Goal: Task Accomplishment & Management: Manage account settings

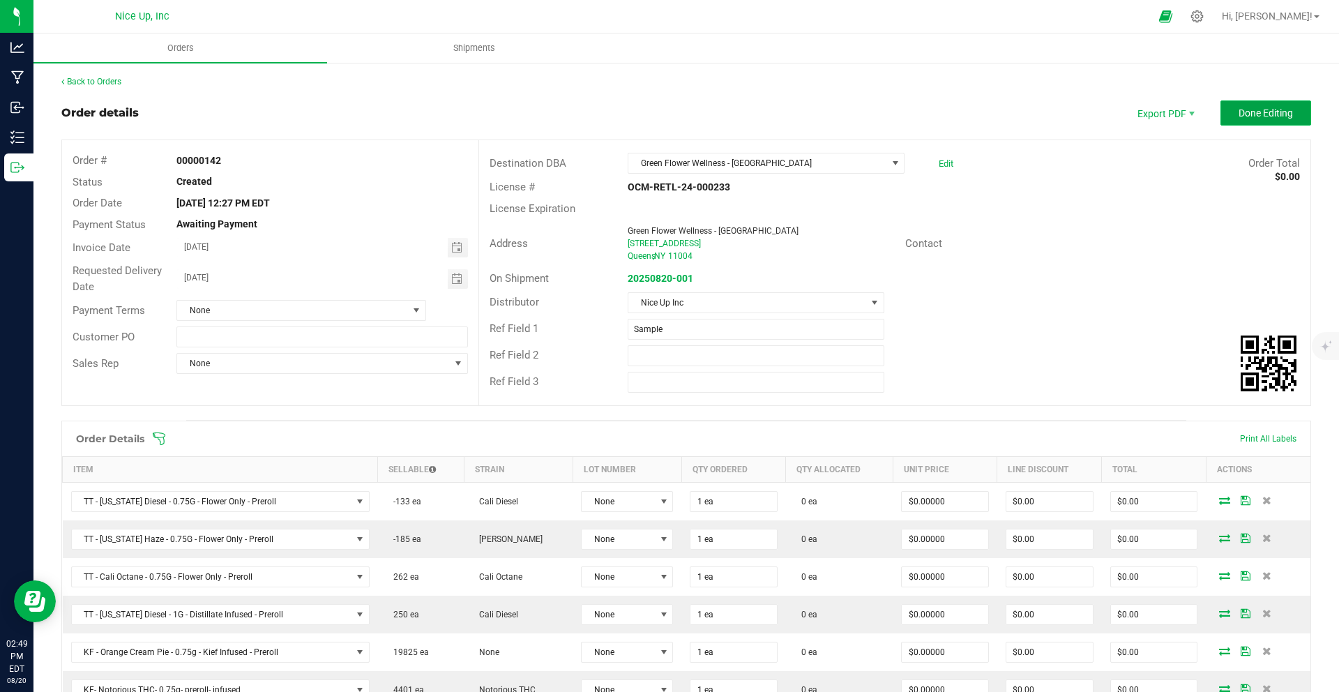
click at [1262, 114] on span "Done Editing" at bounding box center [1265, 112] width 54 height 11
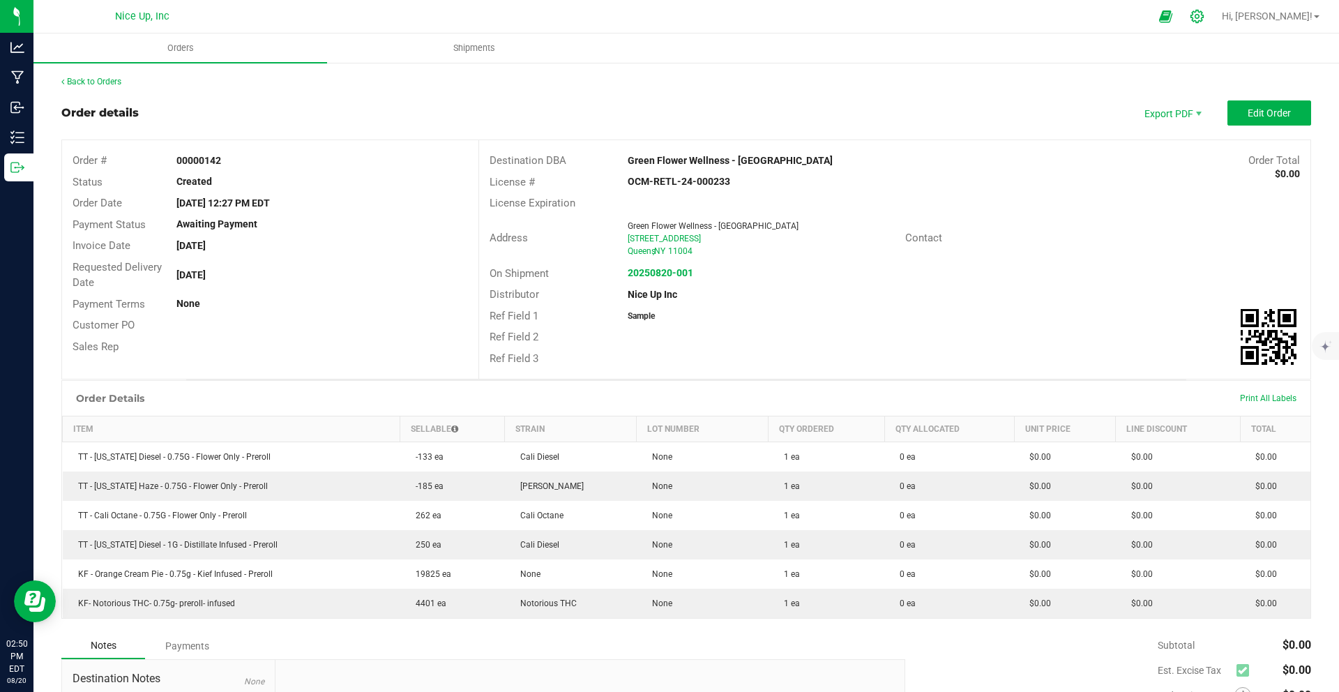
click at [1203, 17] on icon at bounding box center [1196, 16] width 13 height 13
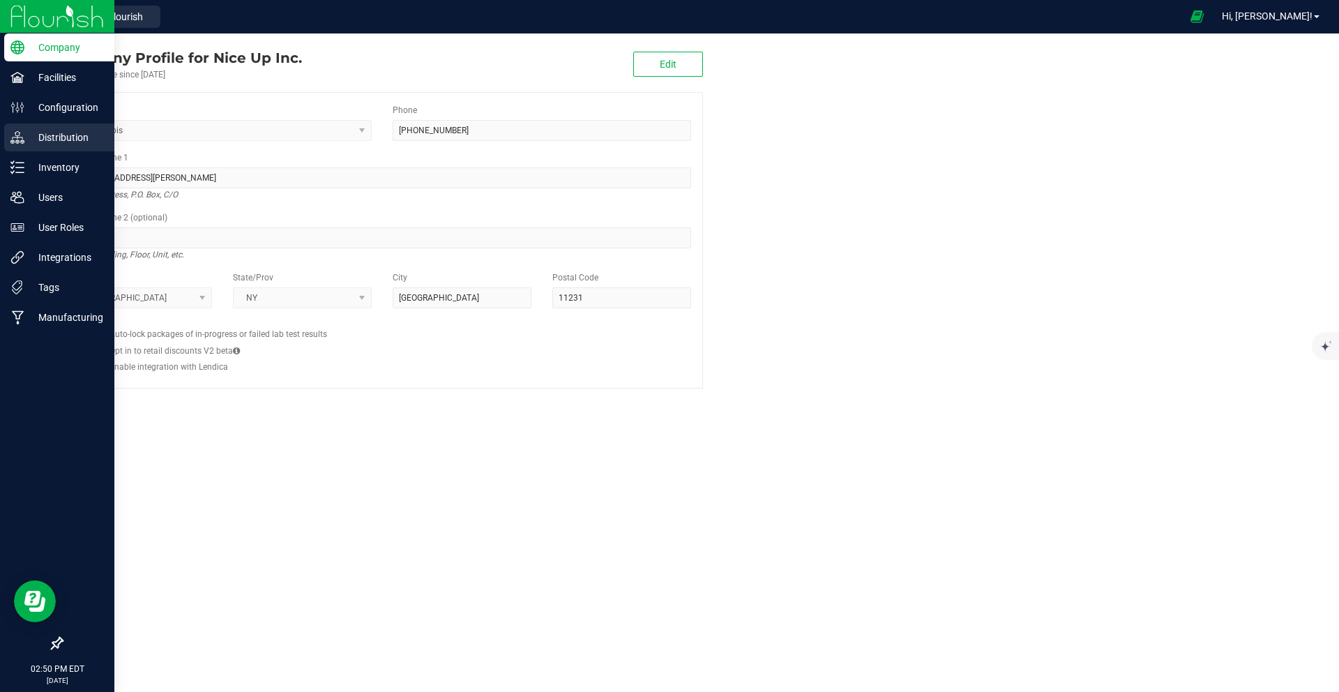
click at [81, 134] on p "Distribution" at bounding box center [66, 137] width 84 height 17
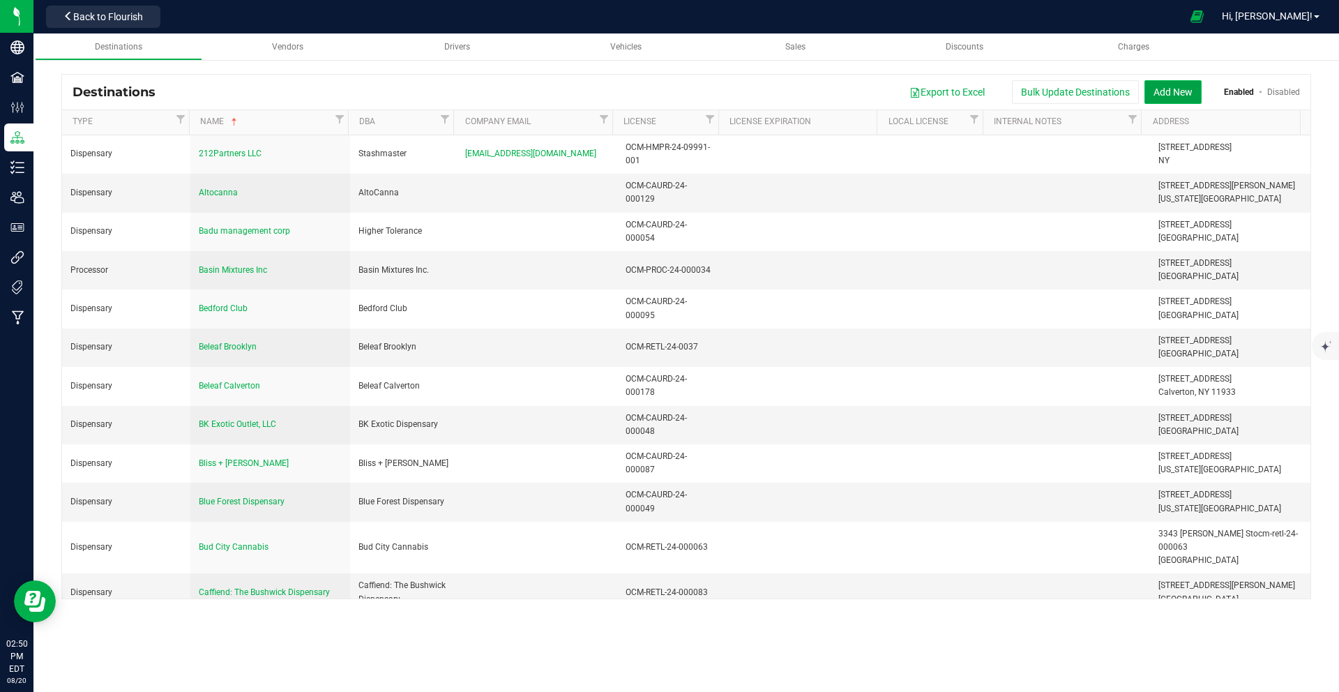
click at [1154, 95] on button "Add New" at bounding box center [1172, 92] width 57 height 24
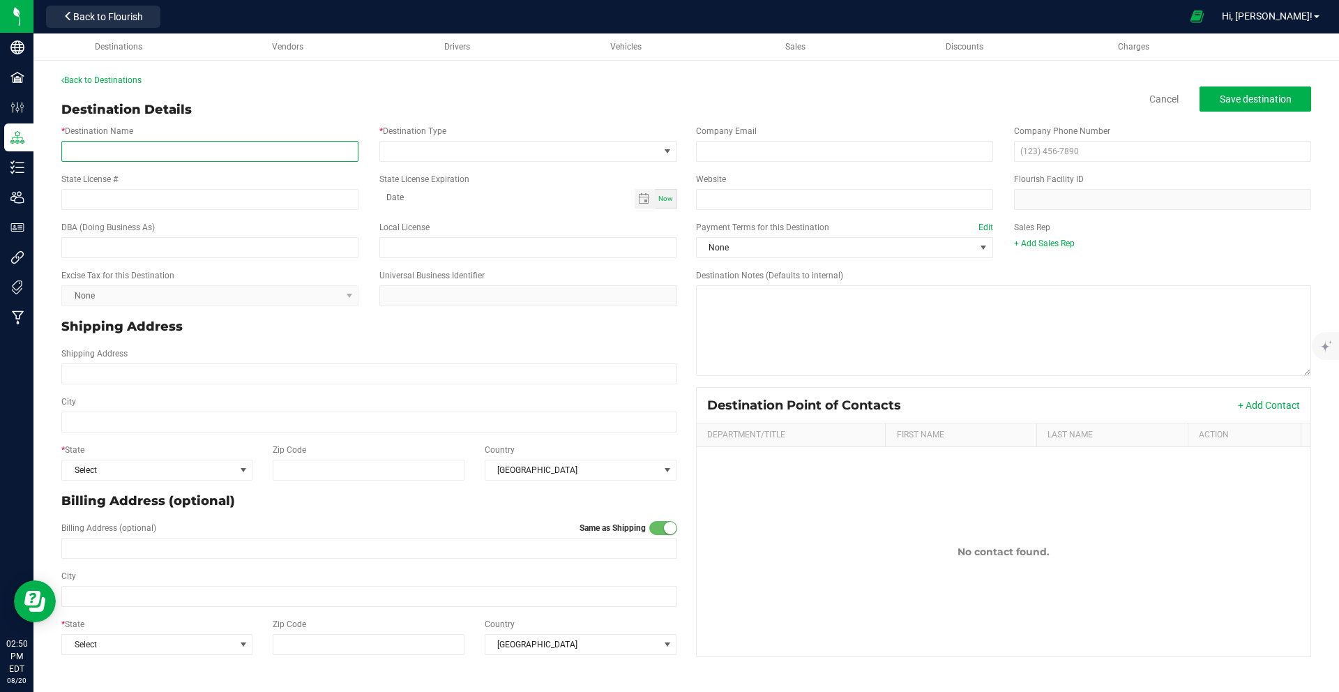
click at [278, 153] on input "* Destination Name" at bounding box center [209, 151] width 297 height 21
type input "JFK Cannabis"
click at [448, 153] on span at bounding box center [519, 152] width 278 height 20
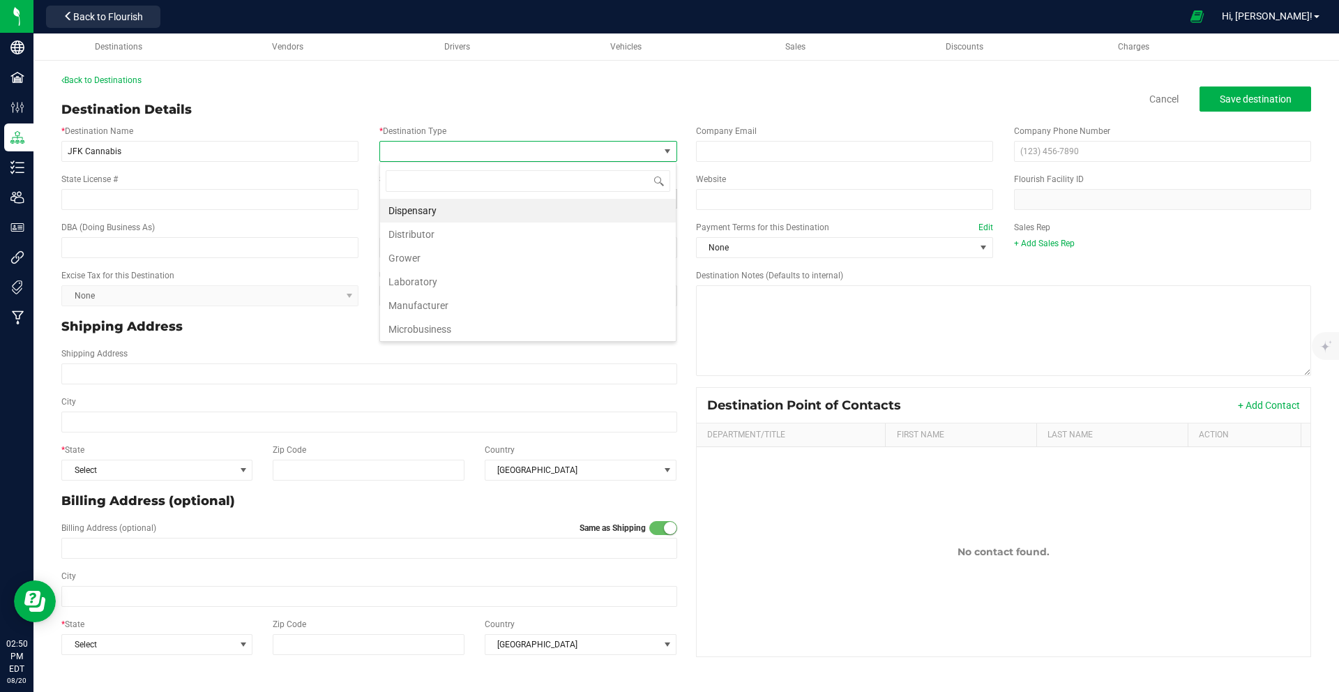
scroll to position [21, 298]
click at [436, 204] on li "Dispensary" at bounding box center [528, 211] width 296 height 24
click at [280, 199] on input "State License #" at bounding box center [209, 199] width 297 height 21
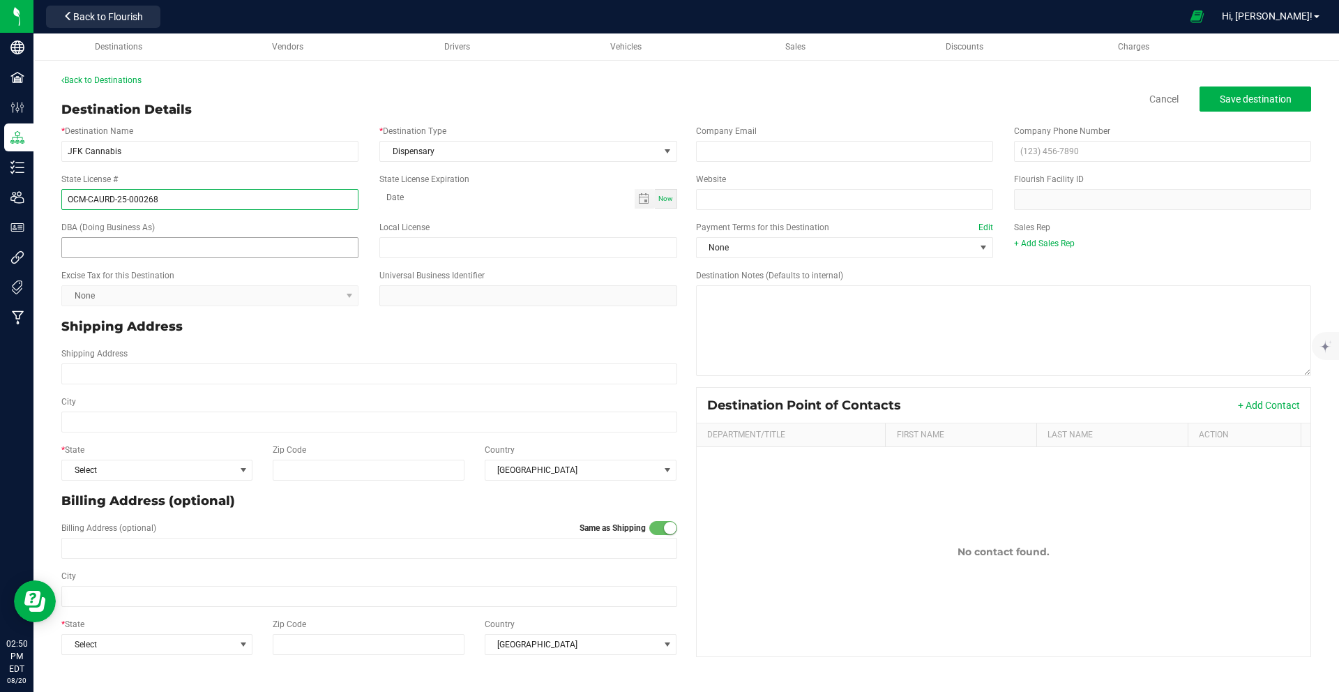
type input "OCM-CAURD-25-000268"
click at [287, 242] on input "text" at bounding box center [209, 247] width 297 height 21
type input "J"
type input "JFK Cannabis"
click at [811, 151] on input "email" at bounding box center [844, 151] width 297 height 21
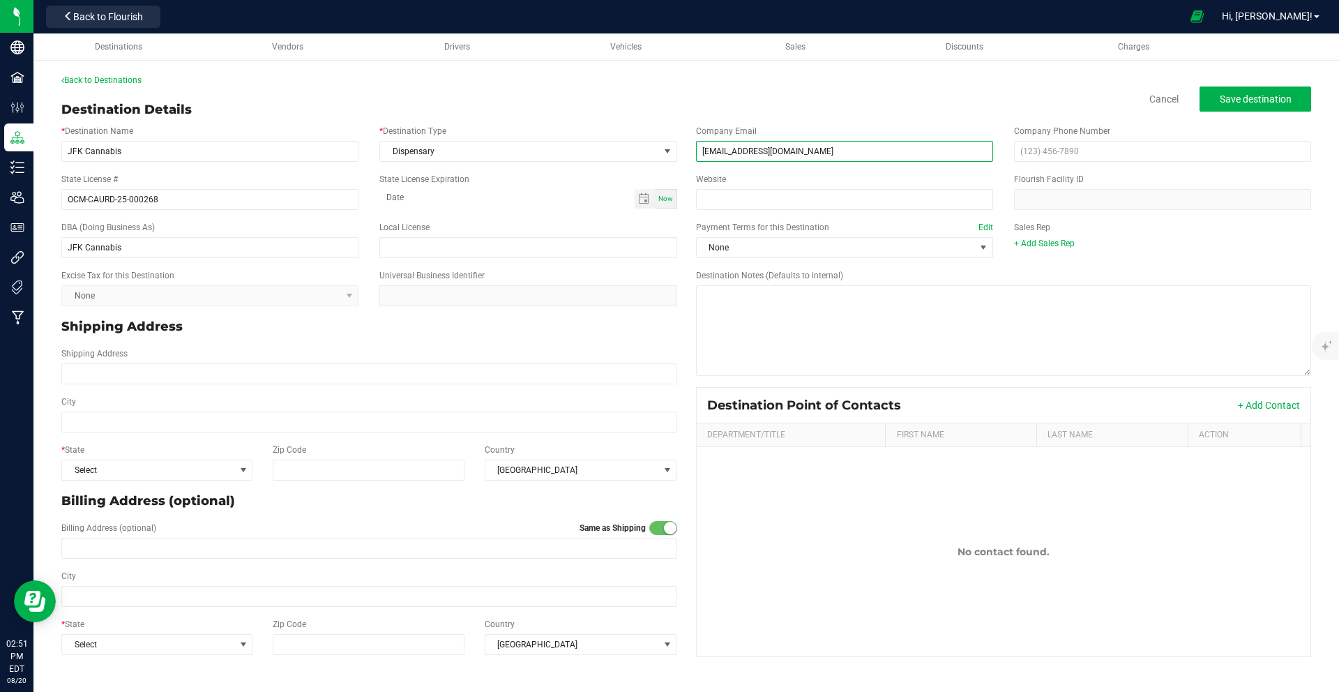
type input "[EMAIL_ADDRESS][DOMAIN_NAME]"
click at [140, 364] on input "Shipping Address" at bounding box center [369, 373] width 616 height 21
type input "[STREET_ADDRESS]"
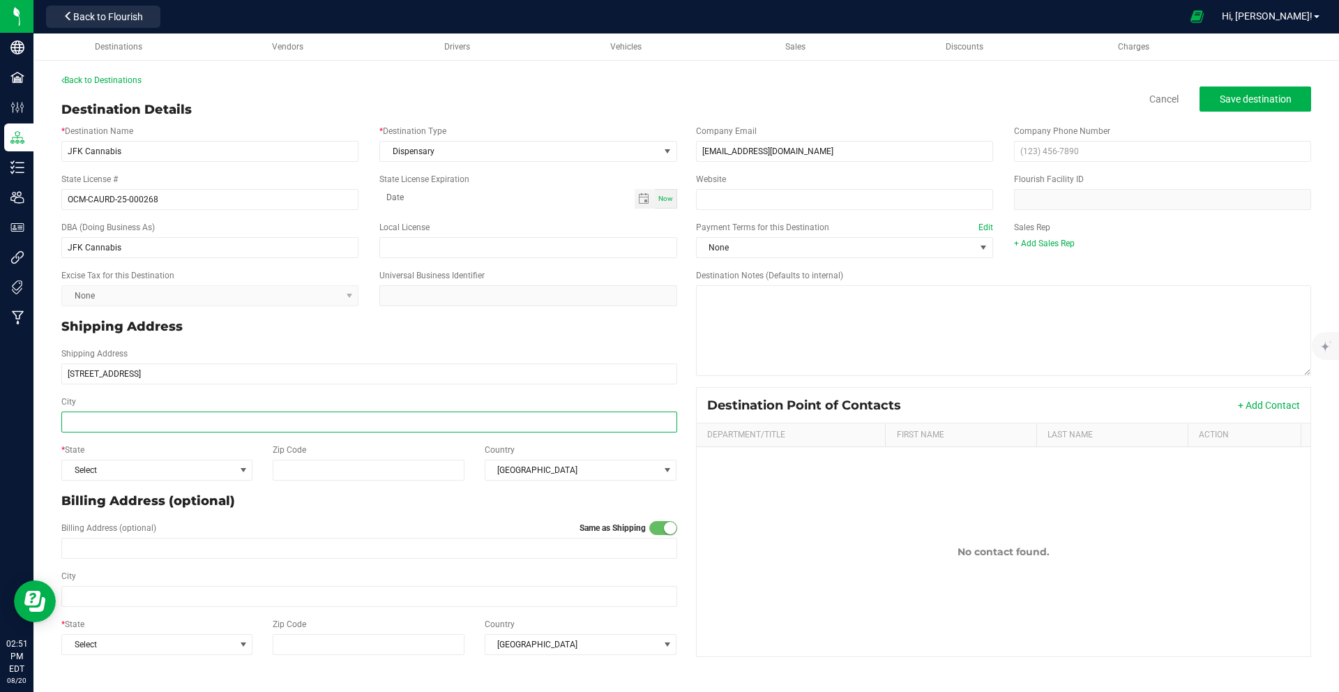
type input "[STREET_ADDRESS]"
type input "[GEOGRAPHIC_DATA]"
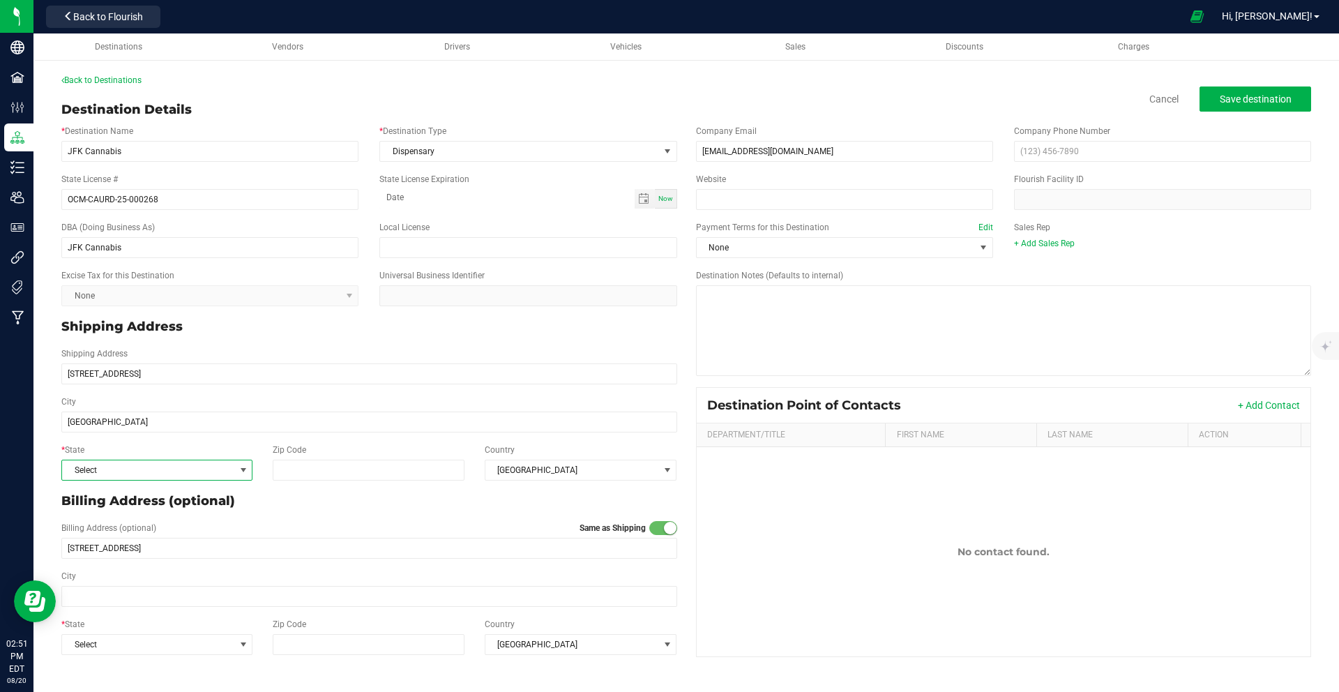
type input "[GEOGRAPHIC_DATA]"
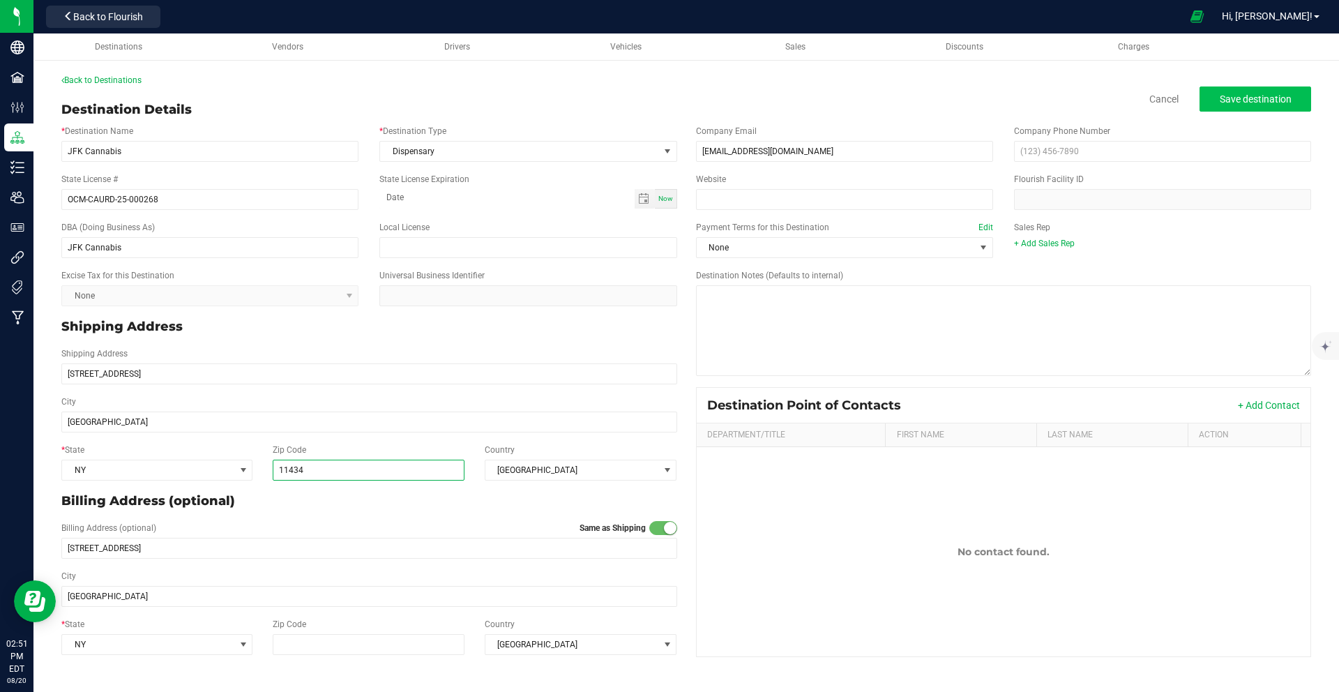
type input "11434"
click at [1302, 102] on button "Save destination" at bounding box center [1255, 98] width 112 height 25
click at [1270, 97] on span "Save destination" at bounding box center [1256, 98] width 72 height 11
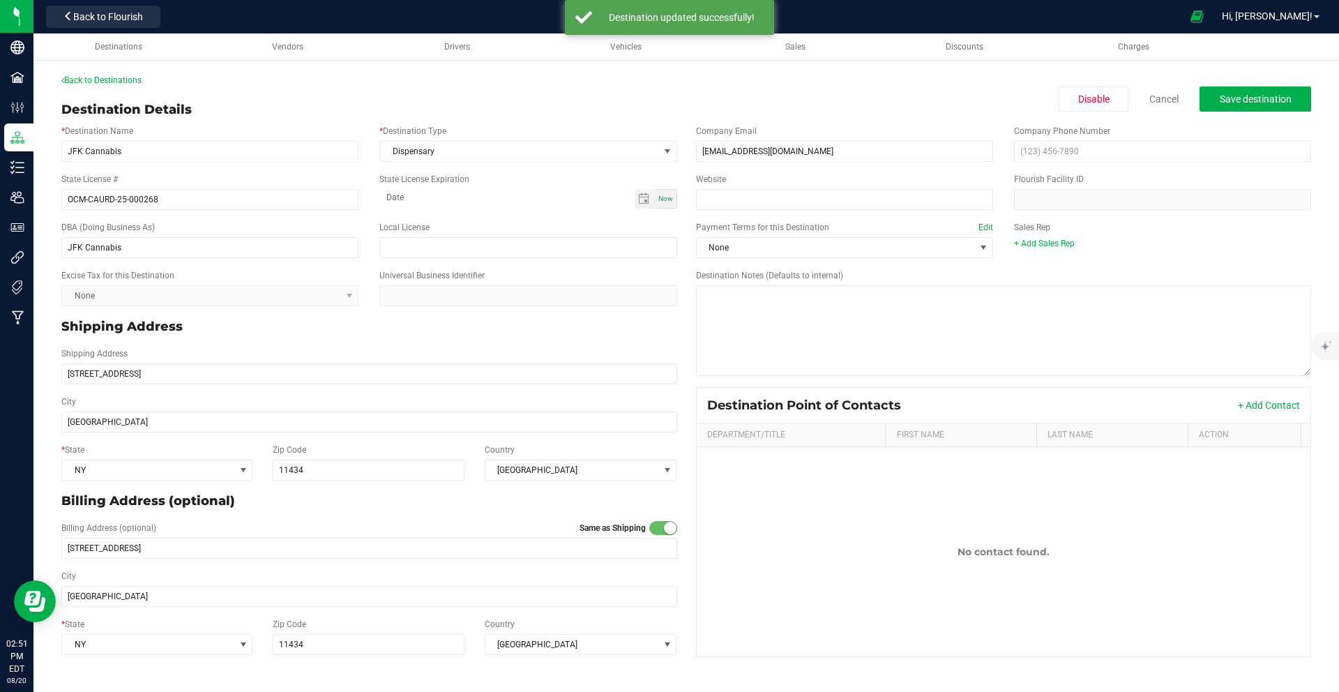
click at [100, 86] on div "Back to Destinations Destination Details Disable Cancel Save destination * Dest…" at bounding box center [686, 368] width 1250 height 589
click at [102, 79] on link "Back to Destinations" at bounding box center [101, 80] width 80 height 10
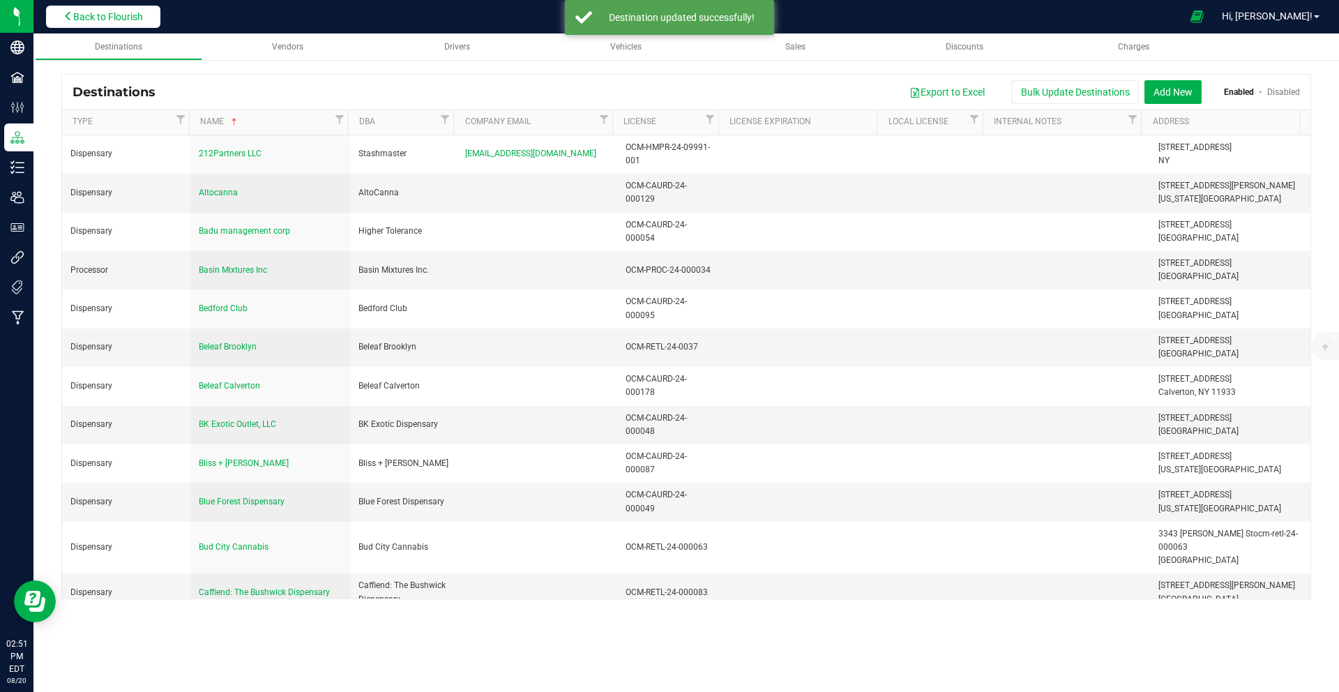
click at [89, 20] on span "Back to Flourish" at bounding box center [108, 16] width 70 height 11
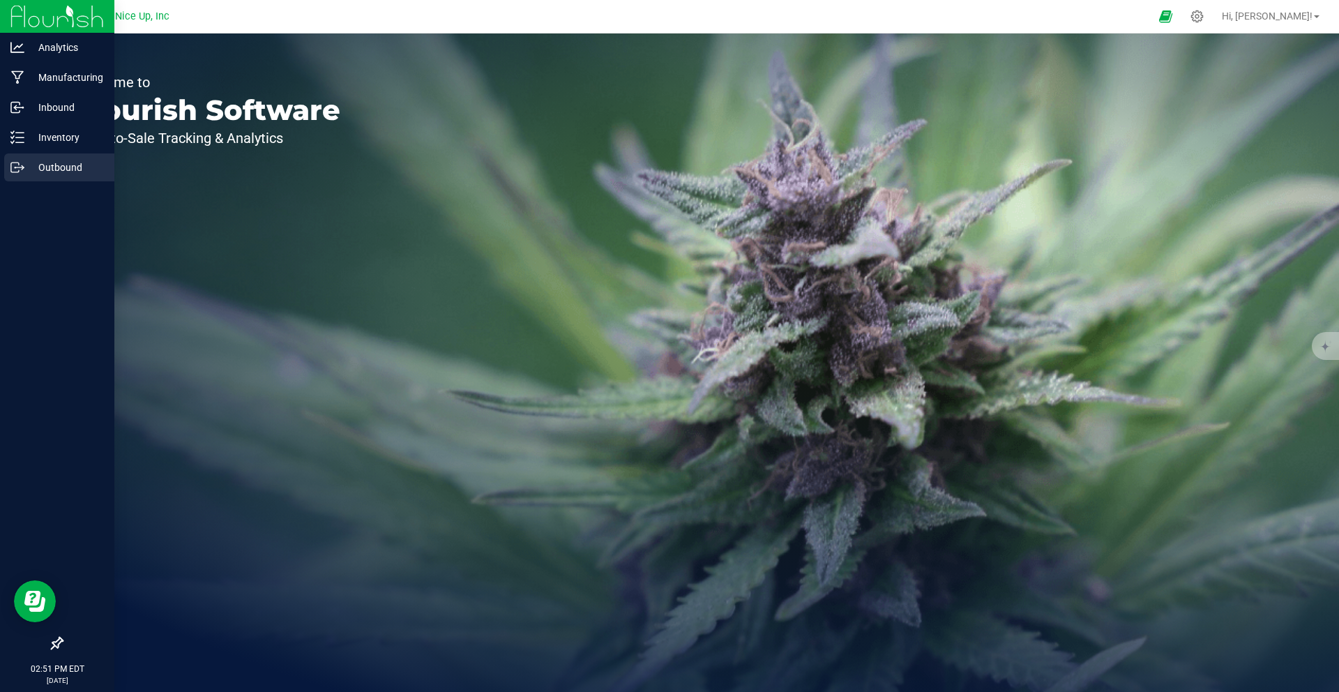
click at [54, 160] on p "Outbound" at bounding box center [66, 167] width 84 height 17
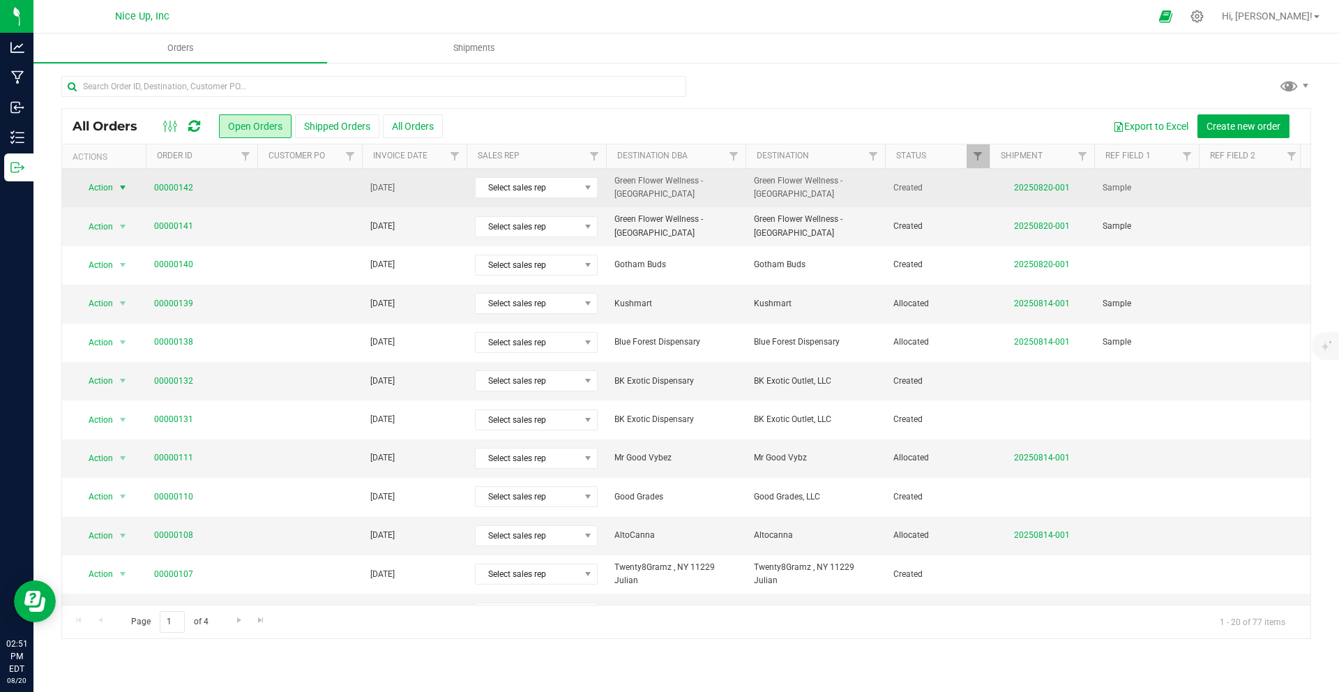
click at [114, 187] on span "select" at bounding box center [122, 188] width 17 height 20
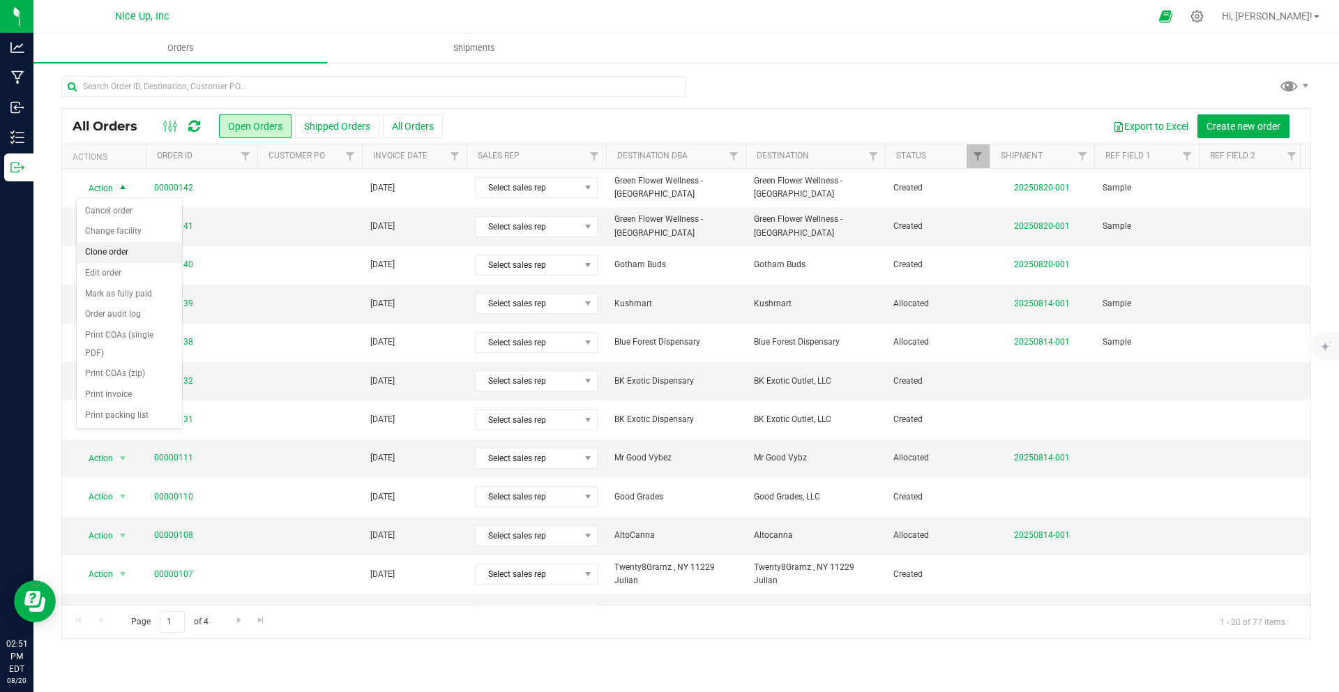
click at [120, 248] on li "Clone order" at bounding box center [129, 252] width 105 height 21
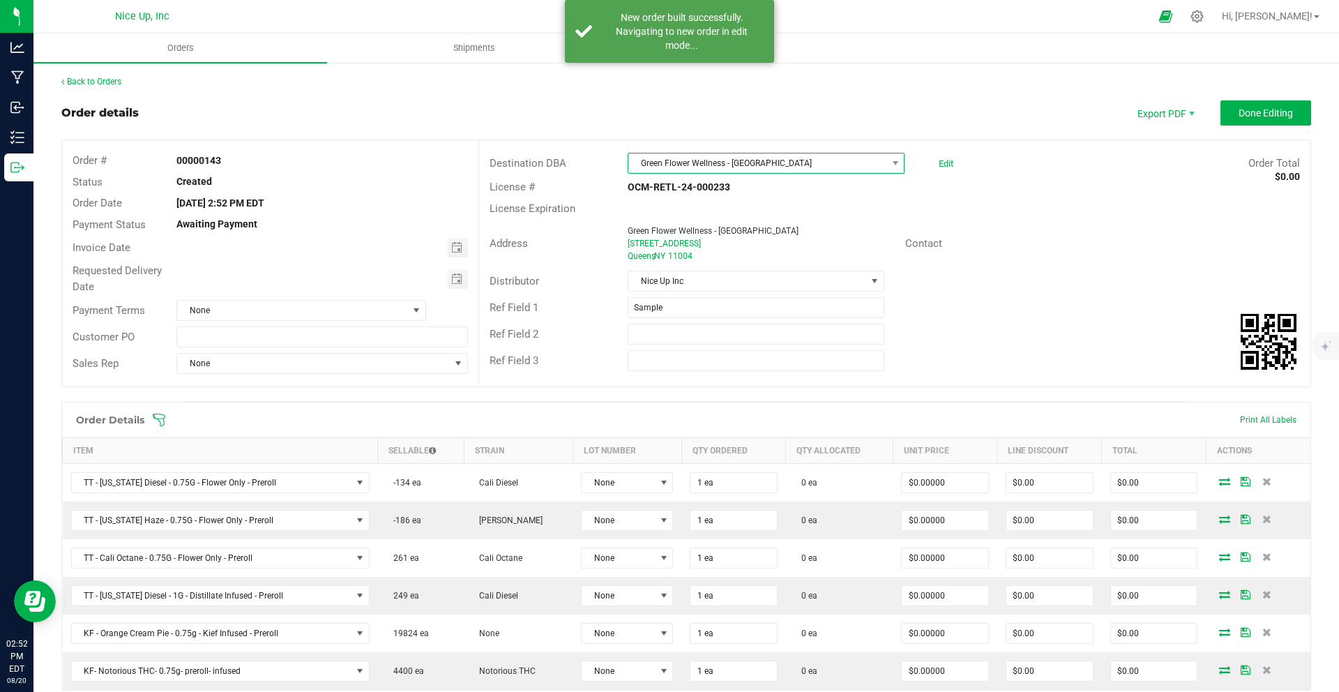
click at [767, 167] on span "Green Flower Wellness - [GEOGRAPHIC_DATA]" at bounding box center [757, 163] width 258 height 20
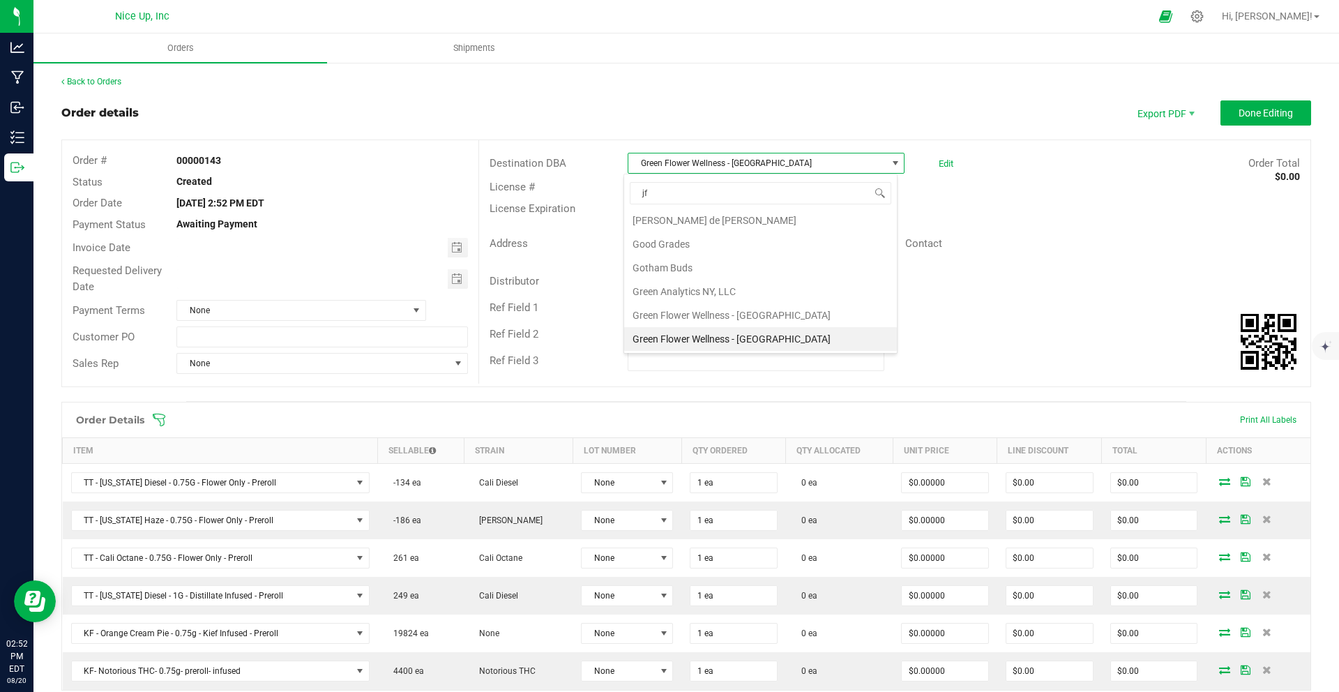
type input "jfk"
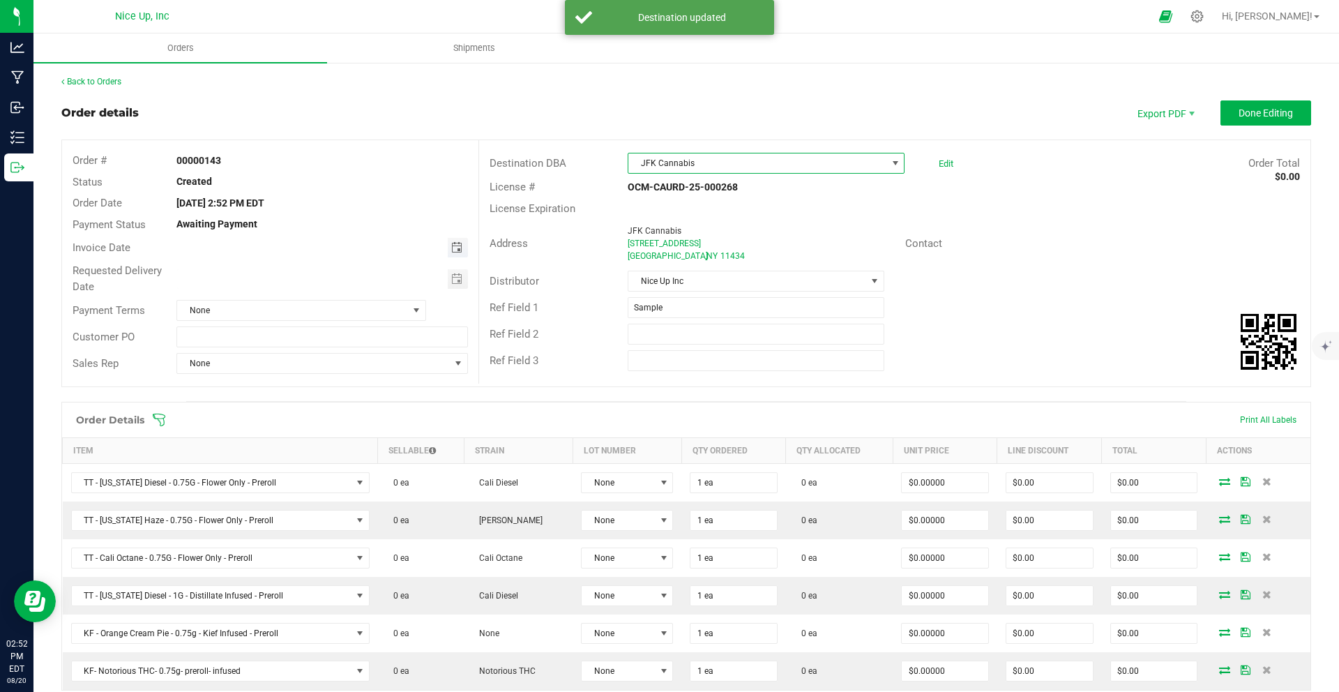
click at [457, 248] on span "Toggle calendar" at bounding box center [456, 247] width 11 height 11
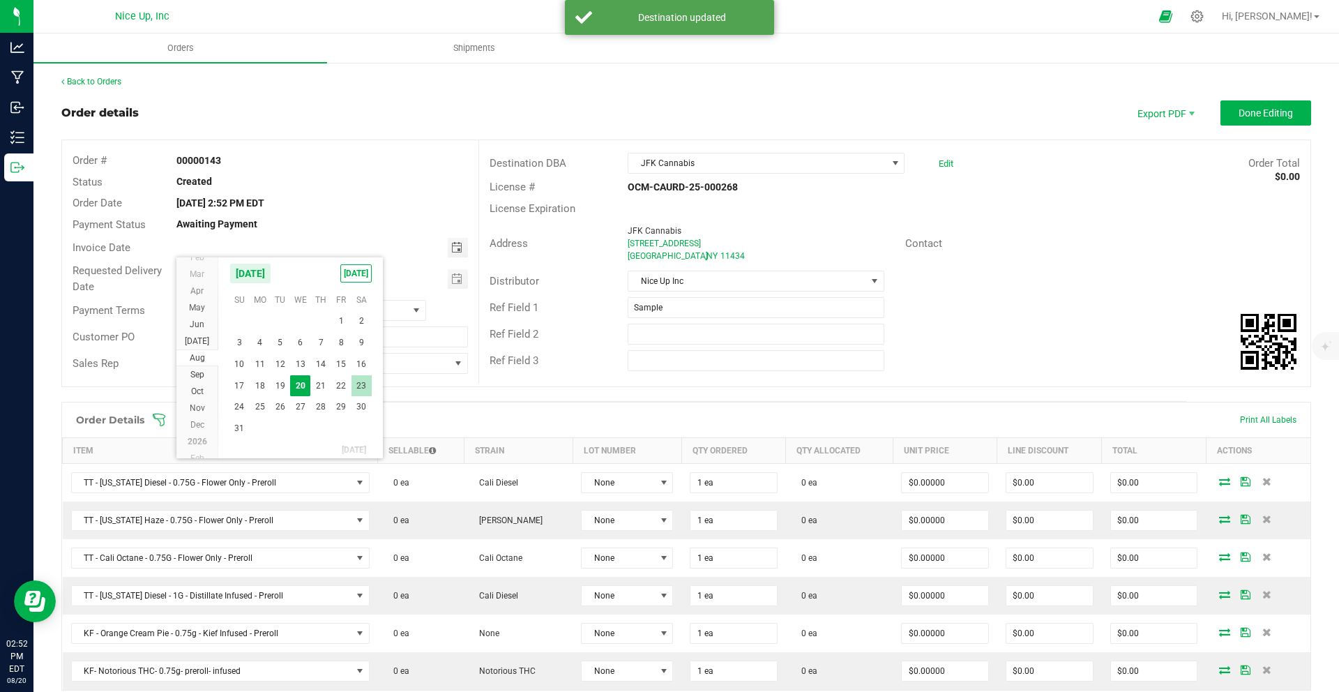
click at [365, 384] on span "23" at bounding box center [361, 386] width 20 height 22
type input "[DATE]"
click at [459, 283] on span "Toggle calendar" at bounding box center [456, 278] width 11 height 11
click at [360, 420] on span "23" at bounding box center [361, 417] width 20 height 22
type input "[DATE]"
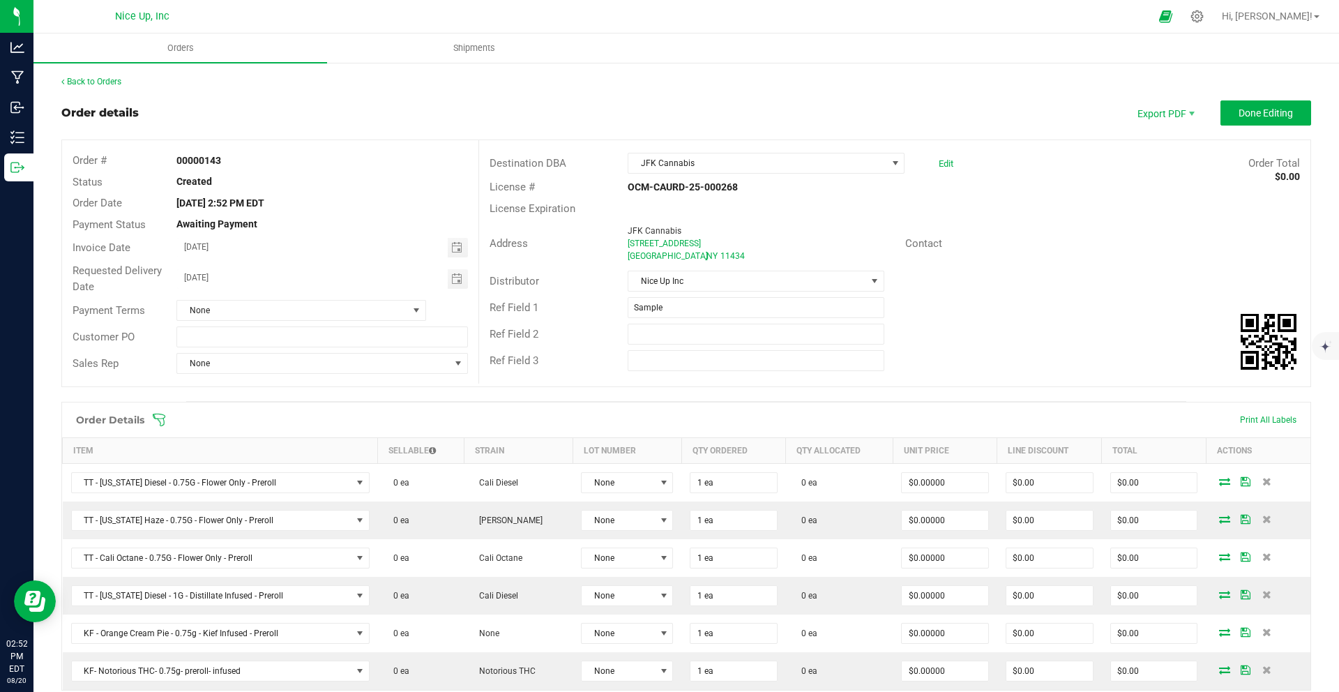
click at [1015, 238] on div "Contact" at bounding box center [964, 244] width 139 height 16
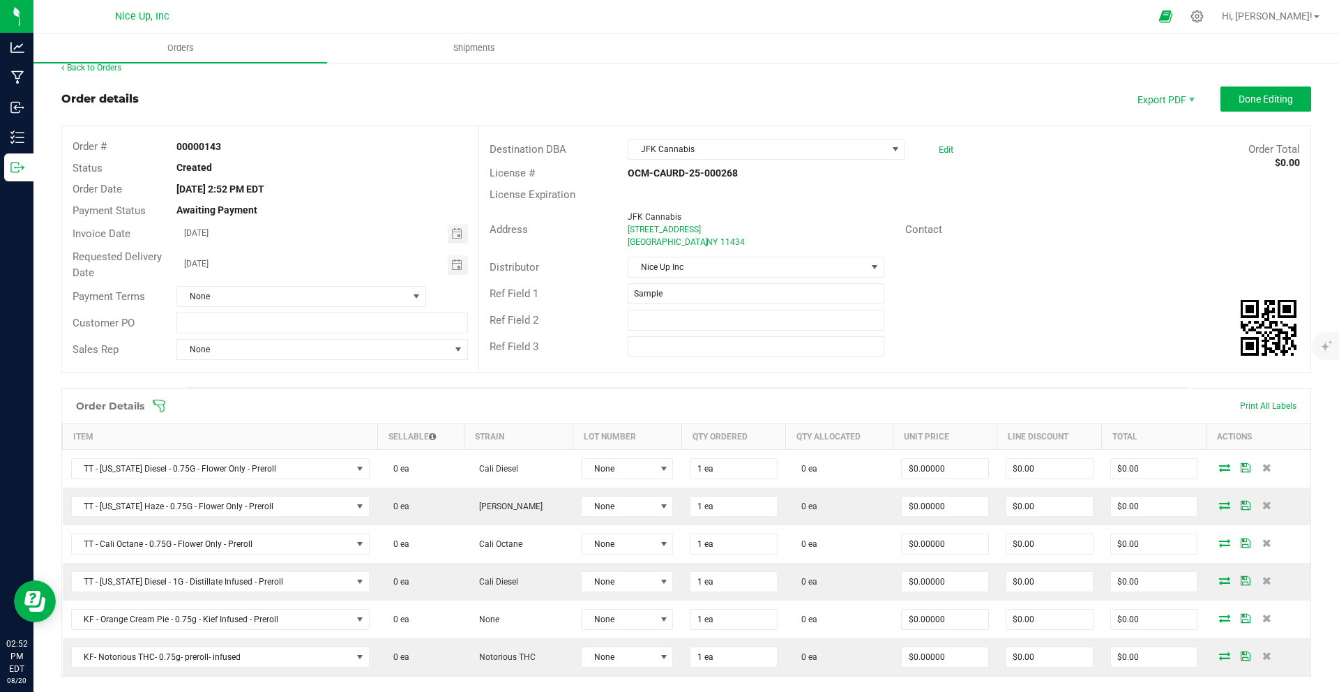
scroll to position [0, 0]
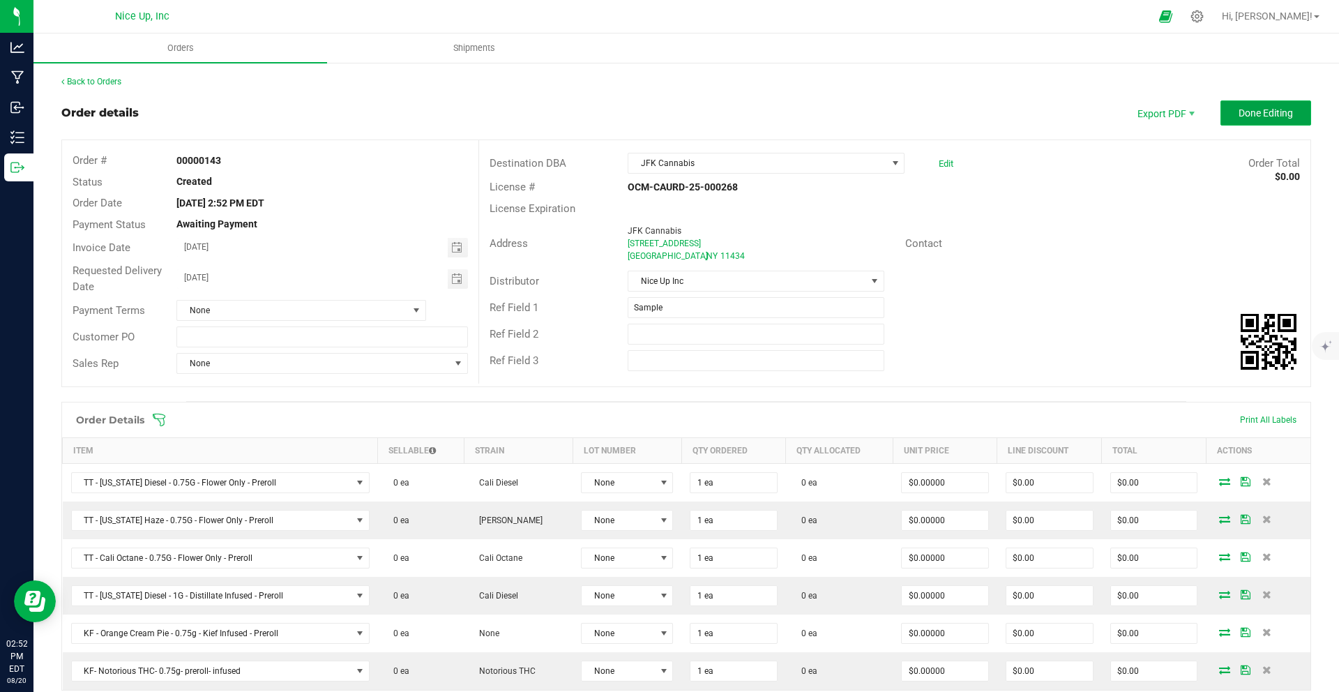
click at [1254, 113] on span "Done Editing" at bounding box center [1265, 112] width 54 height 11
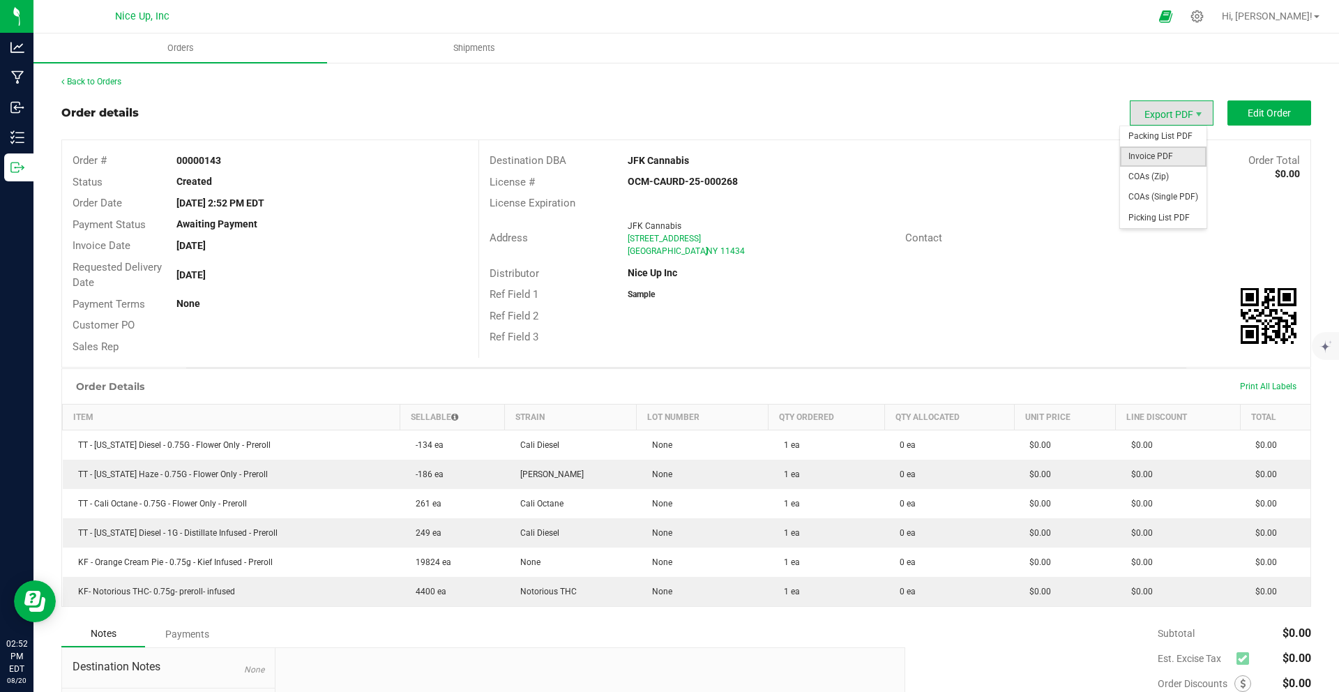
click at [1150, 155] on span "Invoice PDF" at bounding box center [1163, 156] width 86 height 20
click at [467, 43] on span "Shipments" at bounding box center [473, 48] width 79 height 13
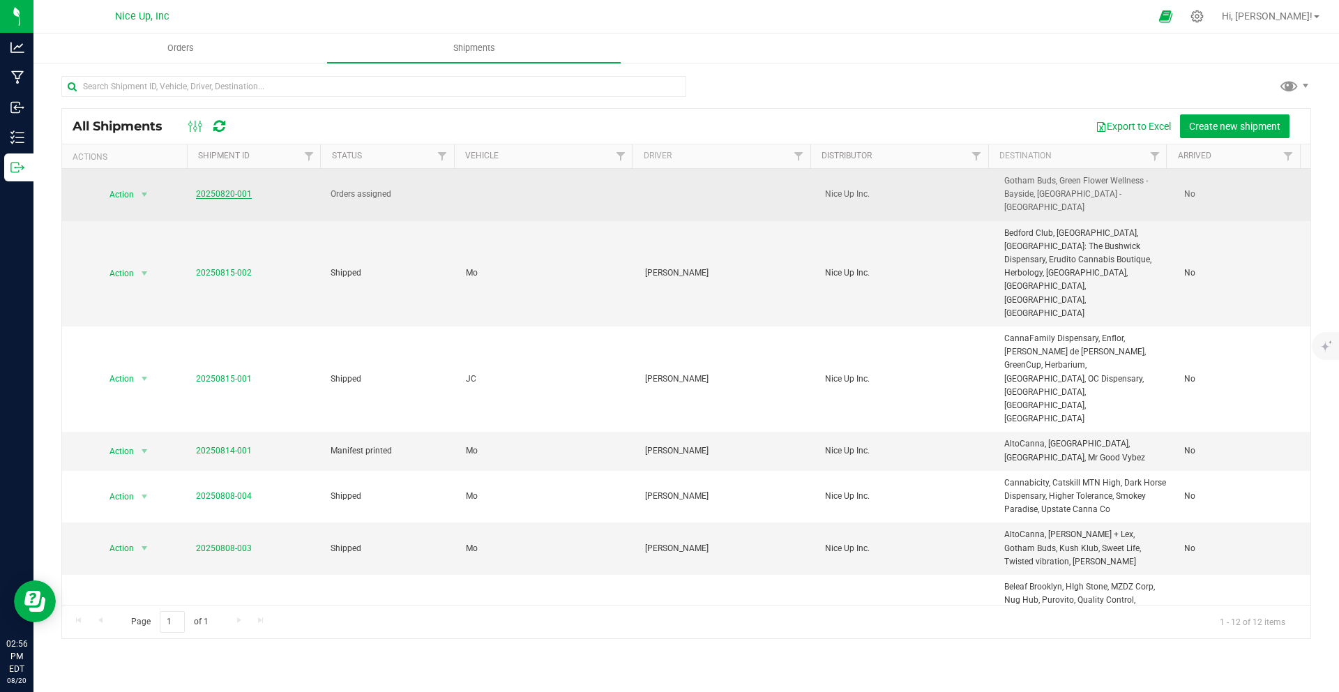
click at [225, 197] on link "20250820-001" at bounding box center [224, 194] width 56 height 10
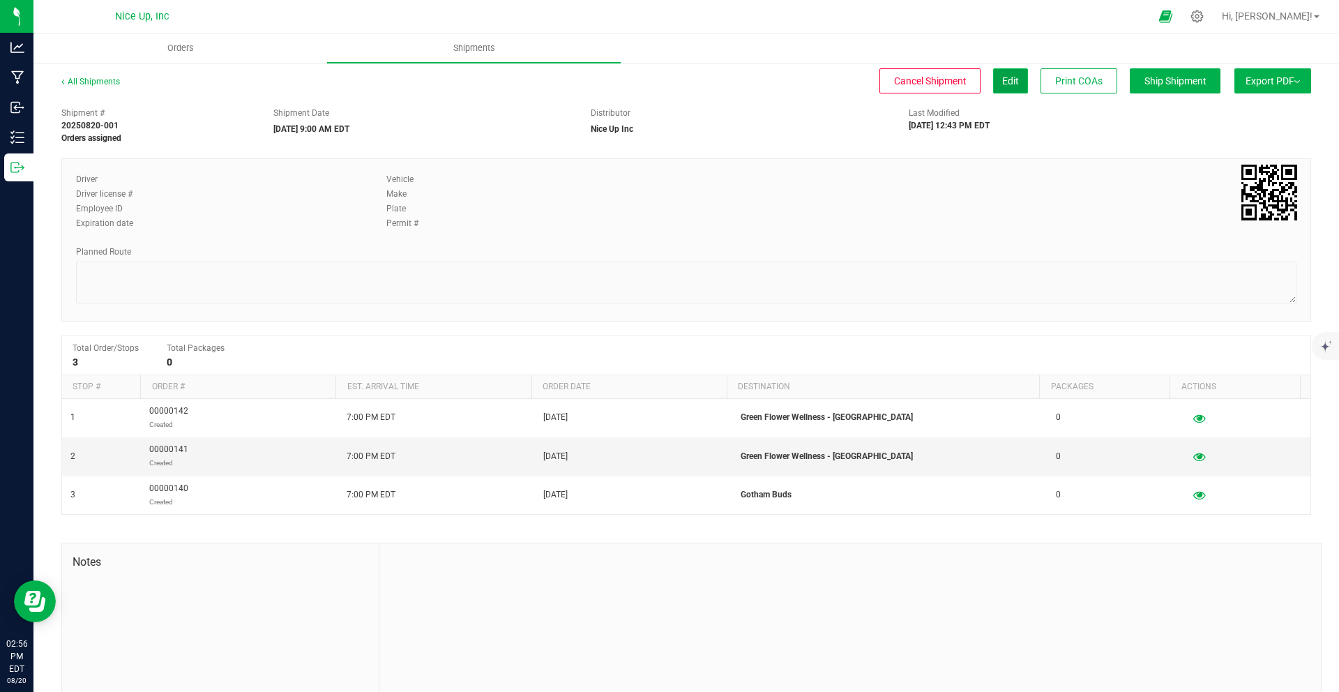
click at [993, 81] on button "Edit" at bounding box center [1010, 80] width 35 height 25
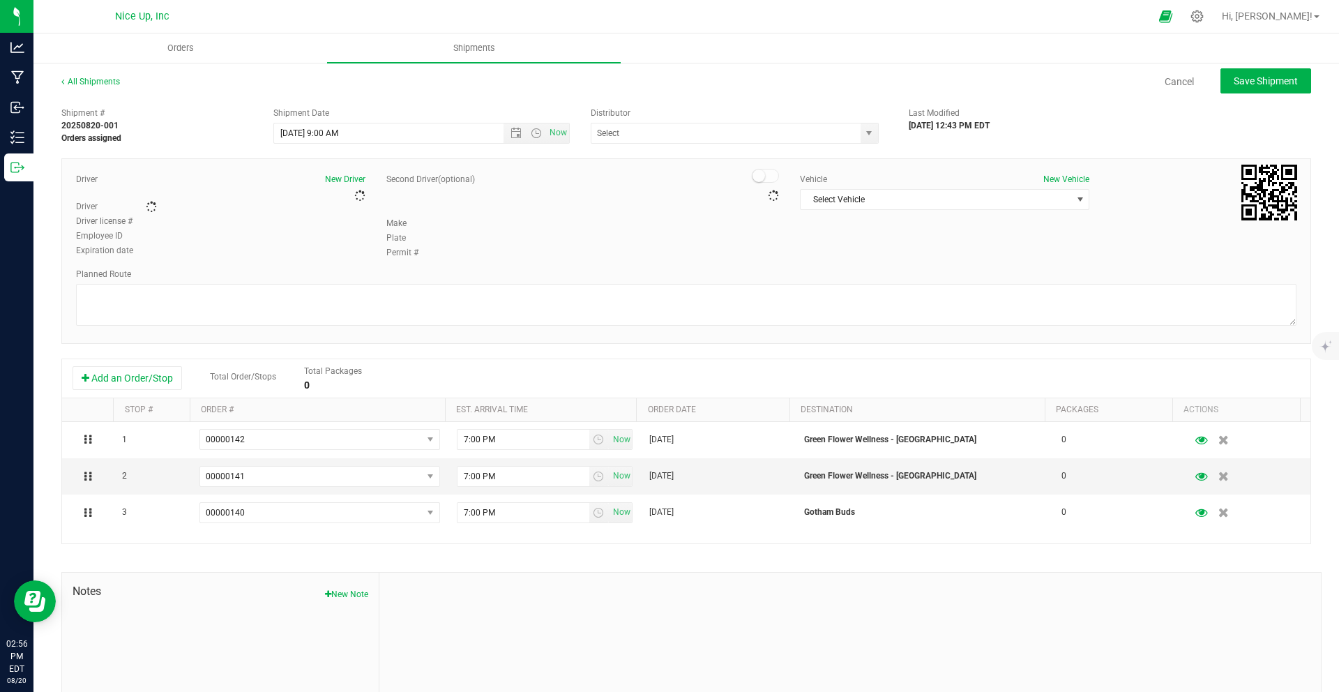
type input "Nice Up Inc"
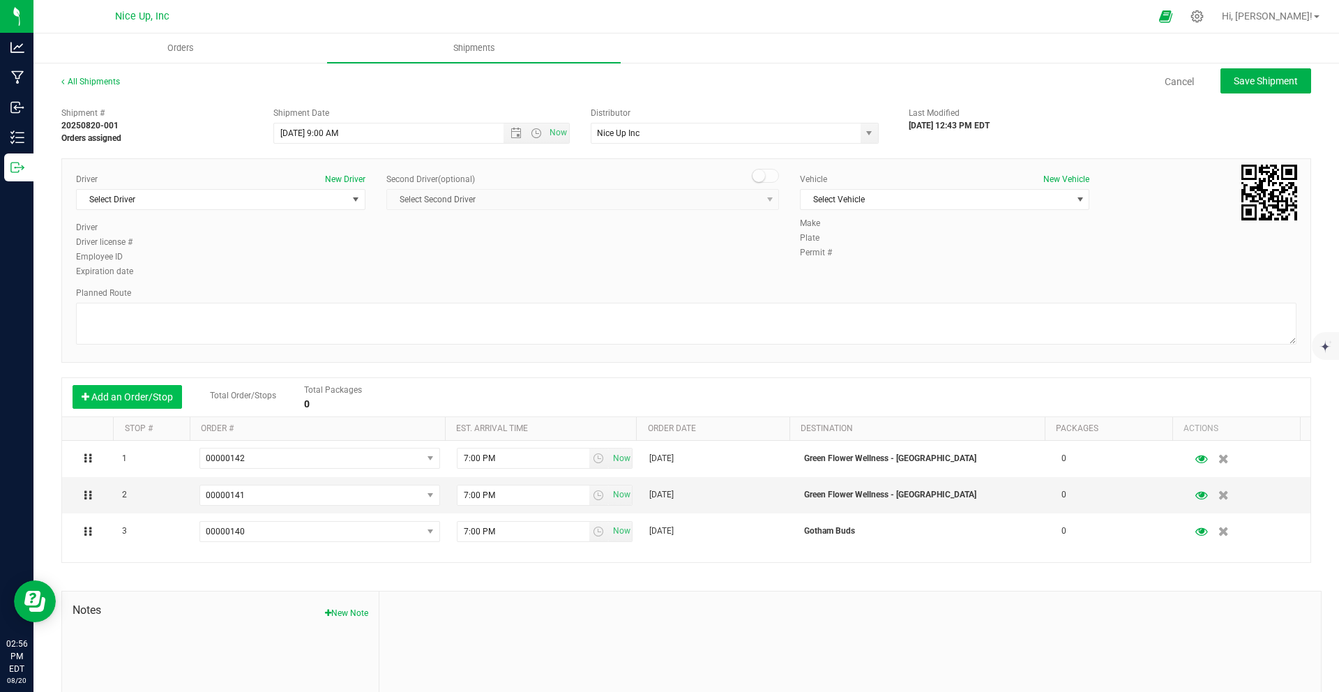
click at [141, 402] on button "Add an Order/Stop" at bounding box center [127, 397] width 109 height 24
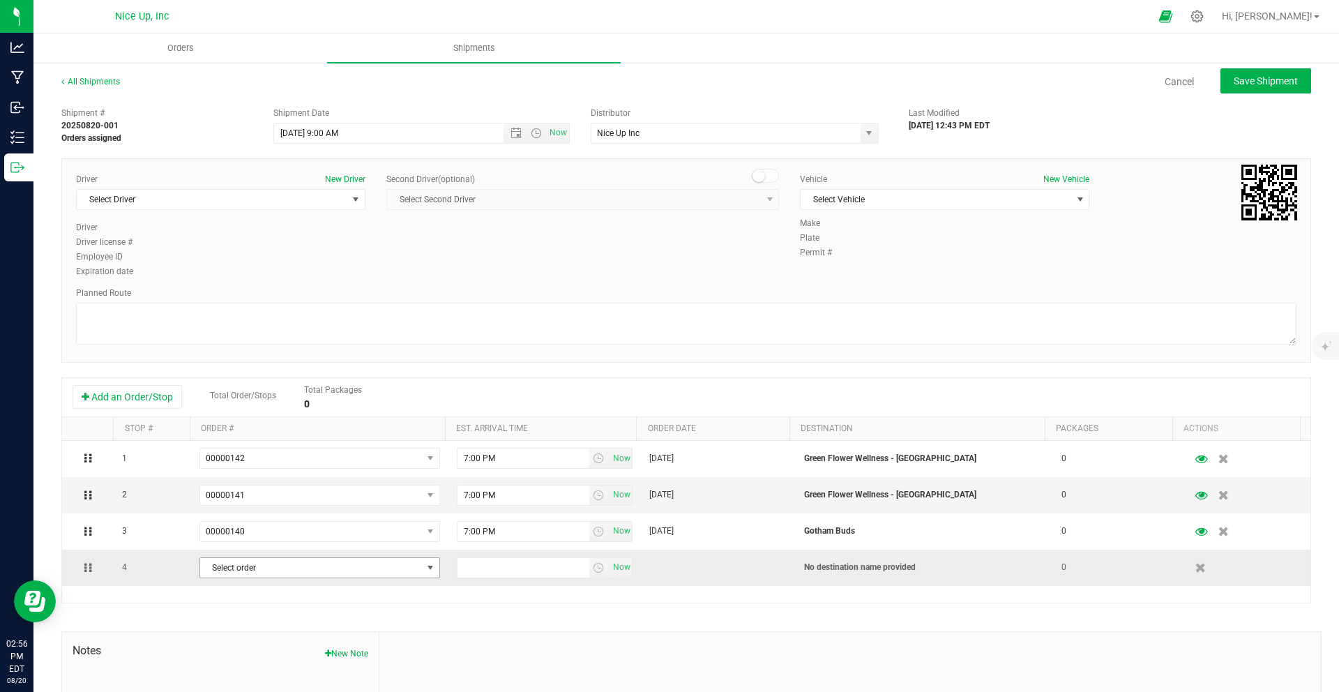
click at [326, 568] on span "Select order" at bounding box center [311, 568] width 222 height 20
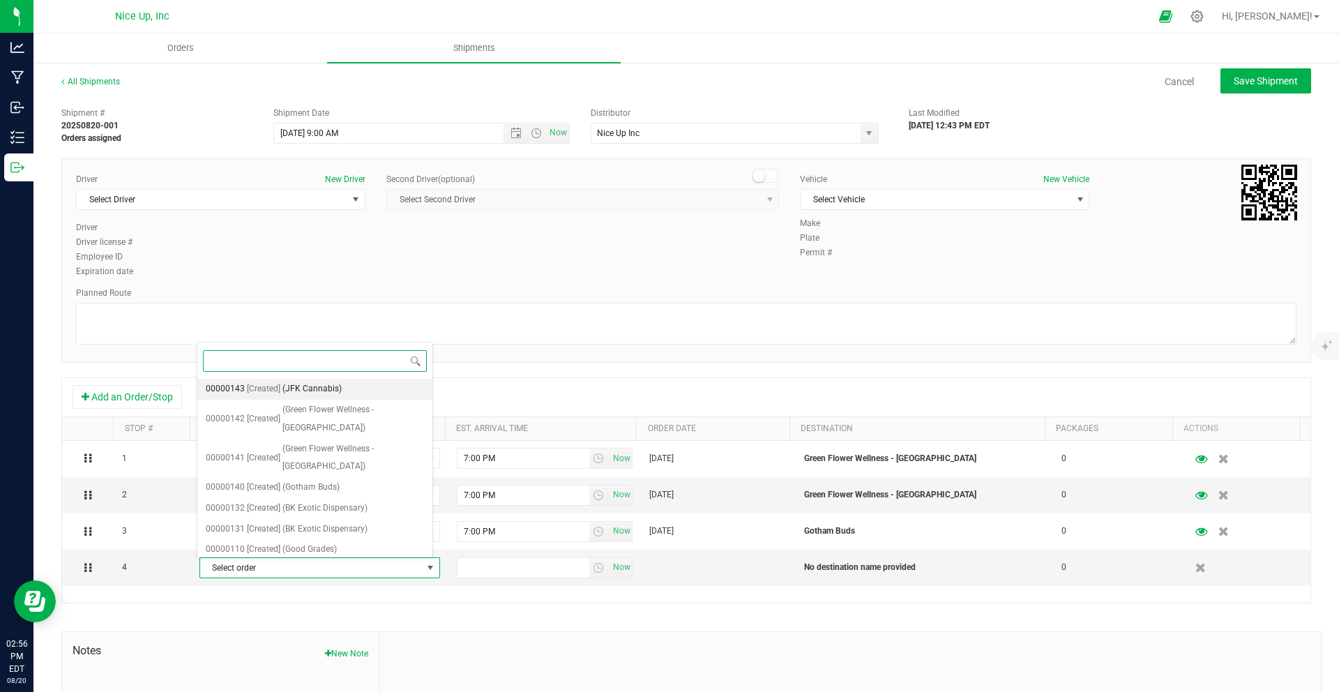
click at [311, 395] on span "(JFK Cannabis)" at bounding box center [311, 389] width 59 height 18
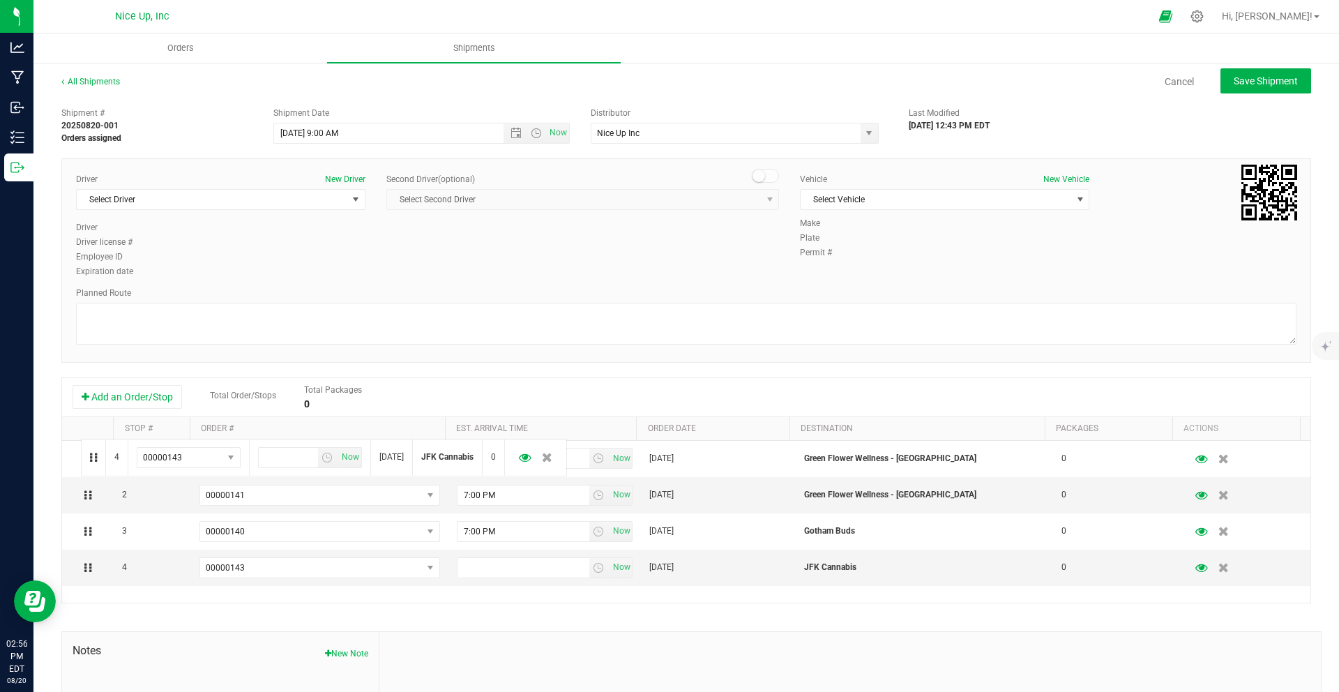
drag, startPoint x: 87, startPoint y: 567, endPoint x: 79, endPoint y: 437, distance: 130.0
click at [79, 437] on div "Add an Order/Stop Total Order/Stops Total Packages 0 Stop # Order # Est. arriva…" at bounding box center [686, 490] width 1250 height 226
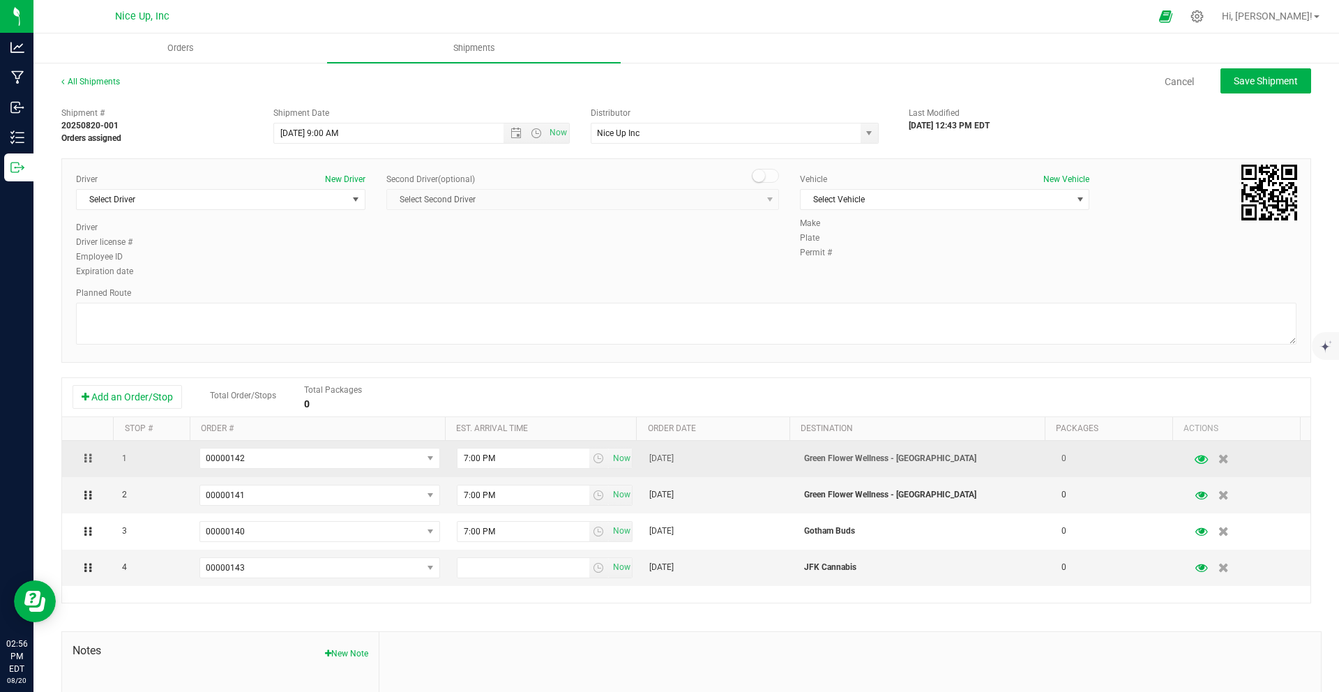
click at [1195, 457] on icon "button" at bounding box center [1201, 458] width 13 height 10
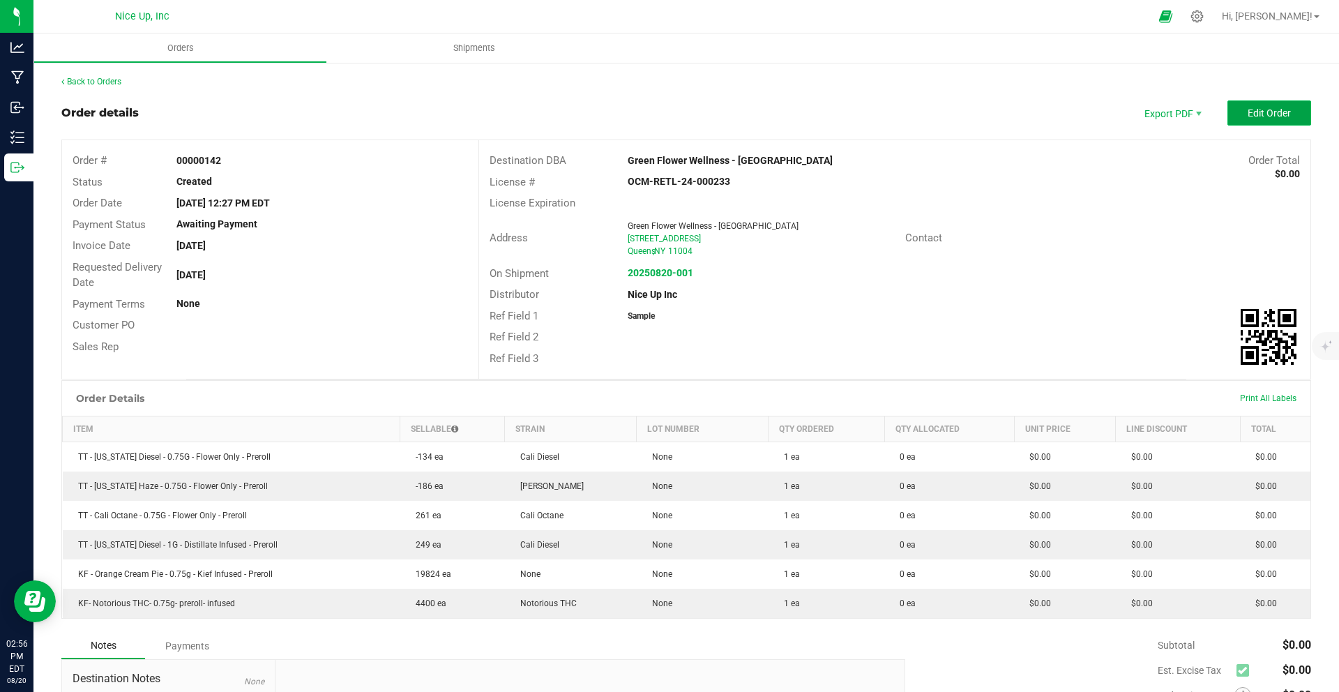
click at [1268, 105] on button "Edit Order" at bounding box center [1269, 112] width 84 height 25
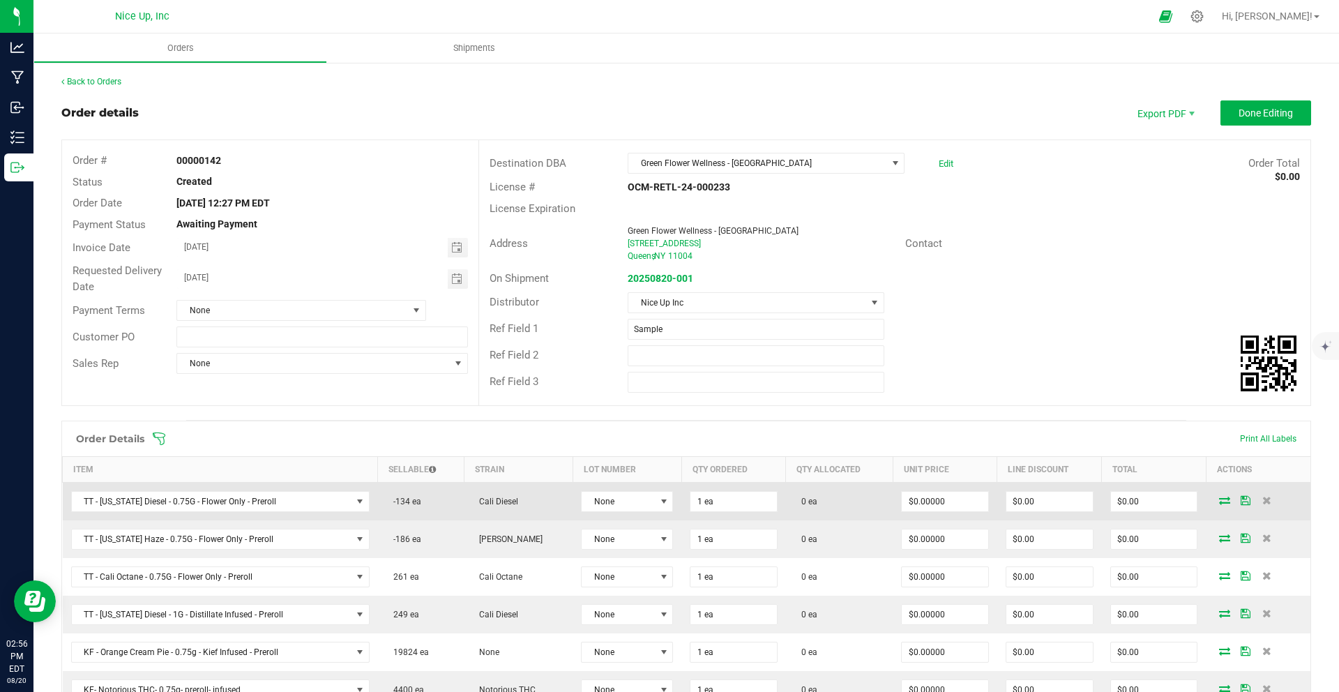
click at [1219, 501] on icon at bounding box center [1224, 500] width 11 height 8
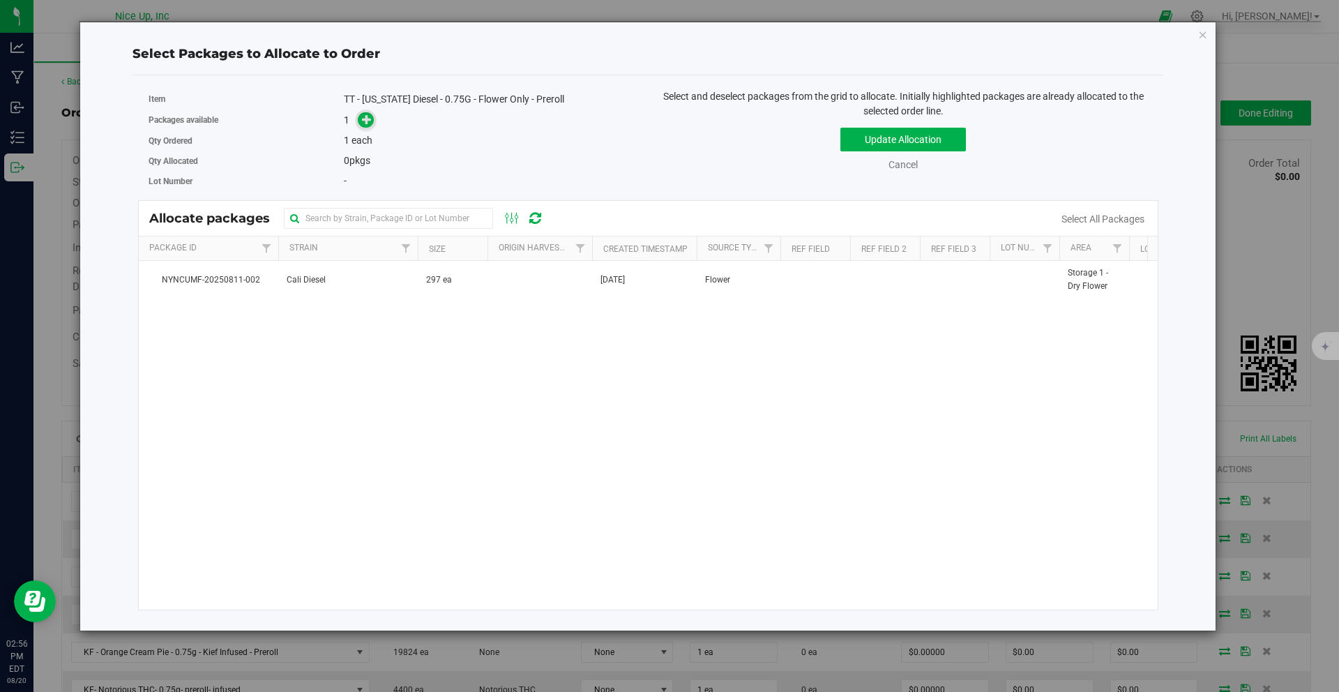
click at [364, 119] on icon at bounding box center [367, 119] width 10 height 10
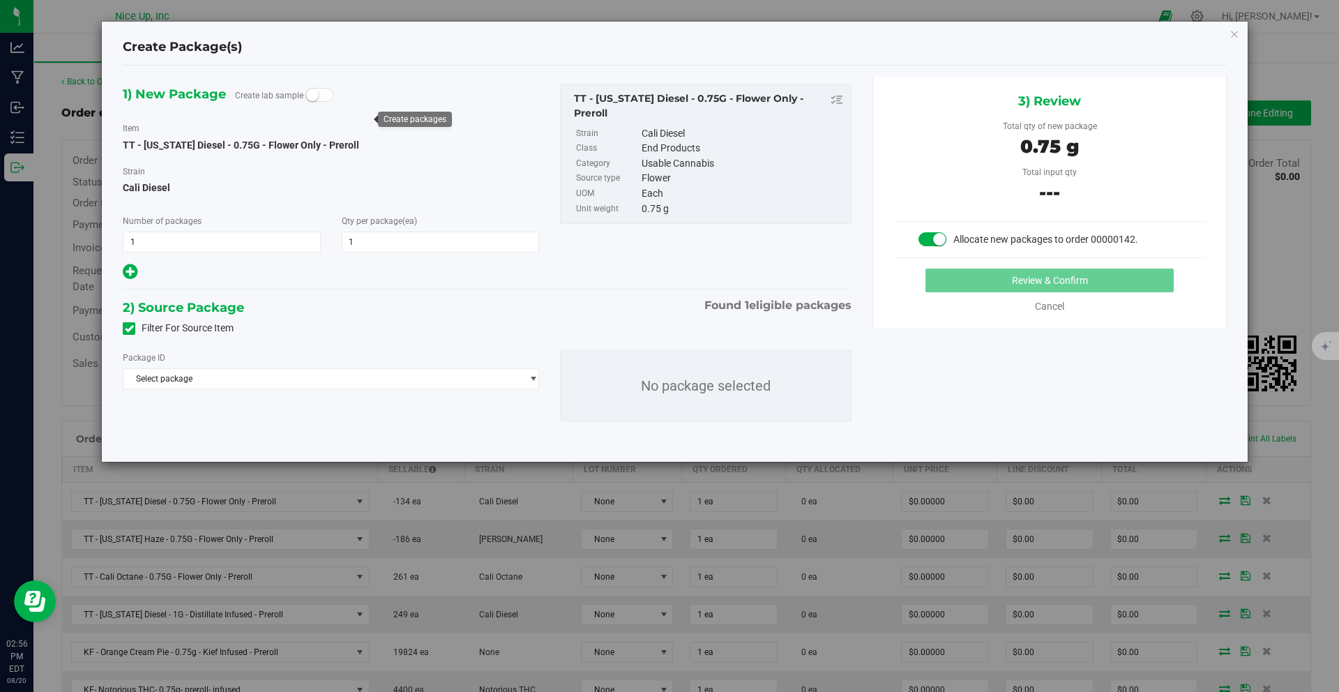
click at [1223, 32] on div "Create Package(s)" at bounding box center [675, 48] width 1104 height 36
click at [1231, 34] on icon "button" at bounding box center [1234, 33] width 10 height 17
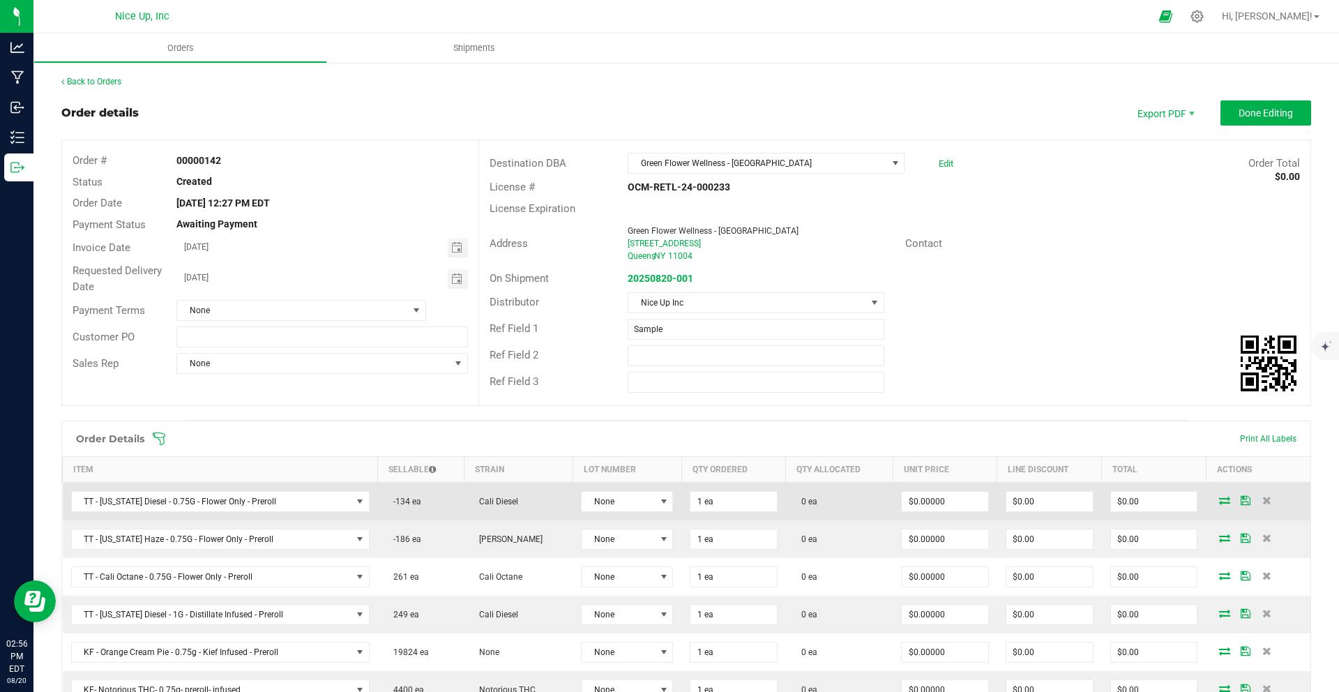
click at [1219, 499] on icon at bounding box center [1224, 500] width 11 height 8
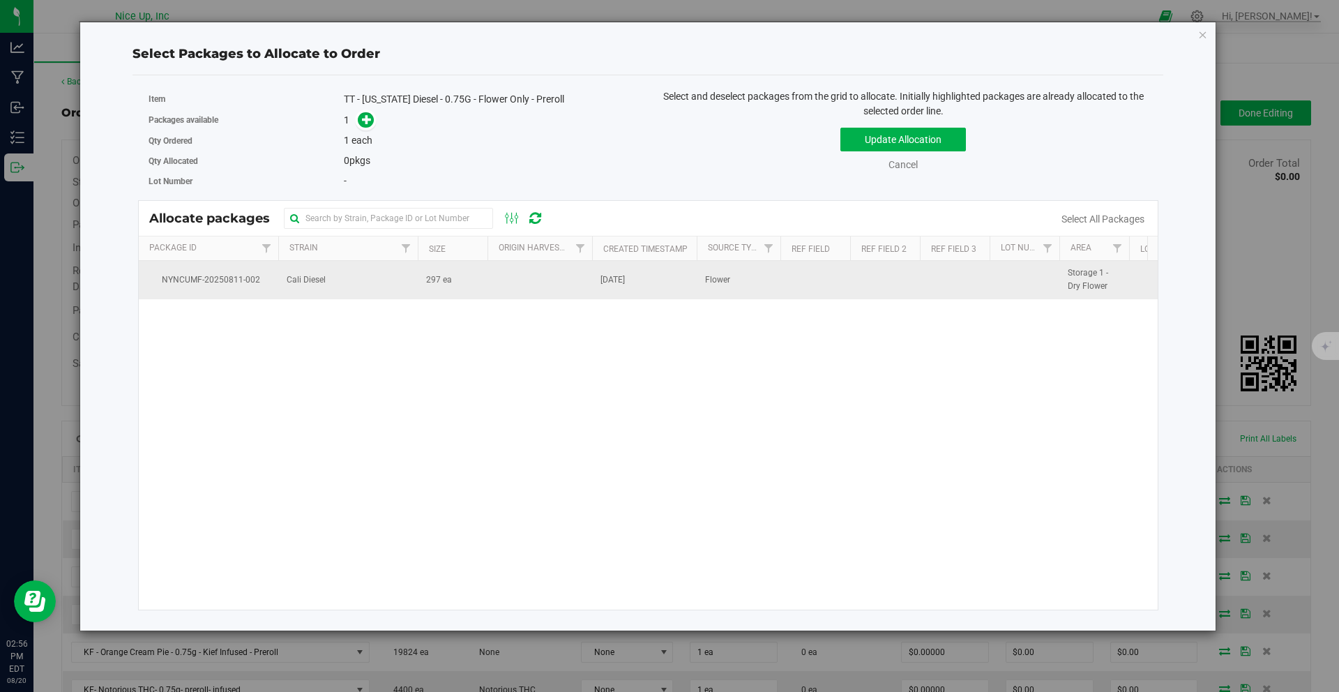
click at [469, 293] on td "297 ea" at bounding box center [453, 280] width 70 height 38
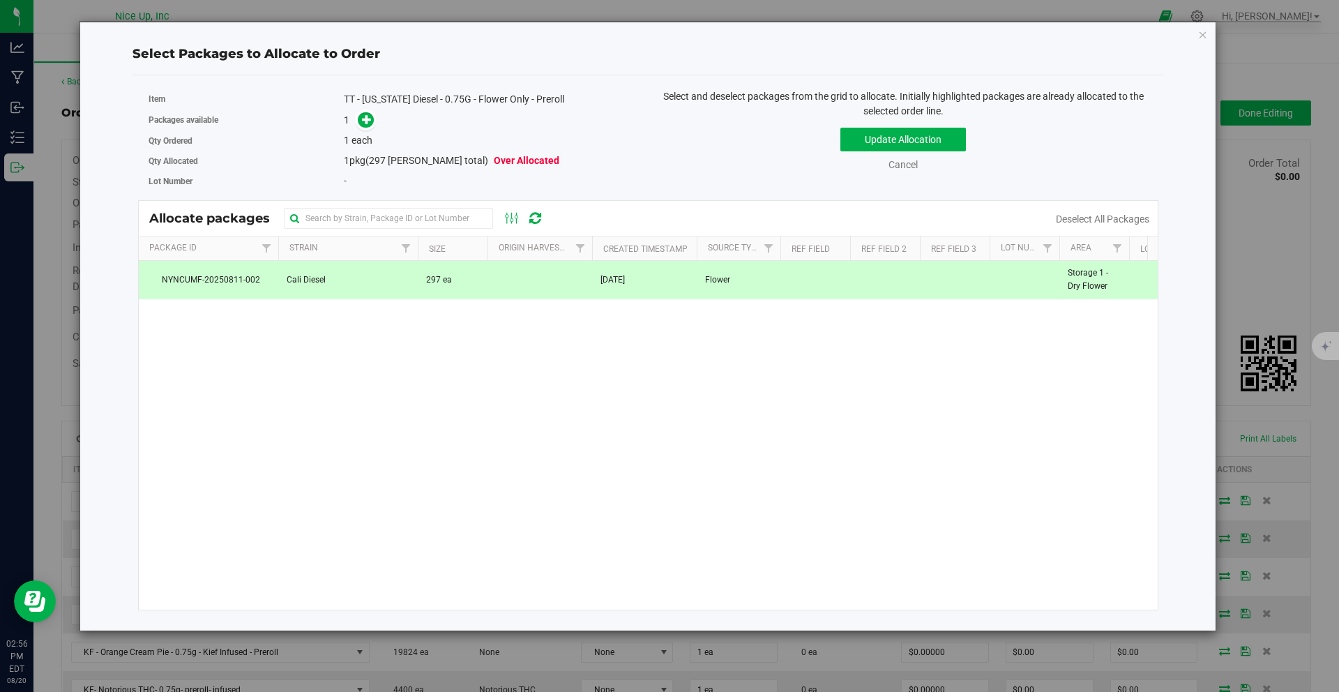
click at [375, 122] on div "1" at bounding box center [491, 120] width 294 height 16
click at [370, 121] on icon at bounding box center [367, 119] width 10 height 10
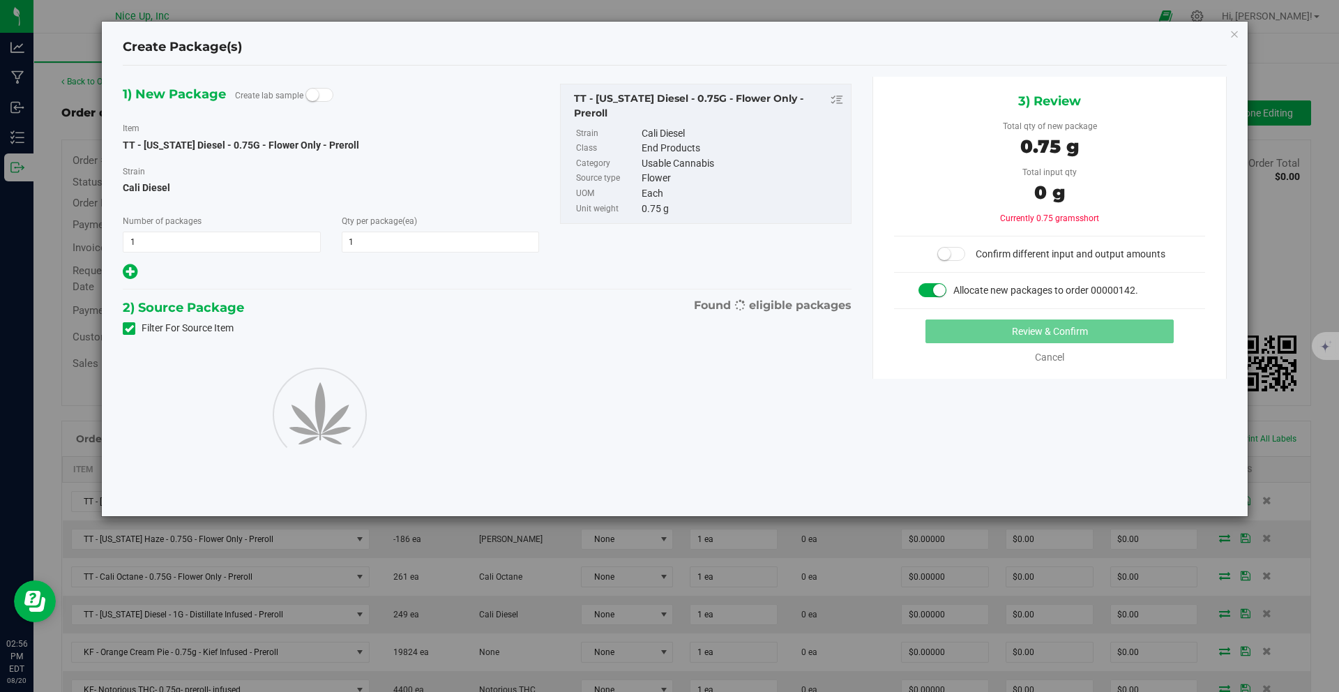
type input "1"
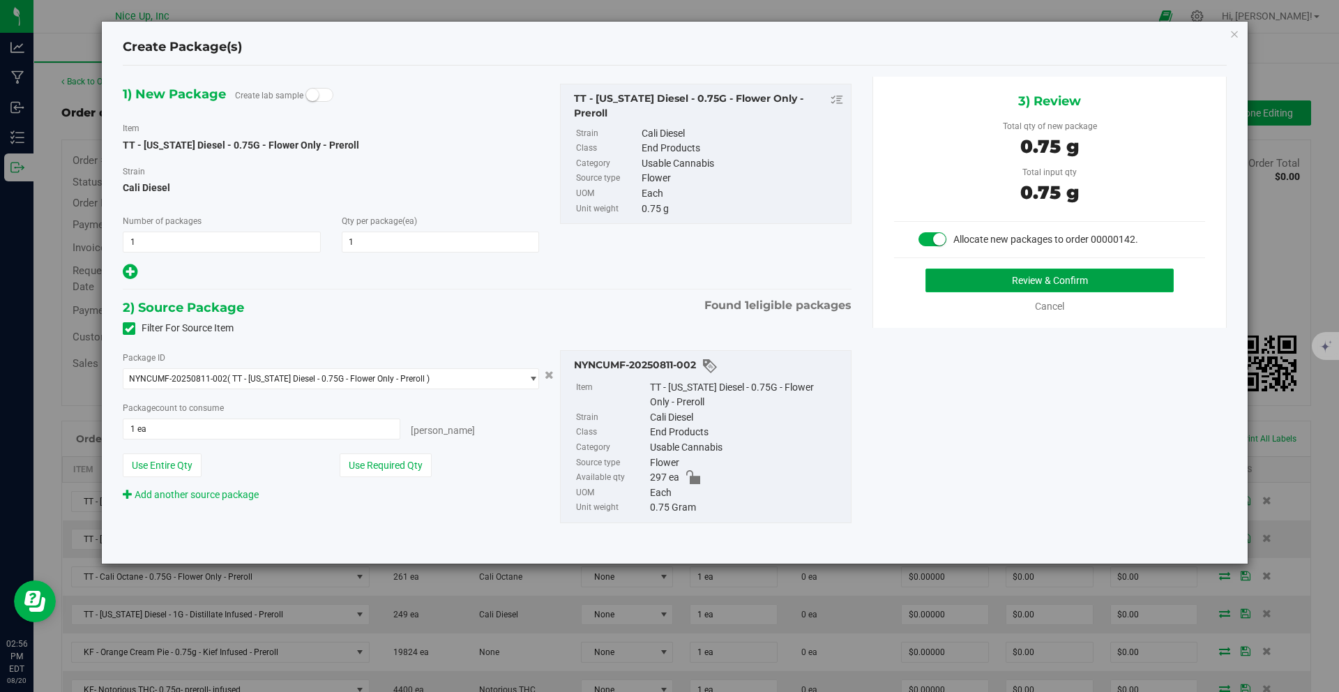
click at [1016, 283] on button "Review & Confirm" at bounding box center [1049, 280] width 248 height 24
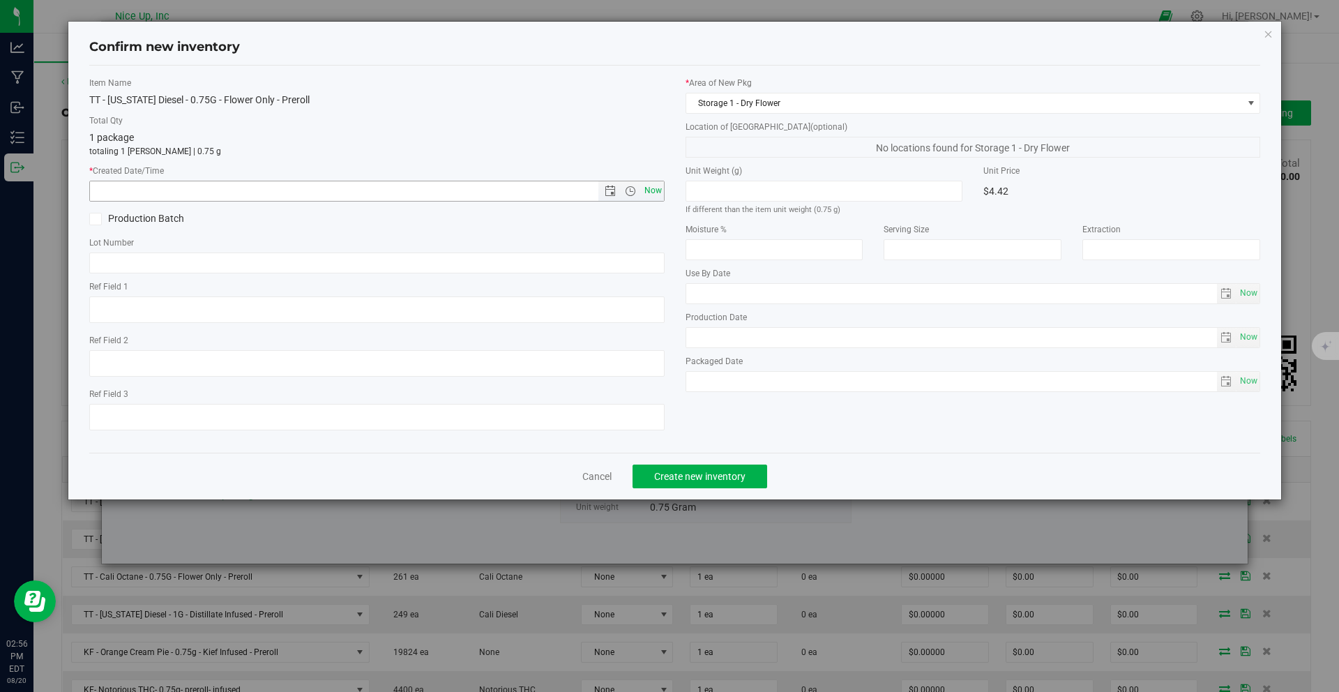
click at [655, 191] on span "Now" at bounding box center [653, 191] width 24 height 20
type input "8/20/2025 2:56 PM"
click at [454, 273] on div "Item Name TT - California Diesel - 0.75G - Flower Only - Preroll Total Qty 1 pa…" at bounding box center [377, 259] width 596 height 365
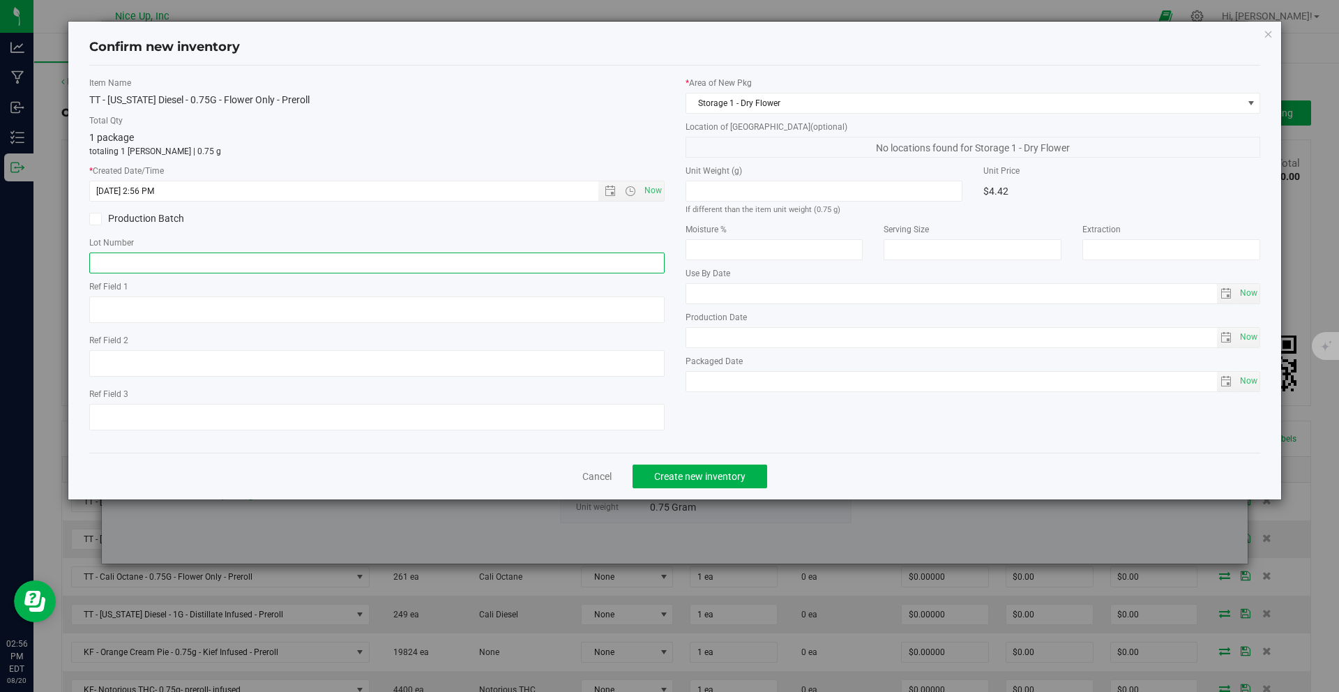
click at [455, 269] on input "text" at bounding box center [376, 262] width 575 height 21
click at [326, 260] on input "text" at bounding box center [376, 262] width 575 height 21
click at [211, 263] on input "text" at bounding box center [376, 262] width 575 height 21
click at [222, 266] on input "text" at bounding box center [376, 262] width 575 height 21
type input "250520CaDi006"
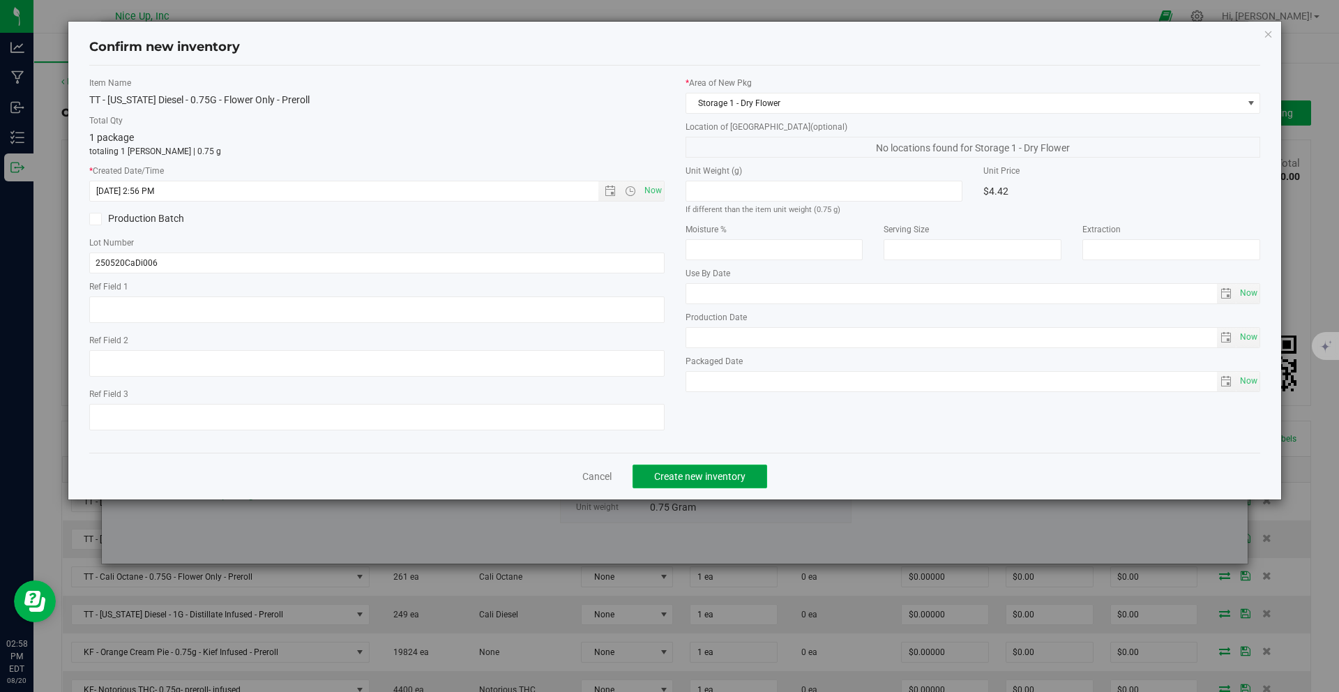
click at [709, 473] on span "Create new inventory" at bounding box center [699, 476] width 91 height 11
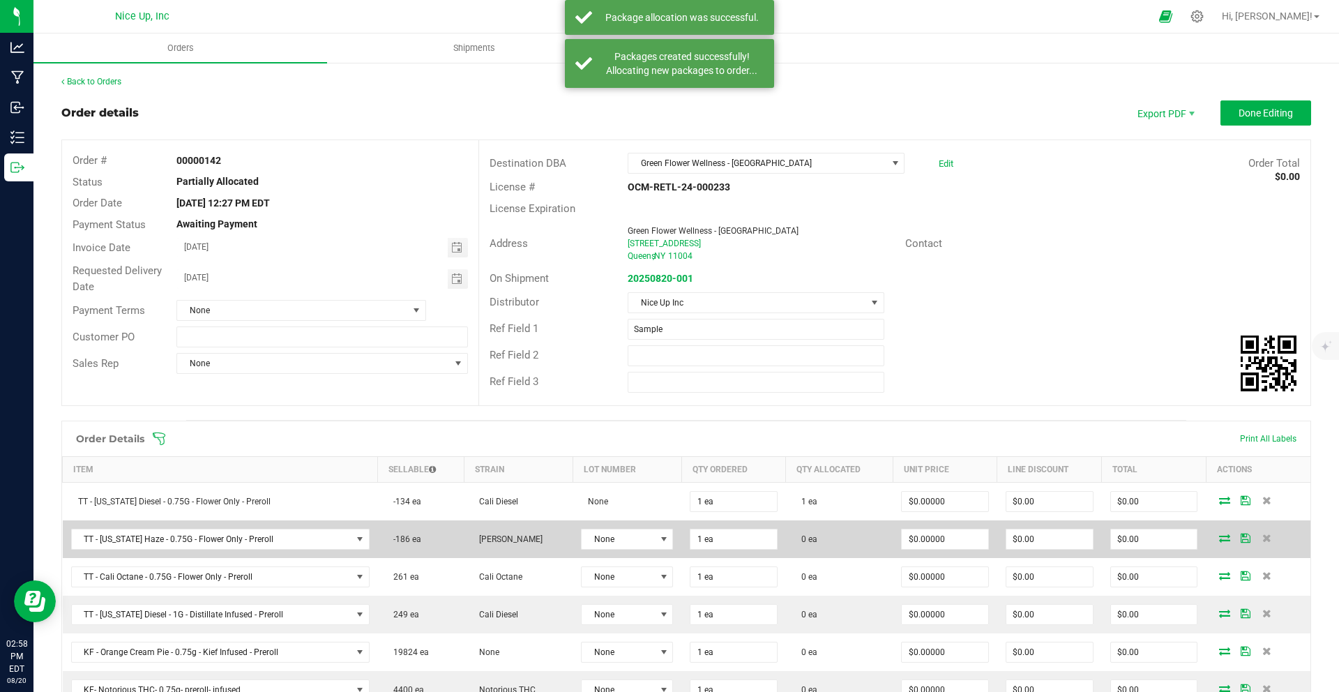
click at [1219, 538] on icon at bounding box center [1224, 537] width 11 height 8
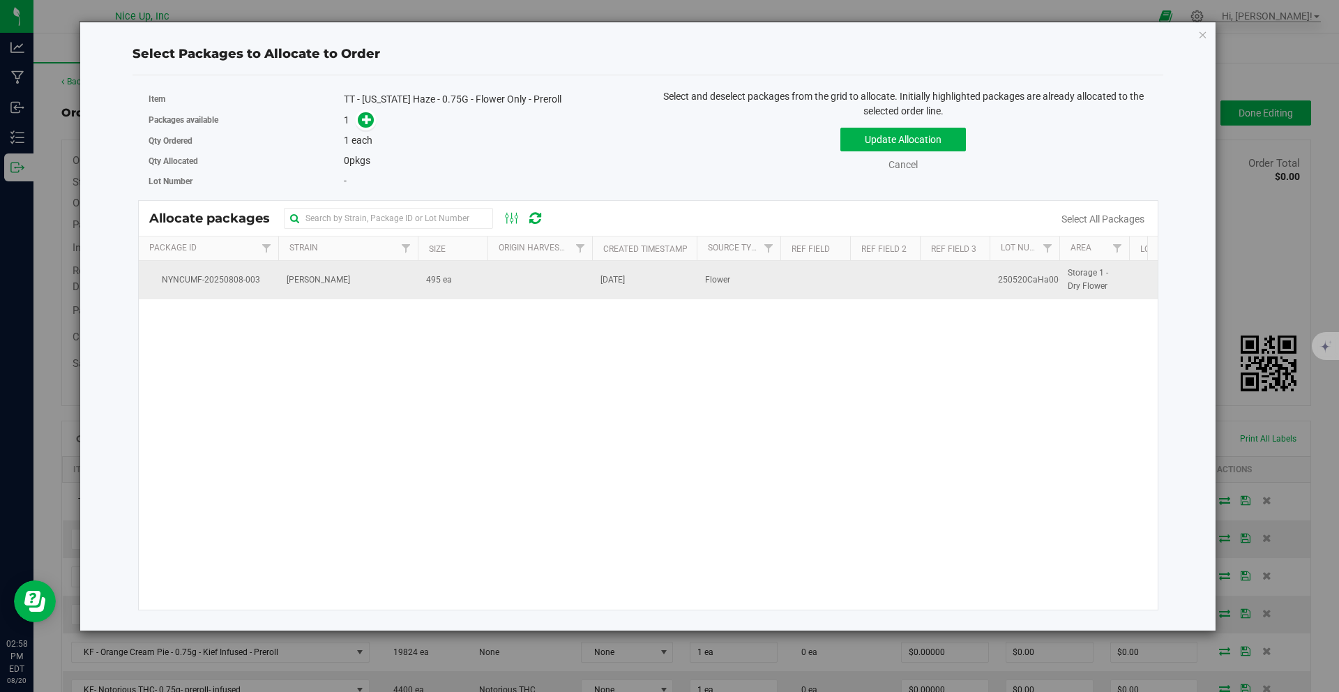
click at [311, 282] on span "[PERSON_NAME]" at bounding box center [318, 279] width 63 height 13
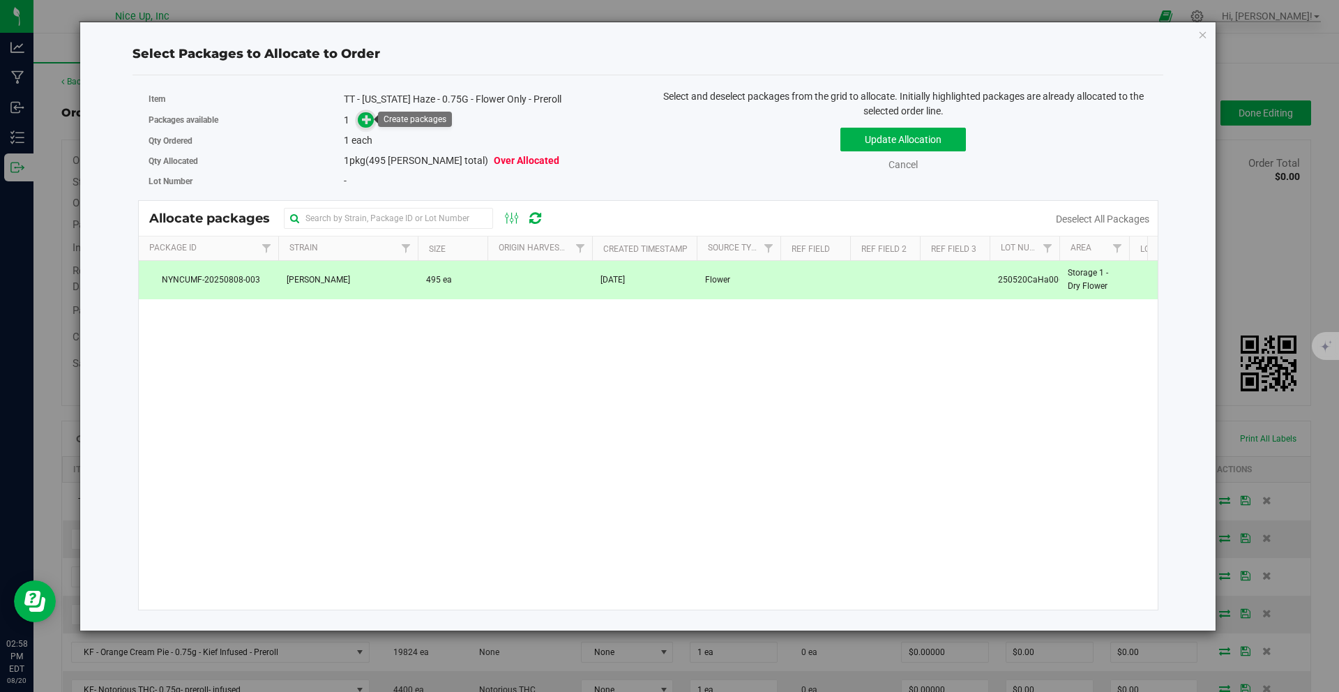
click at [369, 116] on icon at bounding box center [367, 119] width 10 height 10
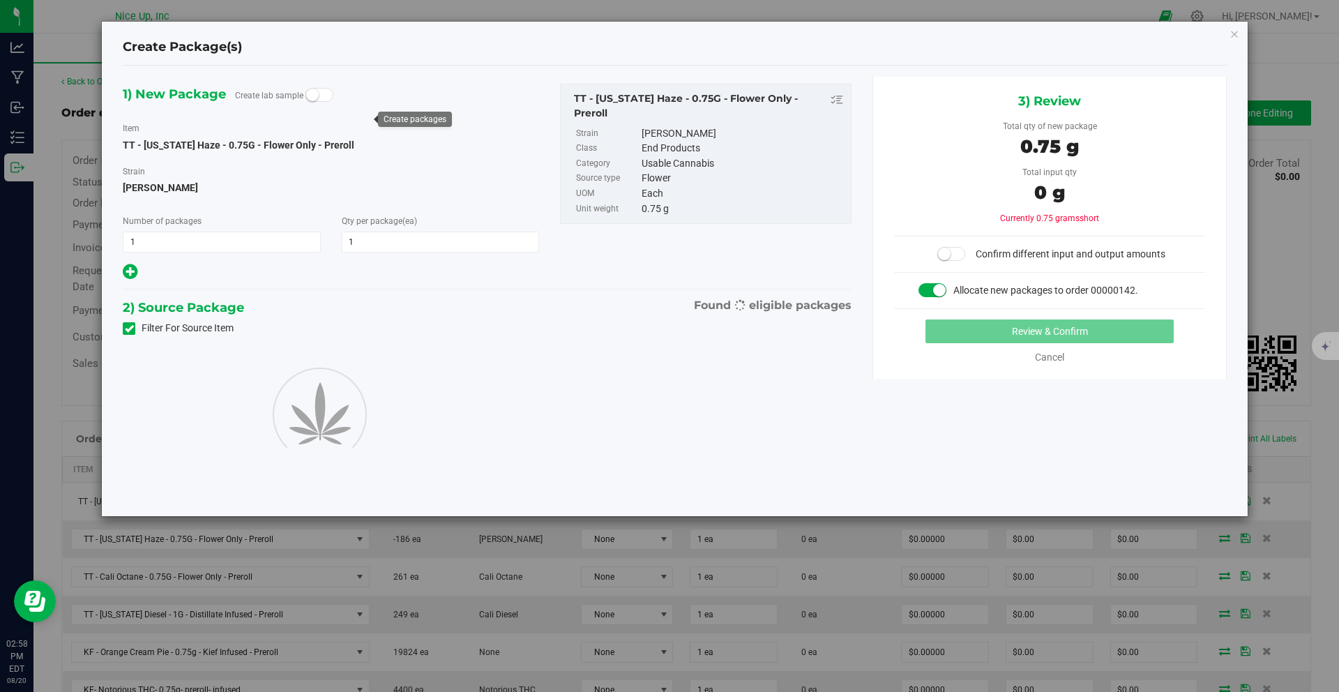
type input "1"
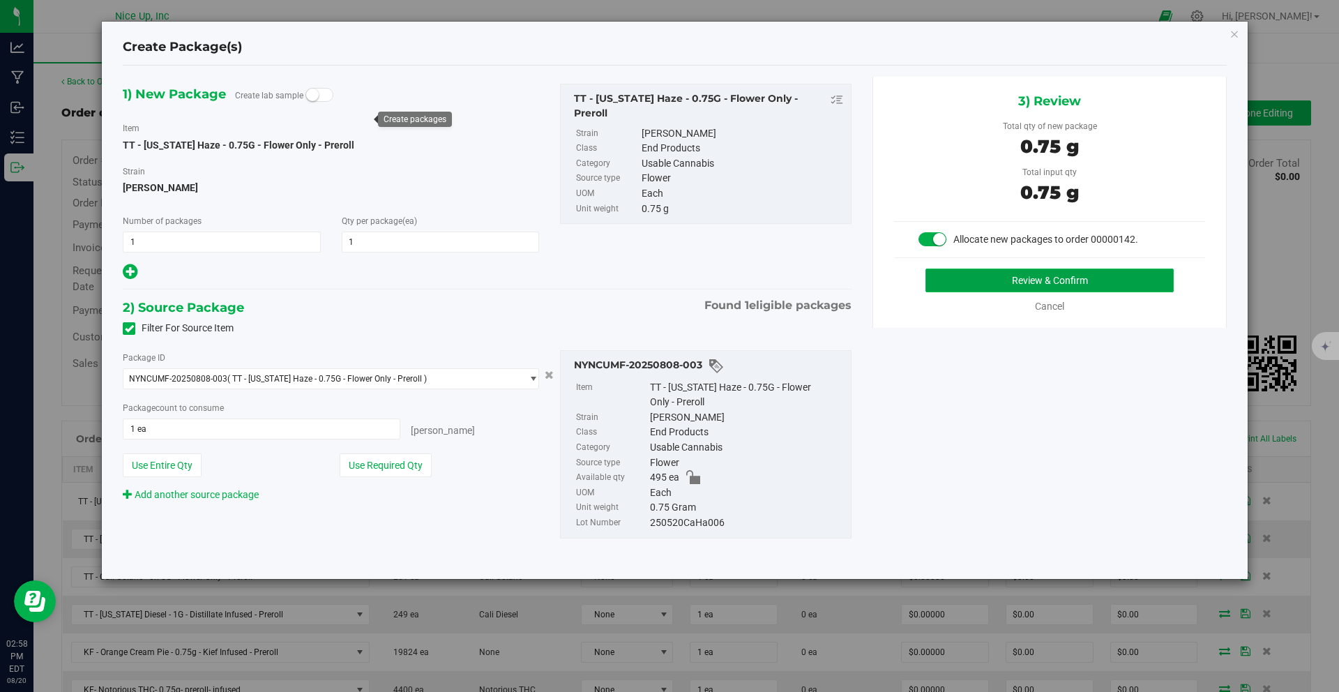
click at [958, 283] on button "Review & Confirm" at bounding box center [1049, 280] width 248 height 24
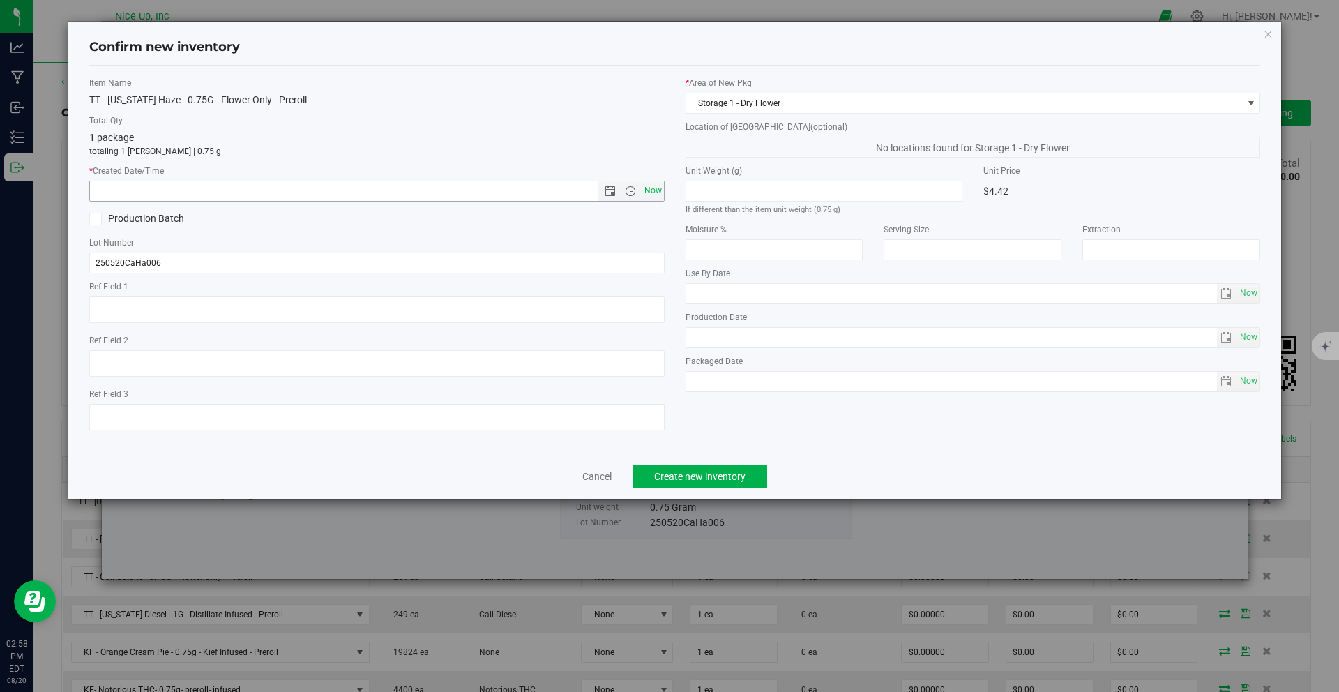
click at [646, 188] on span "Now" at bounding box center [653, 191] width 24 height 20
type input "8/20/2025 2:58 PM"
click at [712, 475] on span "Create new inventory" at bounding box center [699, 476] width 91 height 11
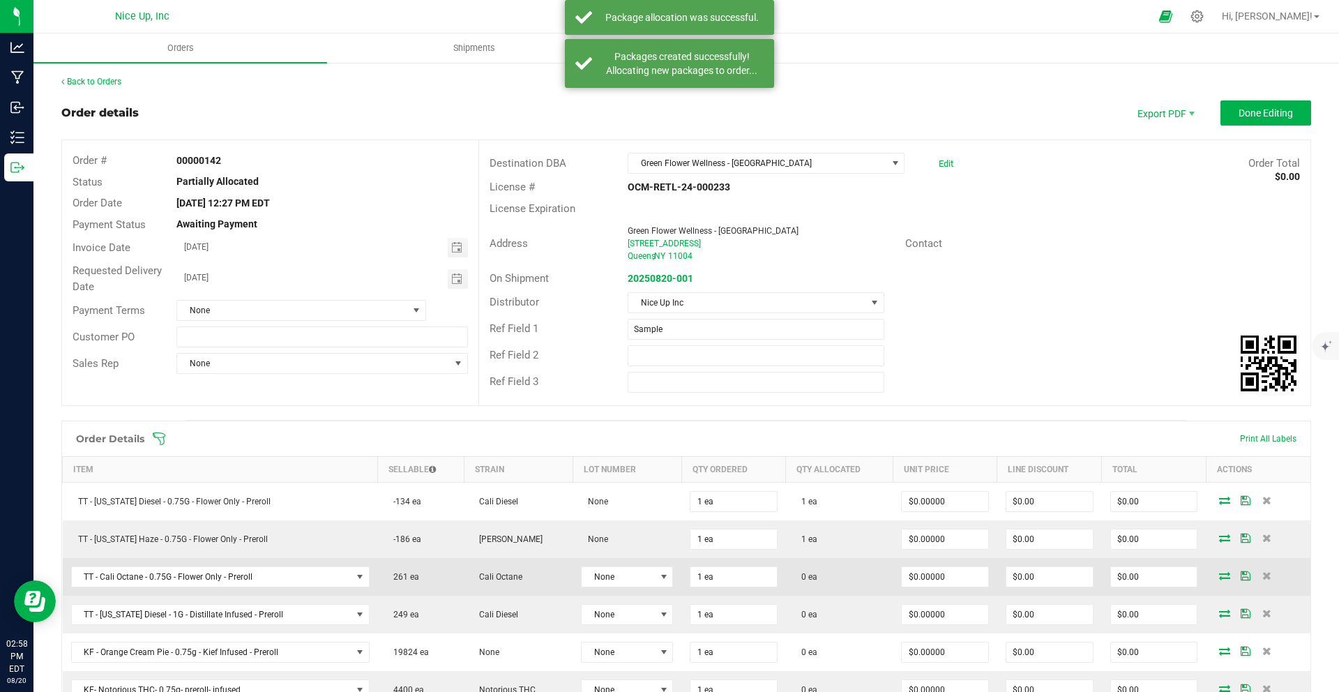
click at [1219, 574] on icon at bounding box center [1224, 575] width 11 height 8
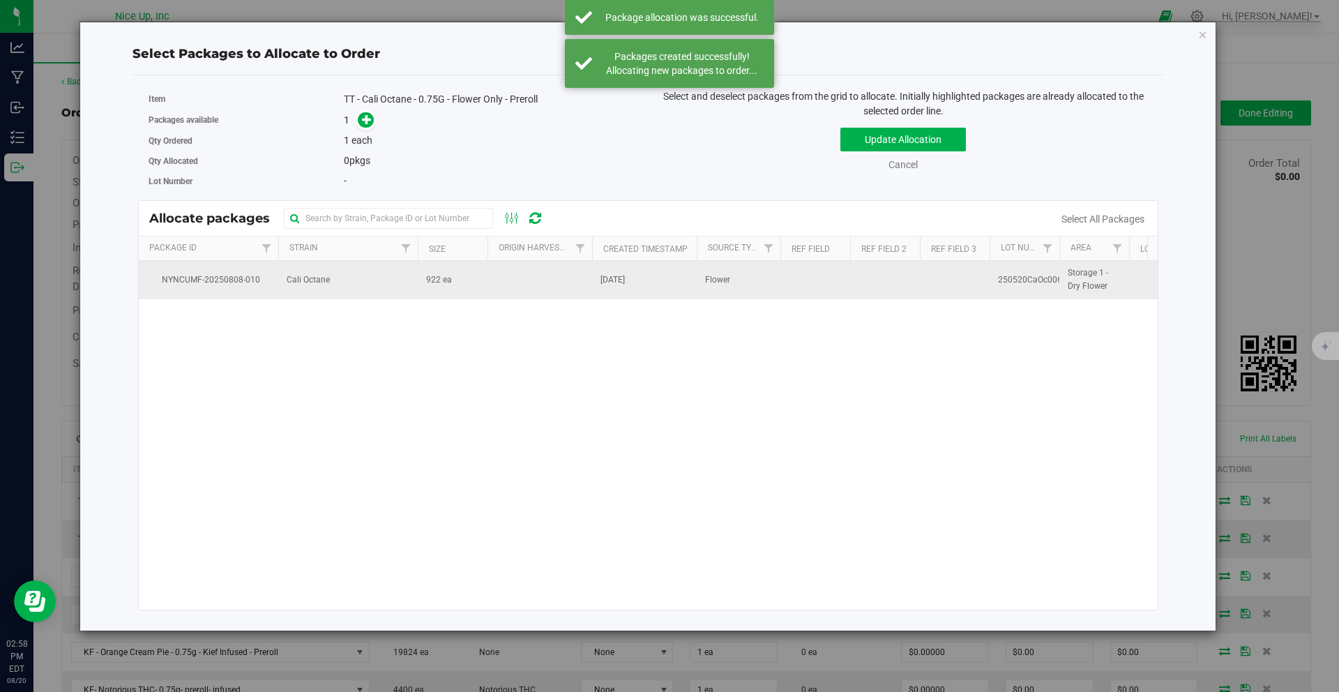
click at [603, 282] on span "[DATE]" at bounding box center [612, 279] width 24 height 13
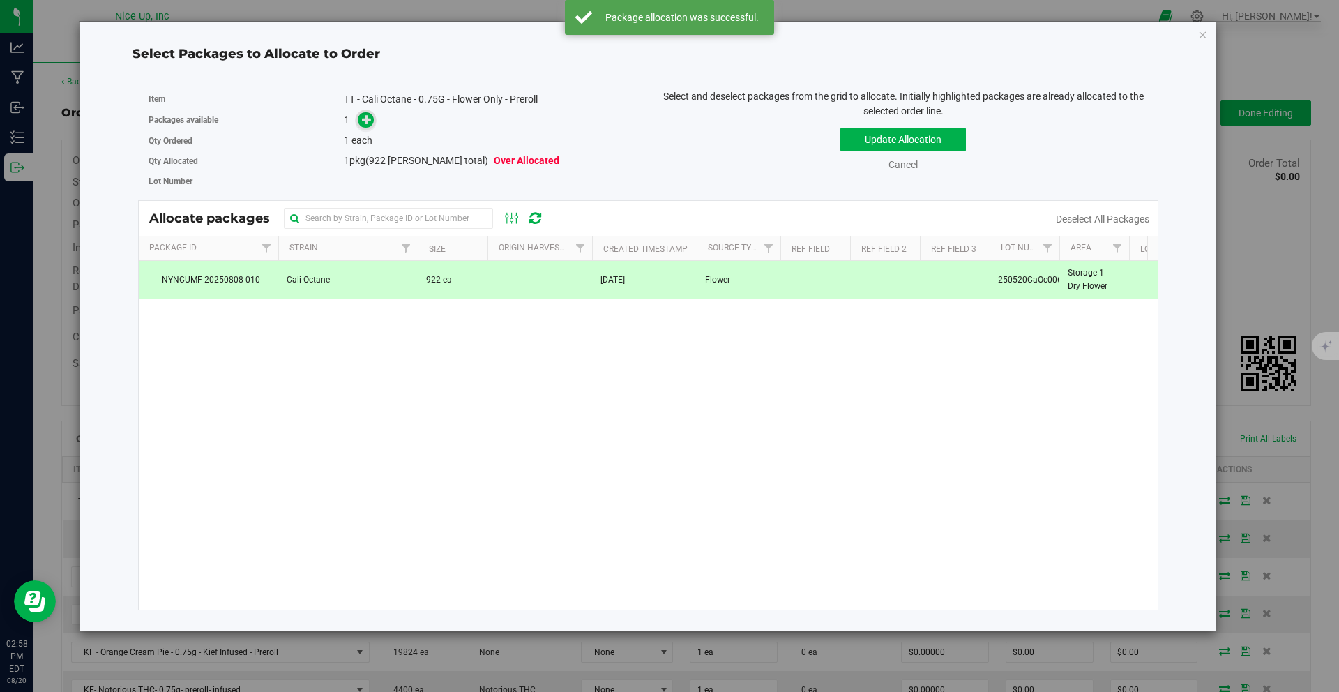
click at [372, 121] on icon at bounding box center [367, 119] width 10 height 10
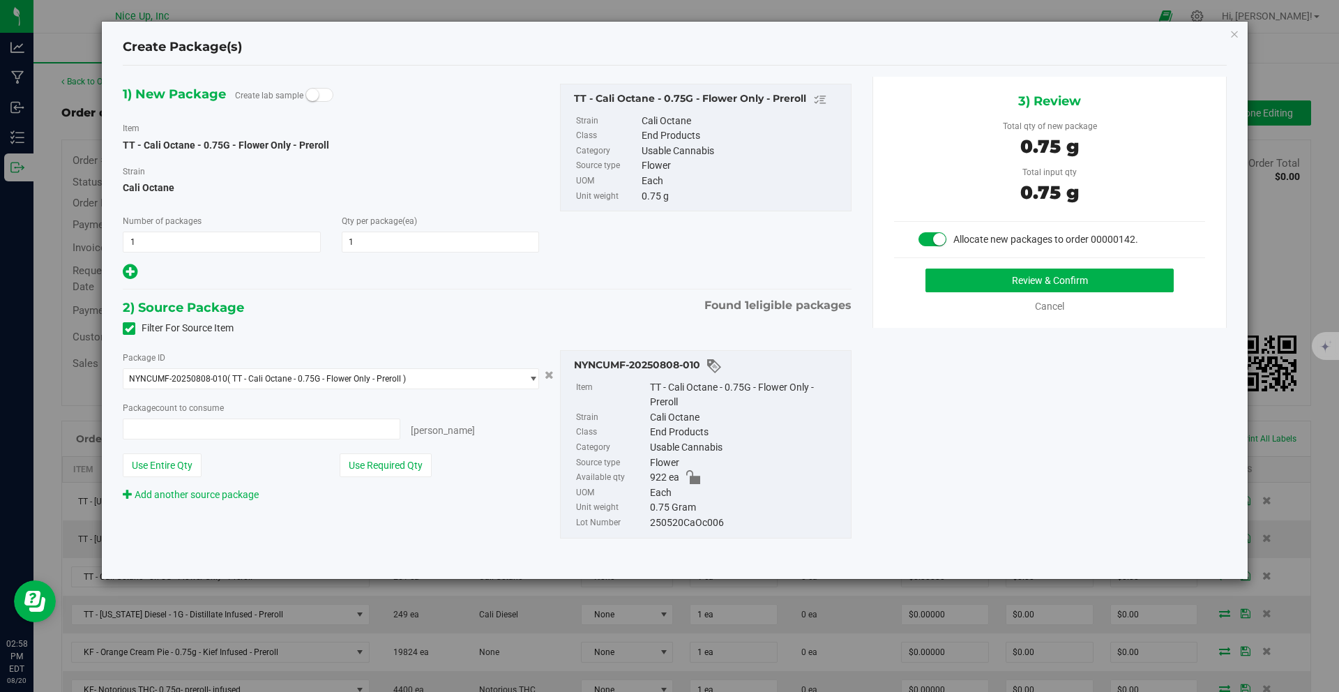
type input "1 ea"
click at [981, 271] on button "Review & Confirm" at bounding box center [1049, 280] width 248 height 24
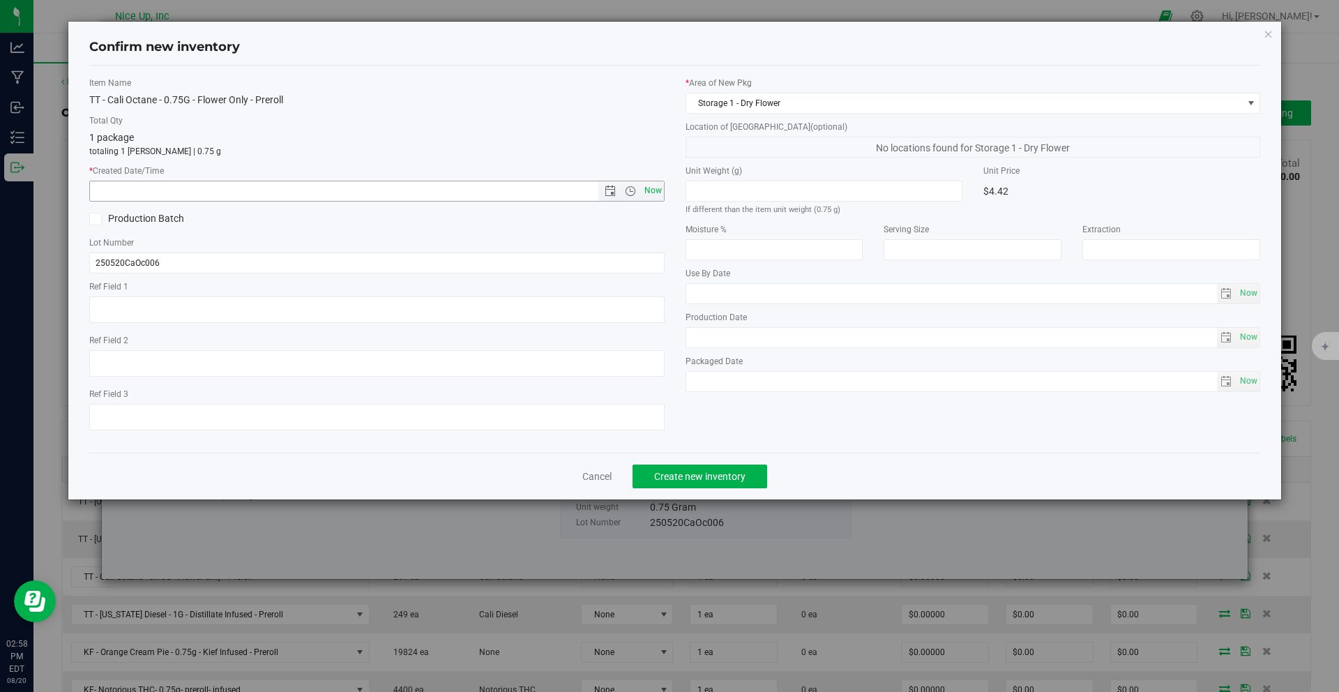
click at [643, 190] on span "Now" at bounding box center [653, 191] width 24 height 20
type input "8/20/2025 2:58 PM"
click at [734, 471] on span "Create new inventory" at bounding box center [699, 476] width 91 height 11
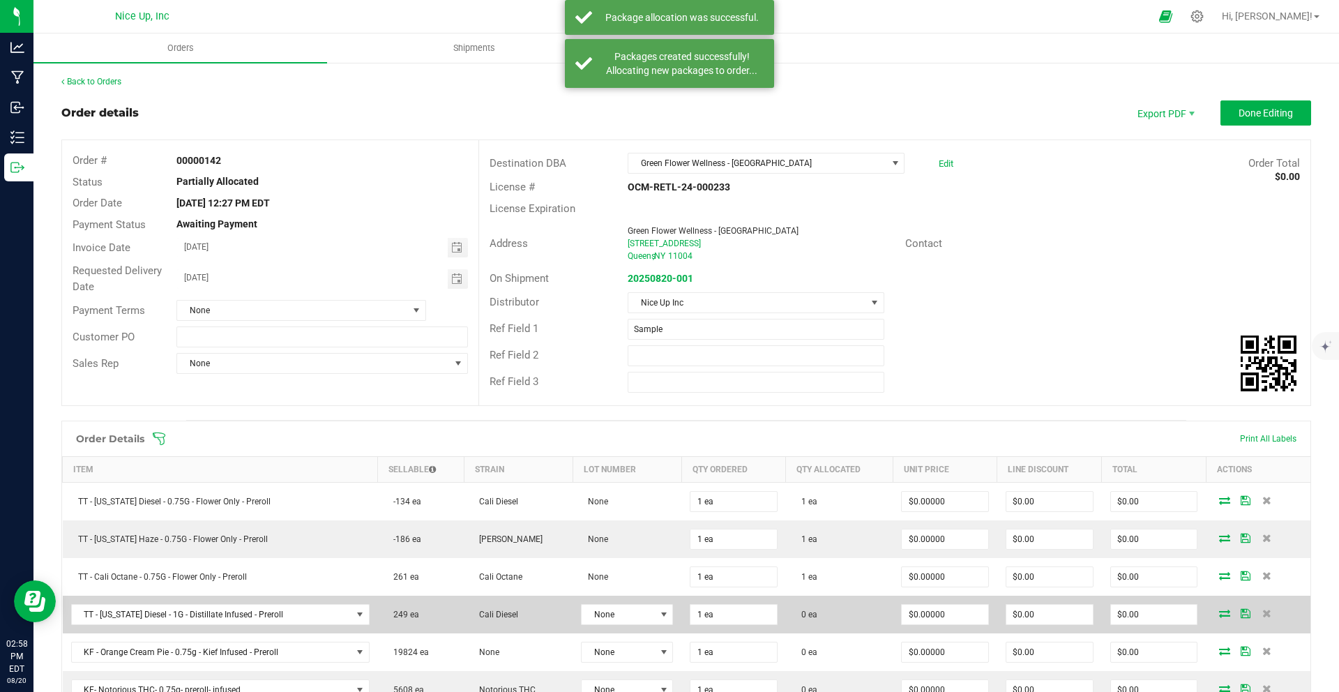
click at [1219, 614] on icon at bounding box center [1224, 613] width 11 height 8
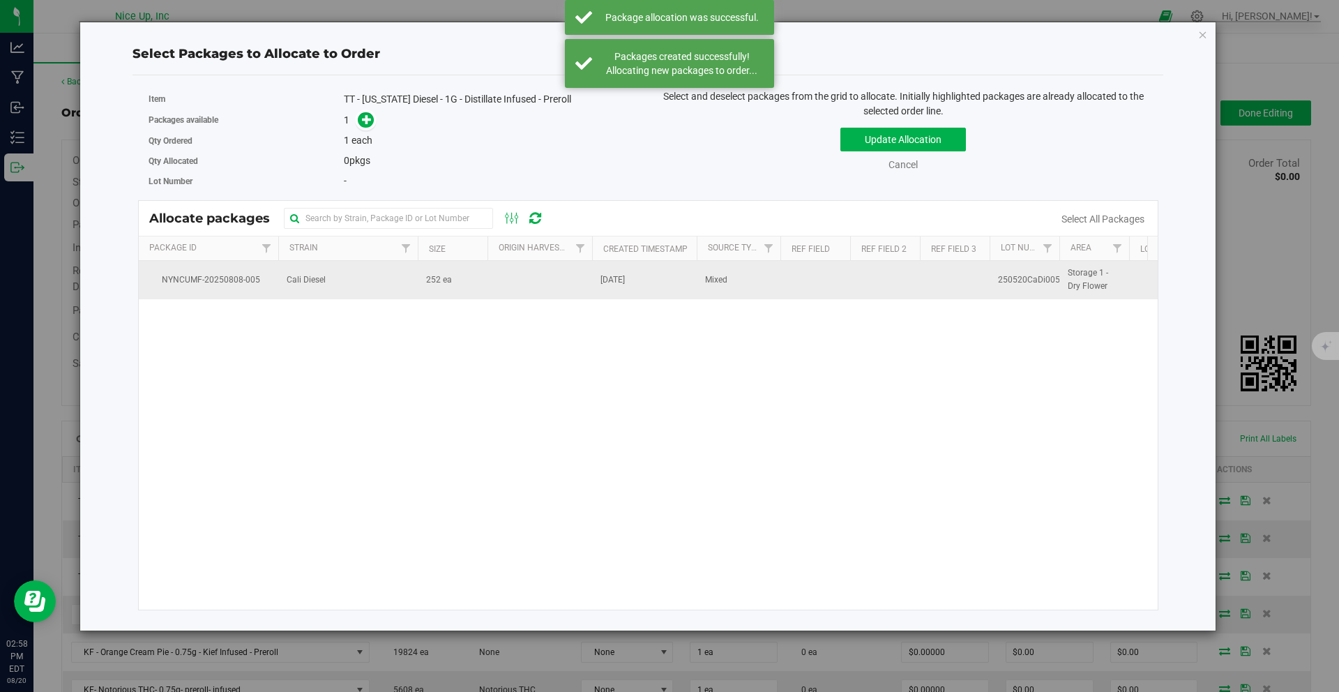
click at [681, 276] on td "[DATE]" at bounding box center [644, 280] width 105 height 38
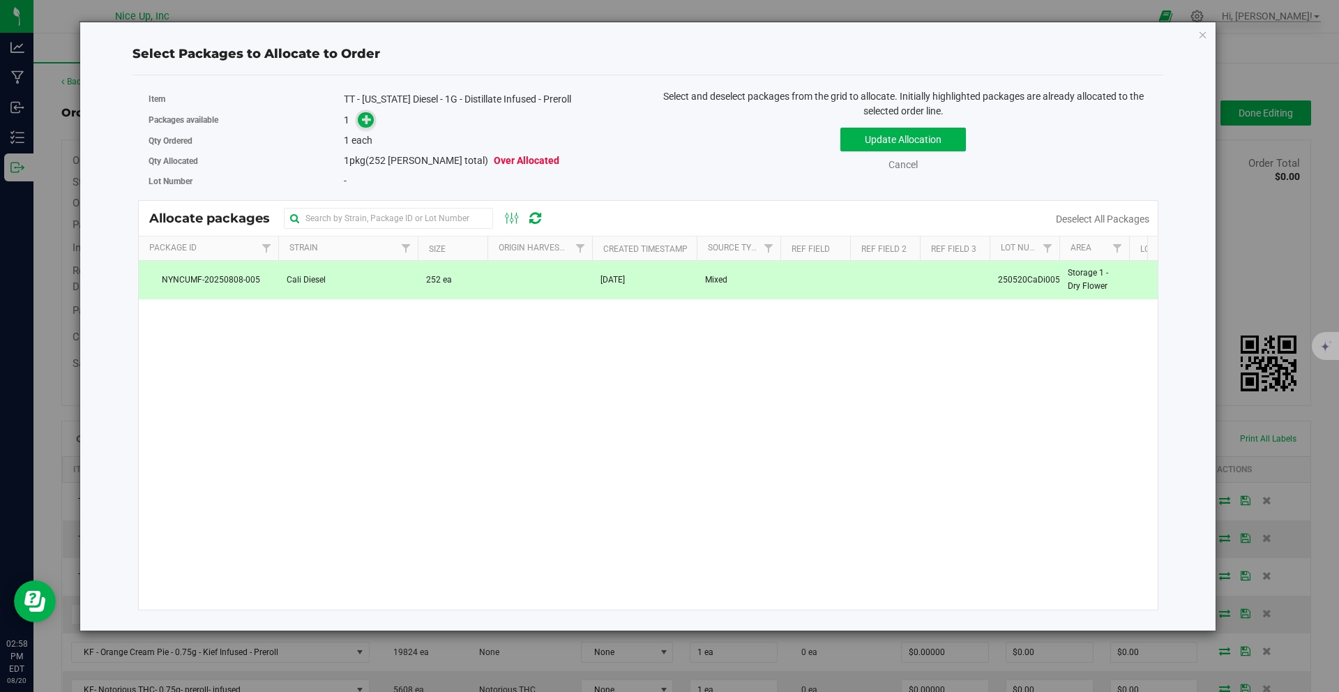
click at [367, 121] on icon at bounding box center [367, 119] width 10 height 10
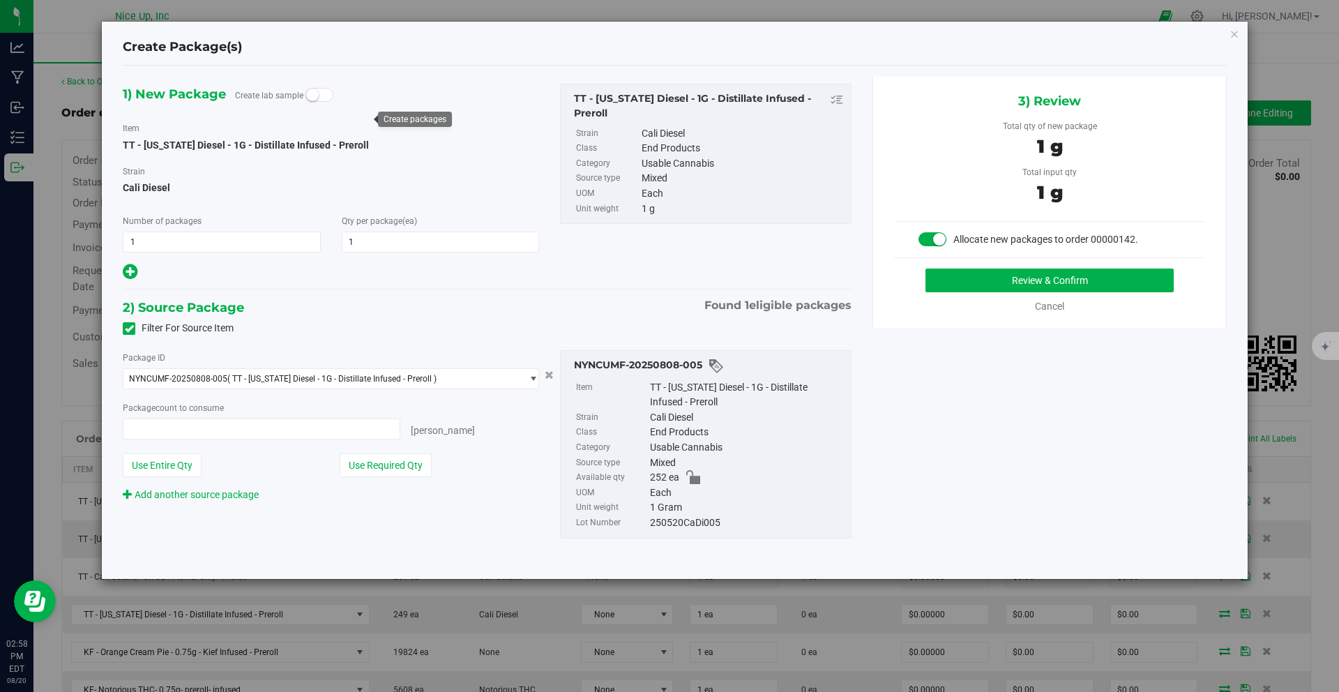
type input "1 ea"
click at [977, 282] on button "Review & Confirm" at bounding box center [1049, 280] width 248 height 24
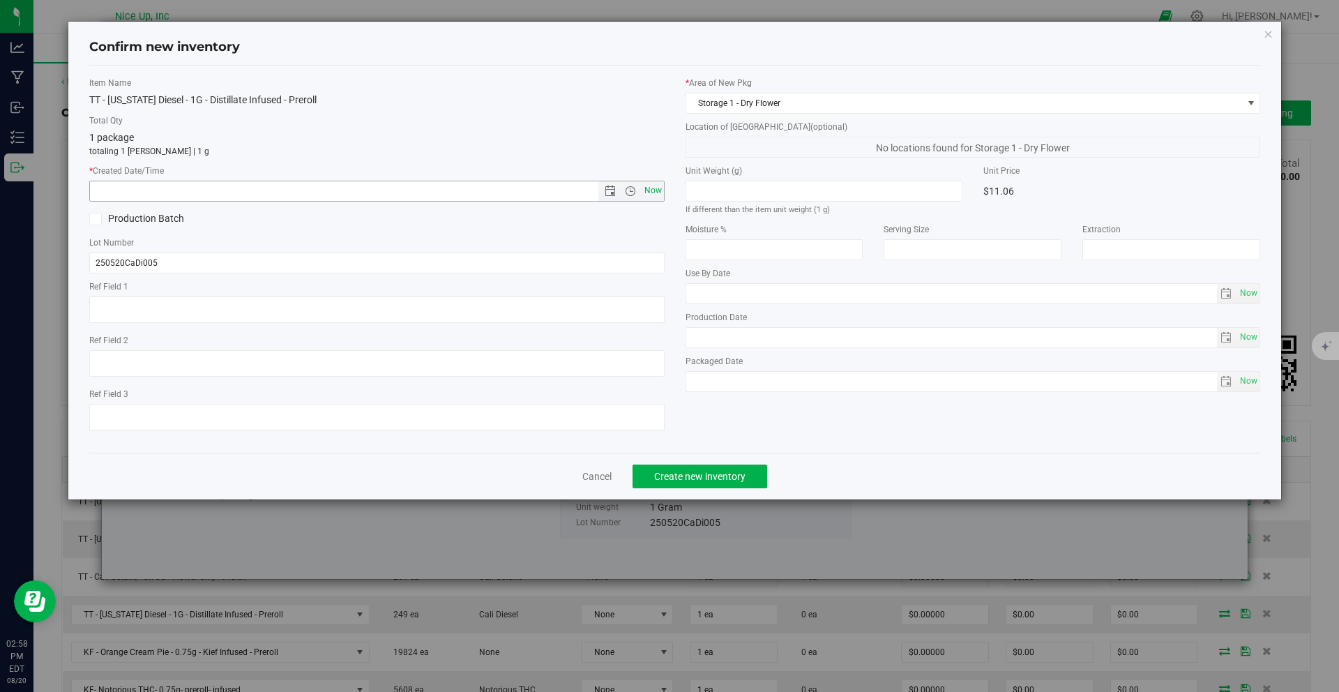
click at [655, 192] on span "Now" at bounding box center [653, 191] width 24 height 20
type input "8/20/2025 2:58 PM"
click at [683, 461] on div "Cancel Create new inventory" at bounding box center [674, 476] width 1171 height 47
click at [687, 473] on span "Create new inventory" at bounding box center [699, 476] width 91 height 11
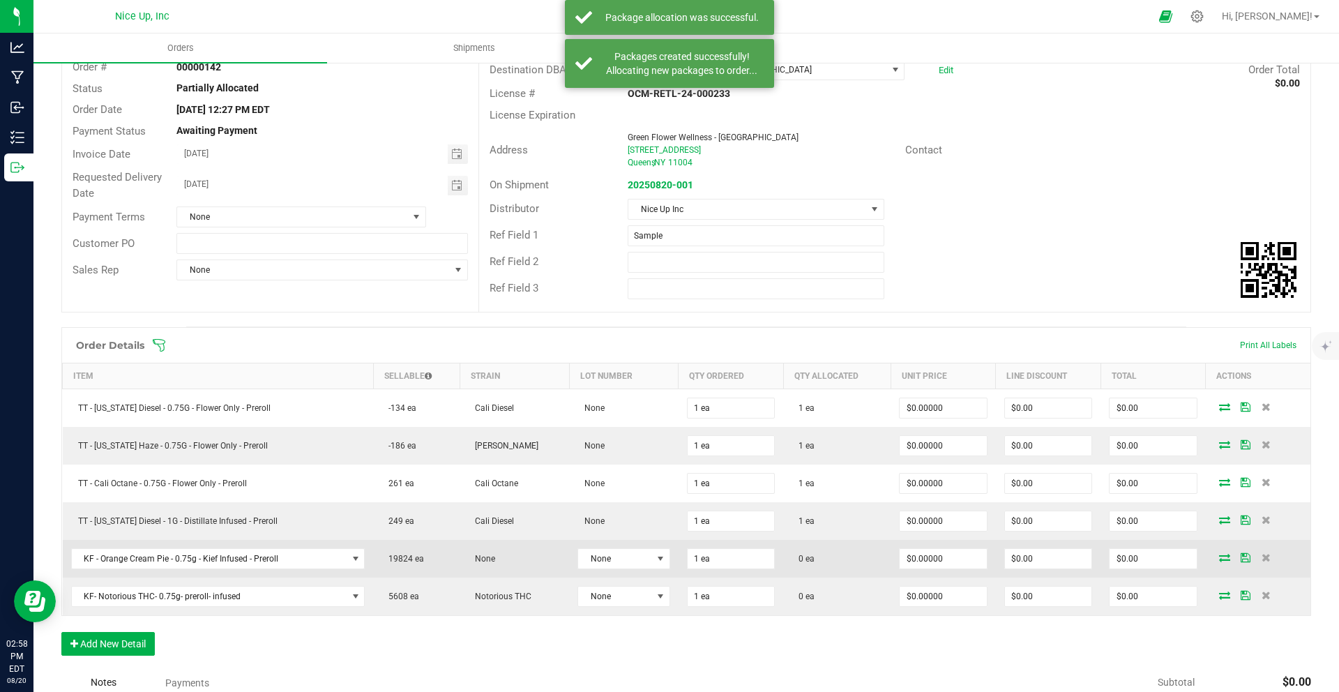
scroll to position [94, 0]
click at [1216, 565] on td at bounding box center [1258, 558] width 105 height 38
click at [1219, 560] on icon at bounding box center [1224, 556] width 11 height 8
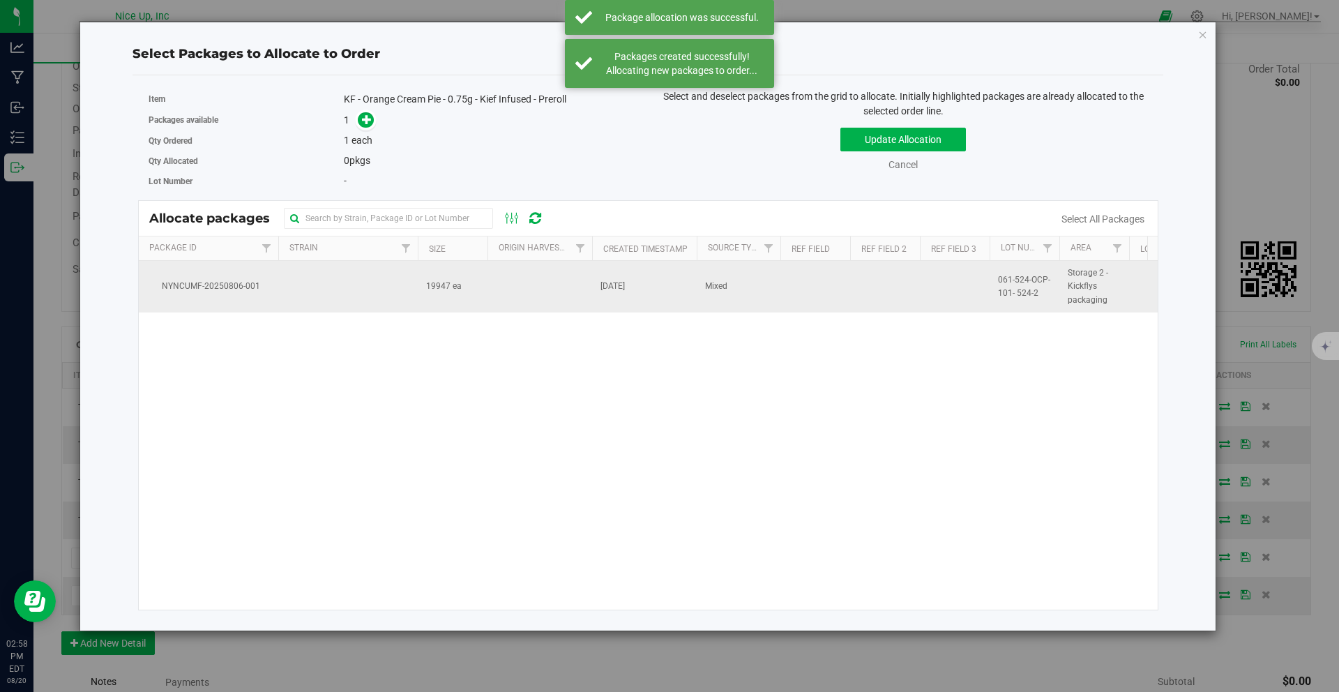
click at [637, 278] on td "[DATE]" at bounding box center [644, 287] width 105 height 52
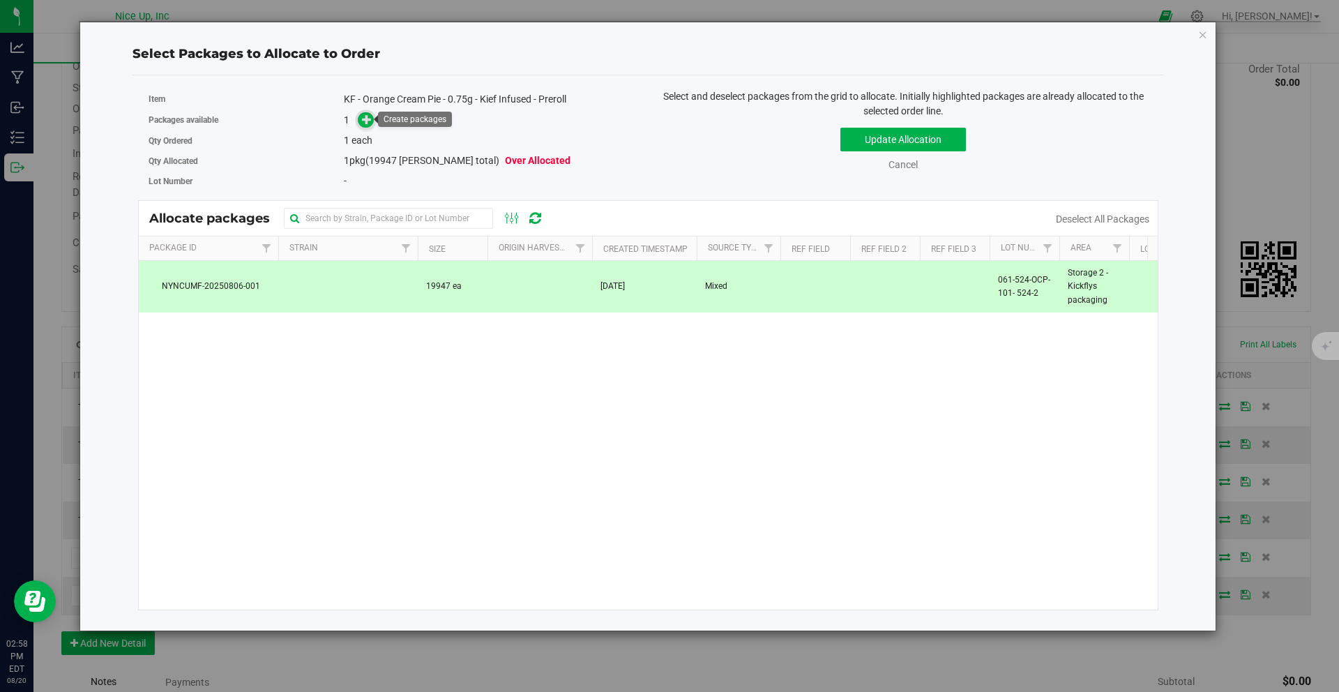
click at [363, 122] on icon at bounding box center [367, 119] width 10 height 10
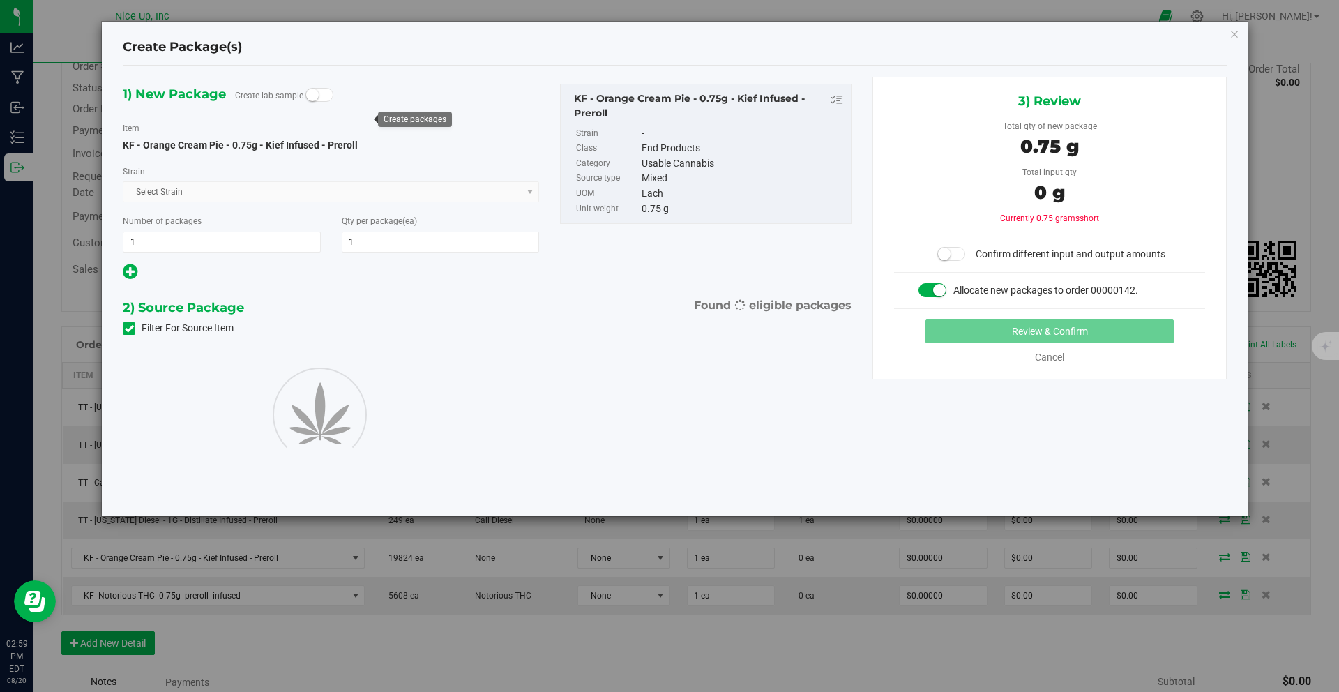
type input "1"
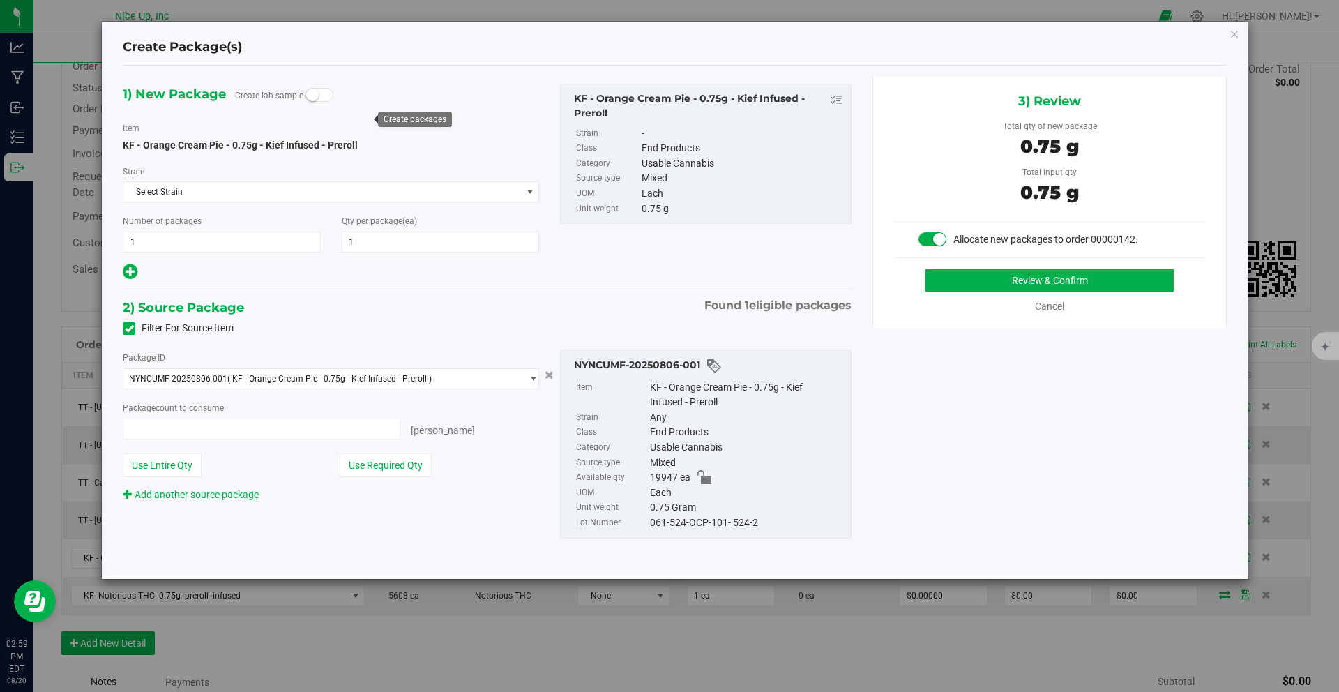
type input "1 ea"
click at [1010, 287] on button "Review & Confirm" at bounding box center [1049, 280] width 248 height 24
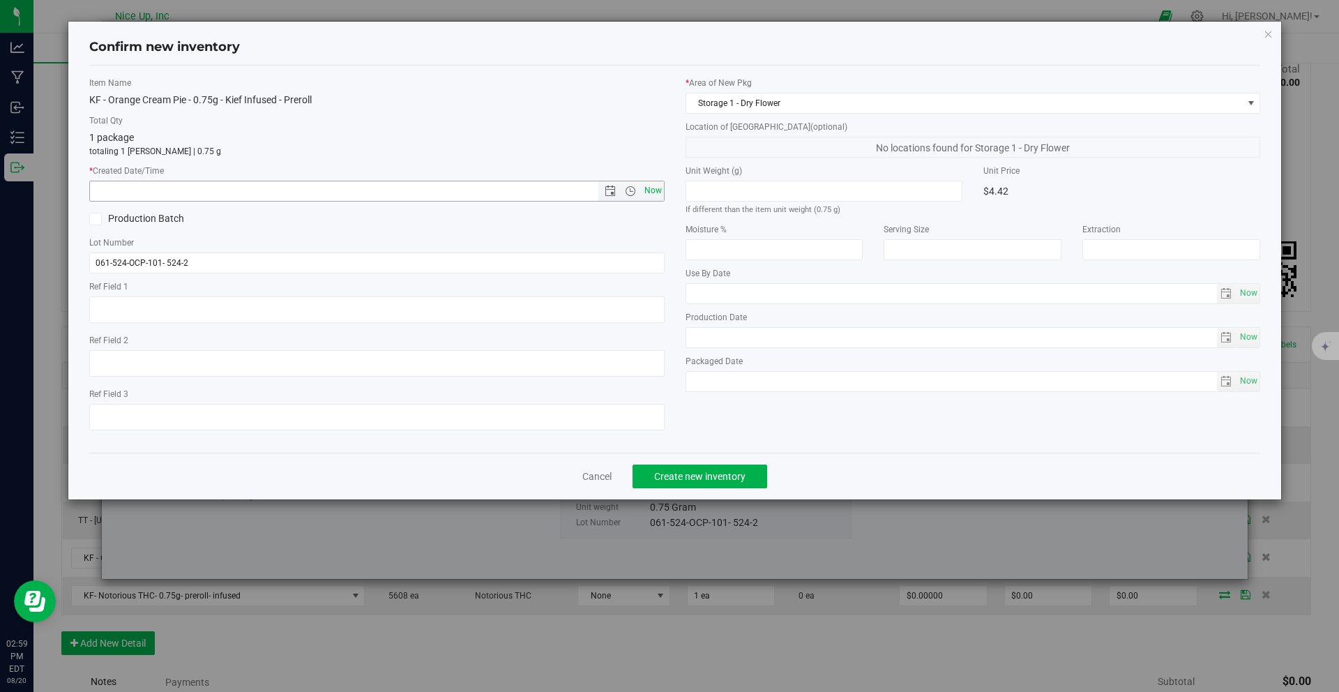
click at [653, 188] on span "Now" at bounding box center [653, 191] width 24 height 20
type input "8/20/2025 2:59 PM"
click at [724, 471] on span "Create new inventory" at bounding box center [699, 476] width 91 height 11
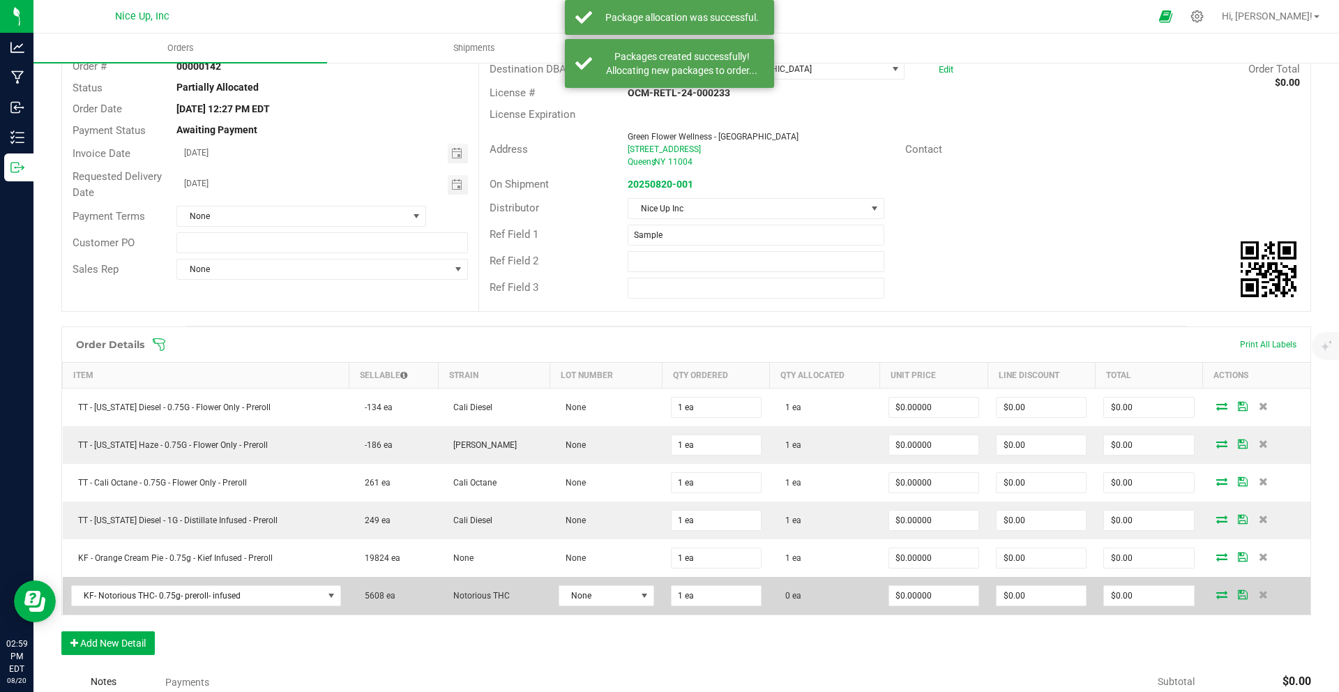
click at [1216, 597] on icon at bounding box center [1221, 594] width 11 height 8
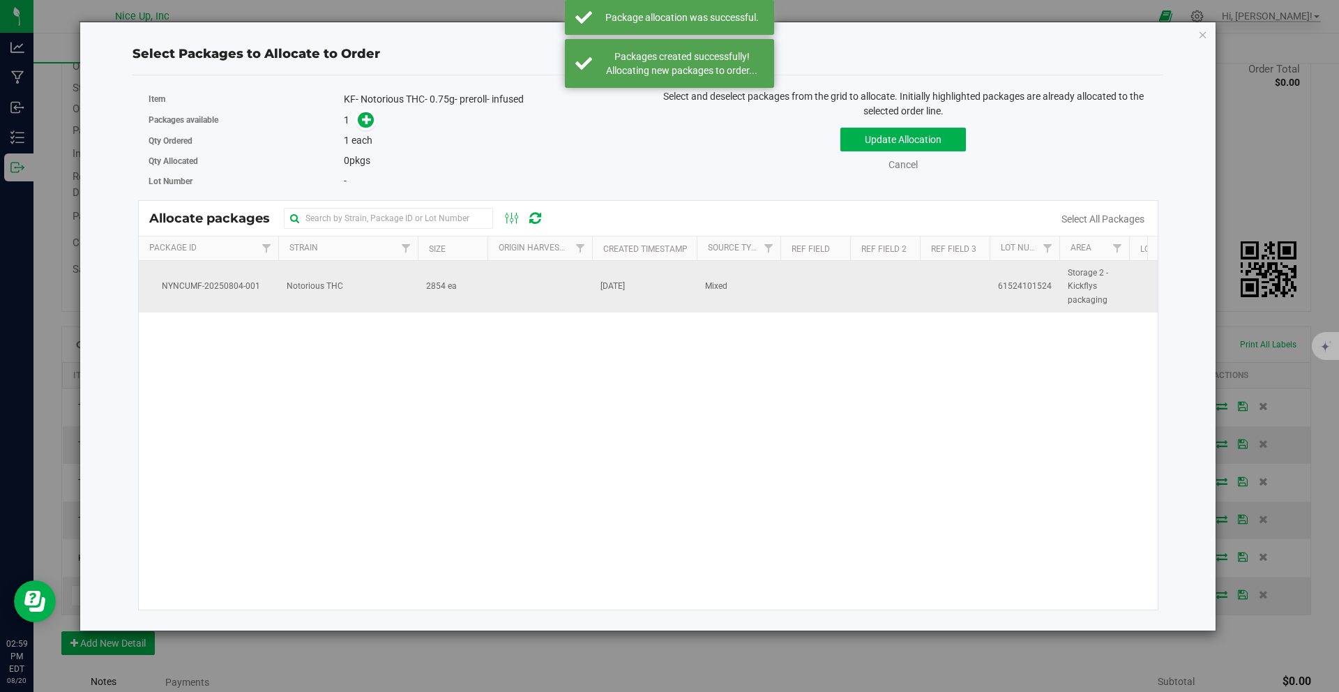
click at [582, 289] on td at bounding box center [539, 287] width 105 height 52
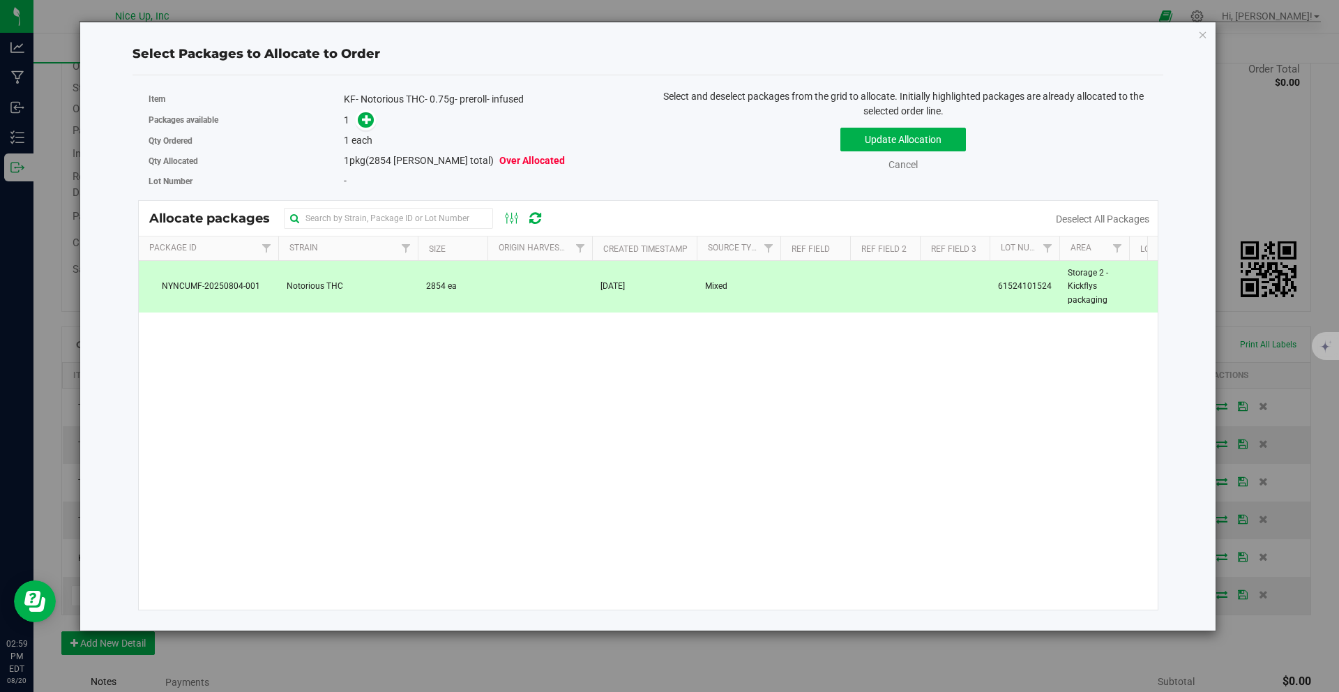
click at [370, 128] on div "Packages available 1" at bounding box center [393, 120] width 489 height 22
click at [367, 123] on icon at bounding box center [367, 119] width 10 height 10
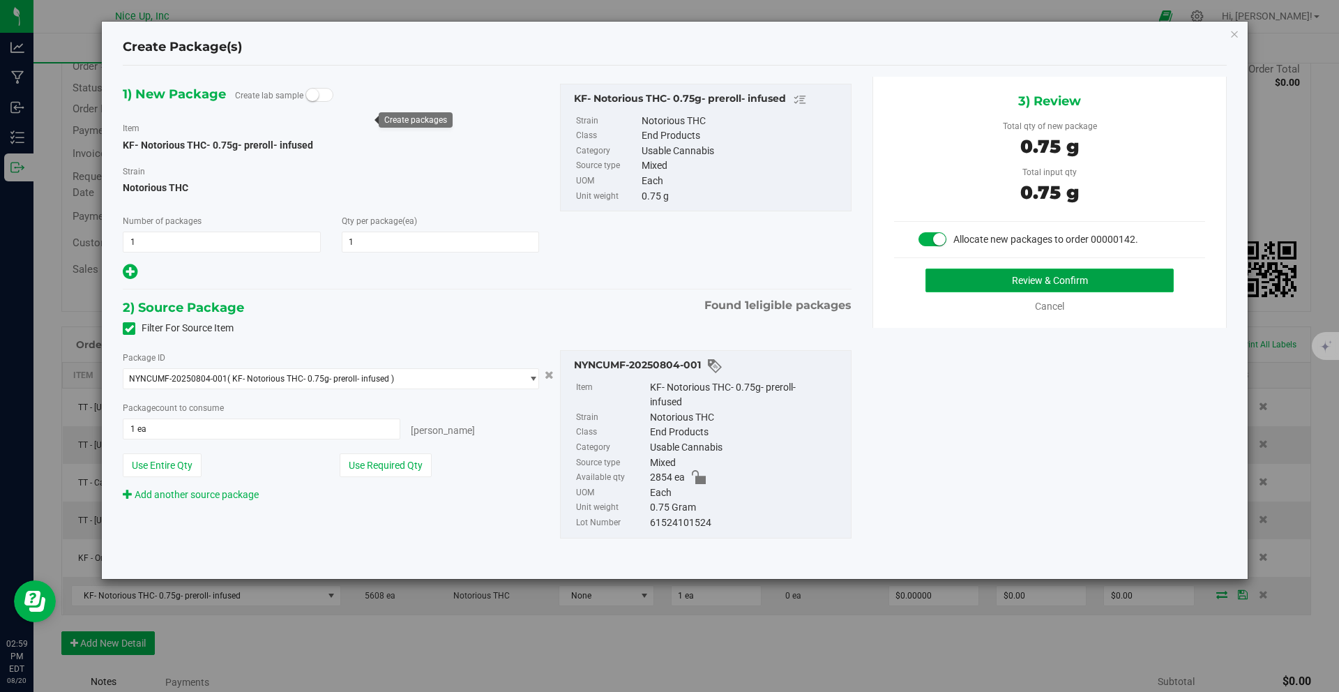
click at [1054, 279] on button "Review & Confirm" at bounding box center [1049, 280] width 248 height 24
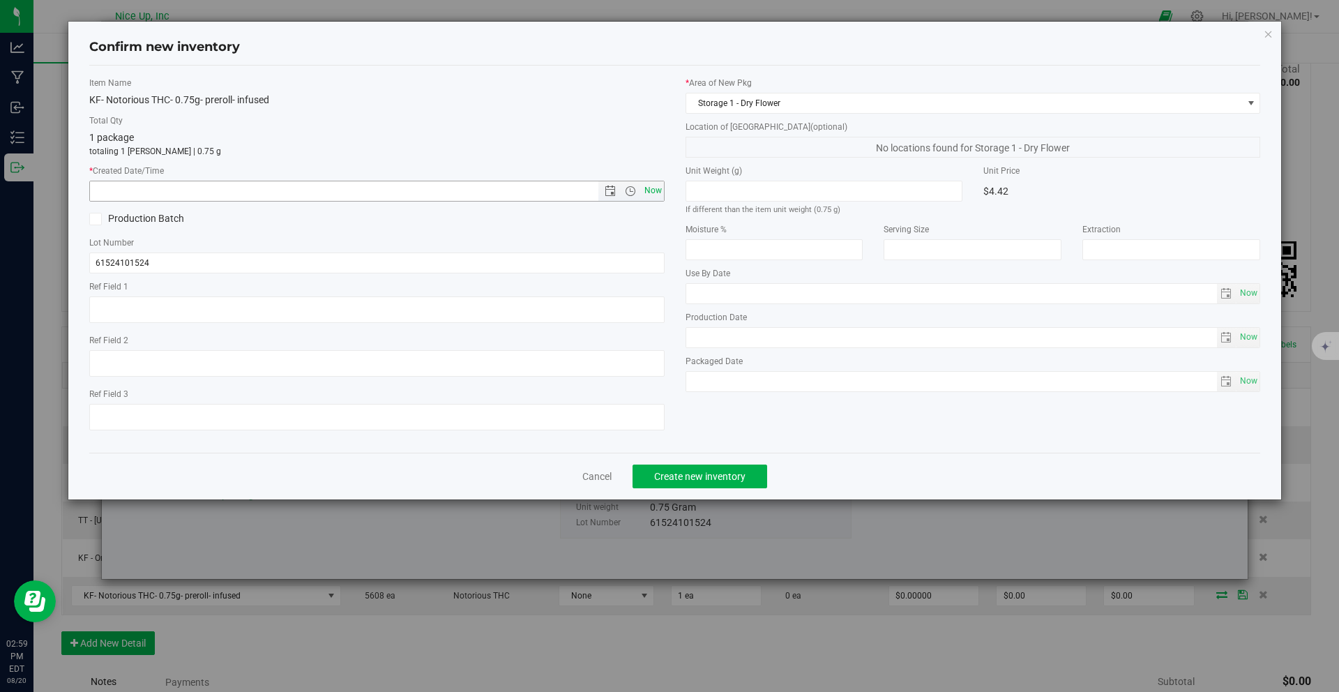
click at [647, 192] on span "Now" at bounding box center [653, 191] width 24 height 20
type input "8/20/2025 2:59 PM"
click at [712, 480] on span "Create new inventory" at bounding box center [699, 476] width 91 height 11
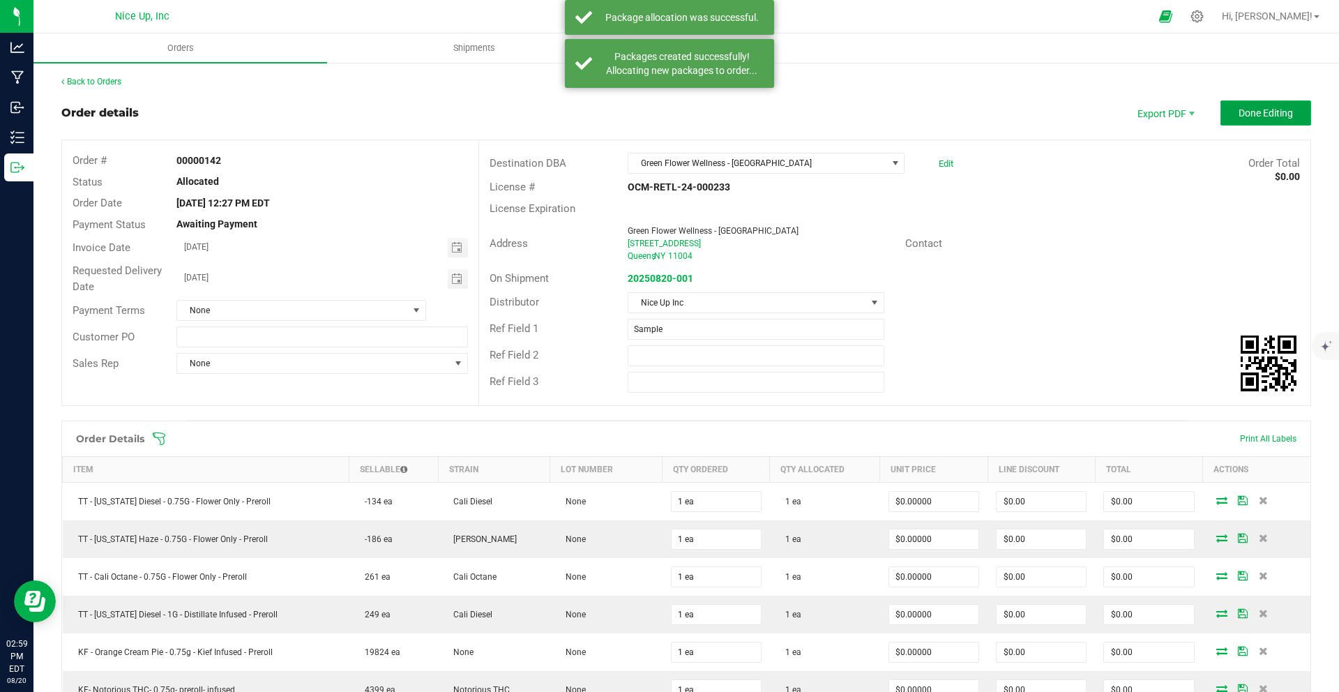
click at [1247, 111] on span "Done Editing" at bounding box center [1265, 112] width 54 height 11
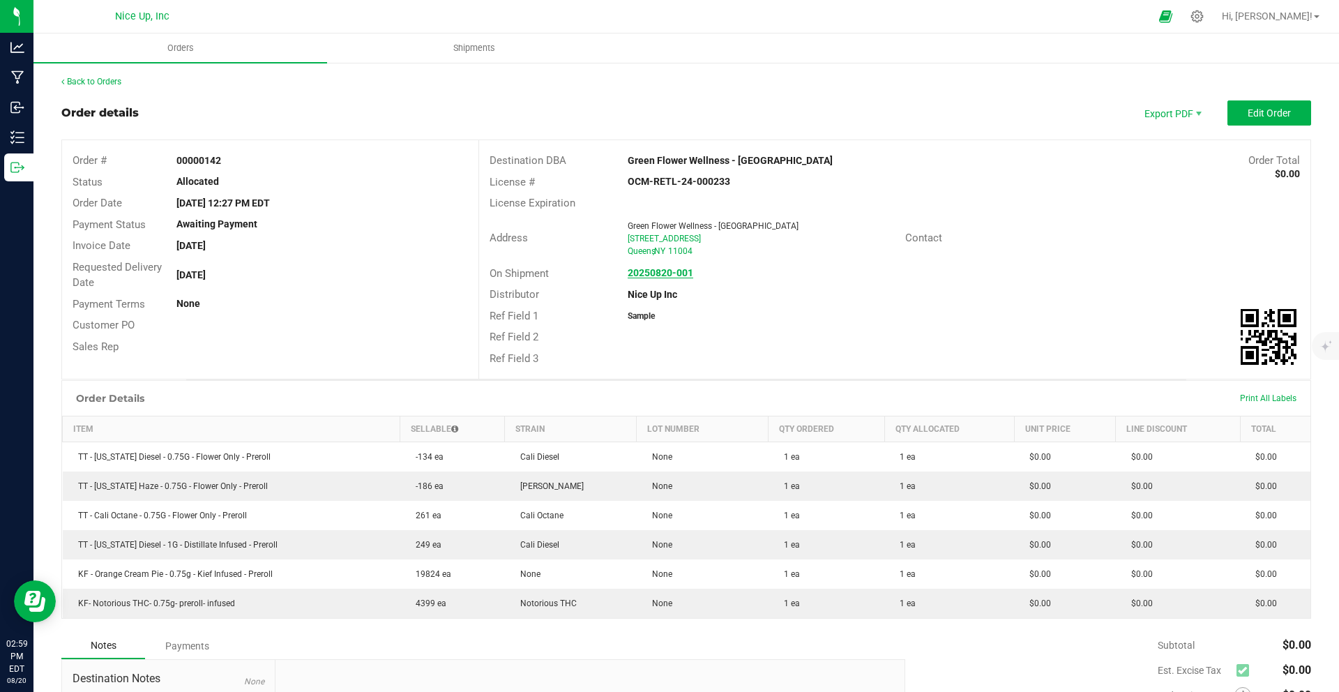
click at [638, 268] on strong "20250820-001" at bounding box center [661, 272] width 66 height 11
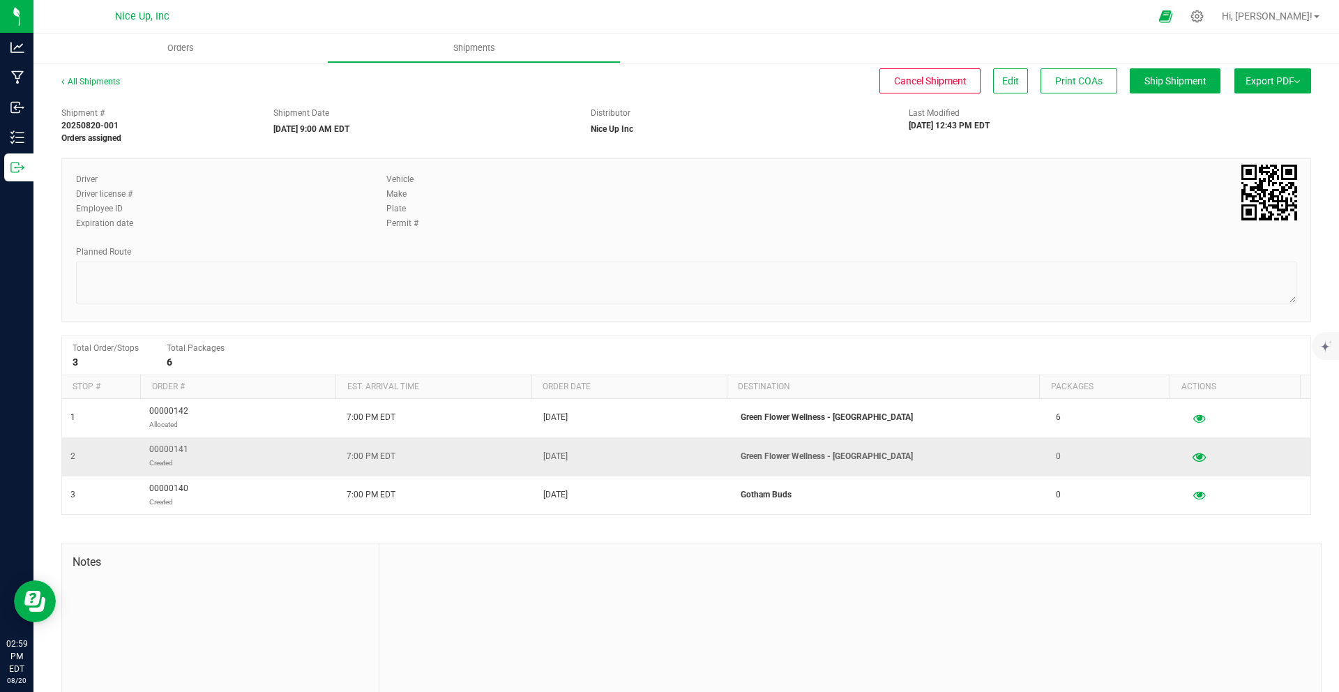
click at [1192, 460] on icon "button" at bounding box center [1198, 456] width 13 height 10
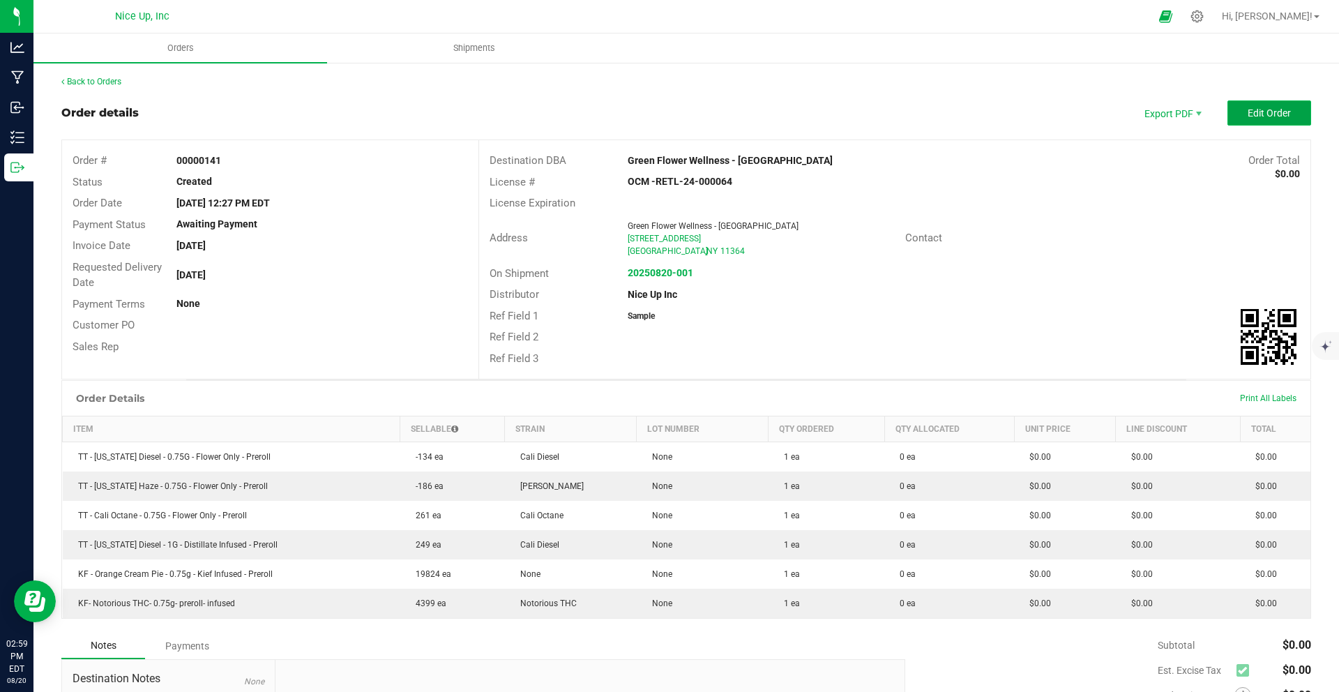
click at [1265, 120] on button "Edit Order" at bounding box center [1269, 112] width 84 height 25
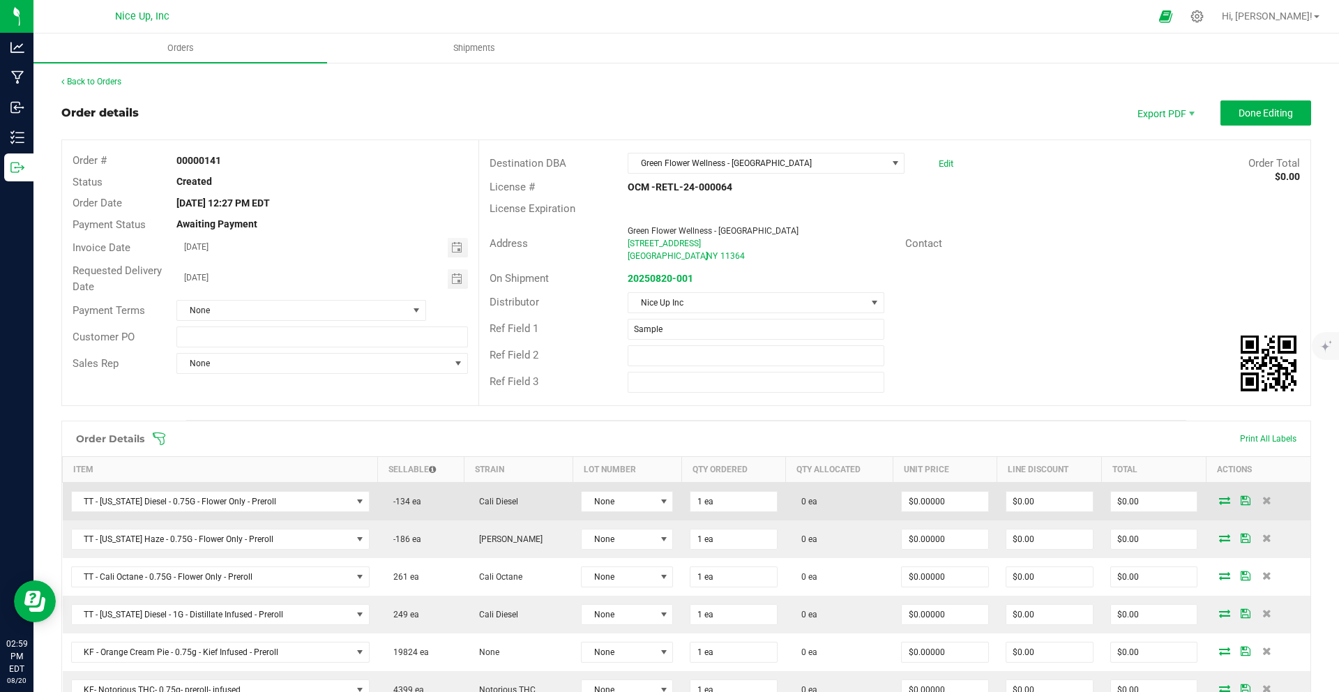
click at [1219, 504] on icon at bounding box center [1224, 500] width 11 height 8
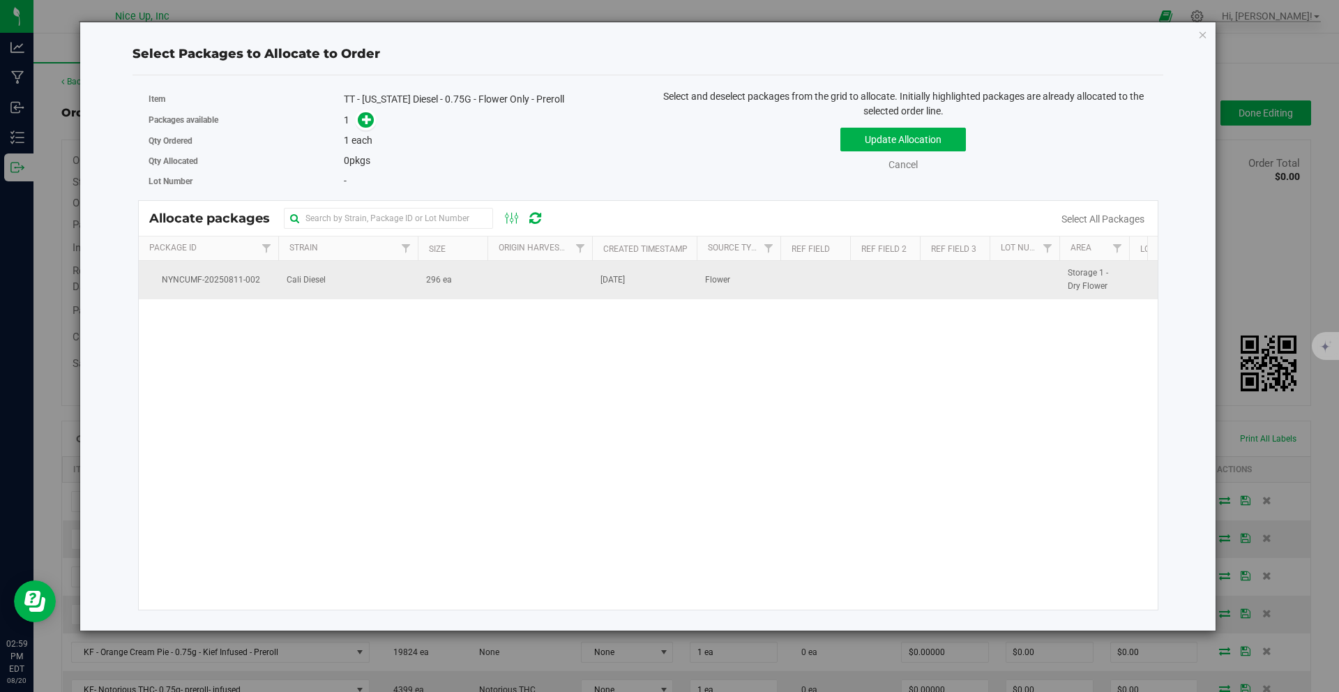
click at [344, 274] on td "Cali Diesel" at bounding box center [347, 280] width 139 height 38
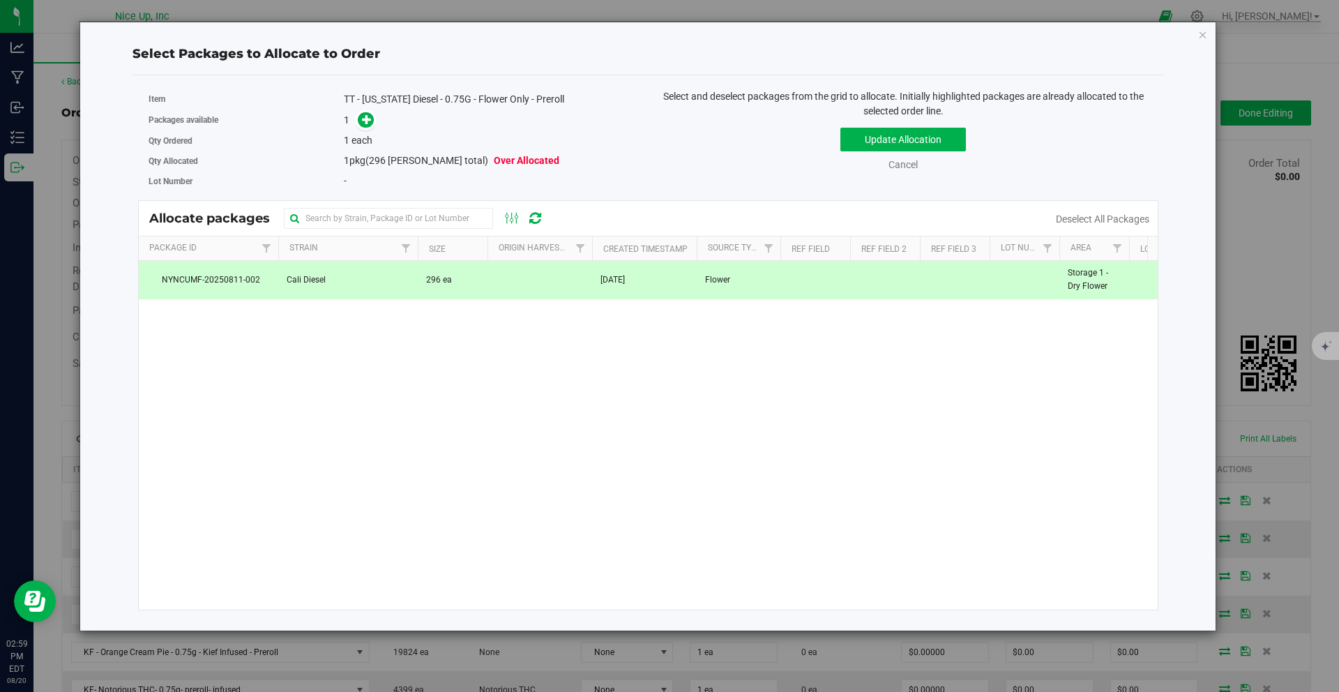
click at [358, 128] on span at bounding box center [362, 120] width 22 height 16
click at [360, 120] on span at bounding box center [366, 120] width 16 height 16
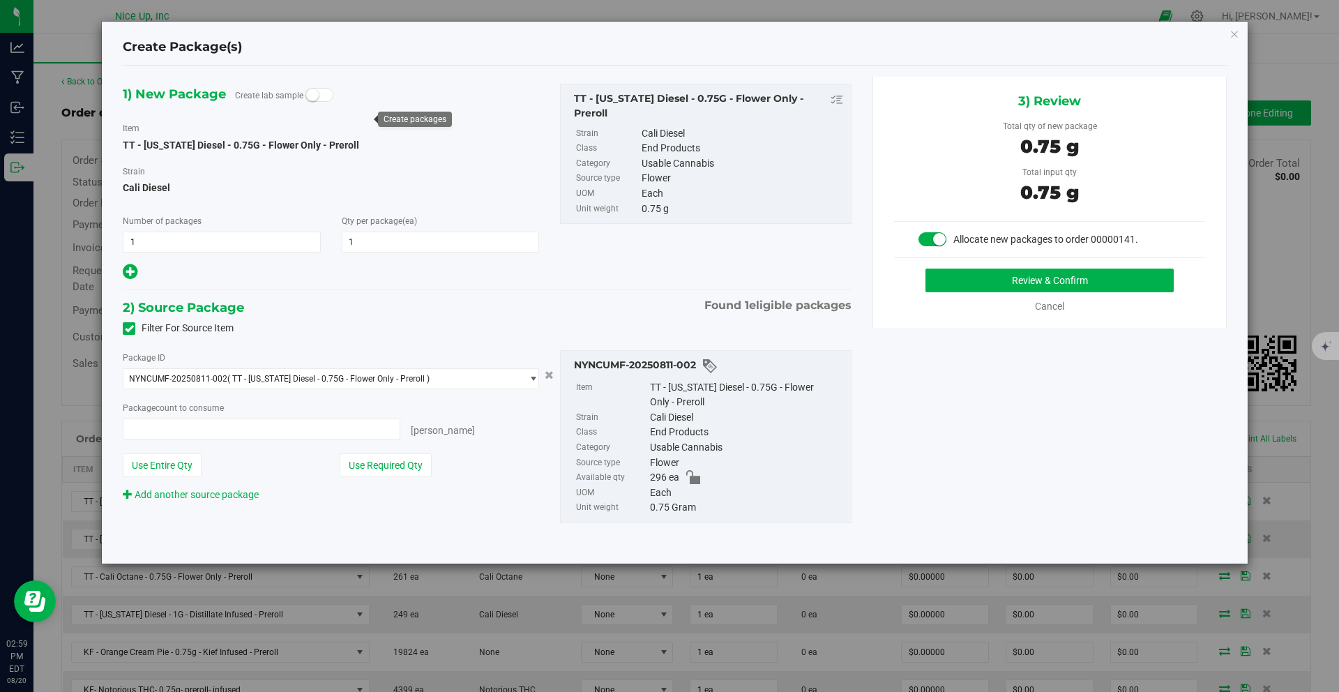
type input "1 ea"
click at [943, 280] on button "Review & Confirm" at bounding box center [1049, 280] width 248 height 24
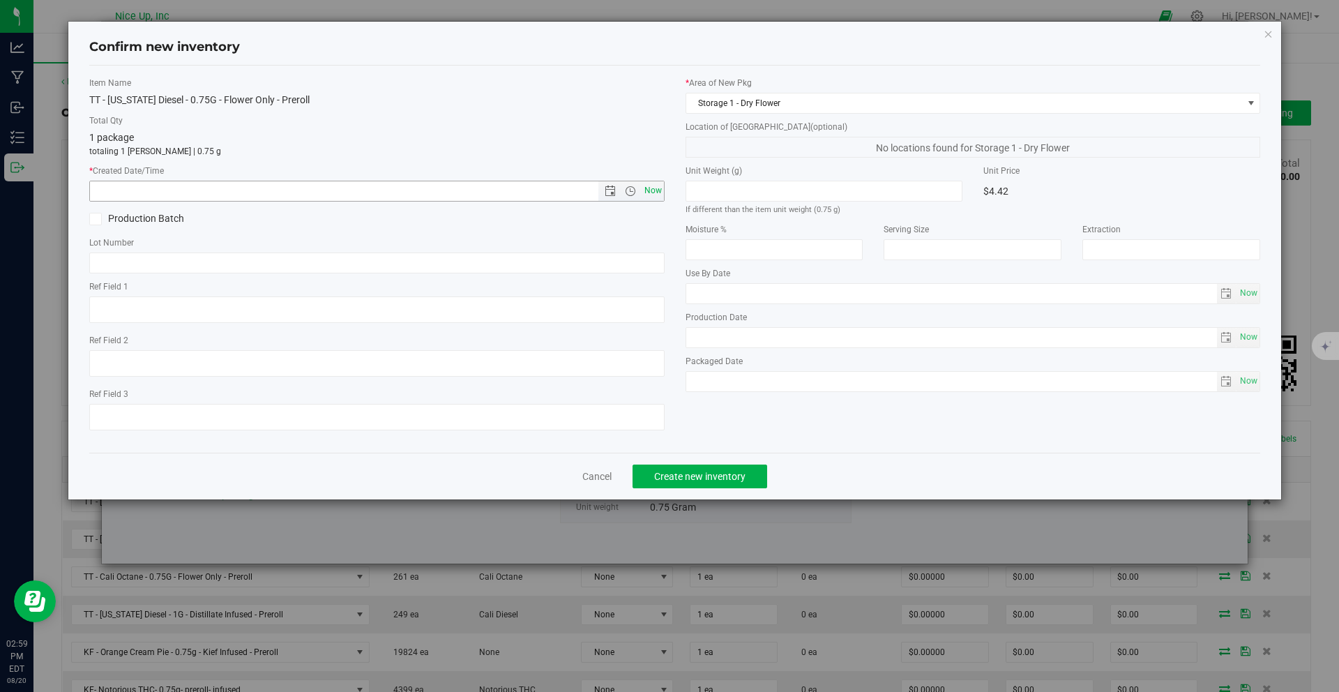
click at [649, 188] on span "Now" at bounding box center [653, 191] width 24 height 20
type input "8/20/2025 2:59 PM"
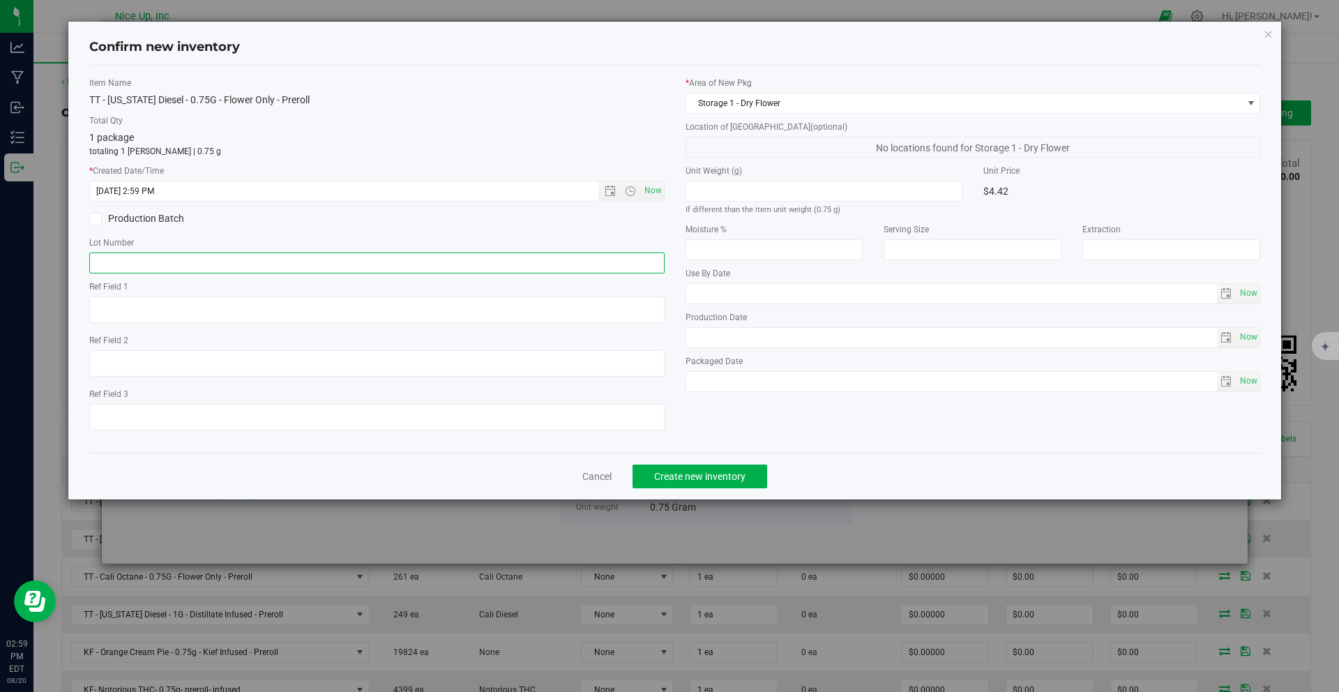
click at [326, 264] on input "text" at bounding box center [376, 262] width 575 height 21
type input "250520CaDi006"
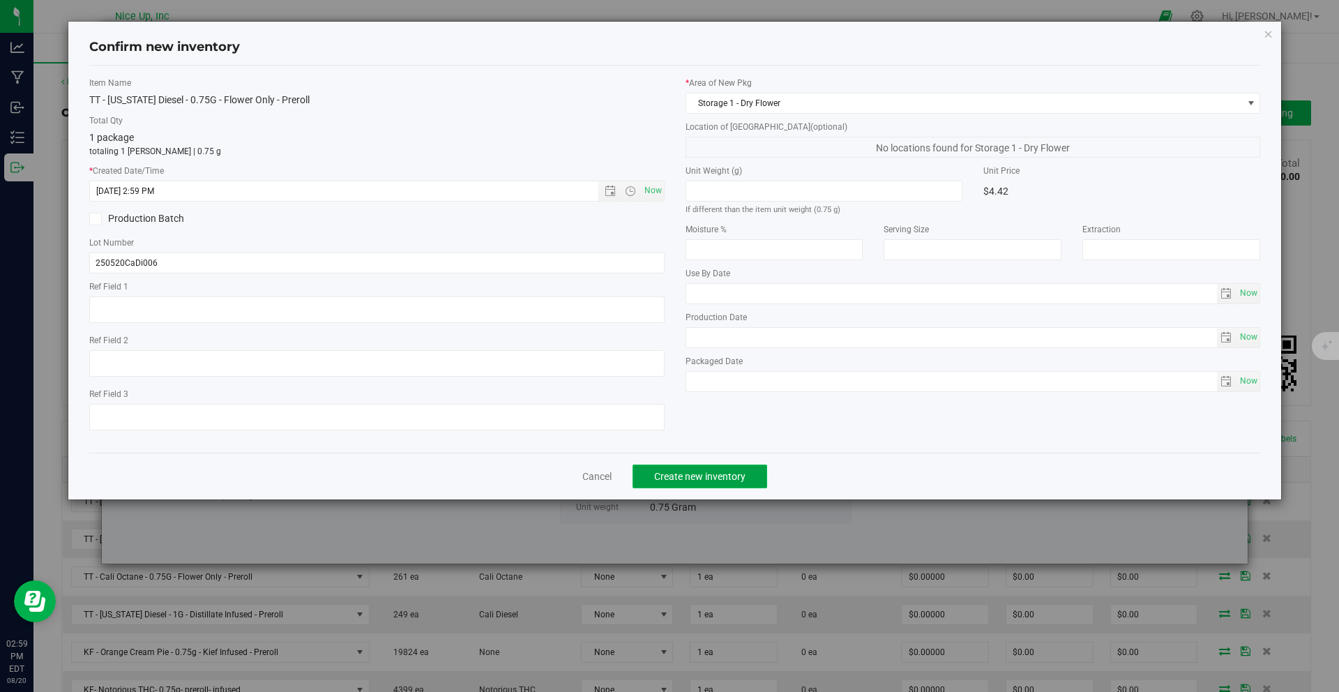
click at [670, 478] on span "Create new inventory" at bounding box center [699, 476] width 91 height 11
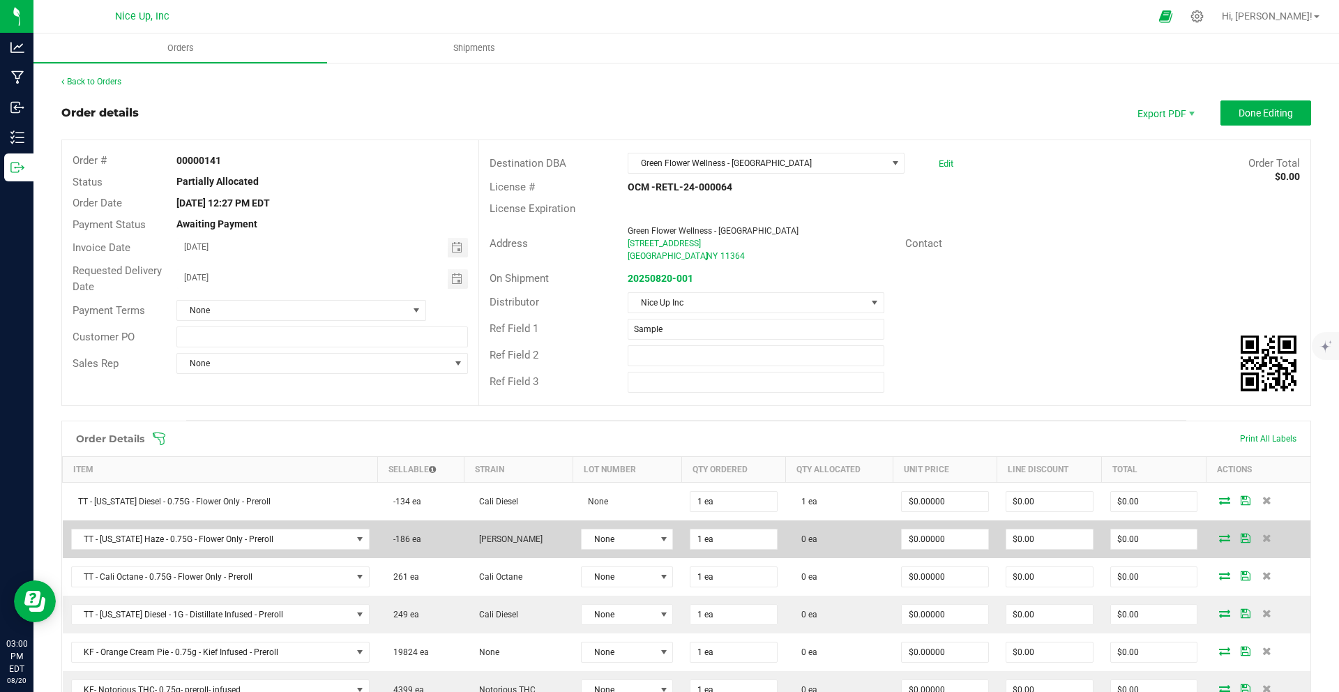
click at [1219, 537] on icon at bounding box center [1224, 537] width 11 height 8
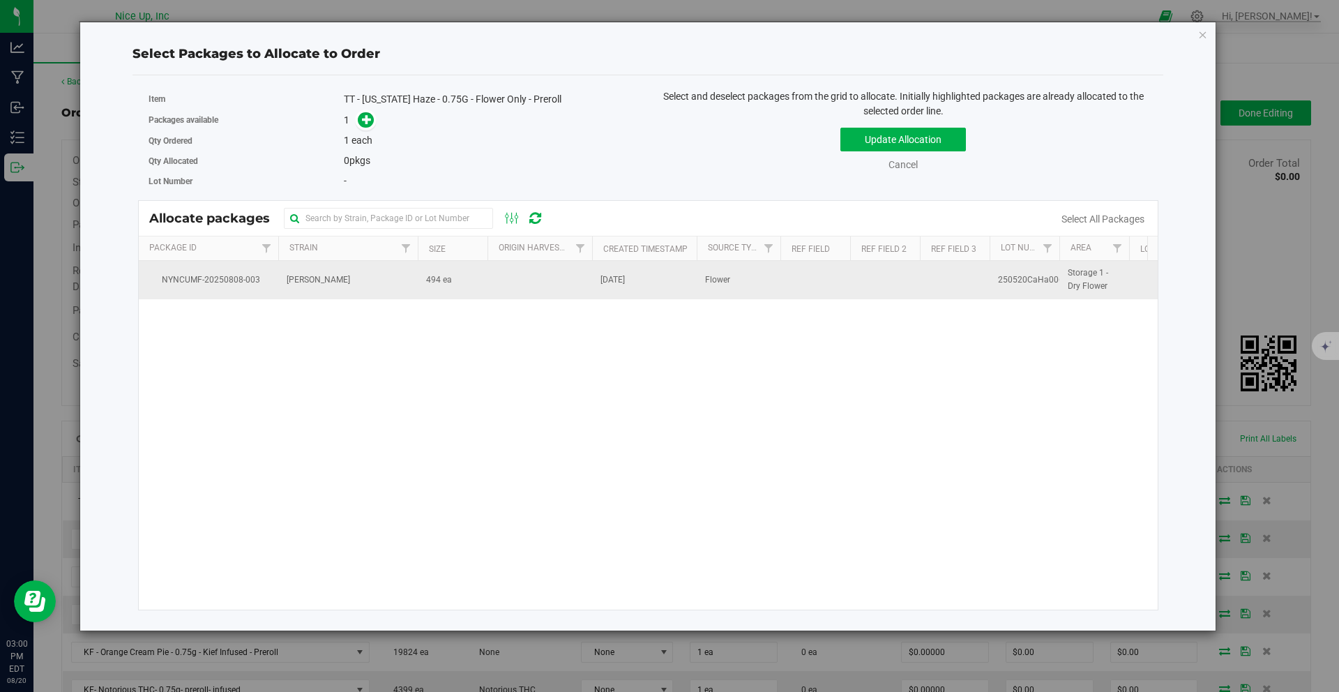
click at [450, 280] on span "494 ea" at bounding box center [439, 279] width 26 height 13
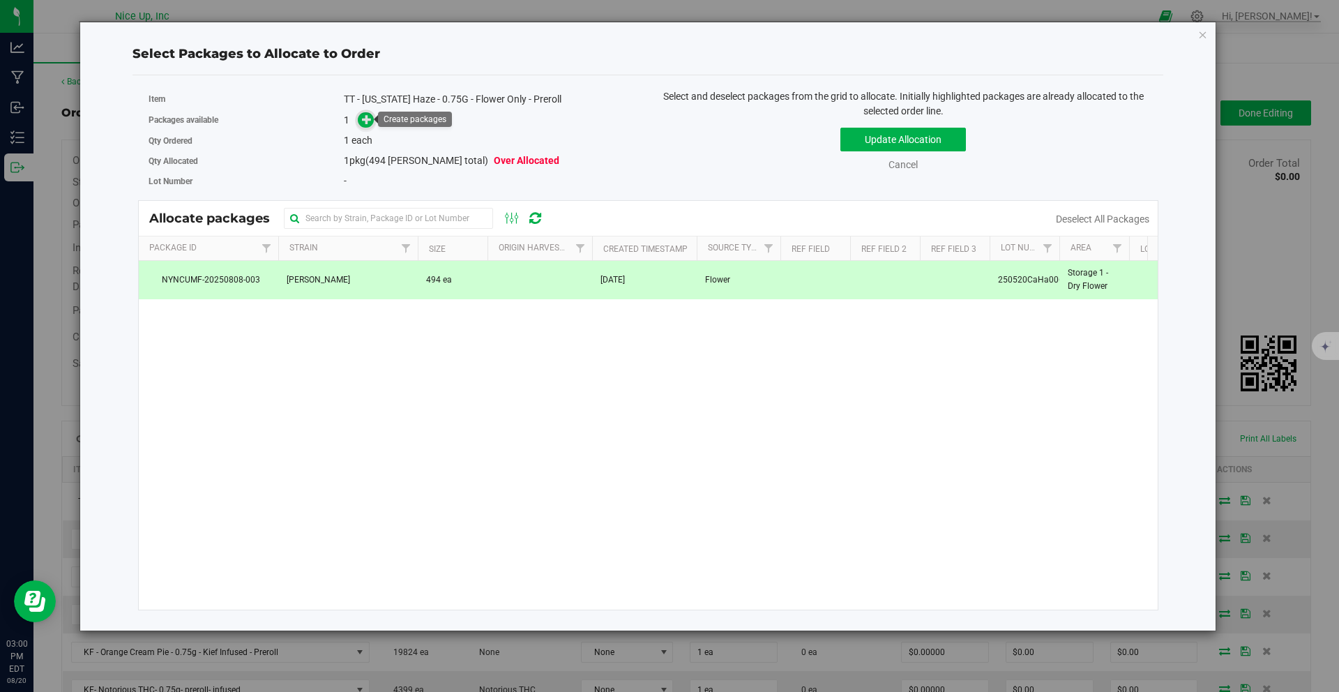
click at [362, 114] on icon at bounding box center [367, 119] width 10 height 10
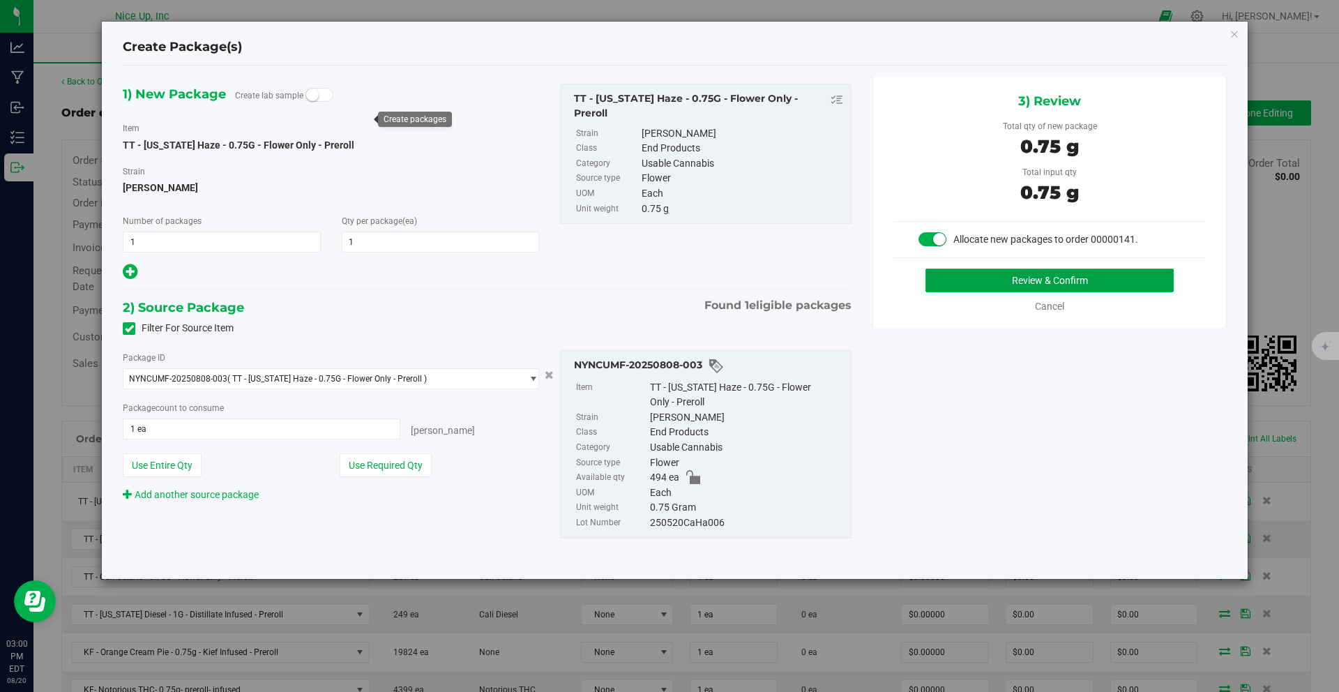
click at [996, 279] on button "Review & Confirm" at bounding box center [1049, 280] width 248 height 24
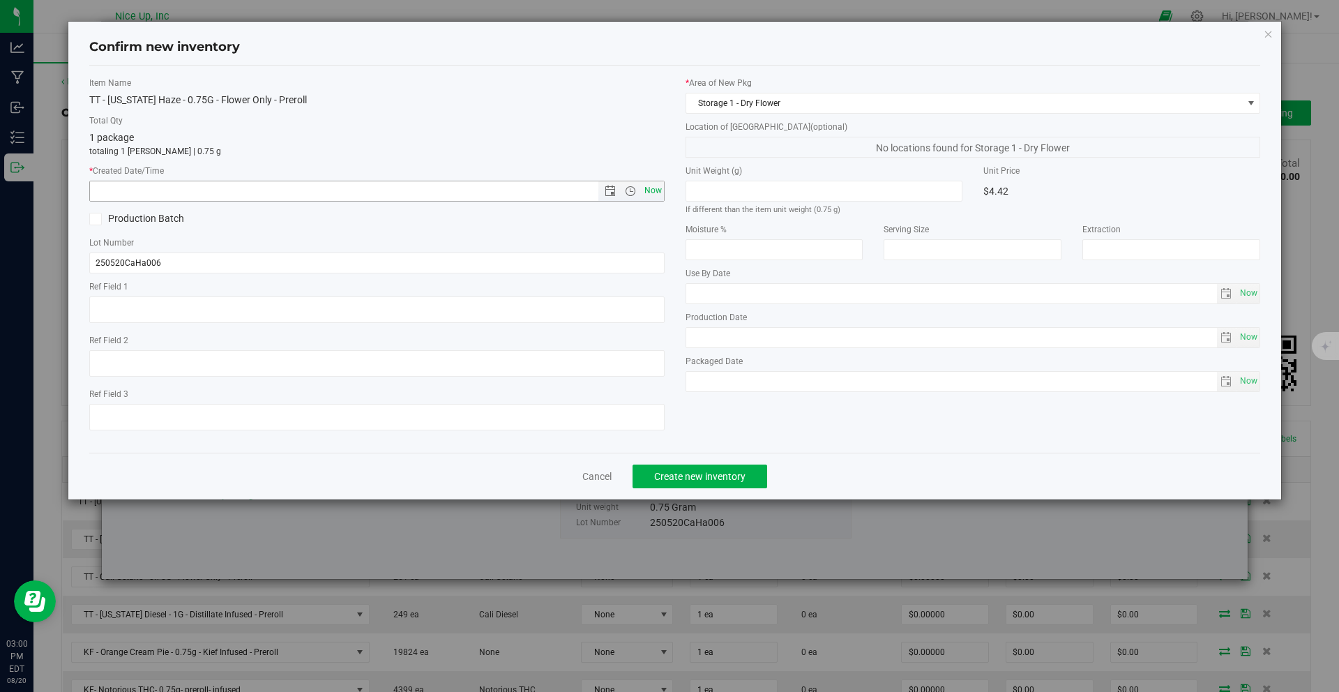
click at [652, 184] on span "Now" at bounding box center [653, 191] width 24 height 20
type input "8/20/2025 3:00 PM"
click at [717, 484] on button "Create new inventory" at bounding box center [699, 476] width 135 height 24
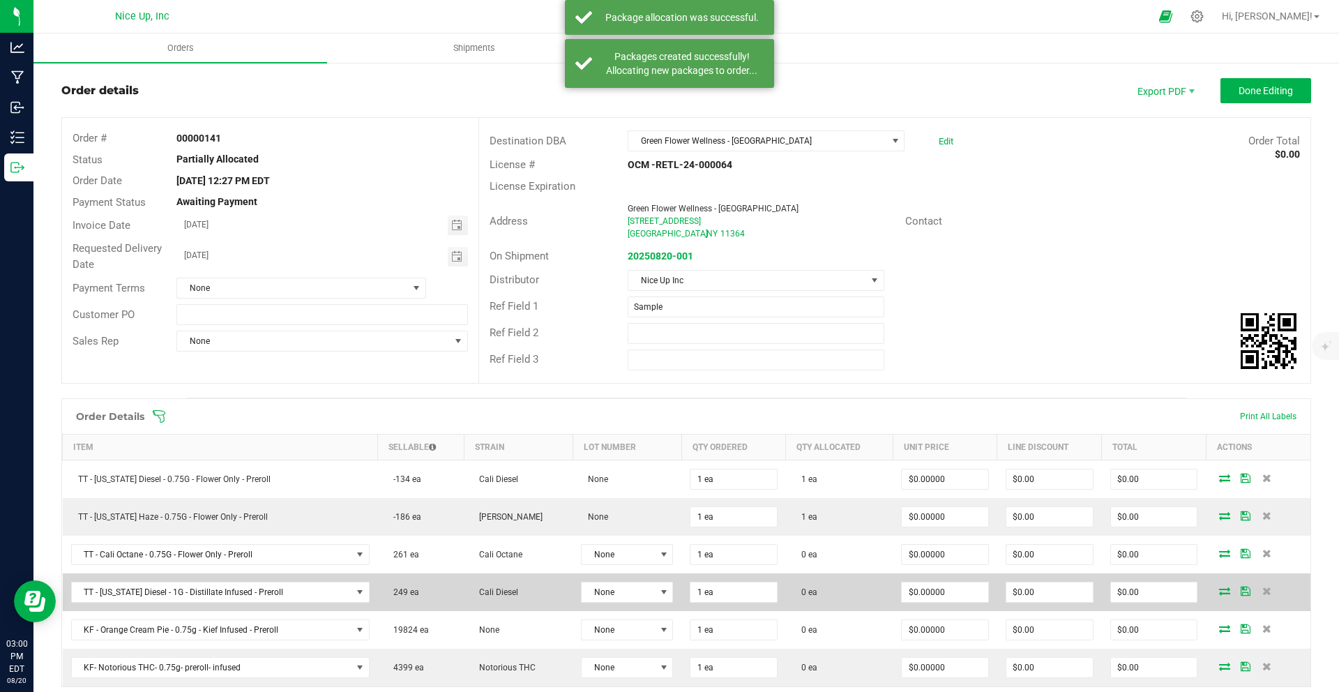
scroll to position [74, 0]
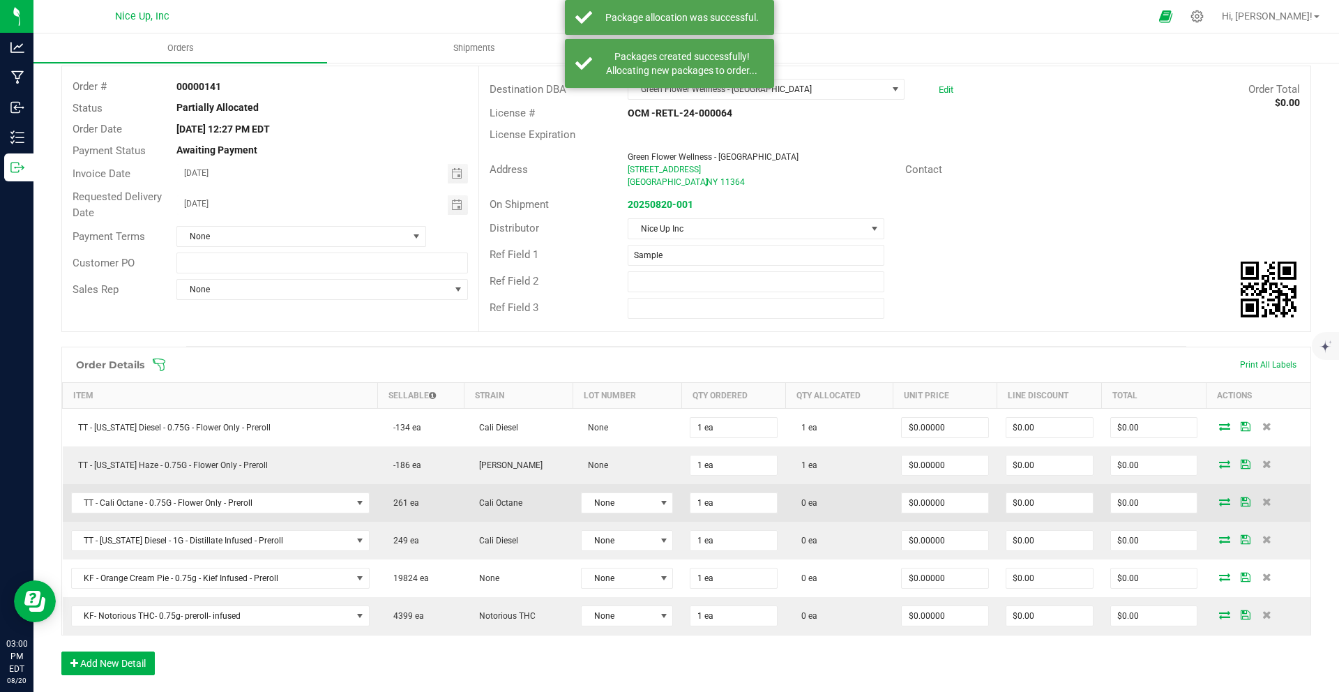
click at [1219, 501] on icon at bounding box center [1224, 501] width 11 height 8
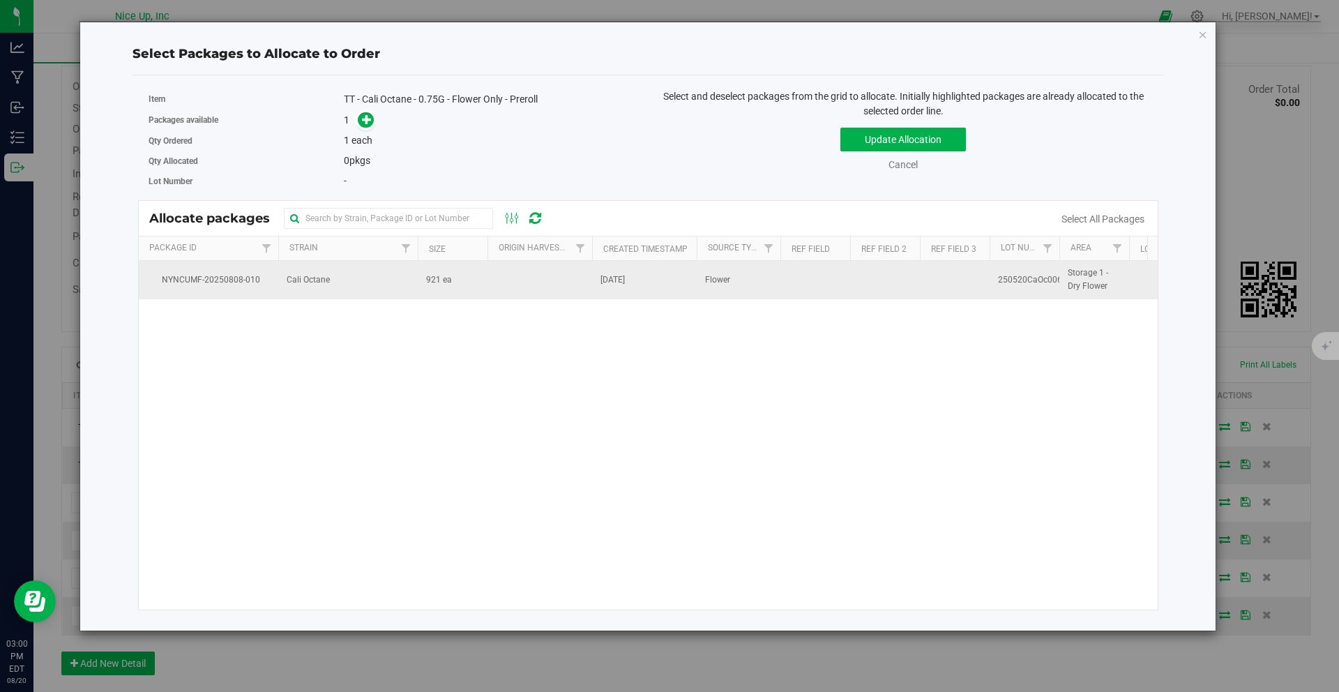
click at [429, 273] on span "921 ea" at bounding box center [439, 279] width 26 height 13
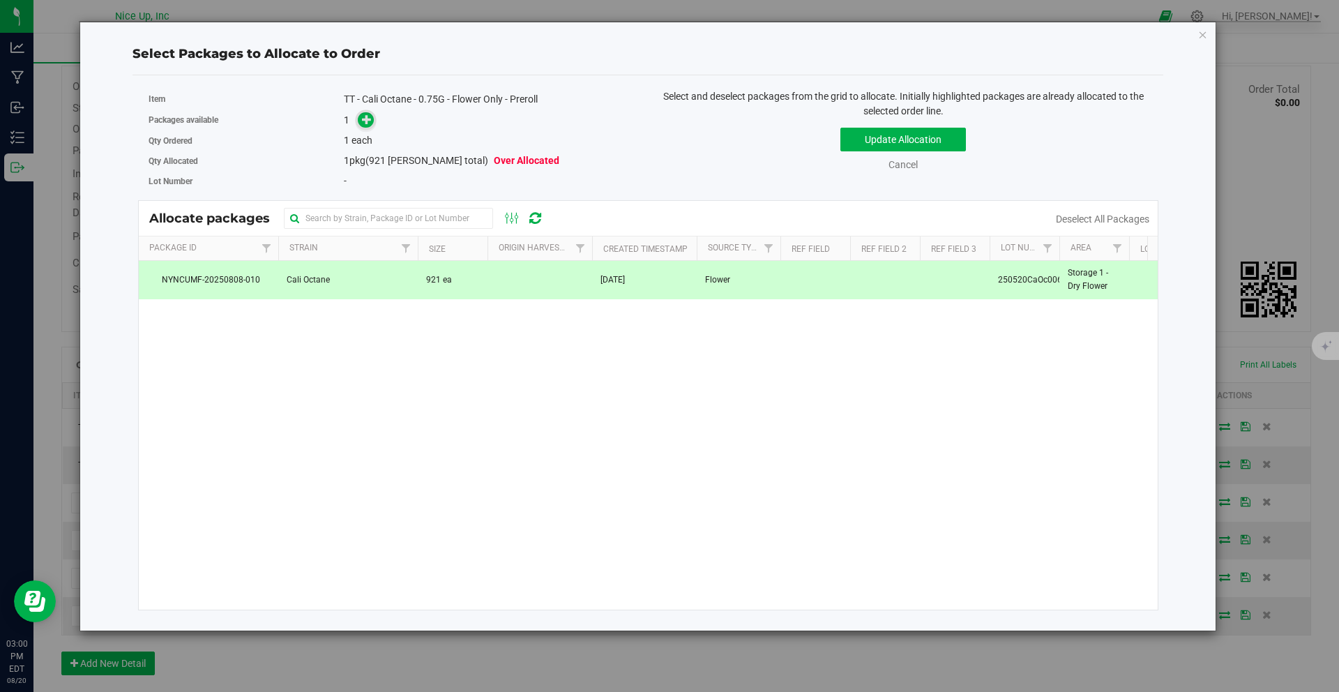
click at [372, 116] on span at bounding box center [366, 120] width 16 height 16
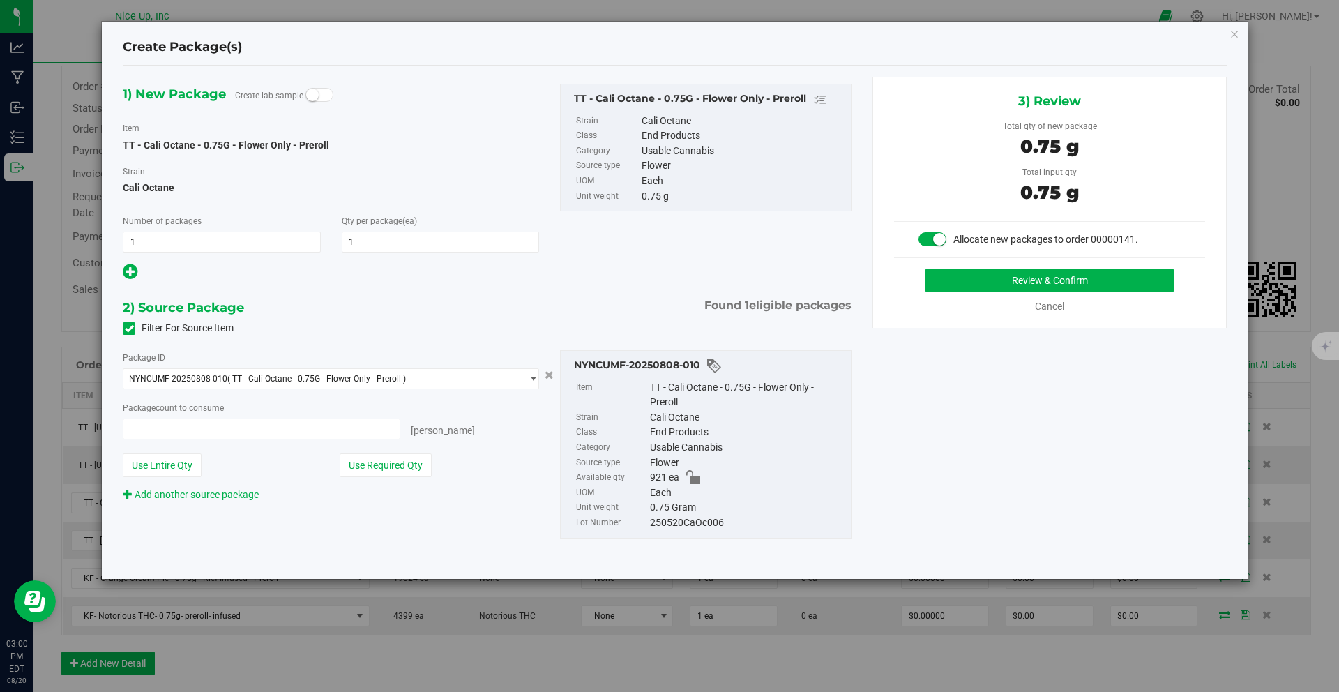
type input "1 ea"
click at [1022, 273] on button "Review & Confirm" at bounding box center [1049, 280] width 248 height 24
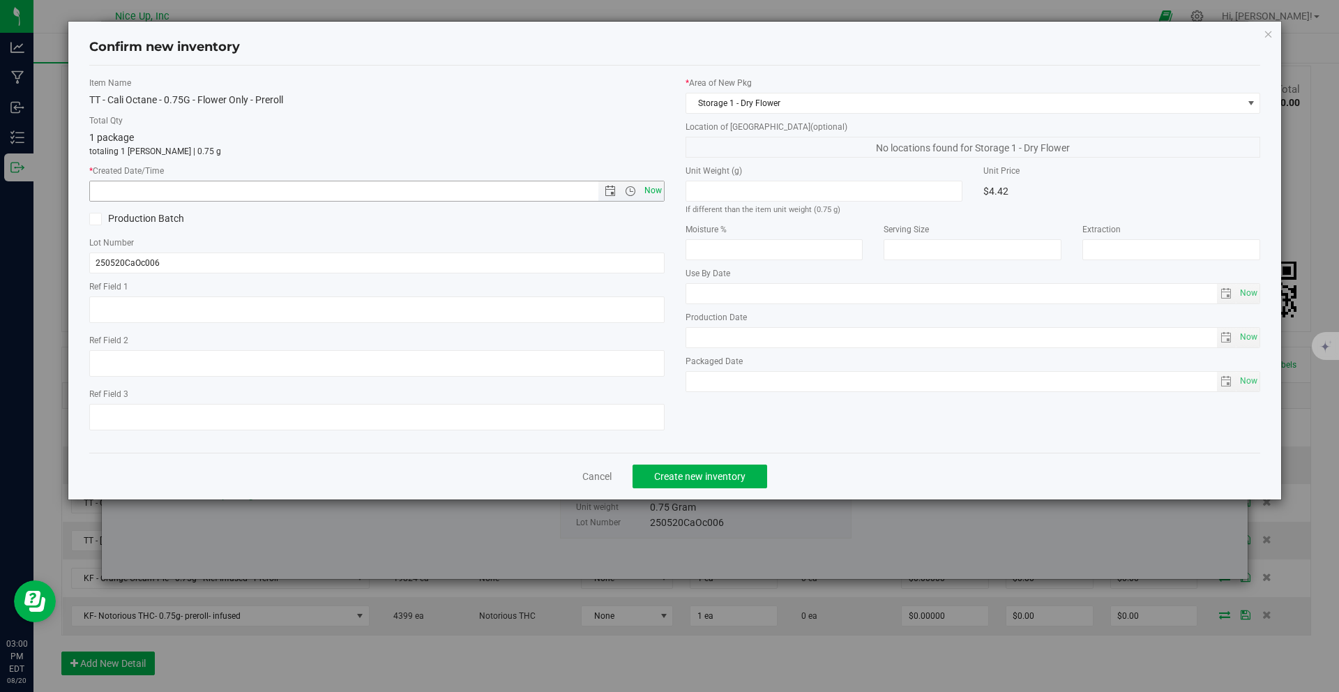
click at [651, 183] on span "Now" at bounding box center [653, 191] width 24 height 20
type input "8/20/2025 3:00 PM"
click at [653, 188] on span "Now" at bounding box center [653, 191] width 24 height 20
click at [729, 479] on span "Create new inventory" at bounding box center [699, 476] width 91 height 11
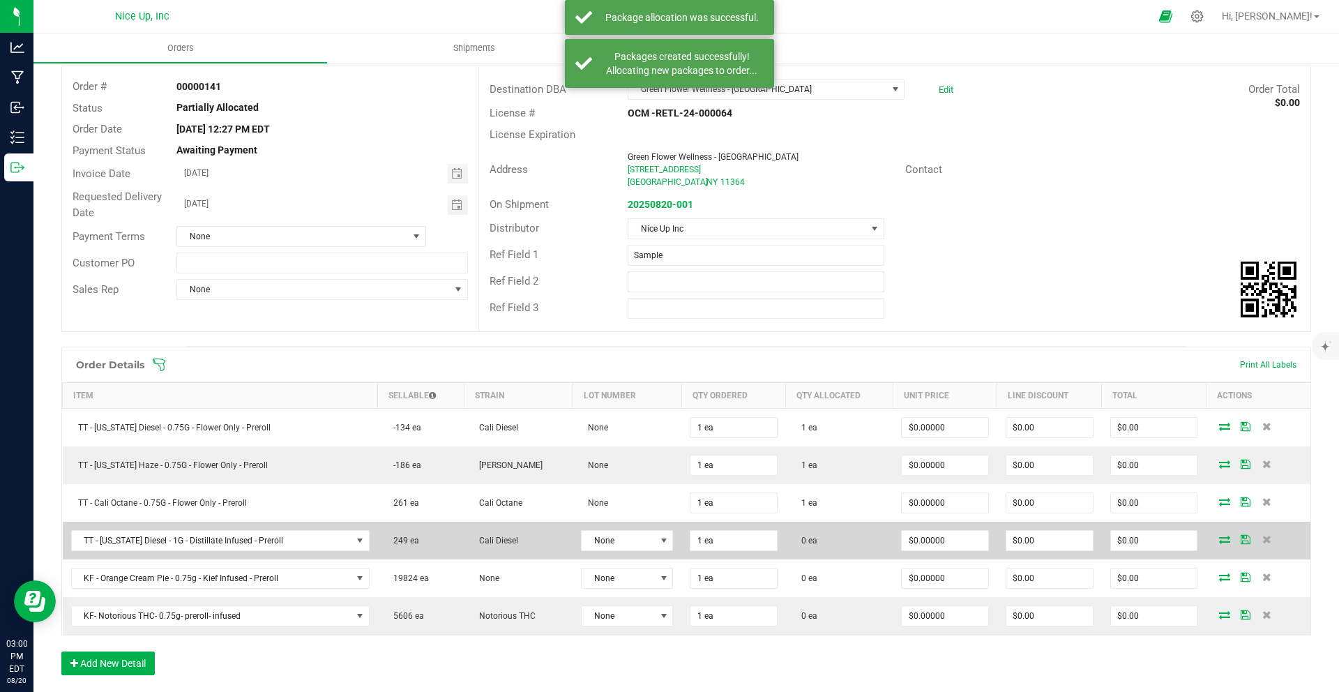
click at [1219, 537] on icon at bounding box center [1224, 539] width 11 height 8
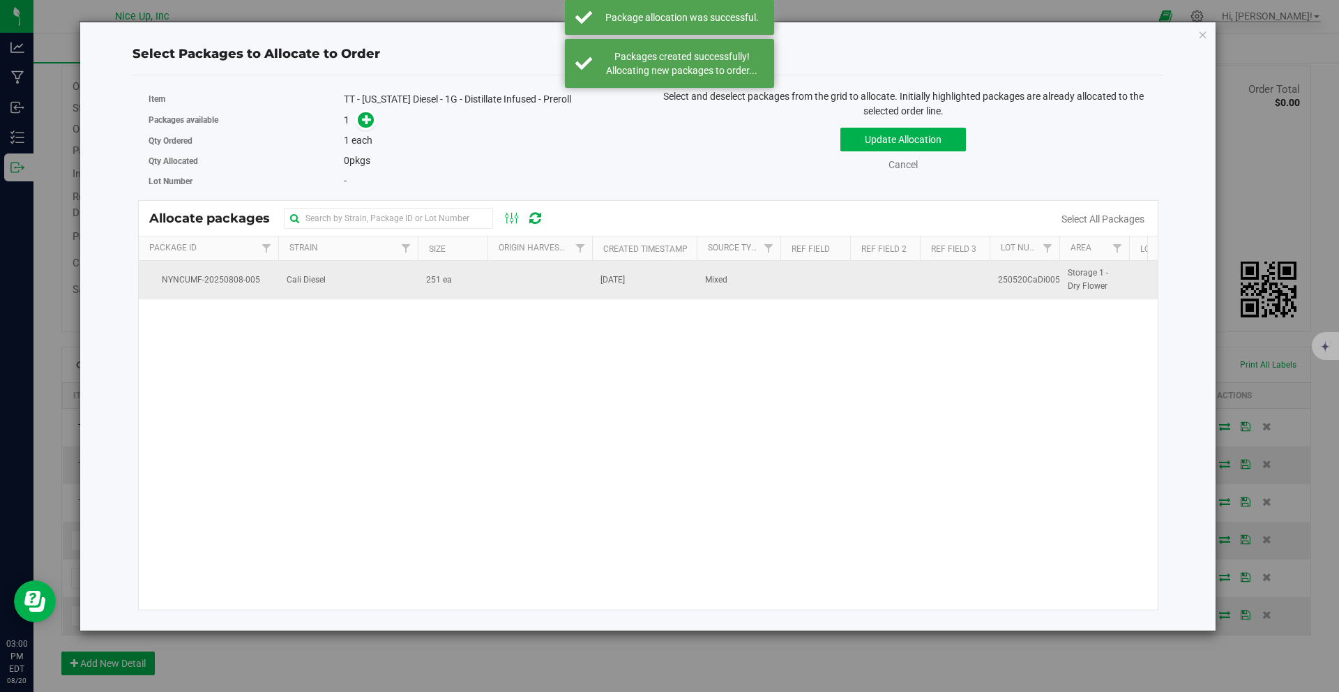
click at [658, 285] on td "[DATE]" at bounding box center [644, 280] width 105 height 38
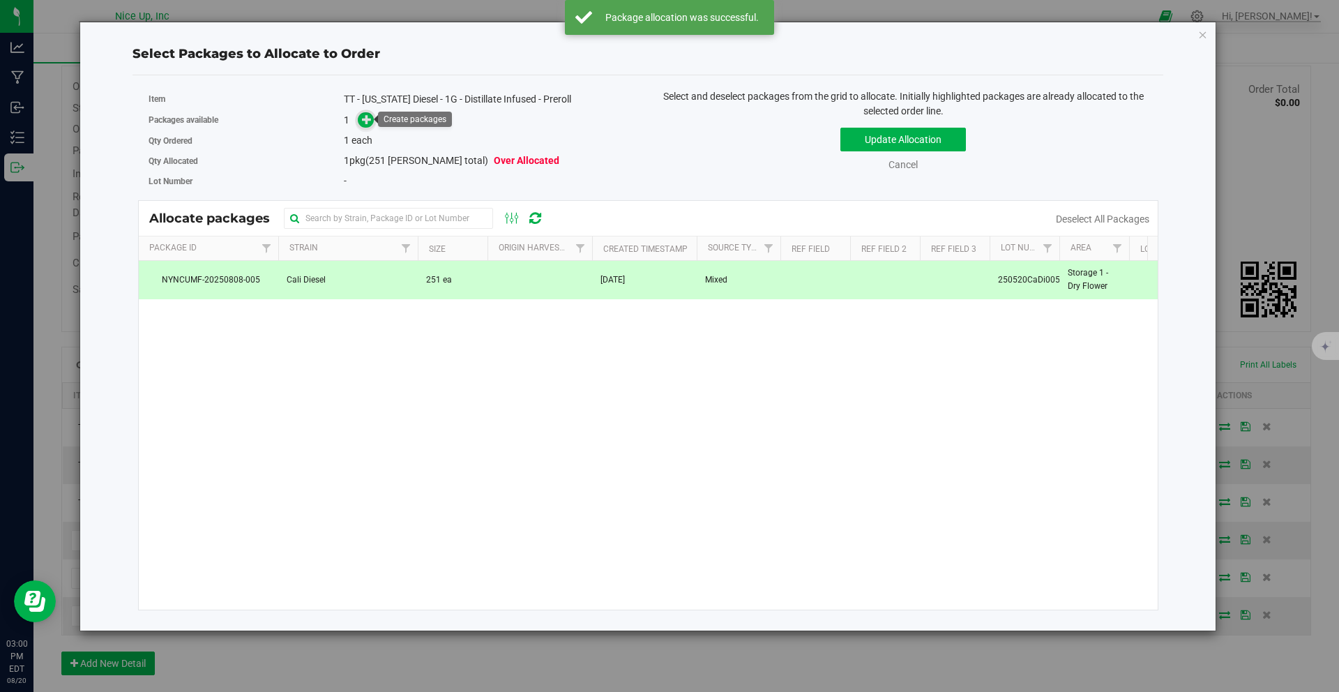
click at [367, 120] on icon at bounding box center [367, 119] width 10 height 10
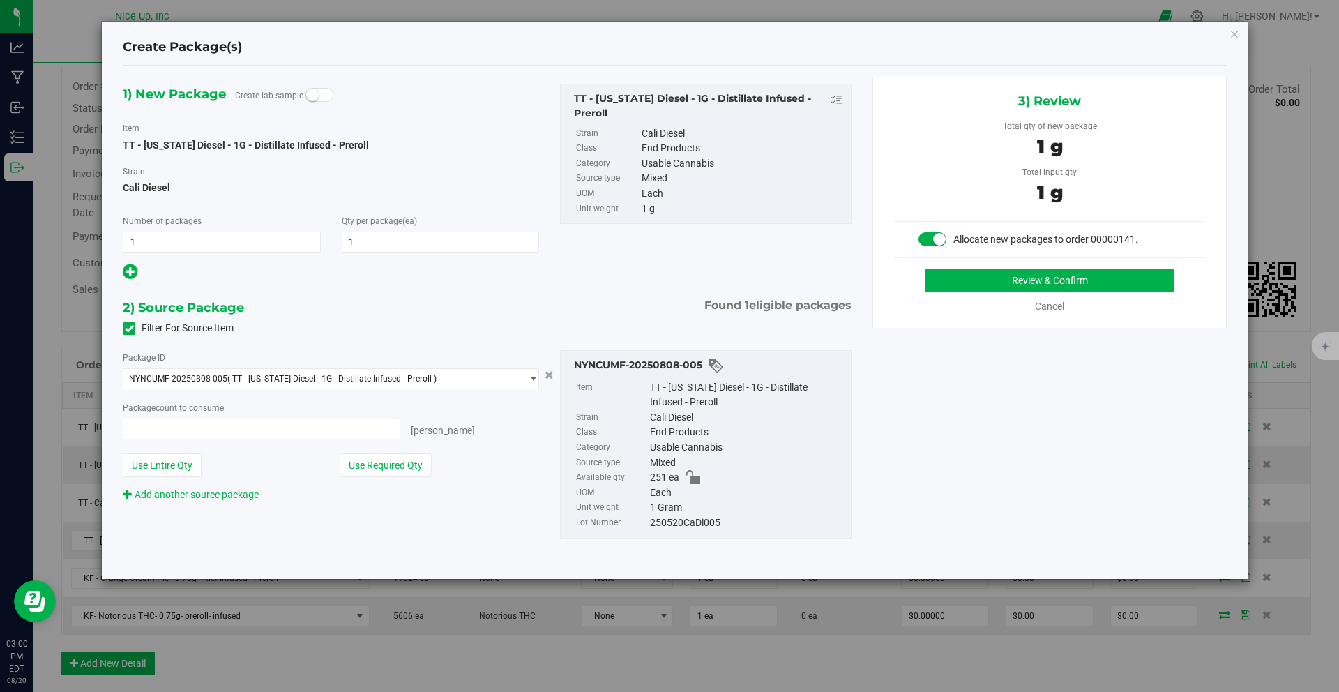
type input "1 ea"
click at [1033, 284] on button "Review & Confirm" at bounding box center [1049, 280] width 248 height 24
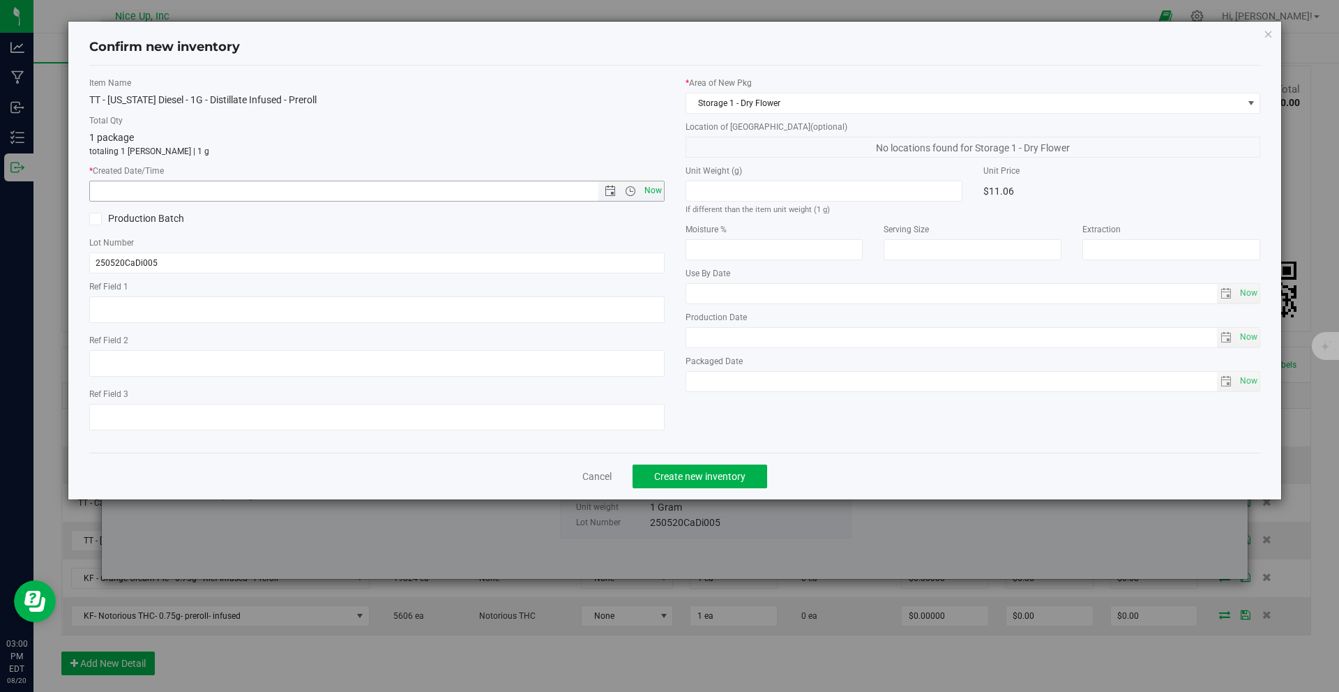
click at [641, 192] on span "Now" at bounding box center [653, 191] width 24 height 20
type input "8/20/2025 3:00 PM"
click at [712, 466] on button "Create new inventory" at bounding box center [699, 476] width 135 height 24
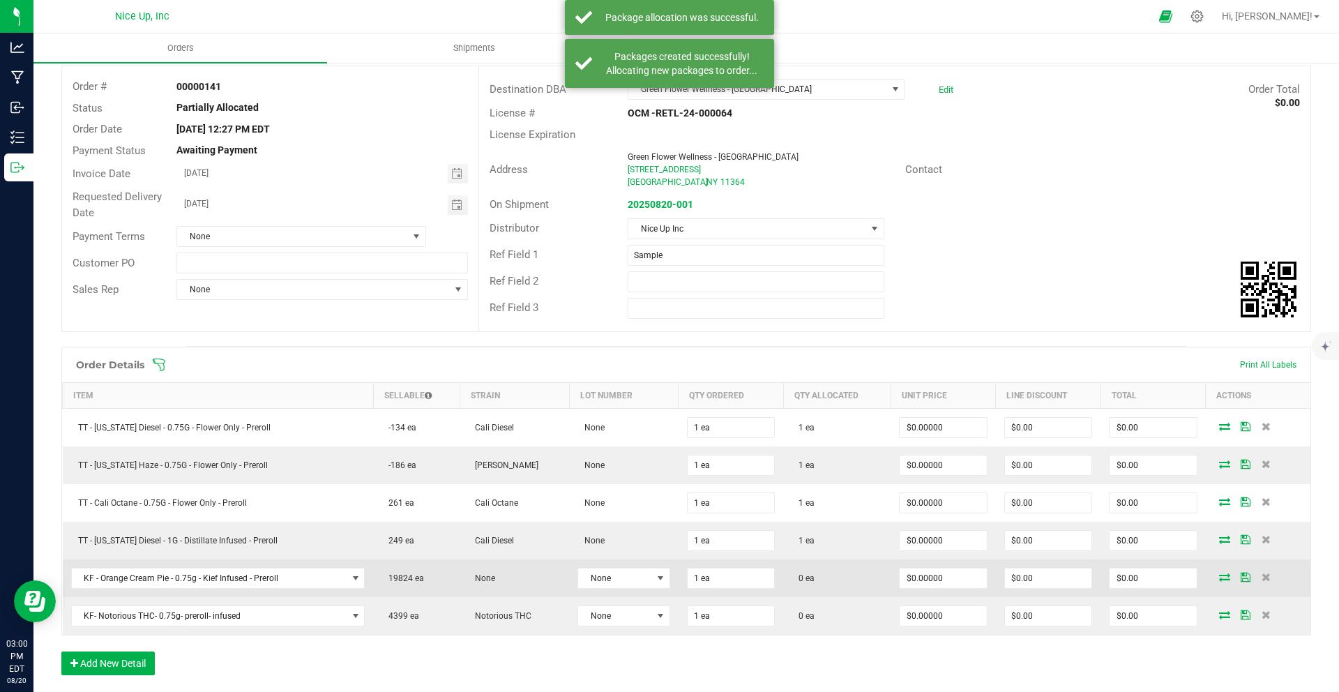
click at [1219, 578] on icon at bounding box center [1224, 576] width 11 height 8
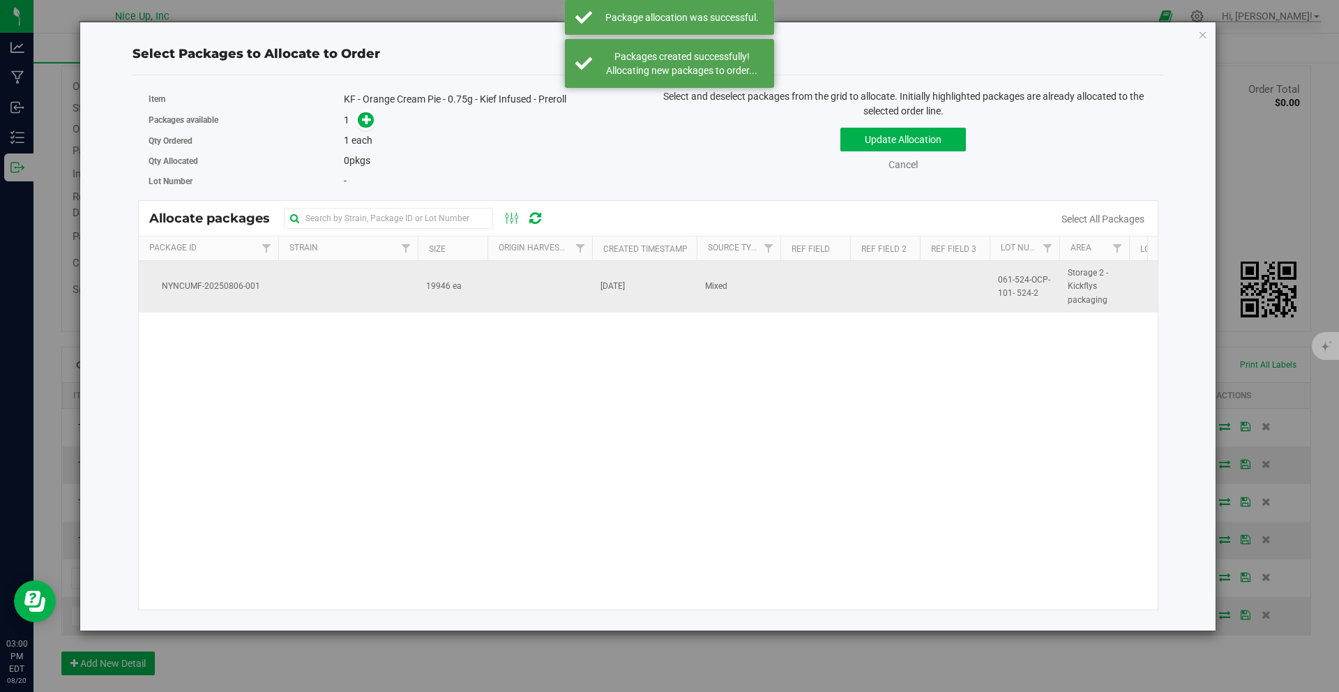
click at [563, 278] on td at bounding box center [539, 287] width 105 height 52
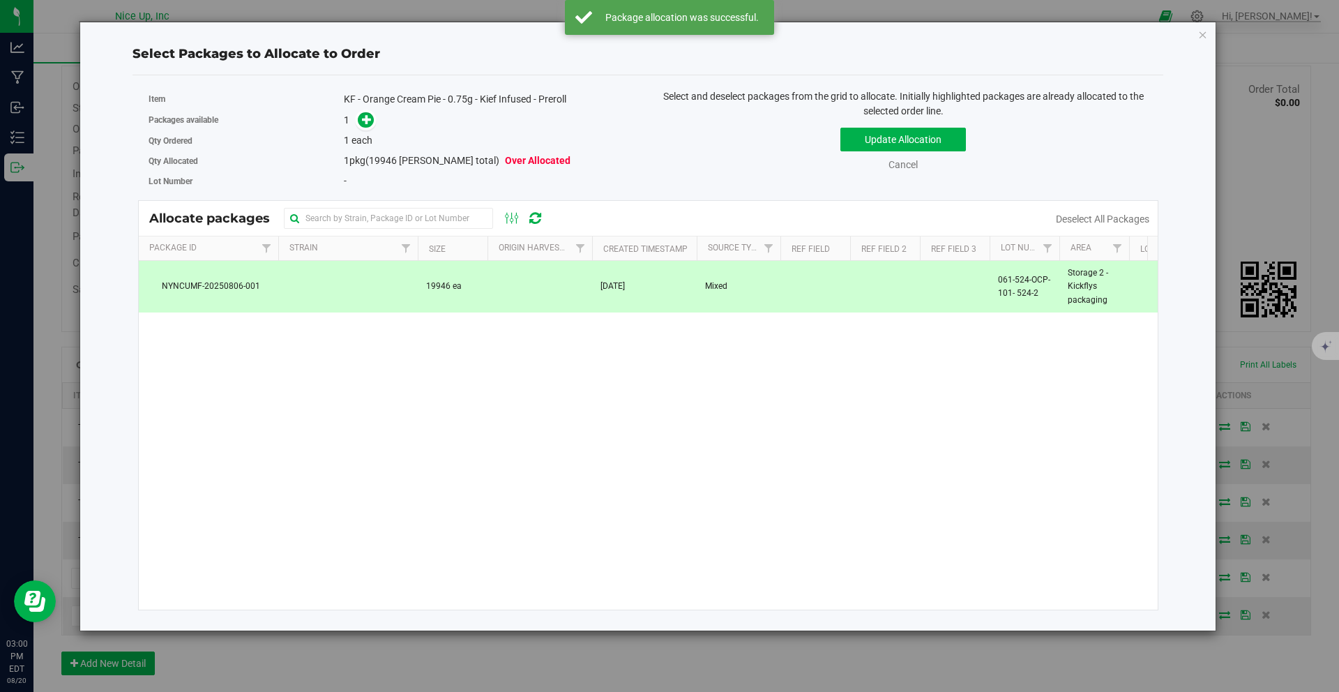
click at [356, 120] on span at bounding box center [362, 120] width 22 height 16
click at [362, 123] on icon at bounding box center [367, 119] width 10 height 10
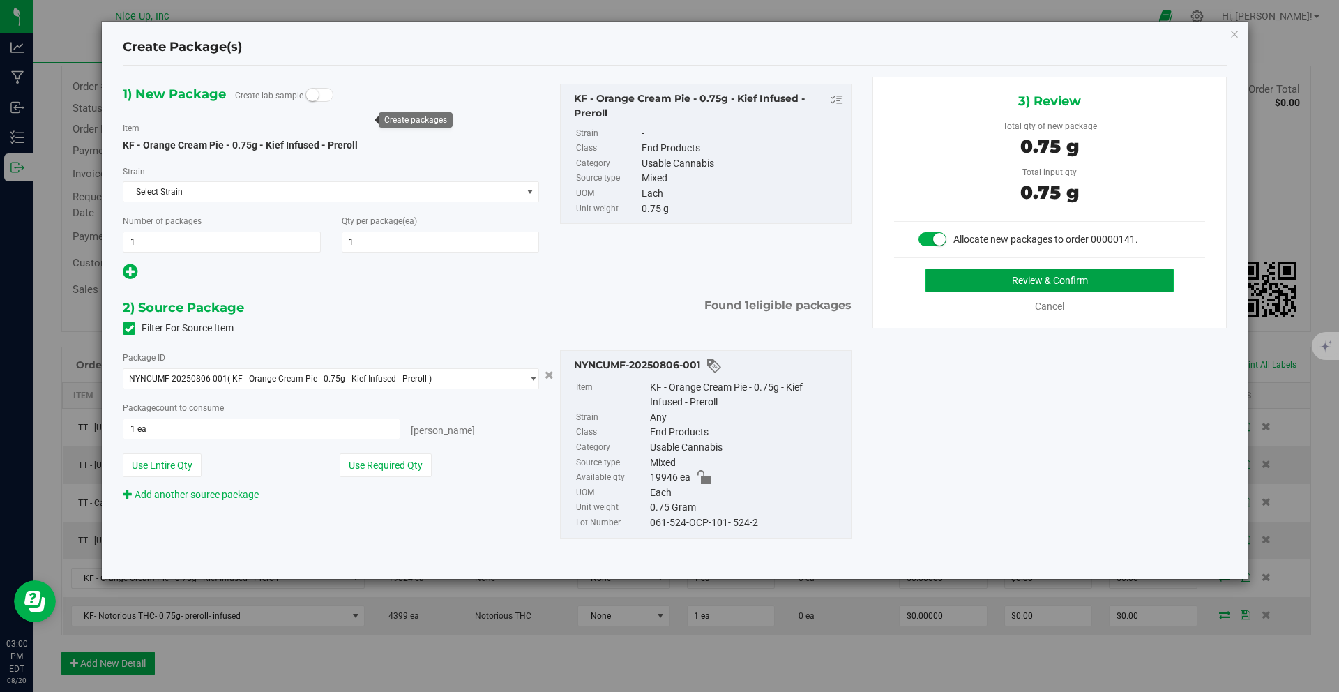
click at [996, 280] on button "Review & Confirm" at bounding box center [1049, 280] width 248 height 24
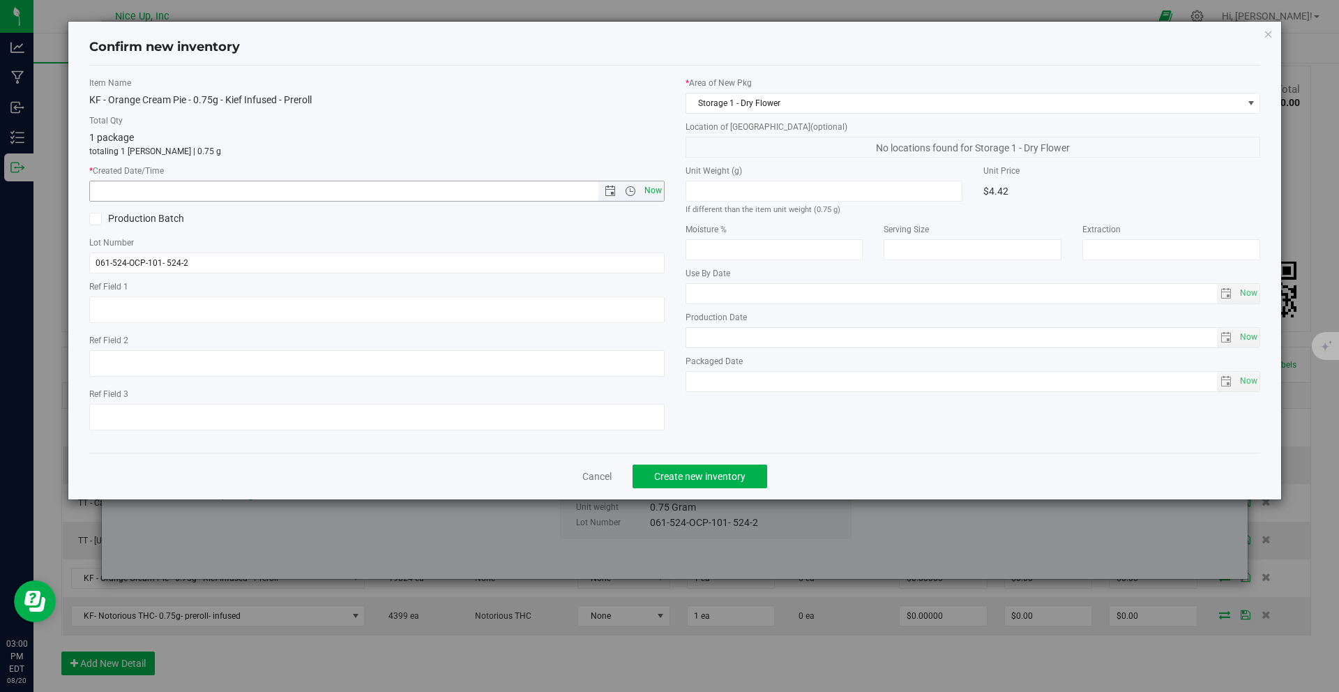
click at [648, 195] on span "Now" at bounding box center [653, 191] width 24 height 20
type input "8/20/2025 3:00 PM"
click at [694, 477] on span "Create new inventory" at bounding box center [699, 476] width 91 height 11
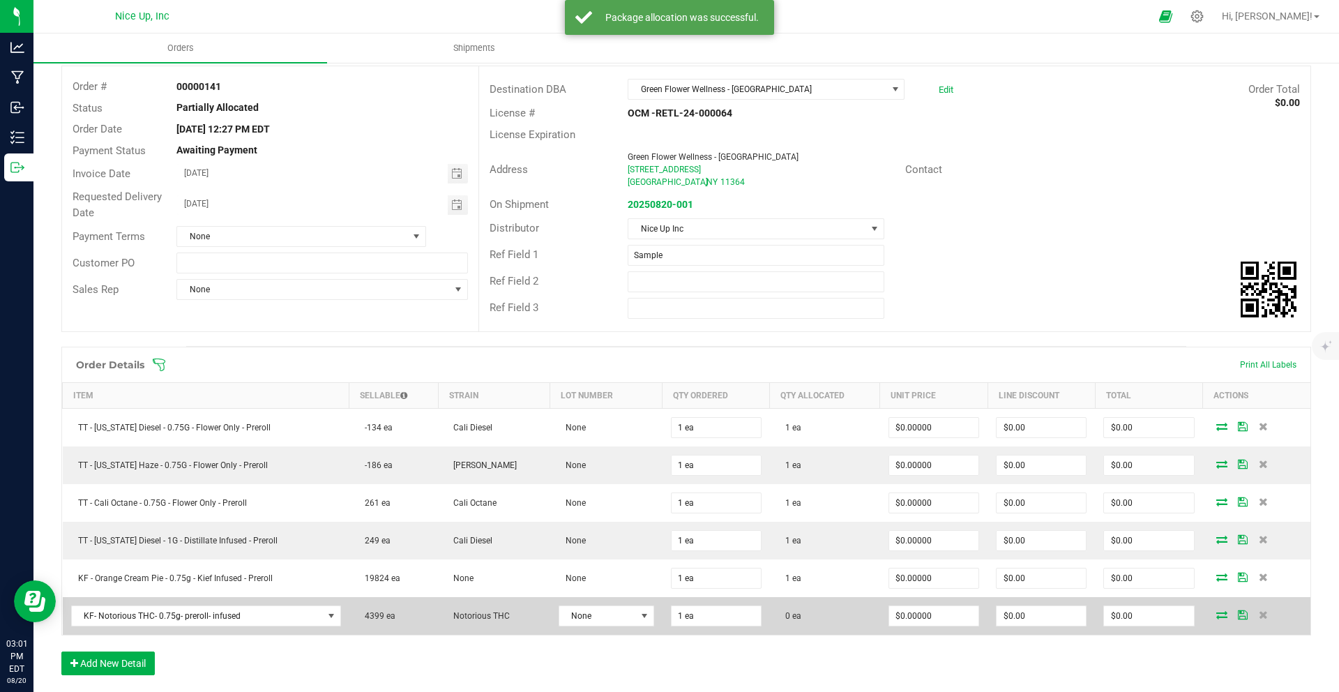
click at [1216, 616] on icon at bounding box center [1221, 614] width 11 height 8
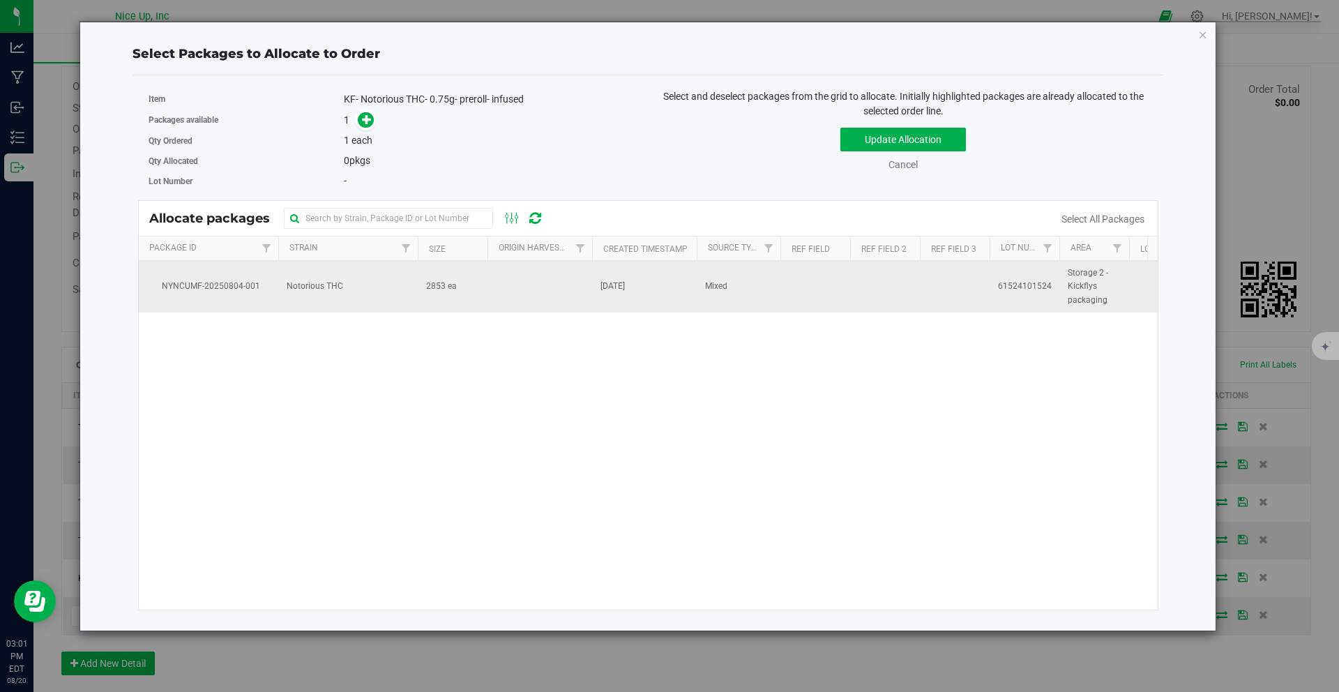
click at [609, 278] on td "[DATE]" at bounding box center [644, 287] width 105 height 52
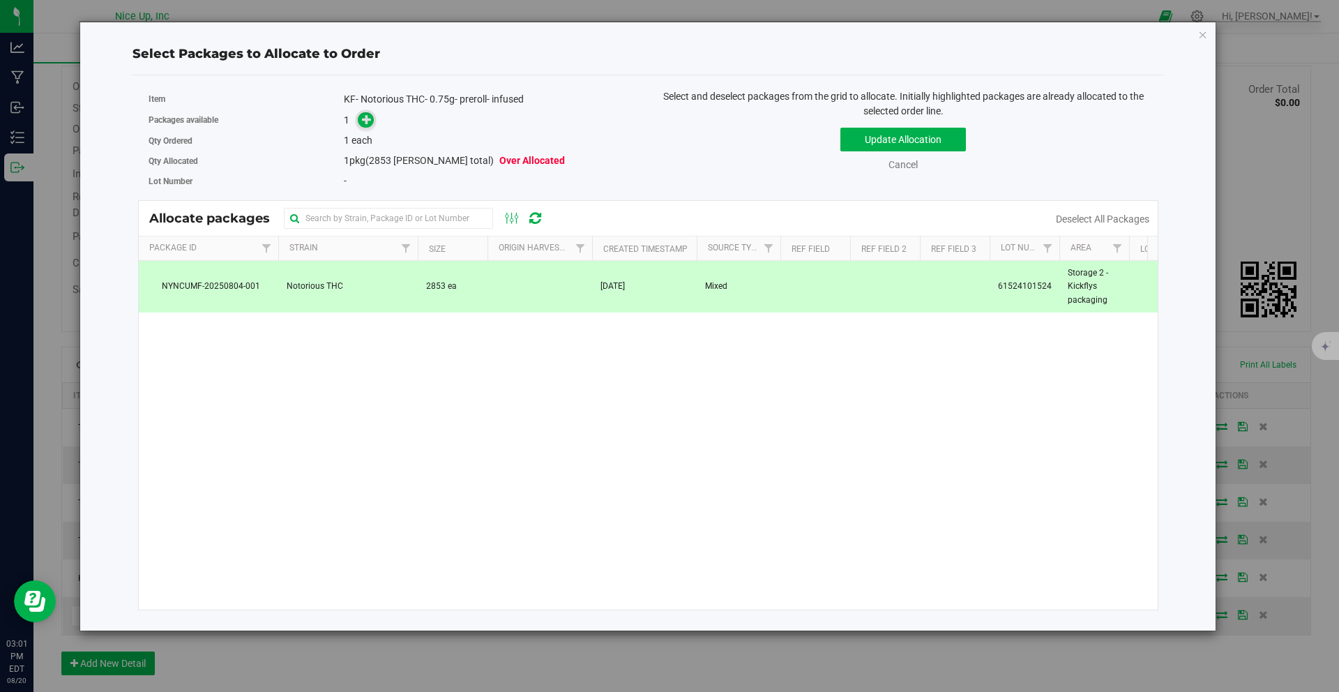
click at [374, 117] on link at bounding box center [366, 119] width 16 height 11
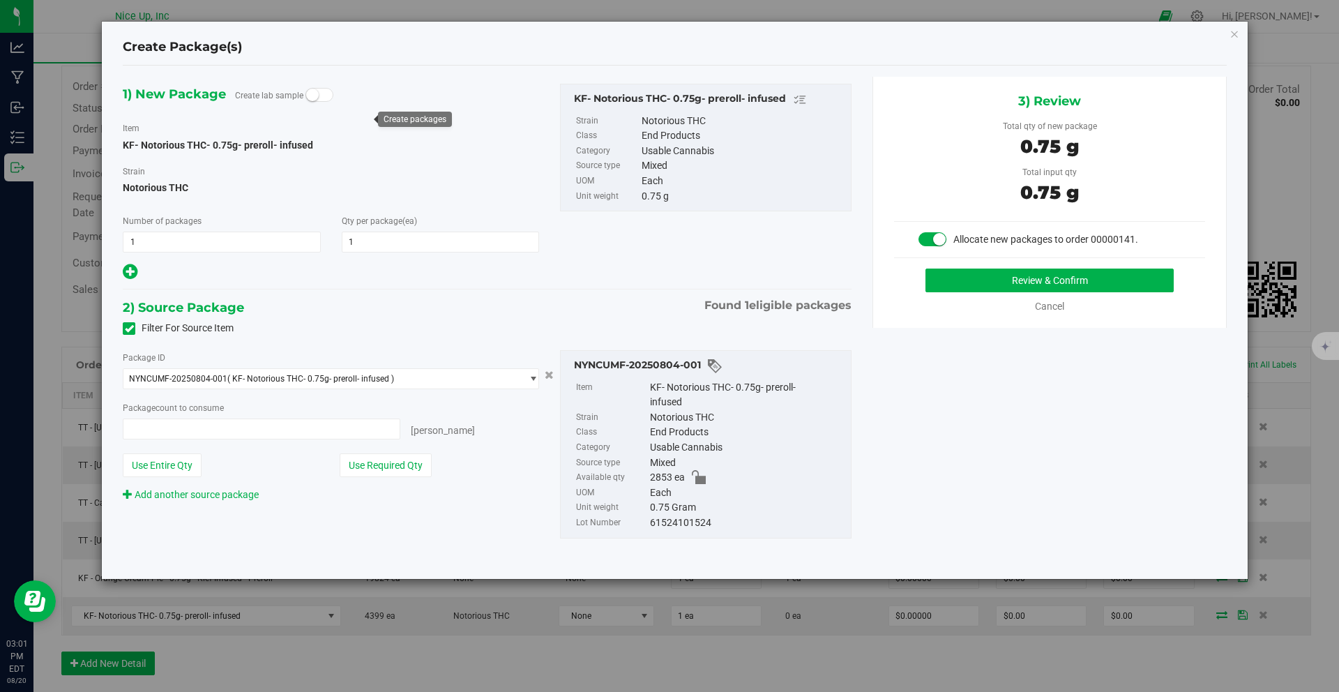
type input "1 ea"
click at [998, 276] on button "Review & Confirm" at bounding box center [1049, 280] width 248 height 24
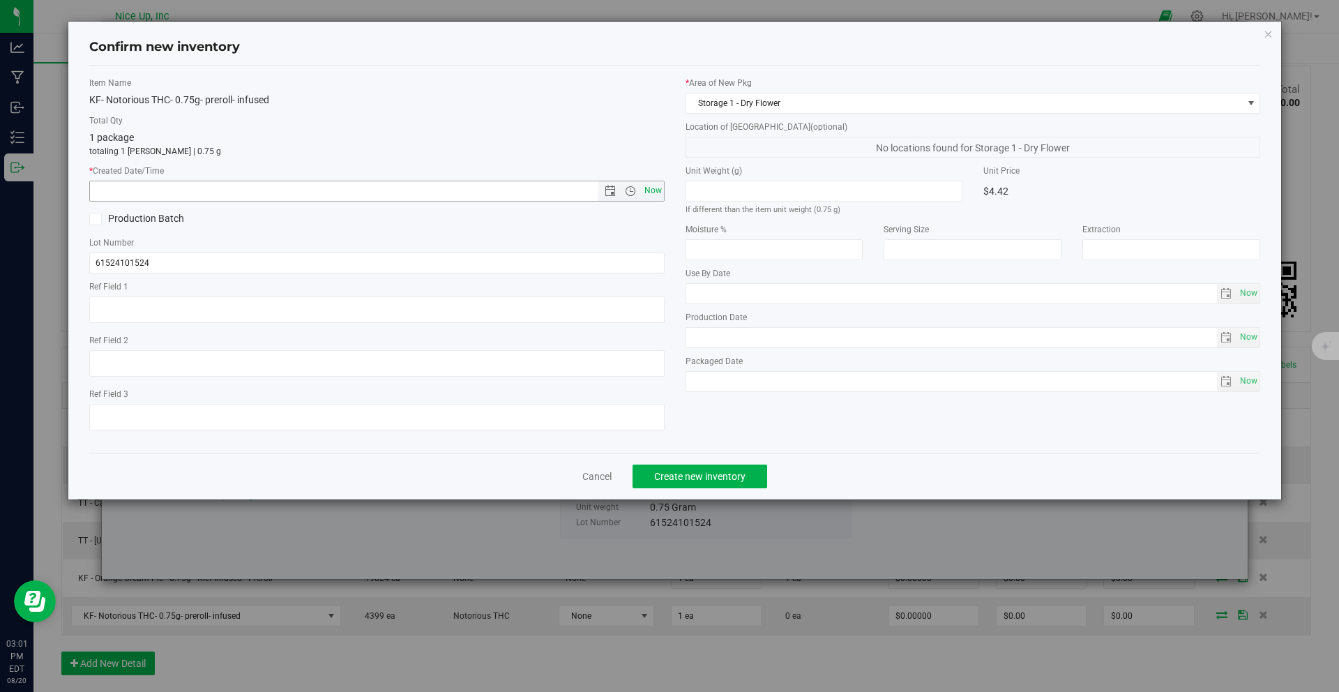
click at [658, 192] on span "Now" at bounding box center [653, 191] width 24 height 20
type input "8/20/2025 3:01 PM"
click at [743, 475] on span "Create new inventory" at bounding box center [699, 476] width 91 height 11
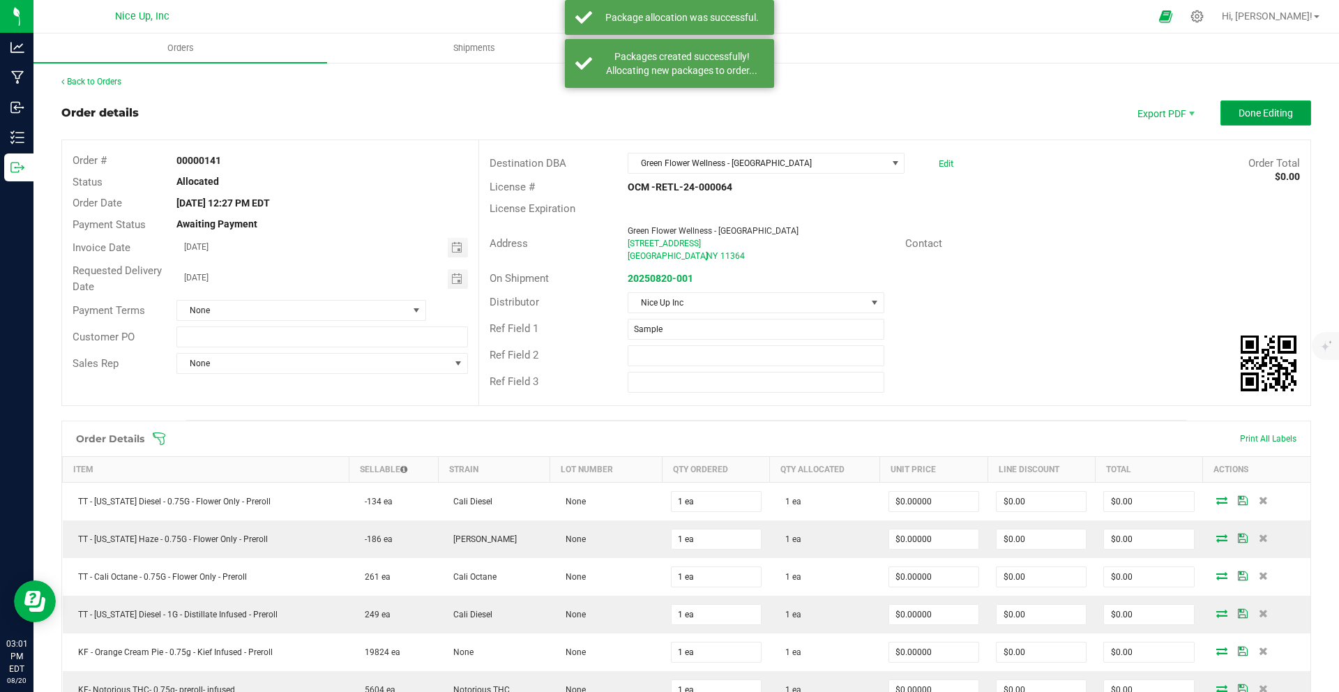
click at [1254, 116] on span "Done Editing" at bounding box center [1265, 112] width 54 height 11
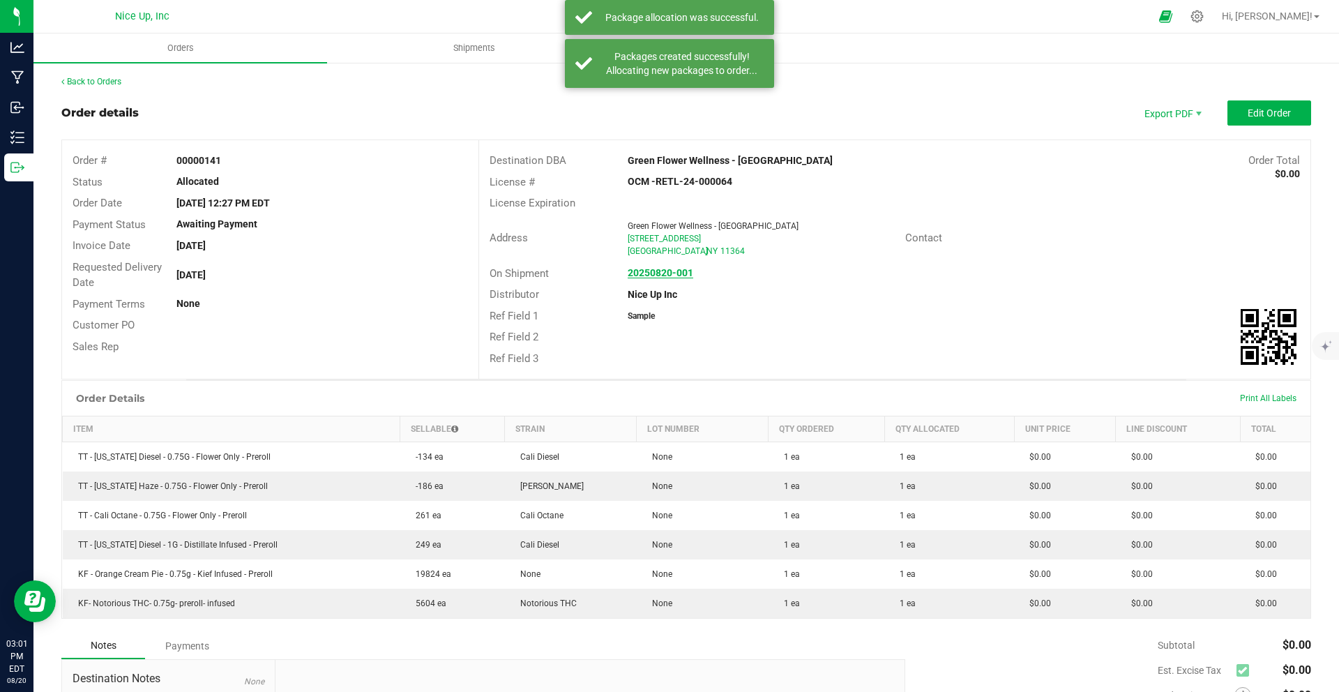
click at [660, 270] on strong "20250820-001" at bounding box center [661, 272] width 66 height 11
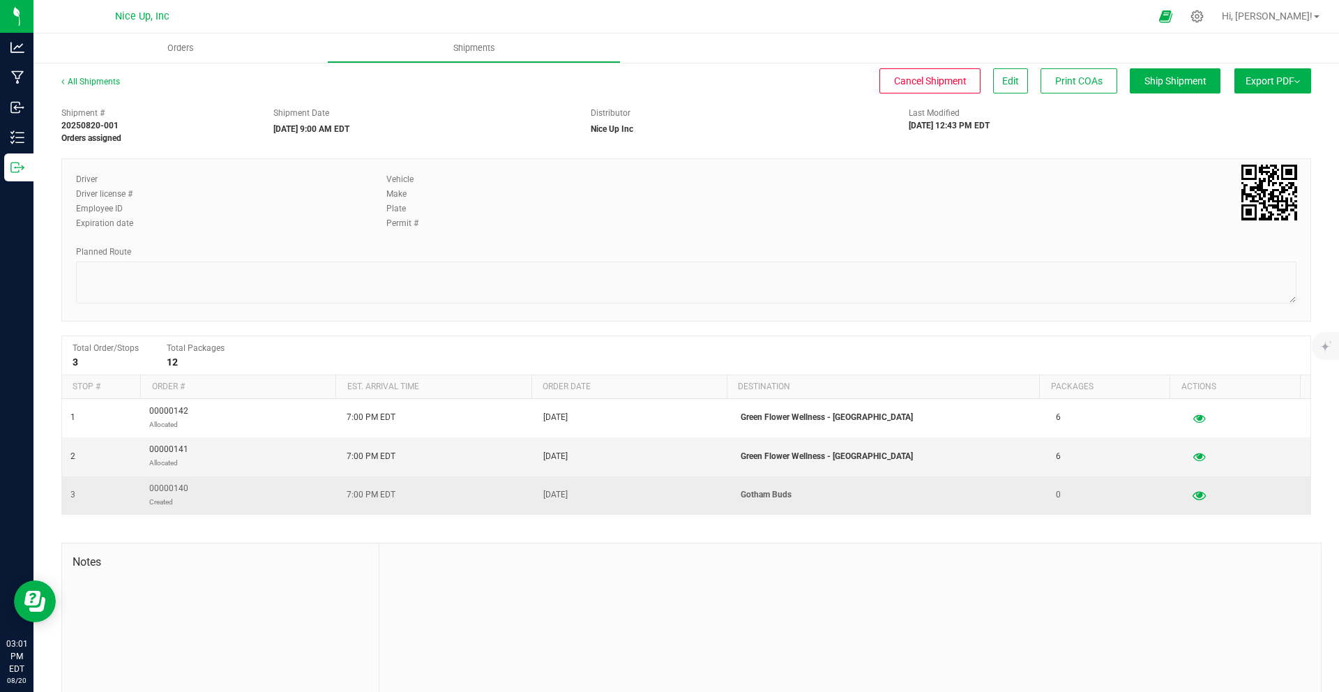
click at [1192, 499] on icon "button" at bounding box center [1198, 495] width 13 height 10
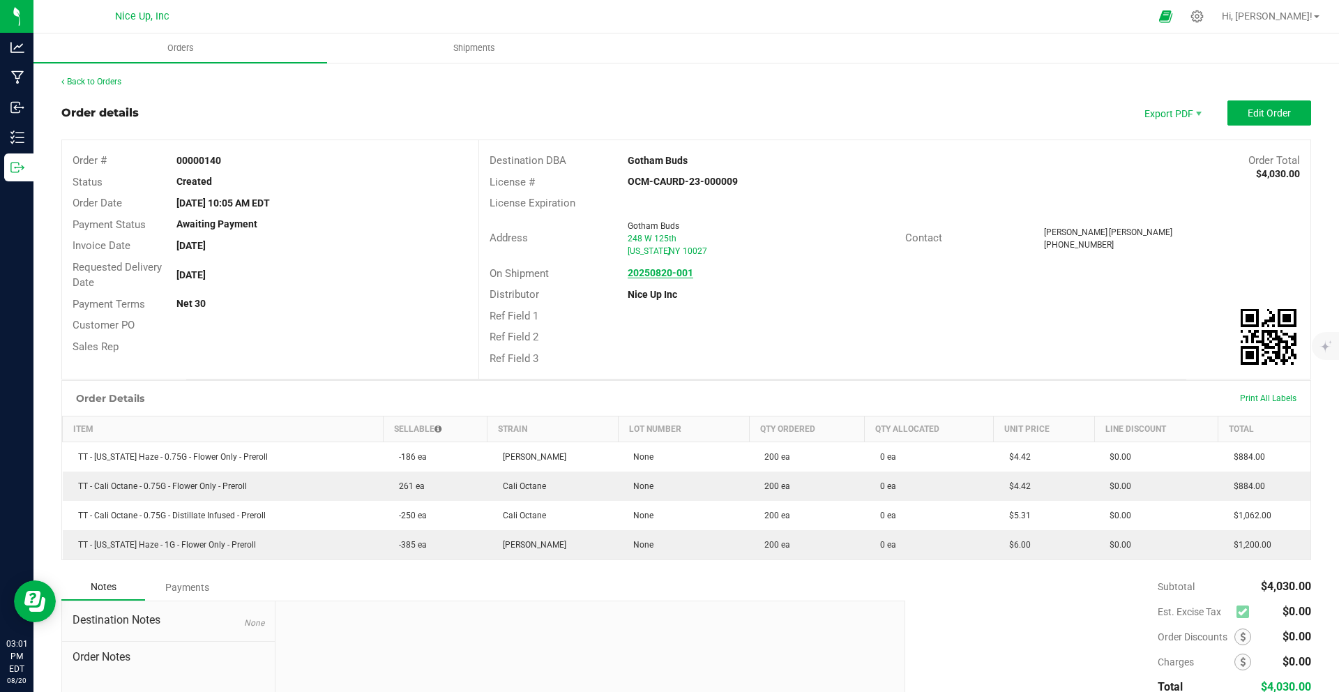
click at [657, 270] on strong "20250820-001" at bounding box center [661, 272] width 66 height 11
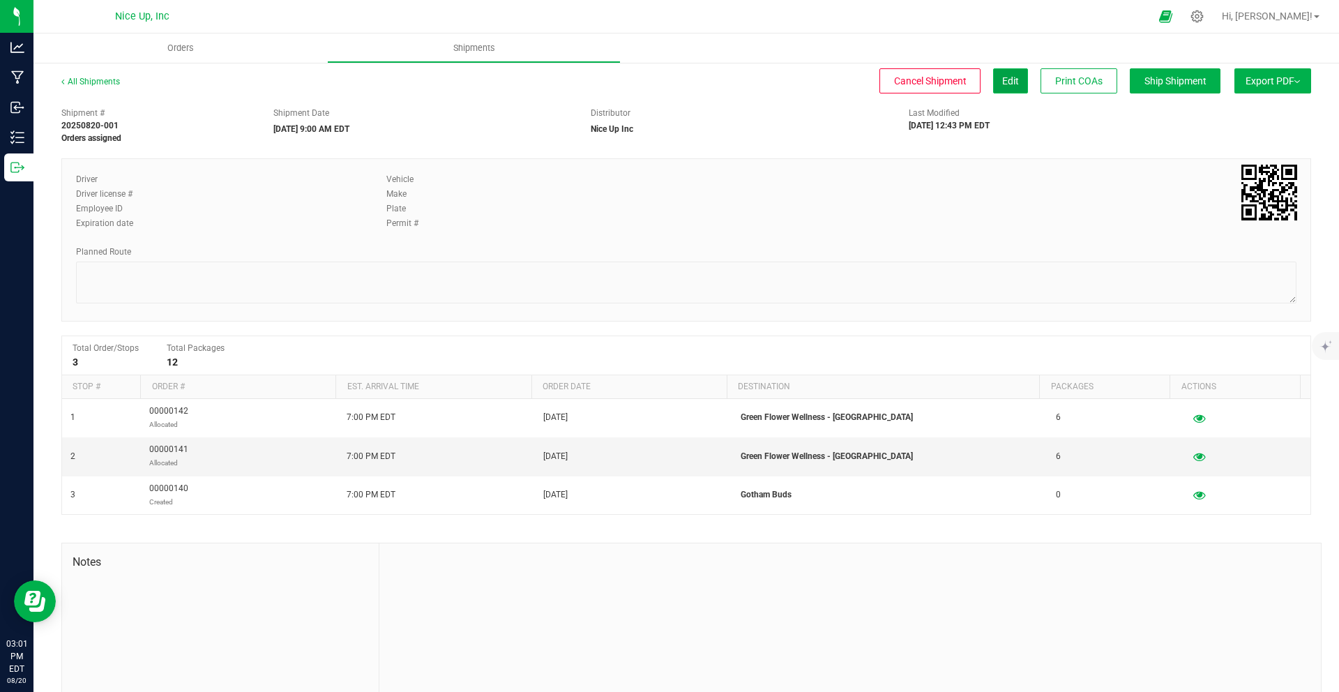
click at [1002, 81] on span "Edit" at bounding box center [1010, 80] width 17 height 11
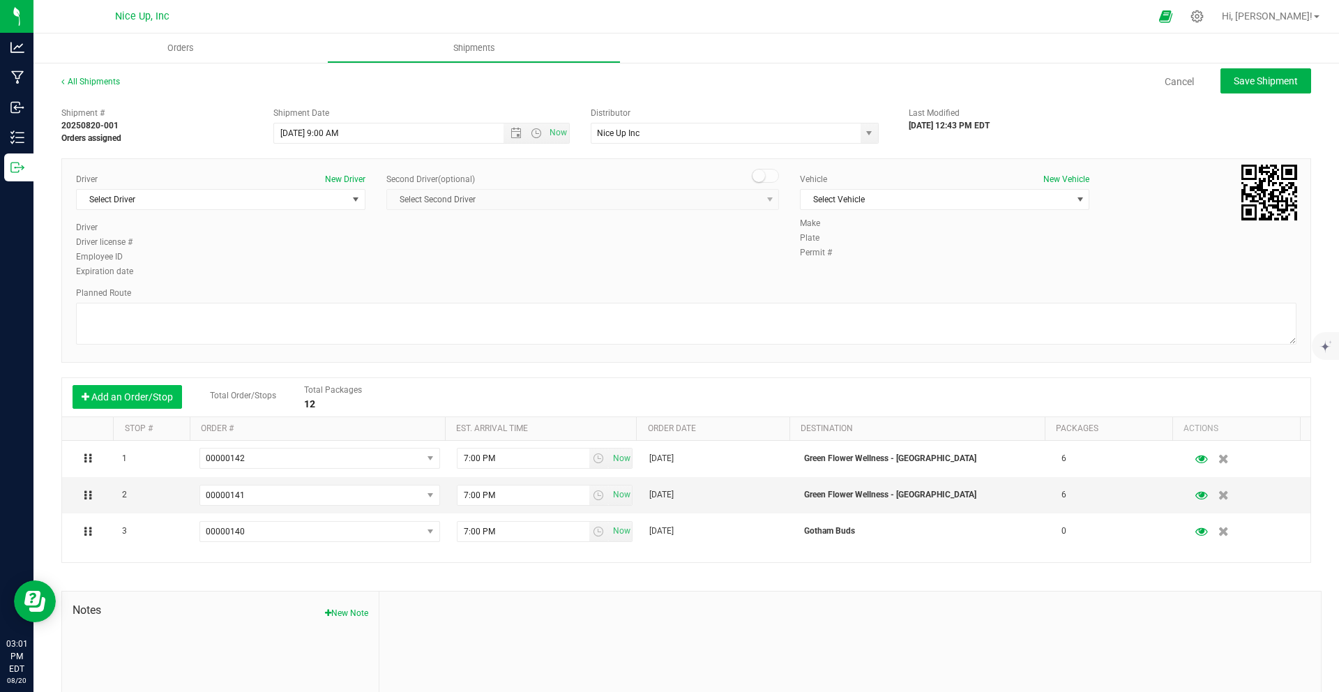
click at [142, 401] on button "Add an Order/Stop" at bounding box center [127, 397] width 109 height 24
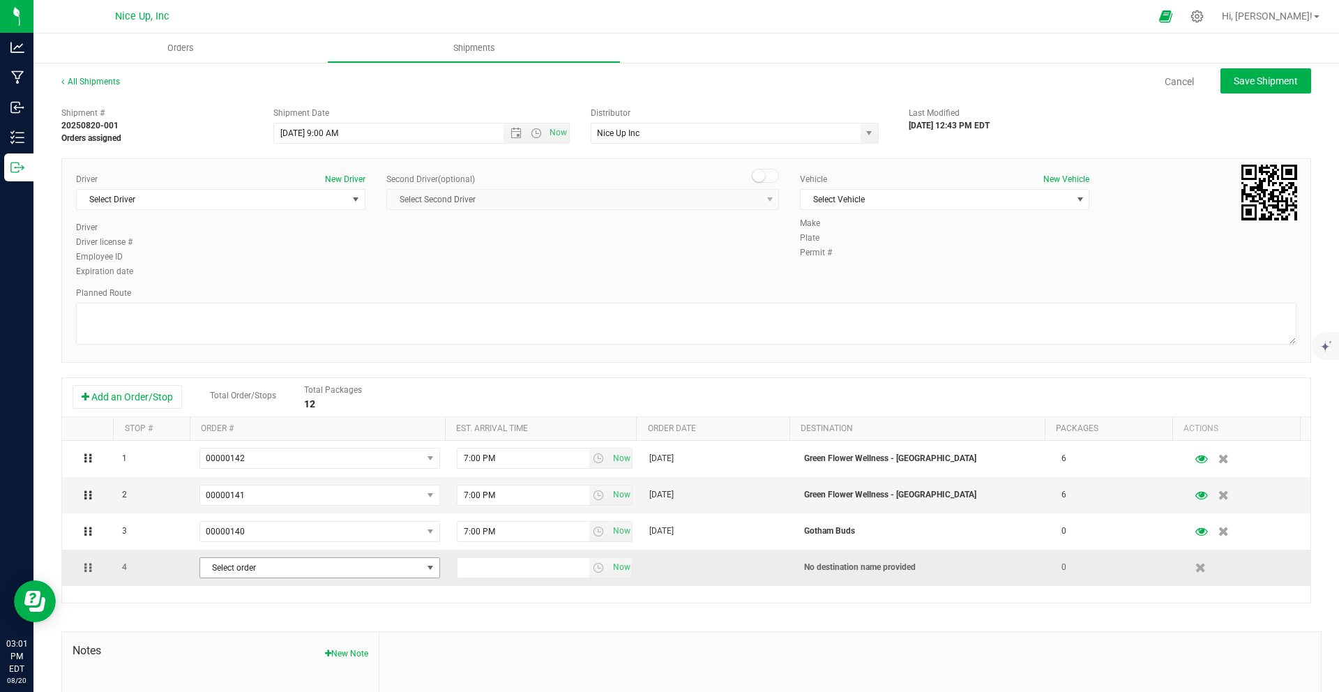
click at [273, 567] on span "Select order" at bounding box center [311, 568] width 222 height 20
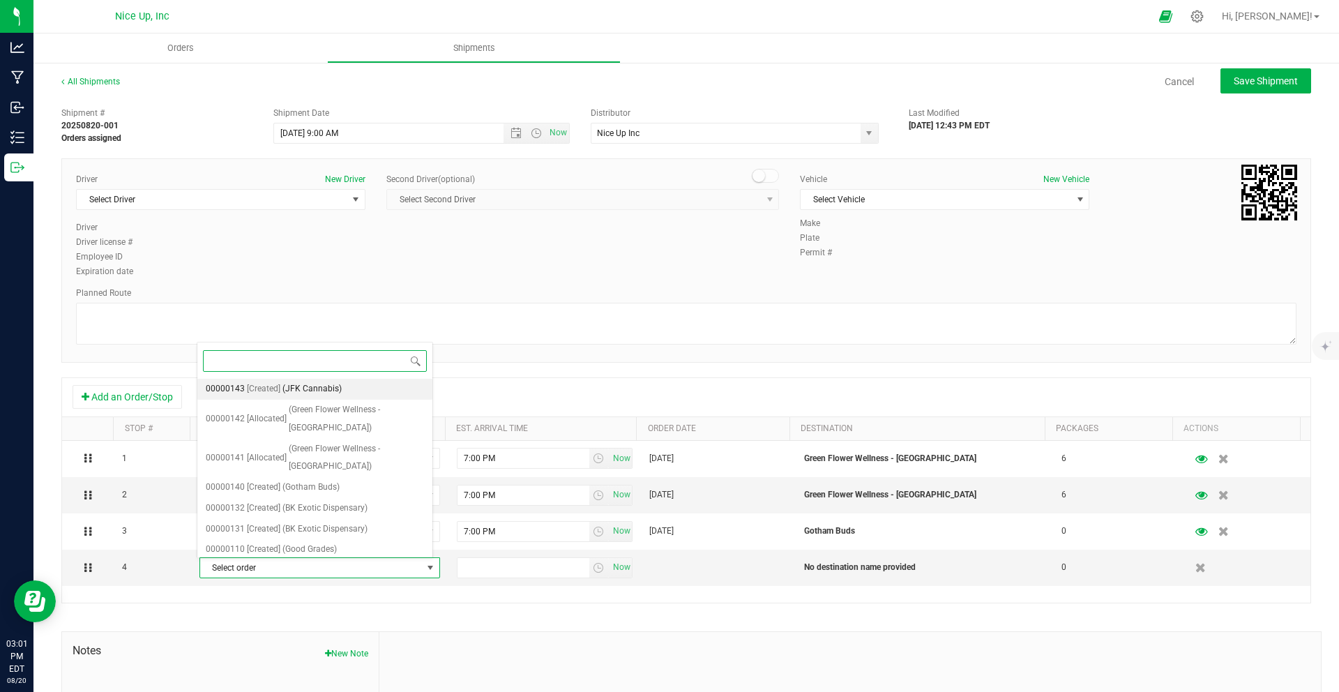
click at [278, 384] on li "00000143 [Created] (JFK Cannabis)" at bounding box center [314, 389] width 235 height 21
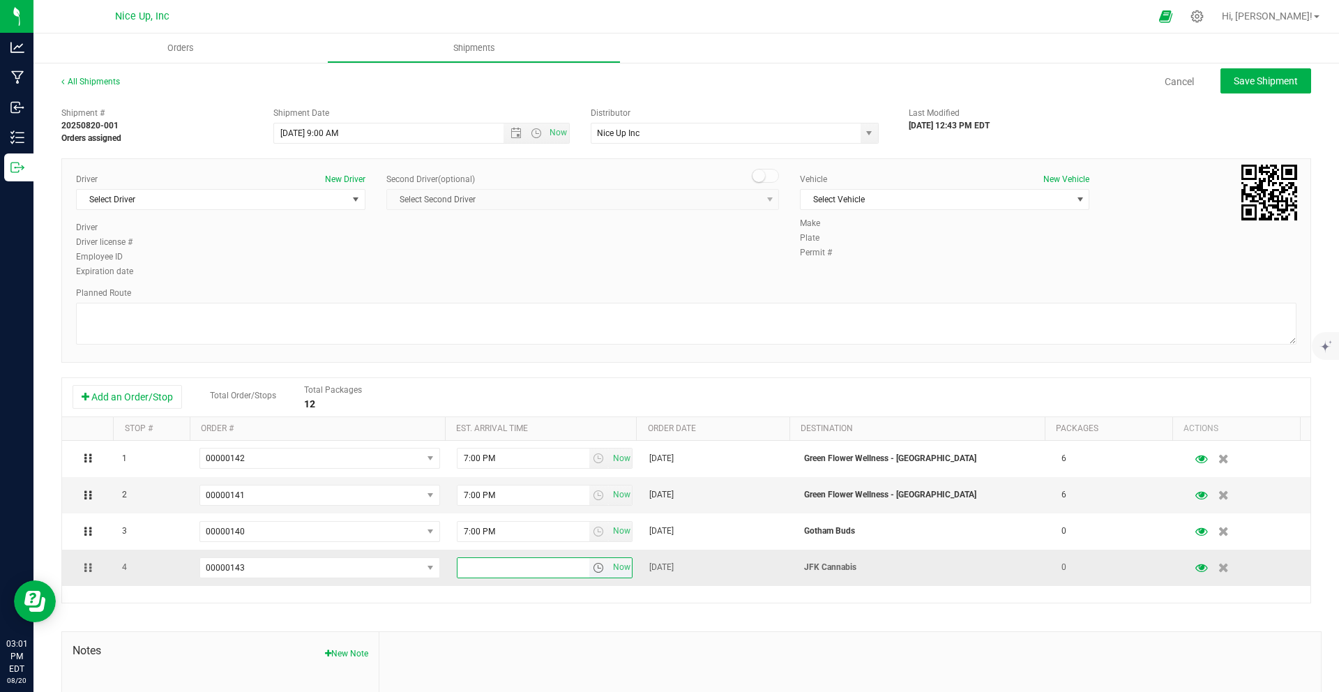
click at [549, 566] on input "text" at bounding box center [523, 568] width 132 height 20
click at [593, 563] on span "select" at bounding box center [598, 567] width 11 height 11
click at [501, 494] on li "7:00 PM" at bounding box center [535, 491] width 170 height 18
click at [1266, 85] on span "Save Shipment" at bounding box center [1265, 80] width 64 height 11
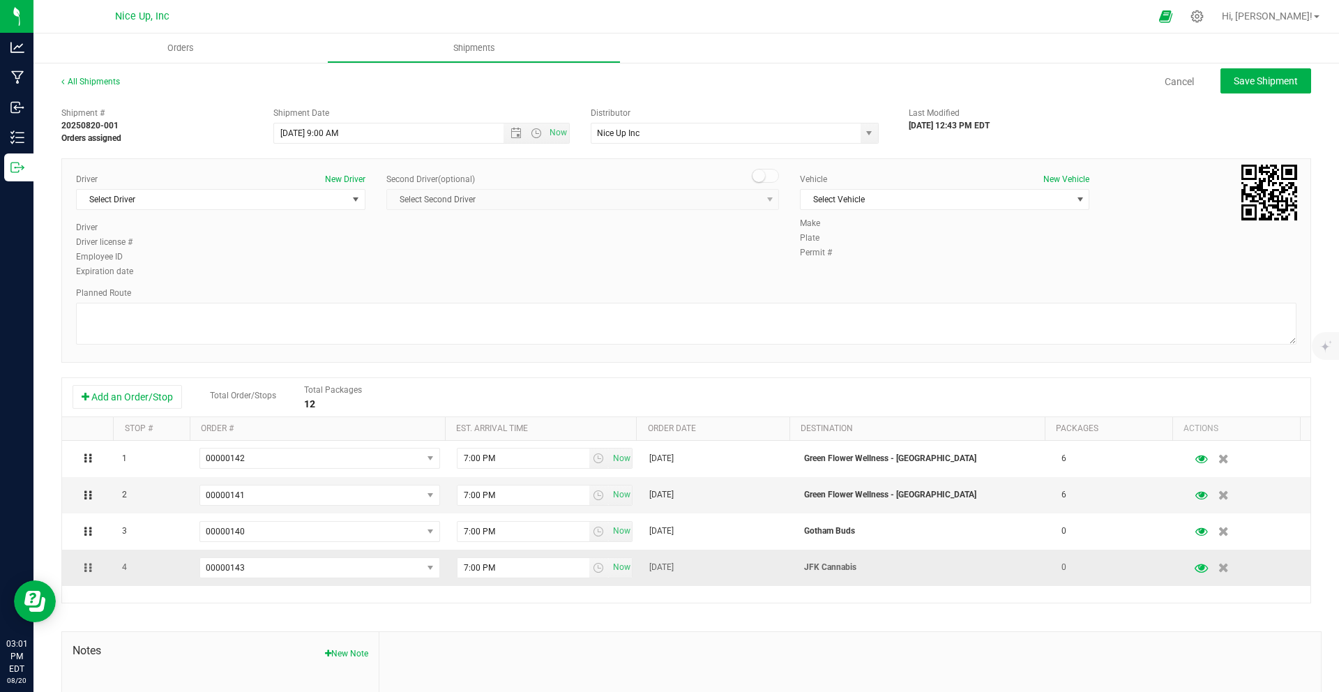
type input "8/23/2025 1:00 PM"
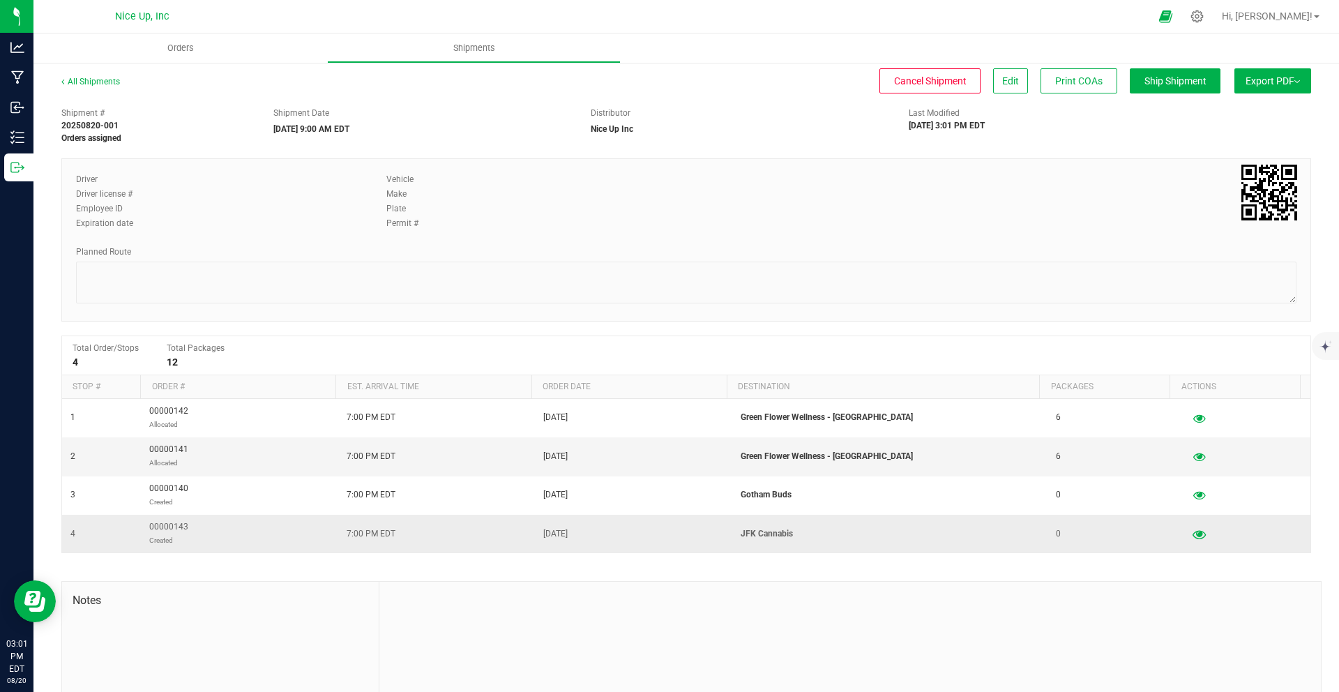
click at [1192, 536] on icon "button" at bounding box center [1198, 534] width 13 height 10
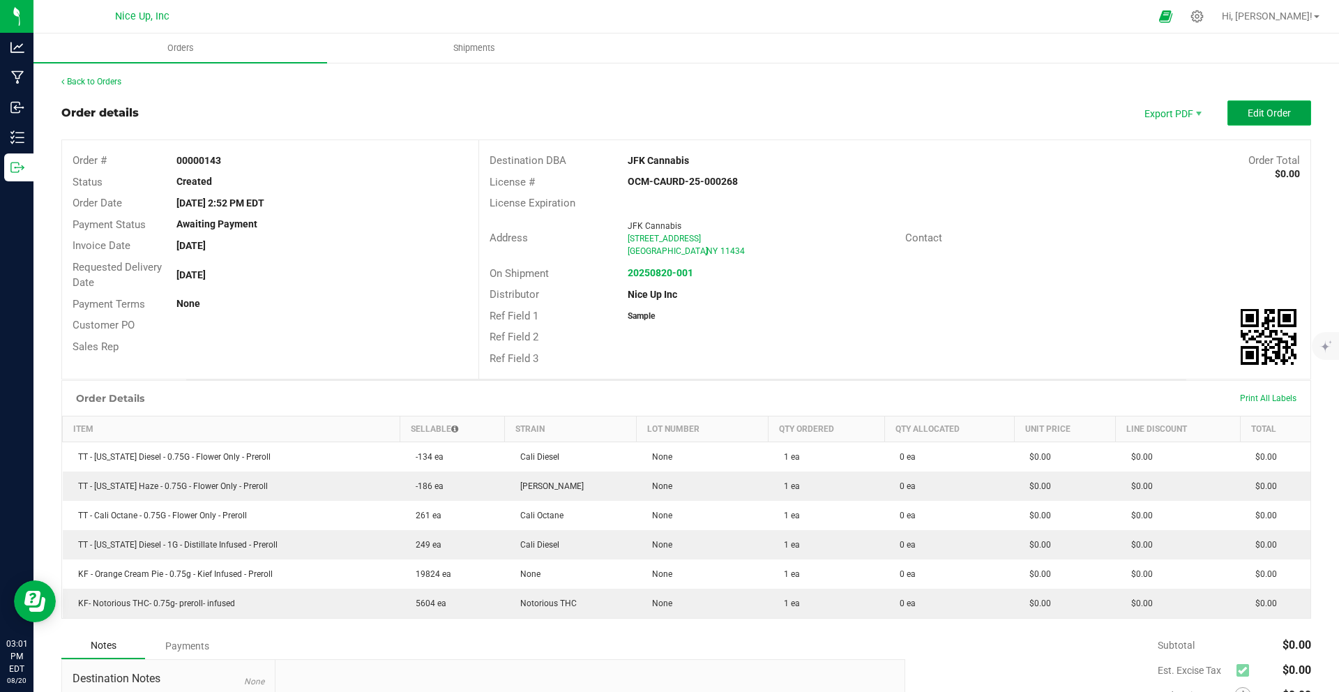
click at [1243, 101] on button "Edit Order" at bounding box center [1269, 112] width 84 height 25
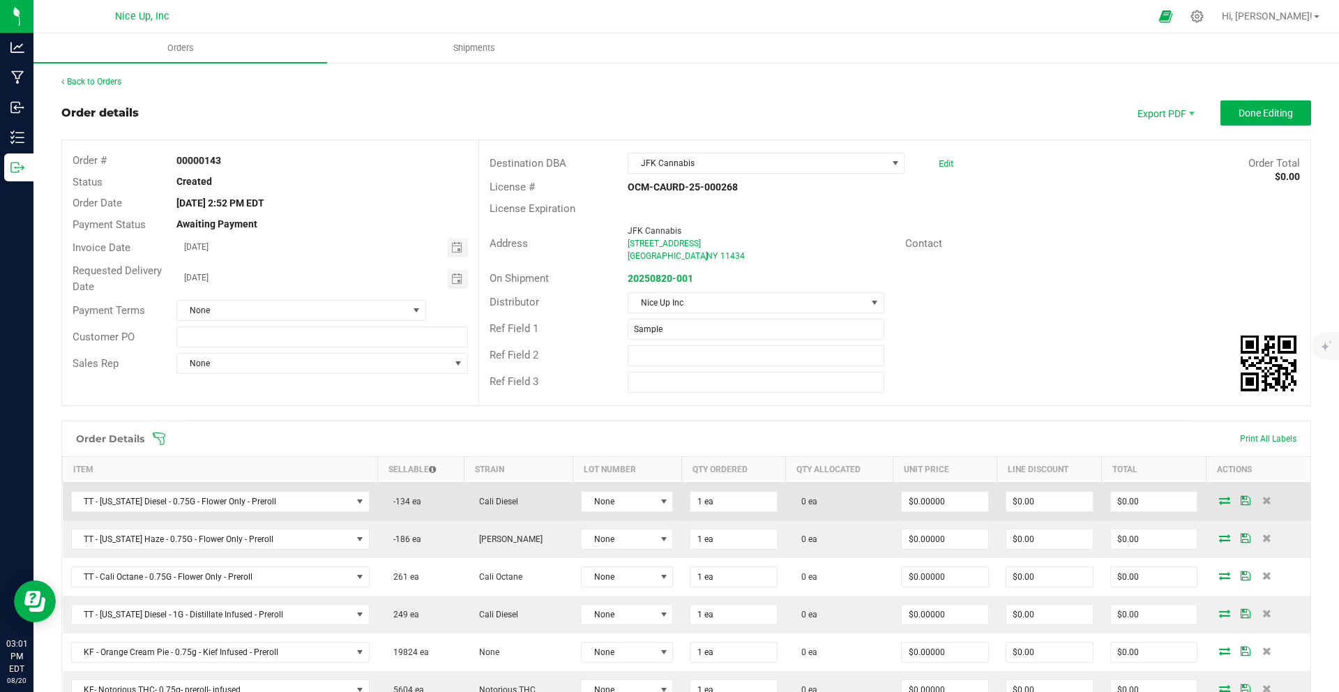
click at [1219, 502] on icon at bounding box center [1224, 500] width 11 height 8
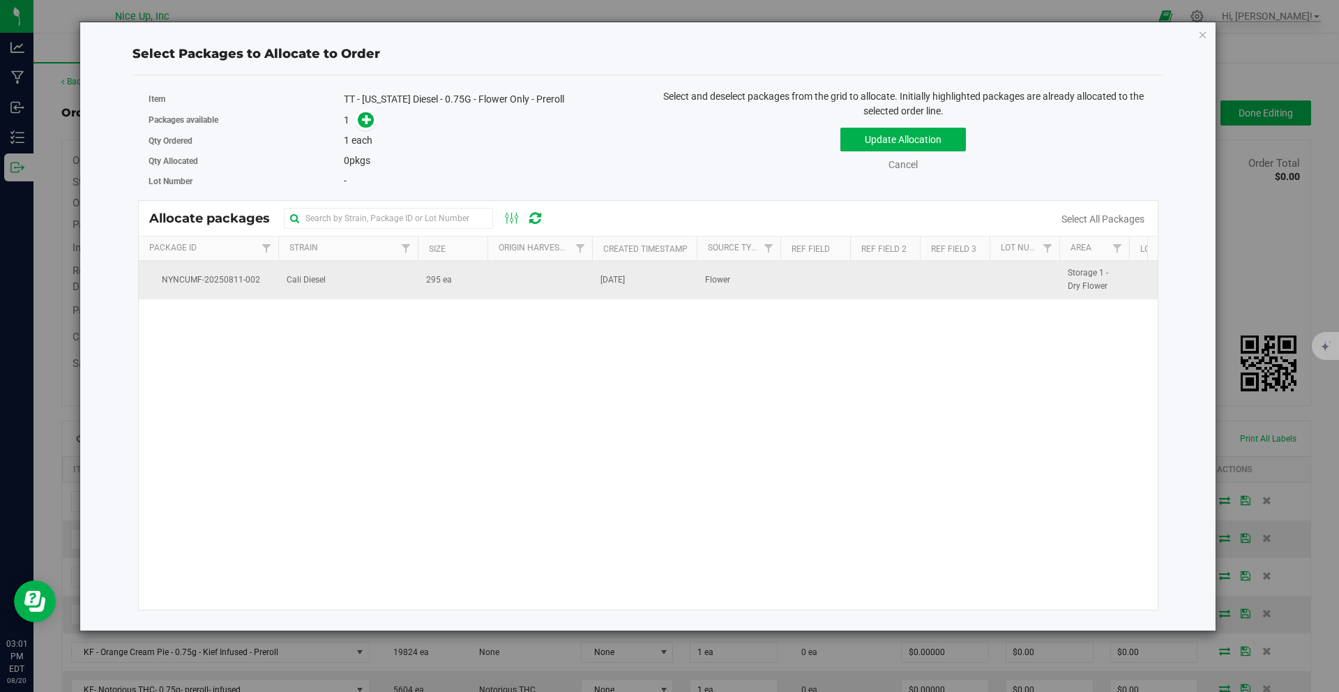
click at [625, 281] on span "[DATE]" at bounding box center [612, 279] width 24 height 13
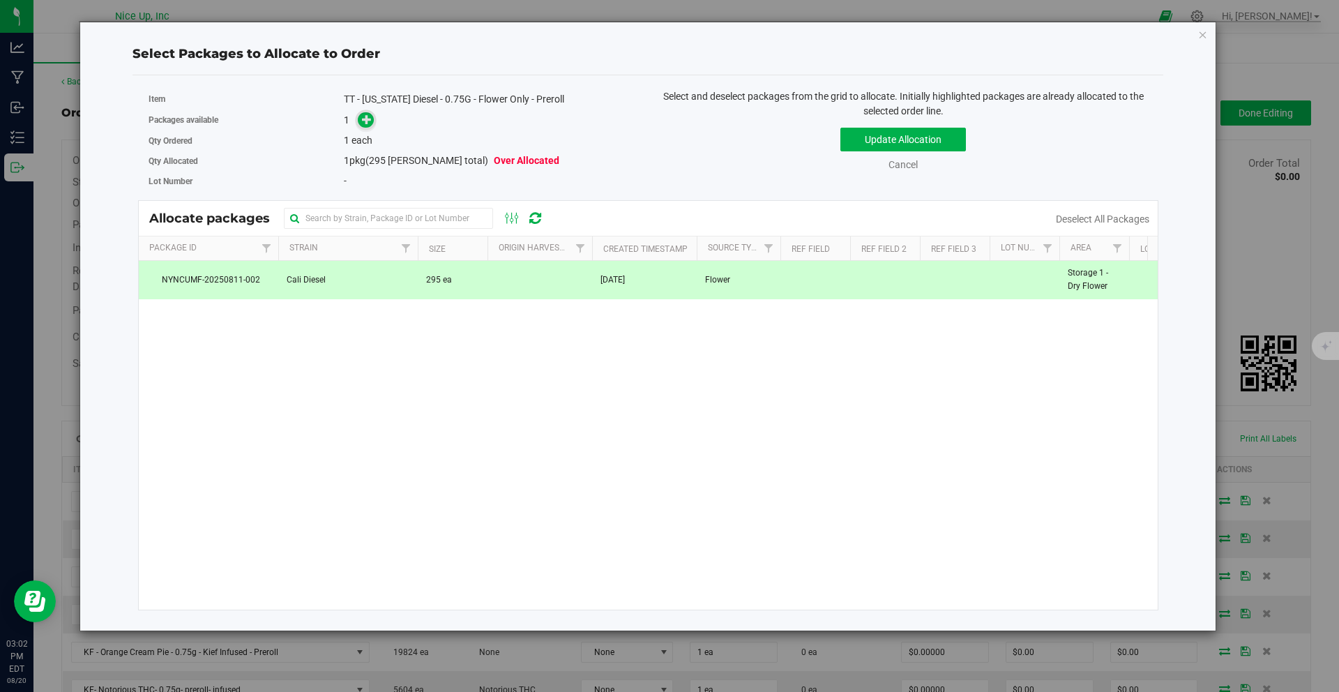
click at [364, 123] on icon at bounding box center [367, 119] width 10 height 10
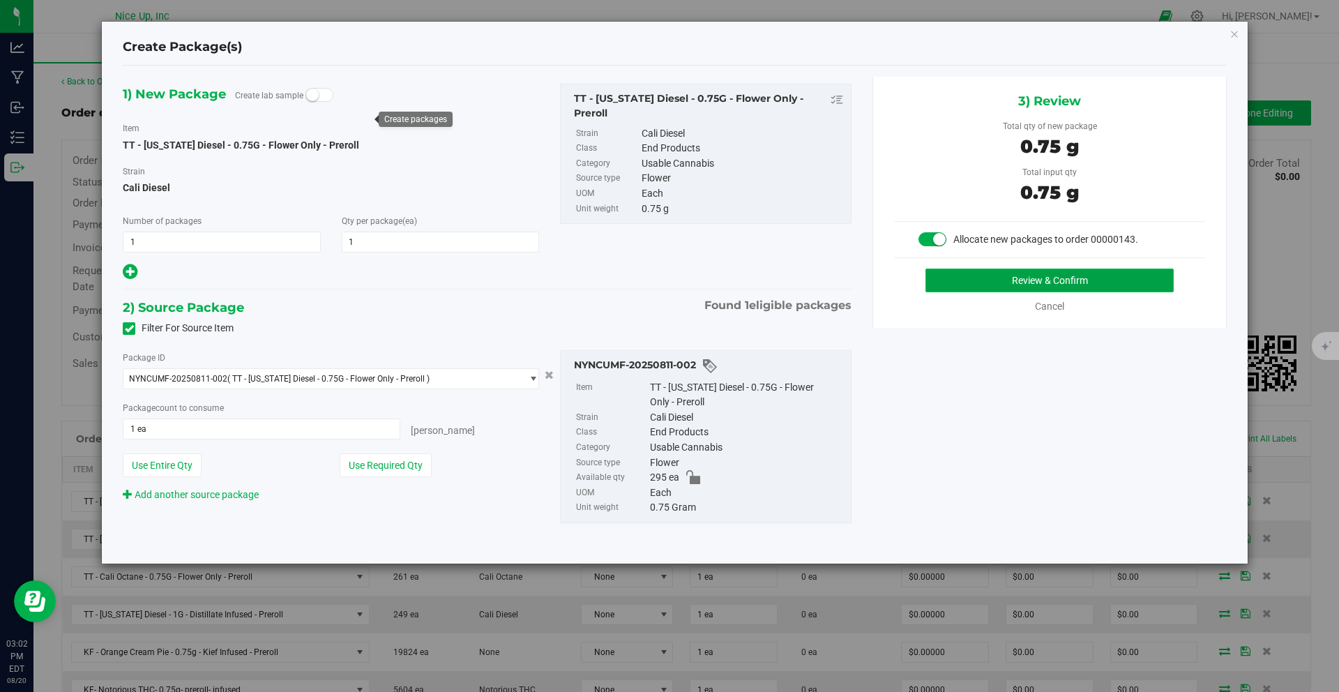
click at [1005, 280] on button "Review & Confirm" at bounding box center [1049, 280] width 248 height 24
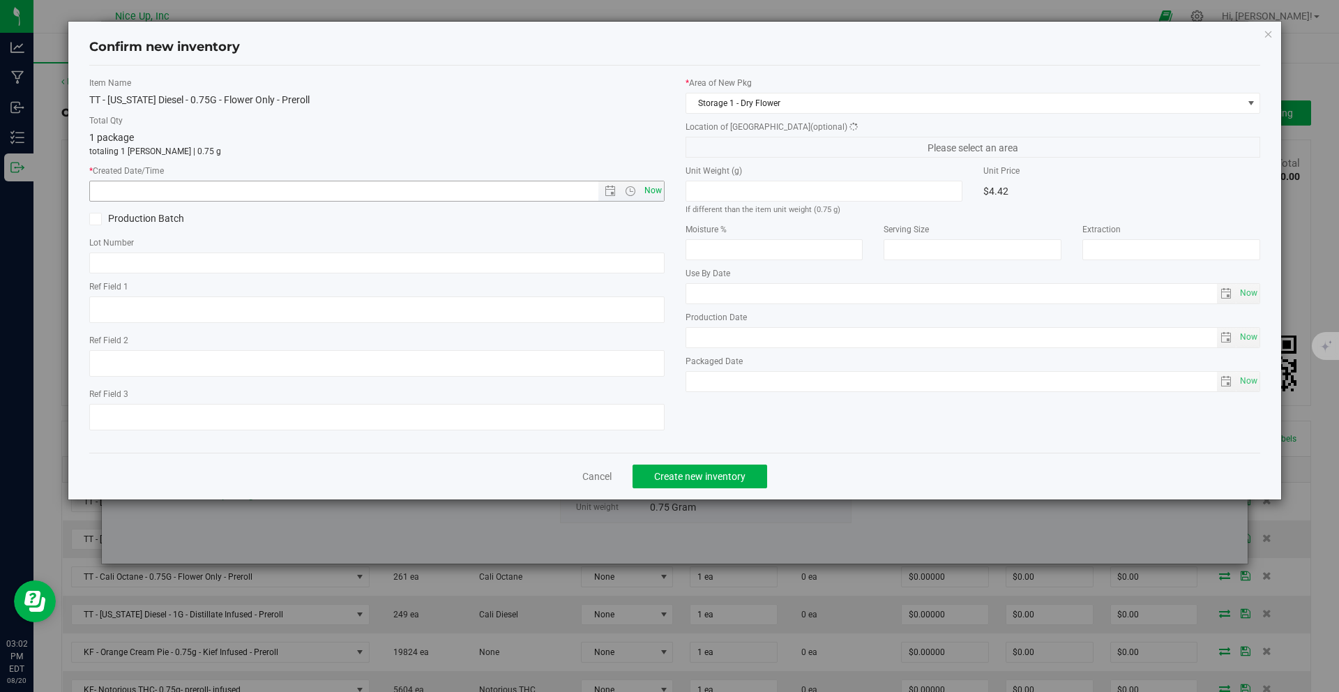
click at [655, 195] on span "Now" at bounding box center [653, 191] width 24 height 20
type input "8/20/2025 3:02 PM"
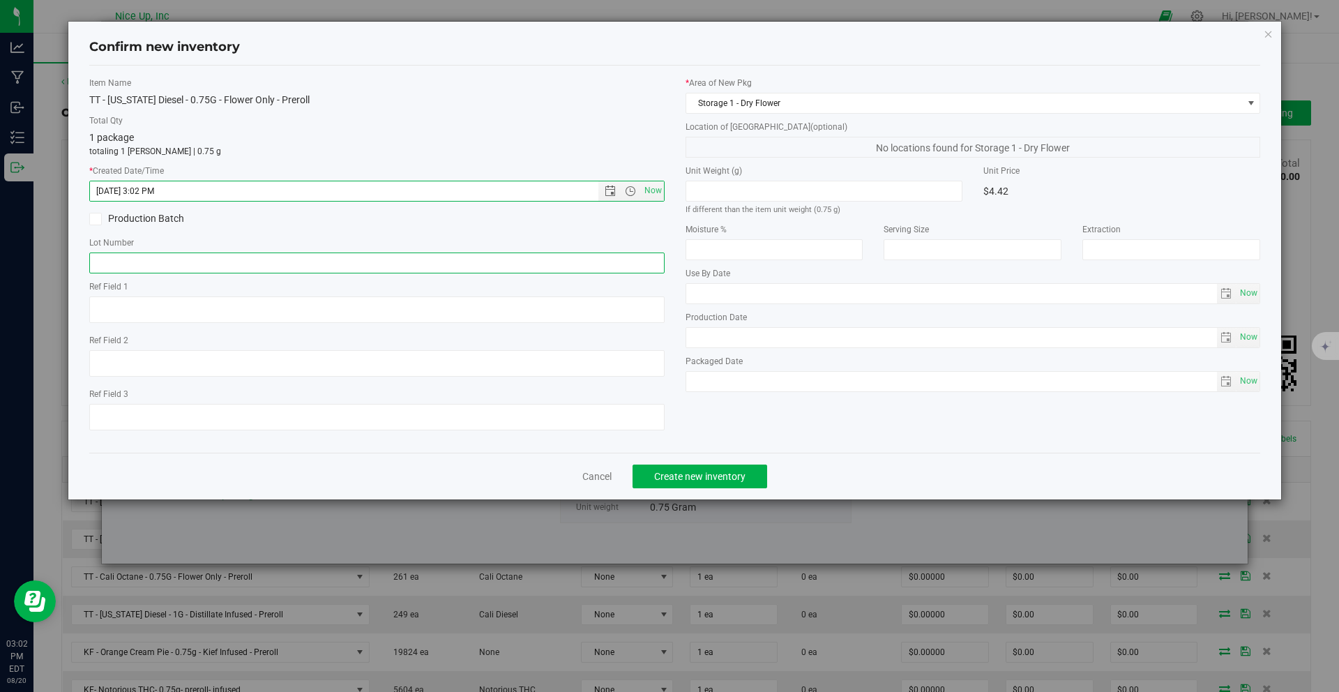
click at [589, 259] on input "text" at bounding box center [376, 262] width 575 height 21
type input "250520CaDi006"
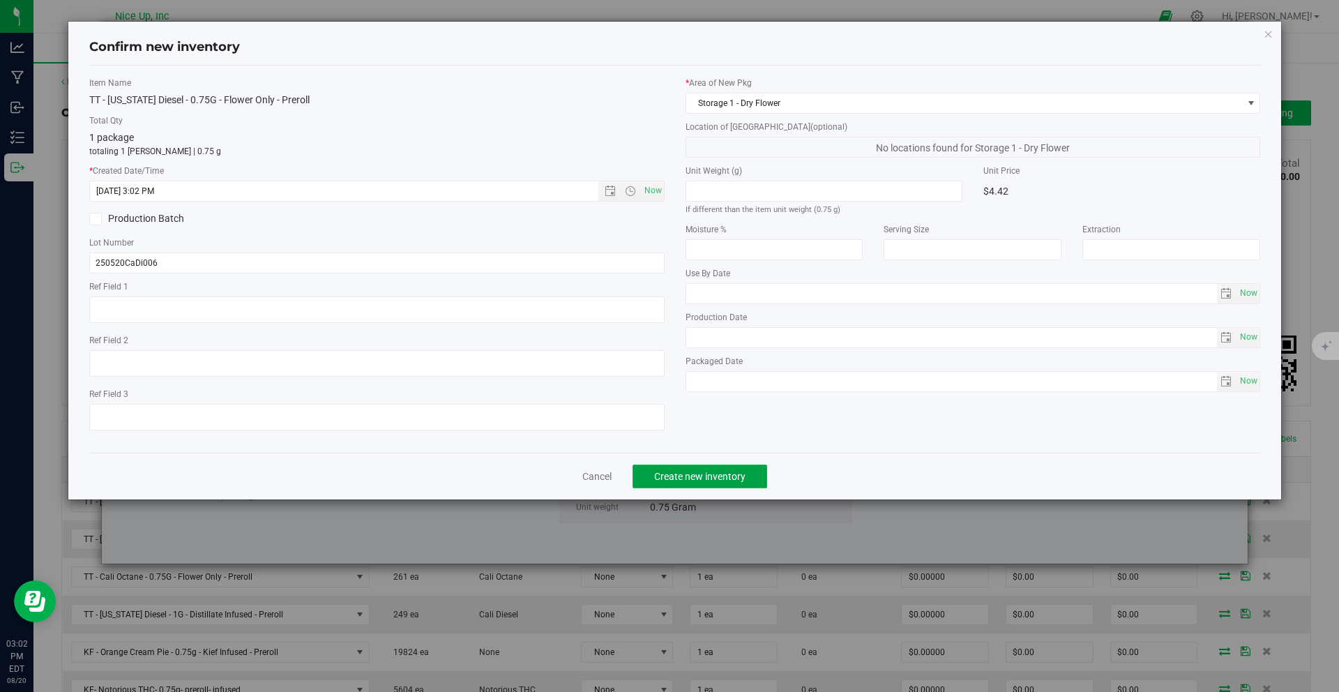
click at [706, 480] on span "Create new inventory" at bounding box center [699, 476] width 91 height 11
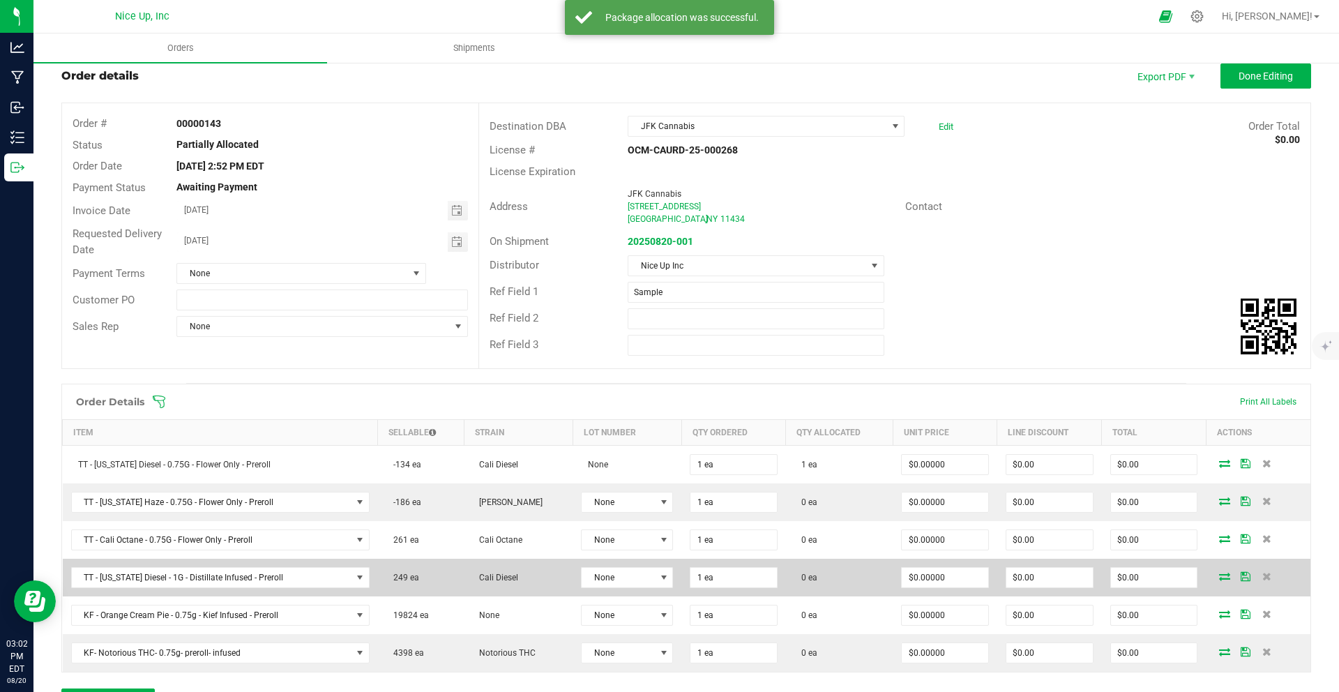
scroll to position [47, 0]
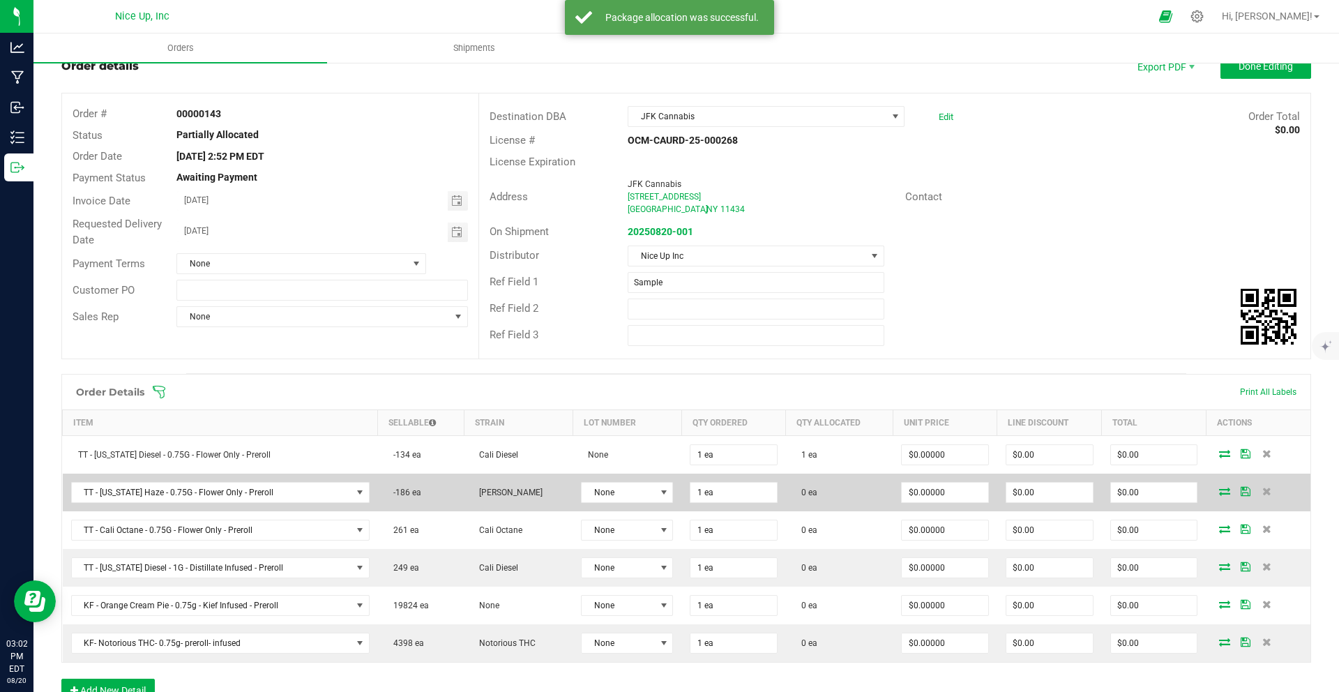
click at [1219, 492] on icon at bounding box center [1224, 491] width 11 height 8
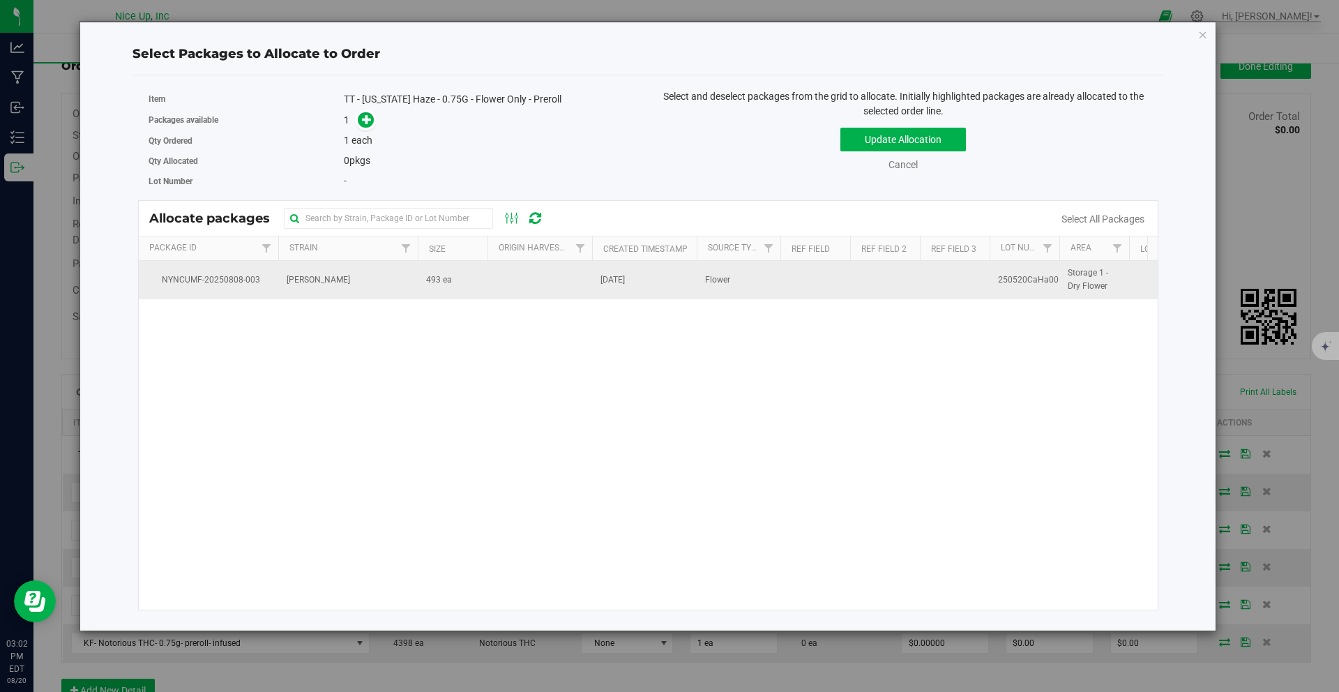
click at [342, 287] on td "[PERSON_NAME]" at bounding box center [347, 280] width 139 height 38
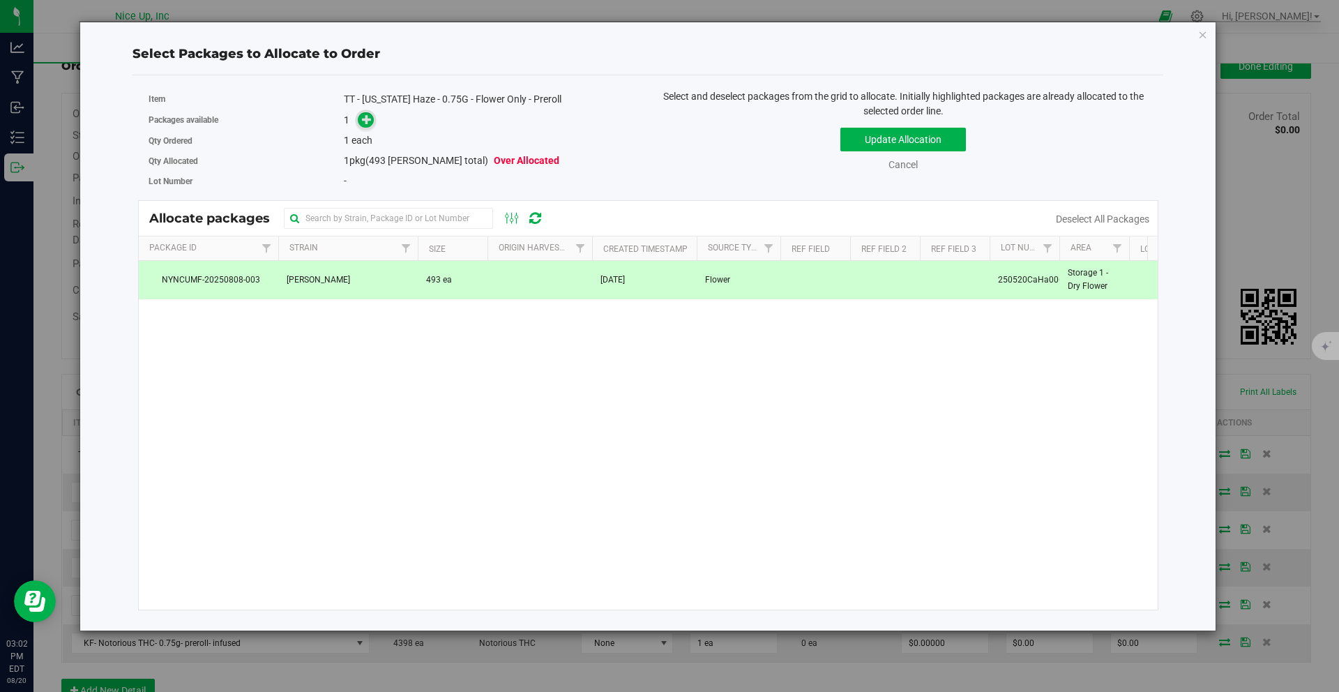
click at [362, 121] on icon at bounding box center [367, 119] width 10 height 10
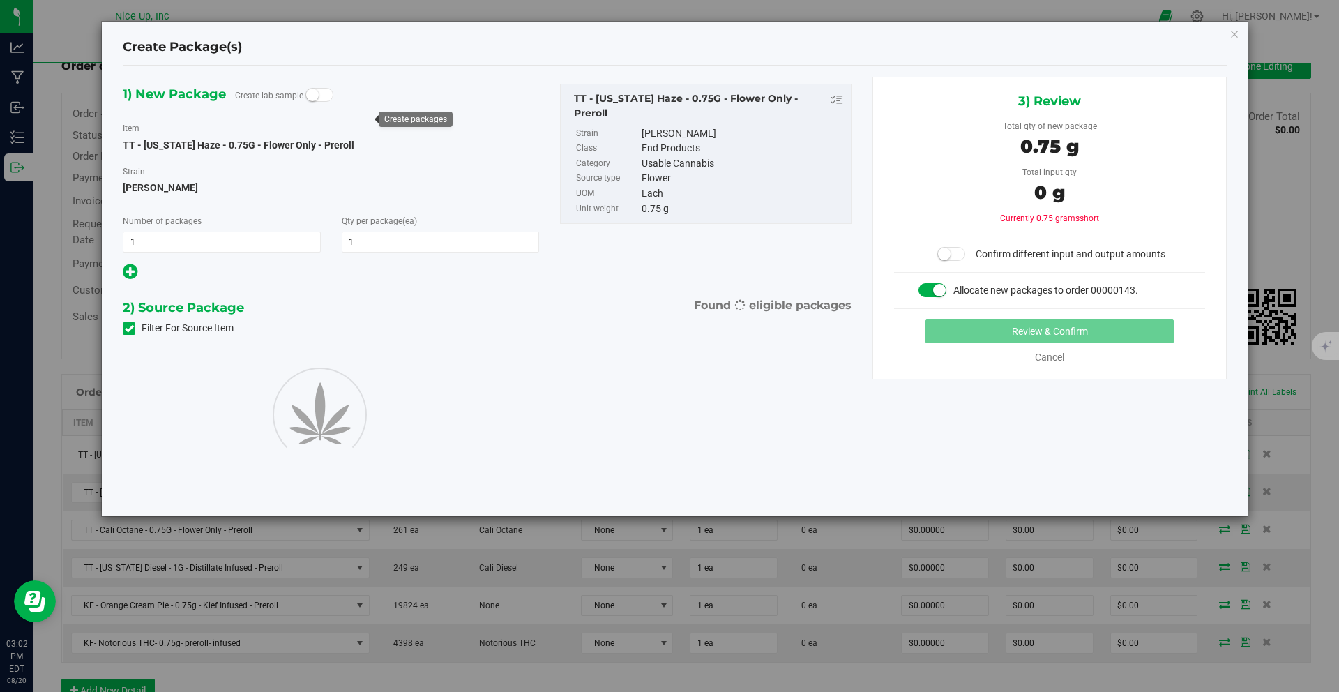
type input "1"
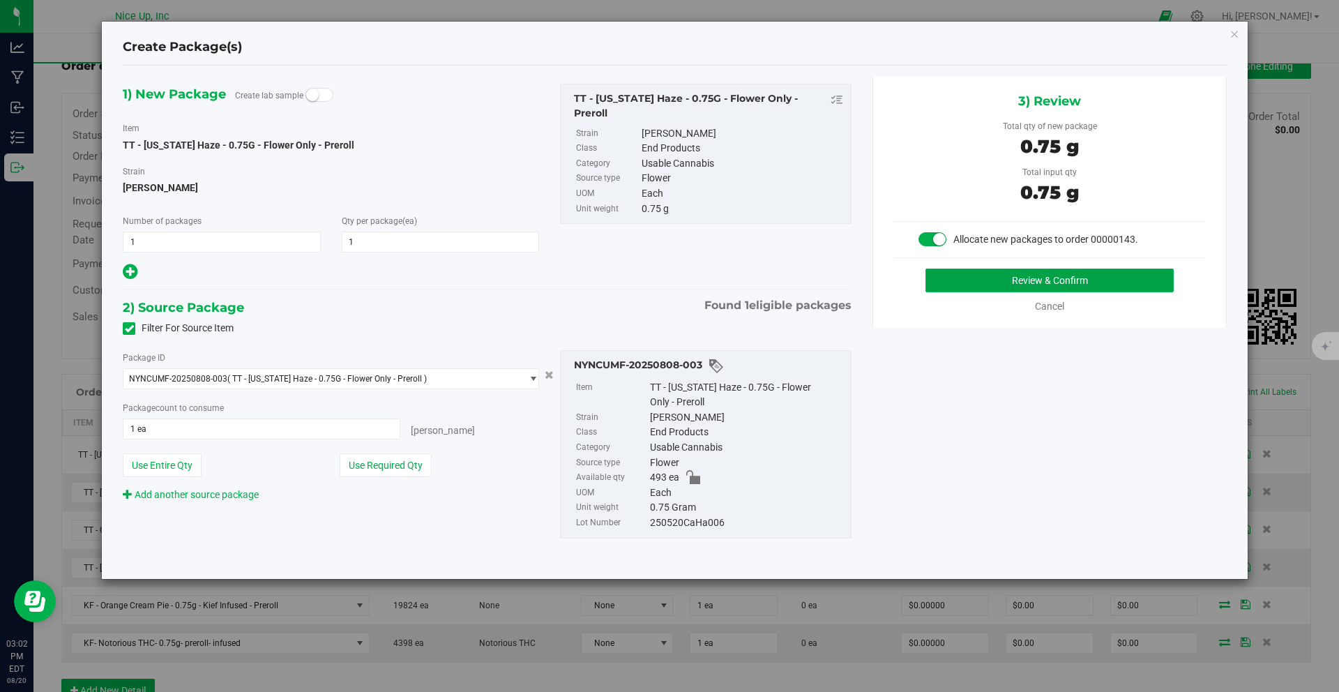
click at [1025, 277] on button "Review & Confirm" at bounding box center [1049, 280] width 248 height 24
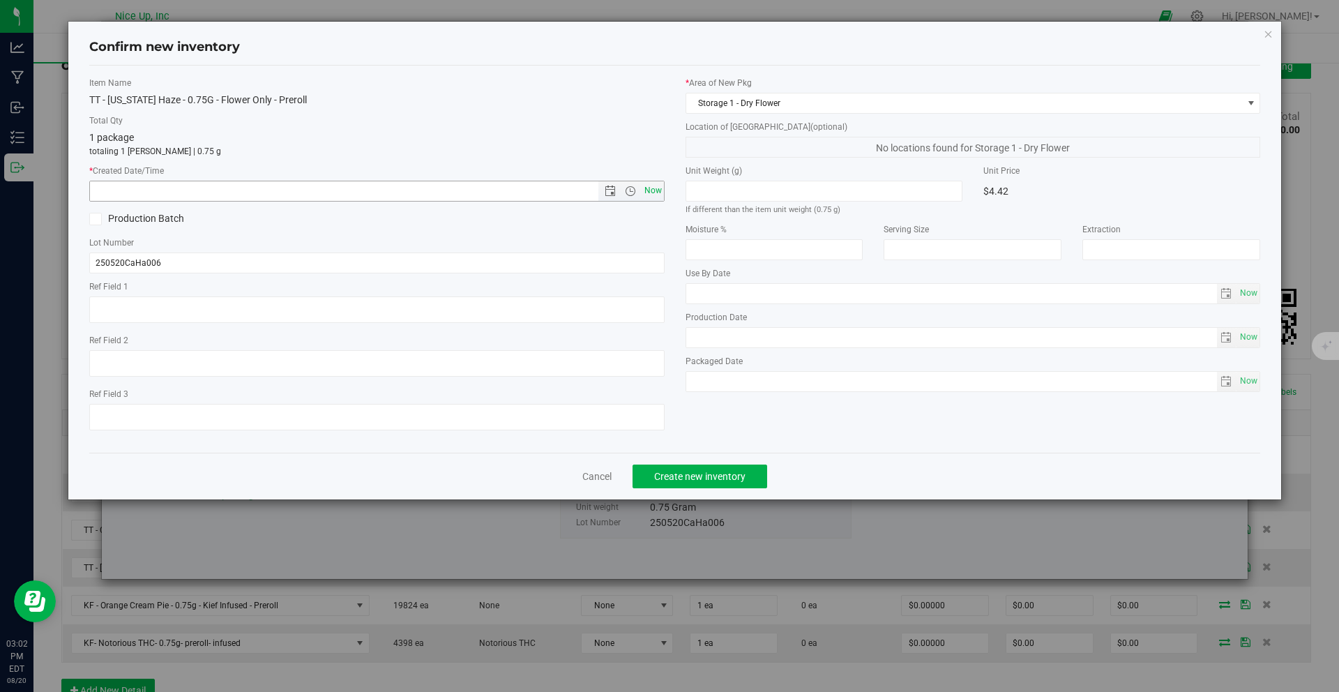
click at [662, 188] on span "Now" at bounding box center [653, 191] width 24 height 20
type input "8/20/2025 3:02 PM"
click at [729, 477] on span "Create new inventory" at bounding box center [699, 476] width 91 height 11
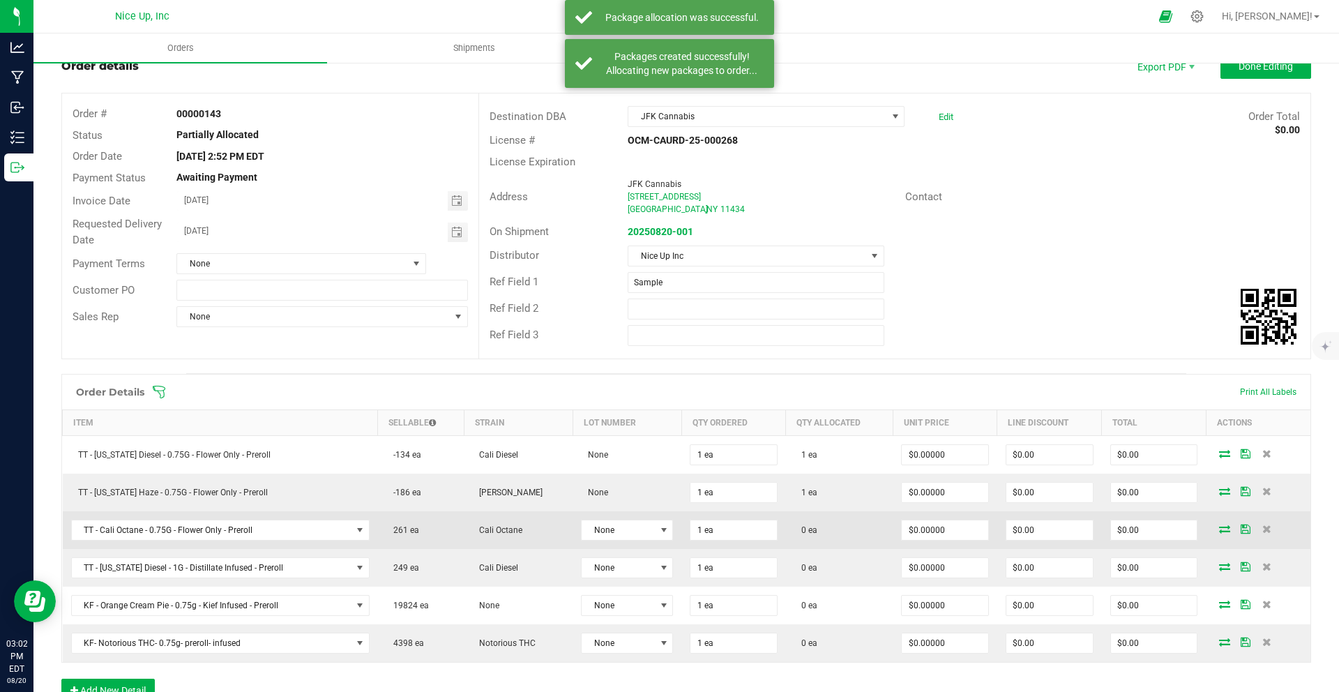
click at [1219, 527] on icon at bounding box center [1224, 528] width 11 height 8
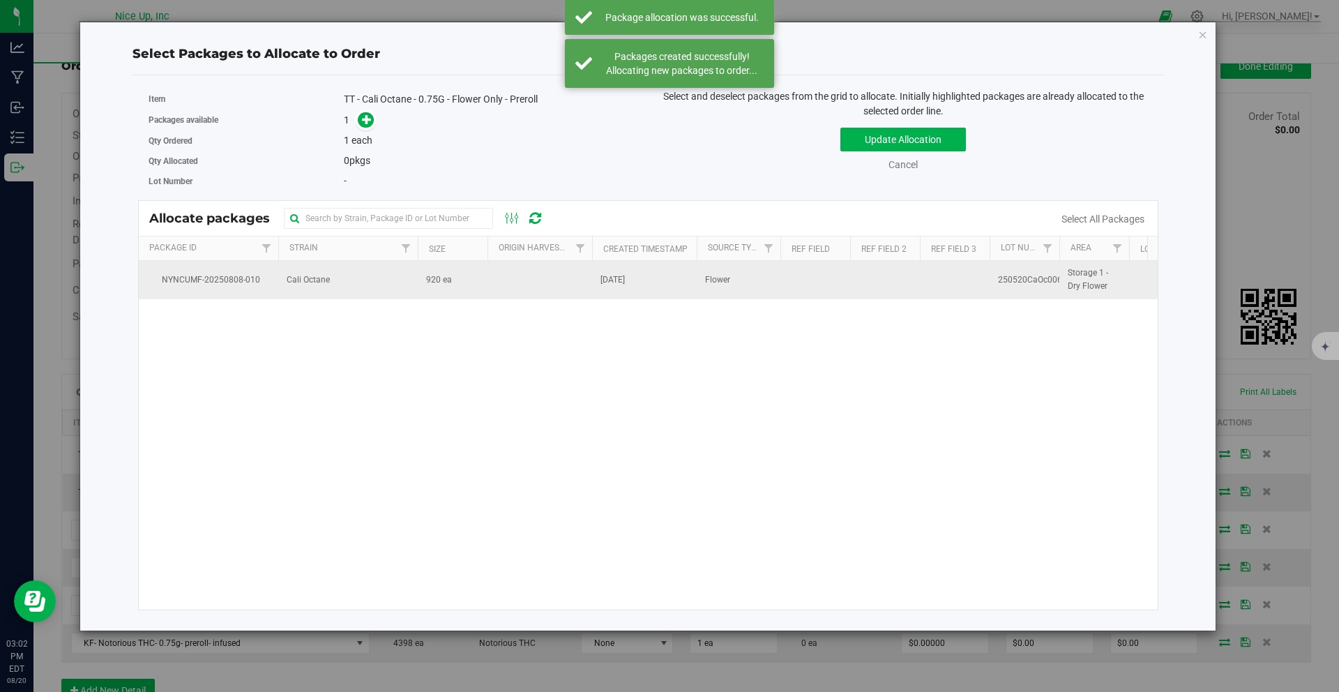
click at [547, 280] on td at bounding box center [539, 280] width 105 height 38
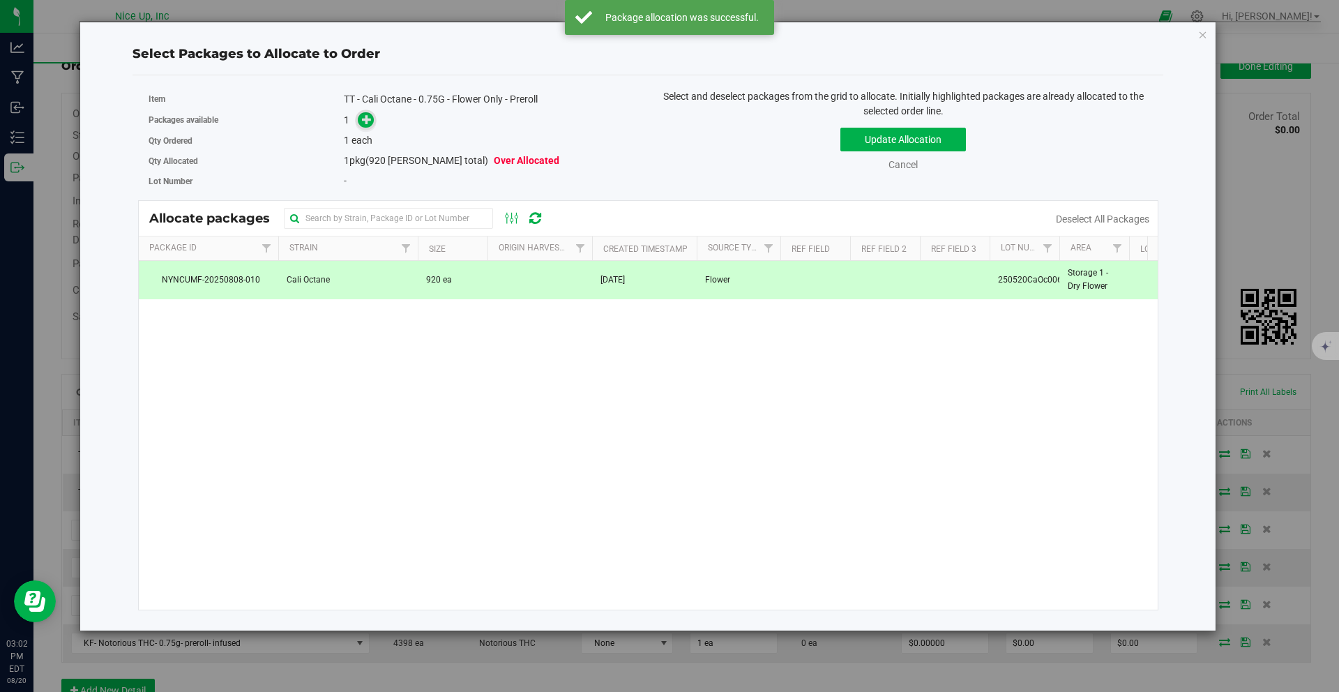
click at [366, 122] on icon at bounding box center [367, 119] width 10 height 10
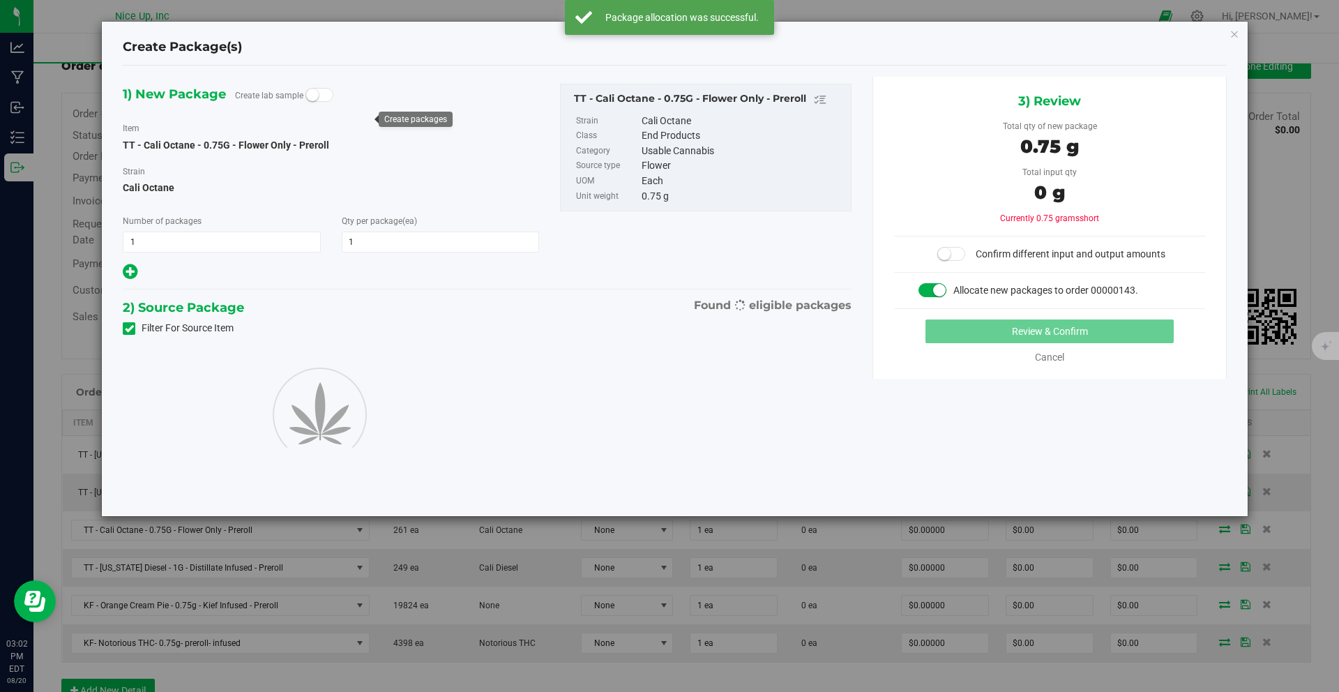
type input "1"
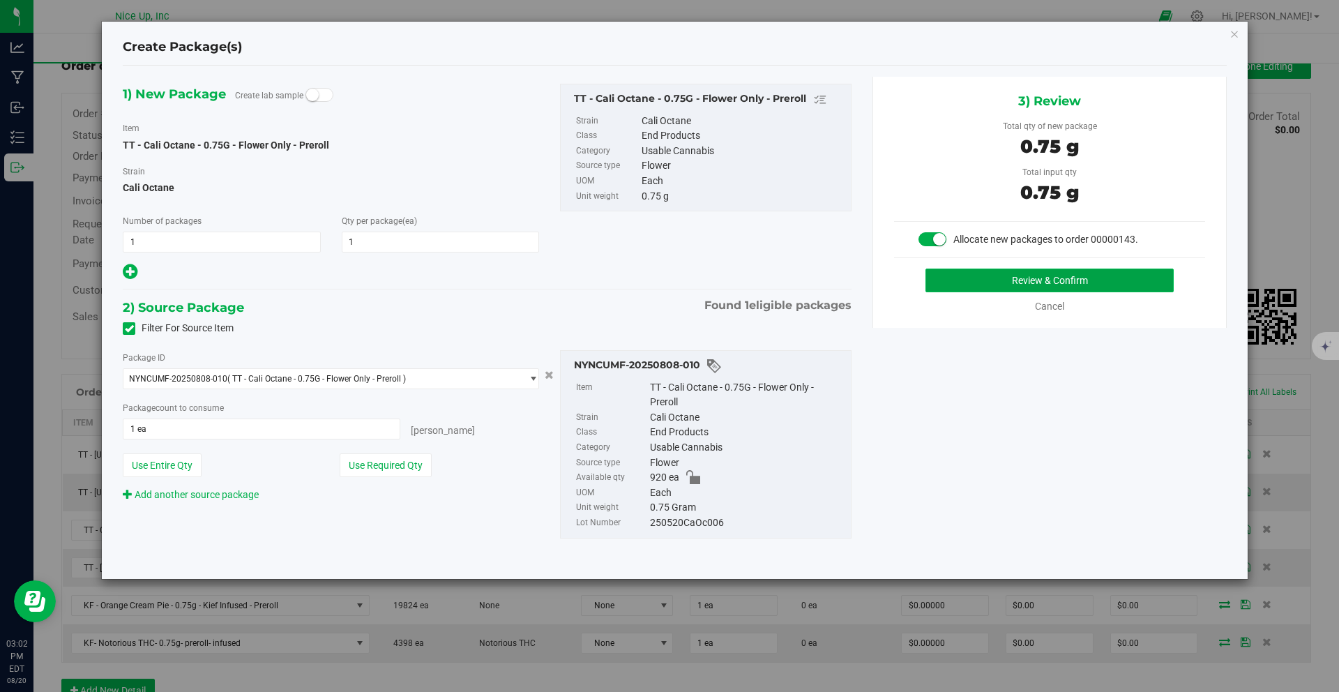
click at [1014, 278] on button "Review & Confirm" at bounding box center [1049, 280] width 248 height 24
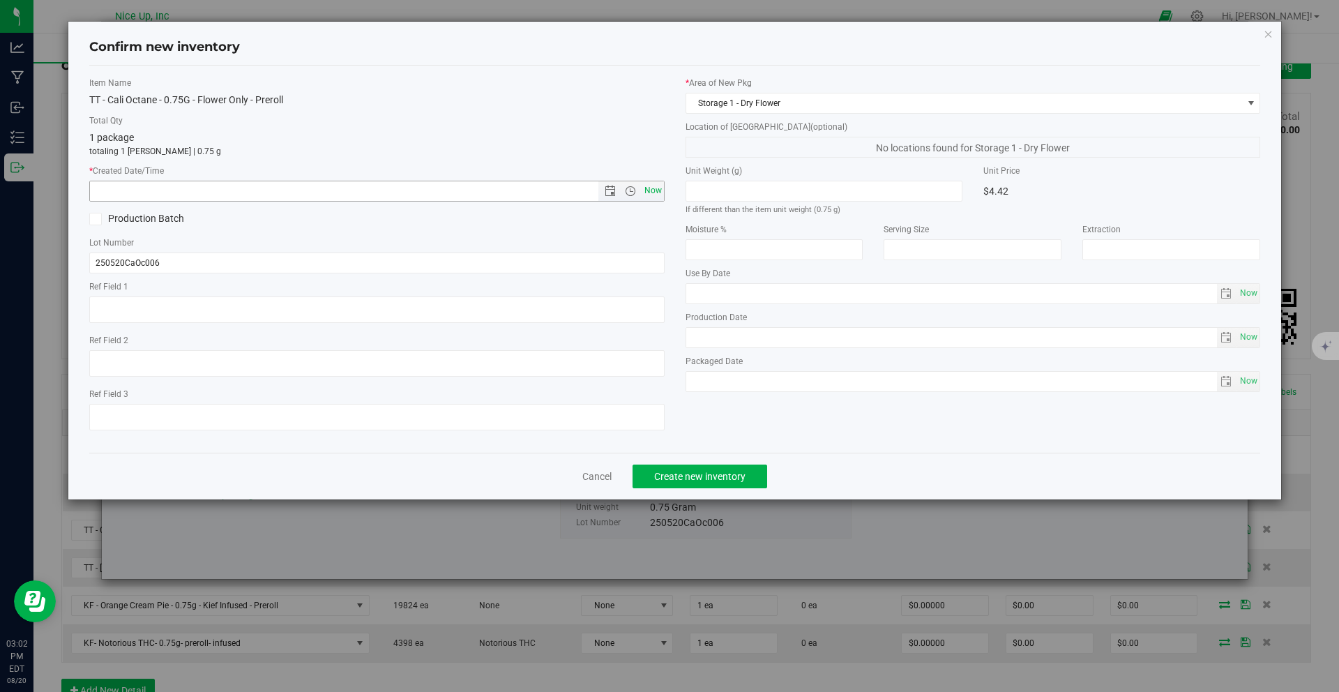
click at [653, 189] on span "Now" at bounding box center [653, 191] width 24 height 20
type input "8/20/2025 3:02 PM"
click at [729, 475] on span "Create new inventory" at bounding box center [699, 476] width 91 height 11
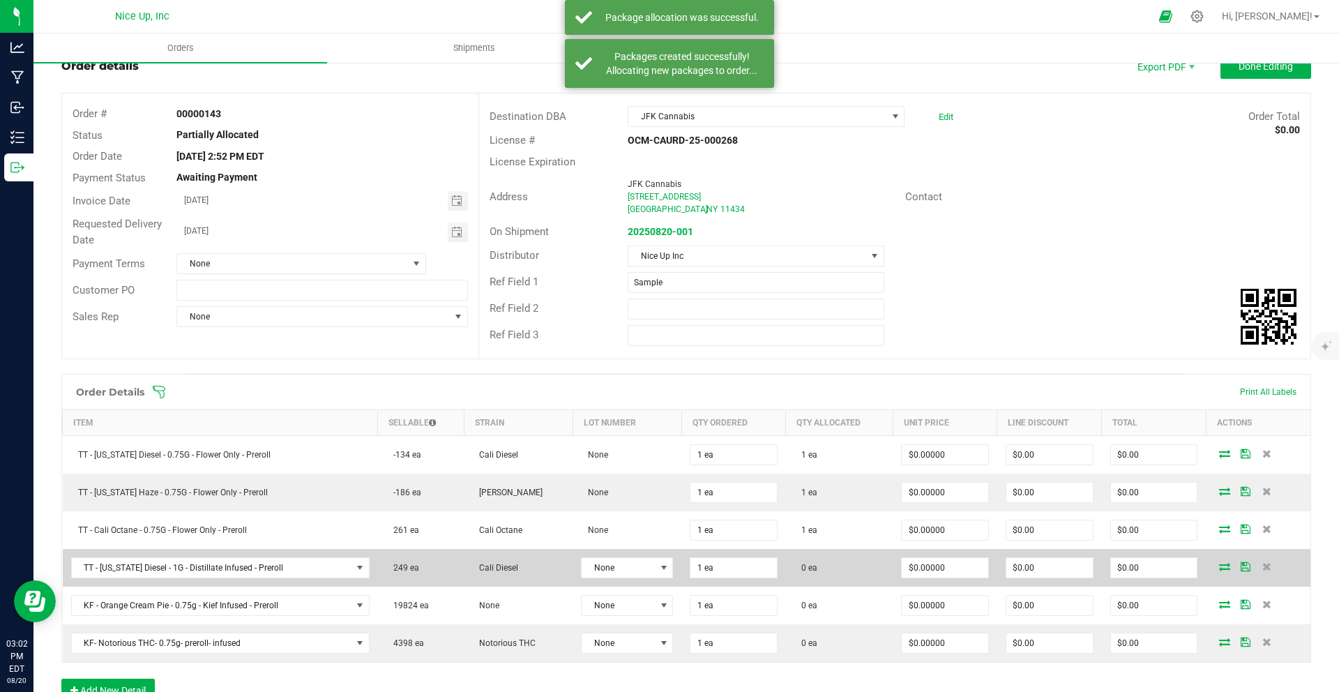
click at [1219, 565] on icon at bounding box center [1224, 566] width 11 height 8
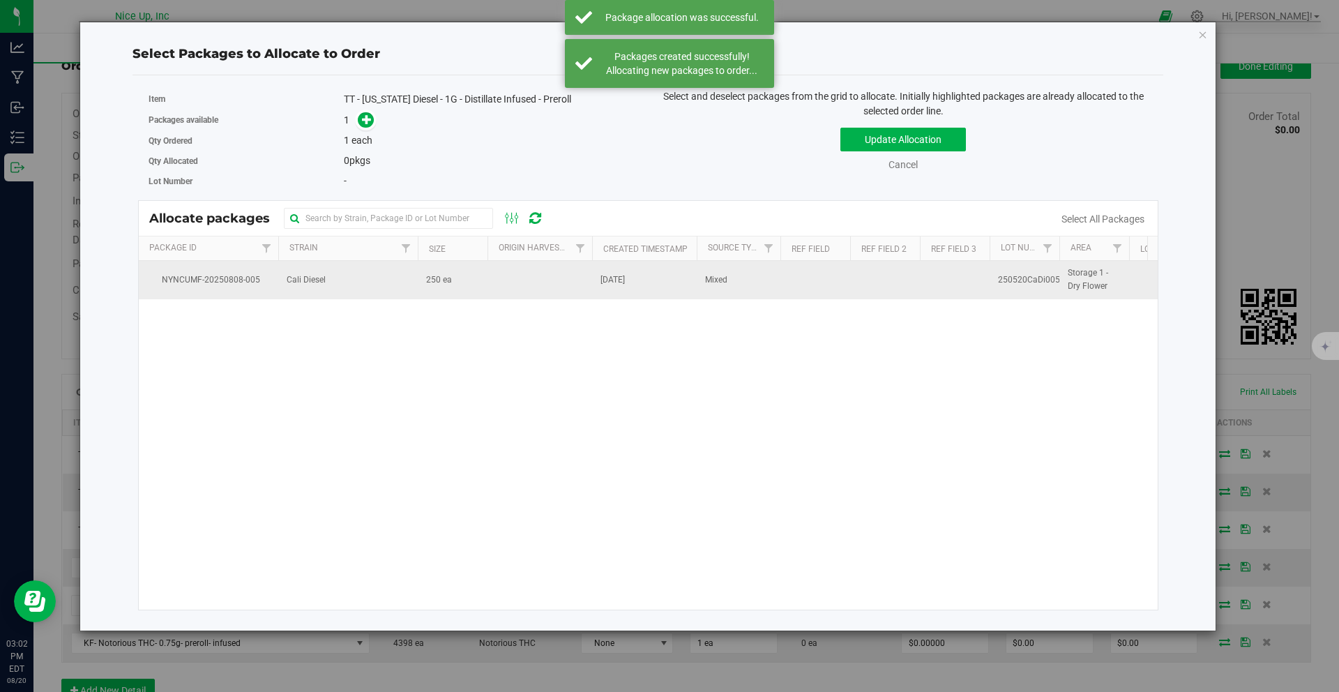
click at [340, 289] on td "Cali Diesel" at bounding box center [347, 280] width 139 height 38
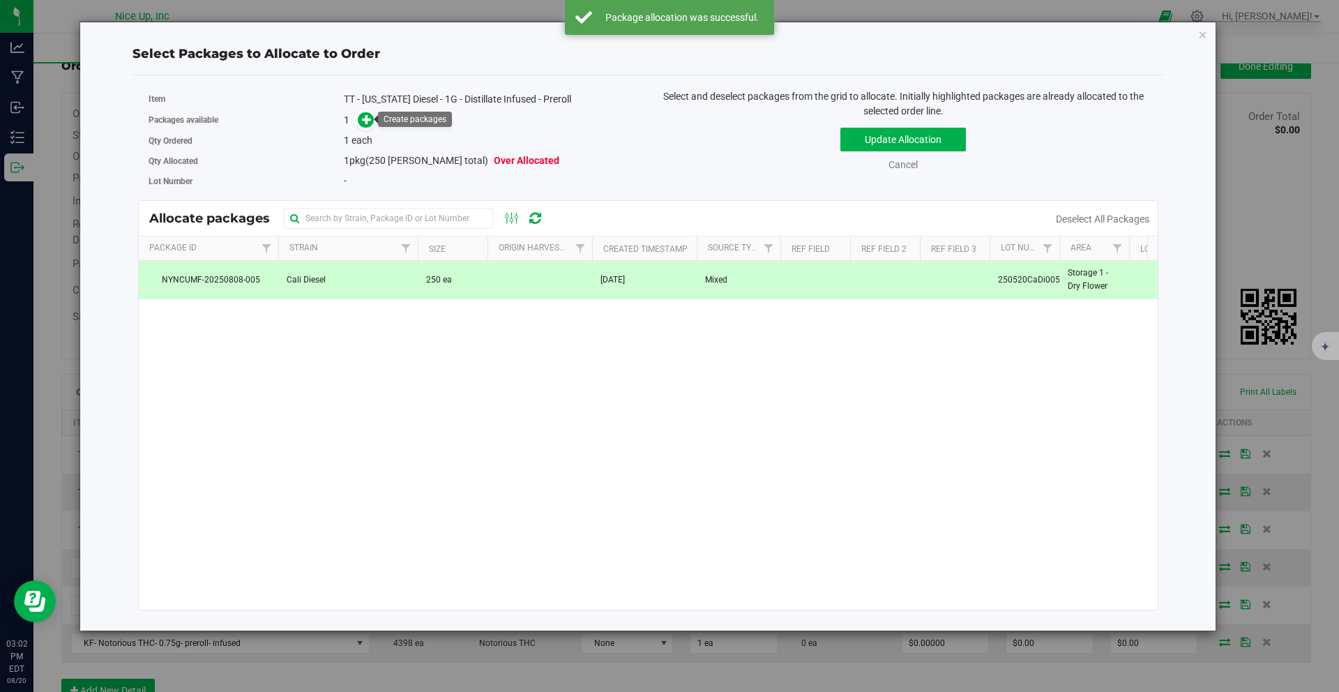
click at [374, 116] on link at bounding box center [366, 119] width 16 height 11
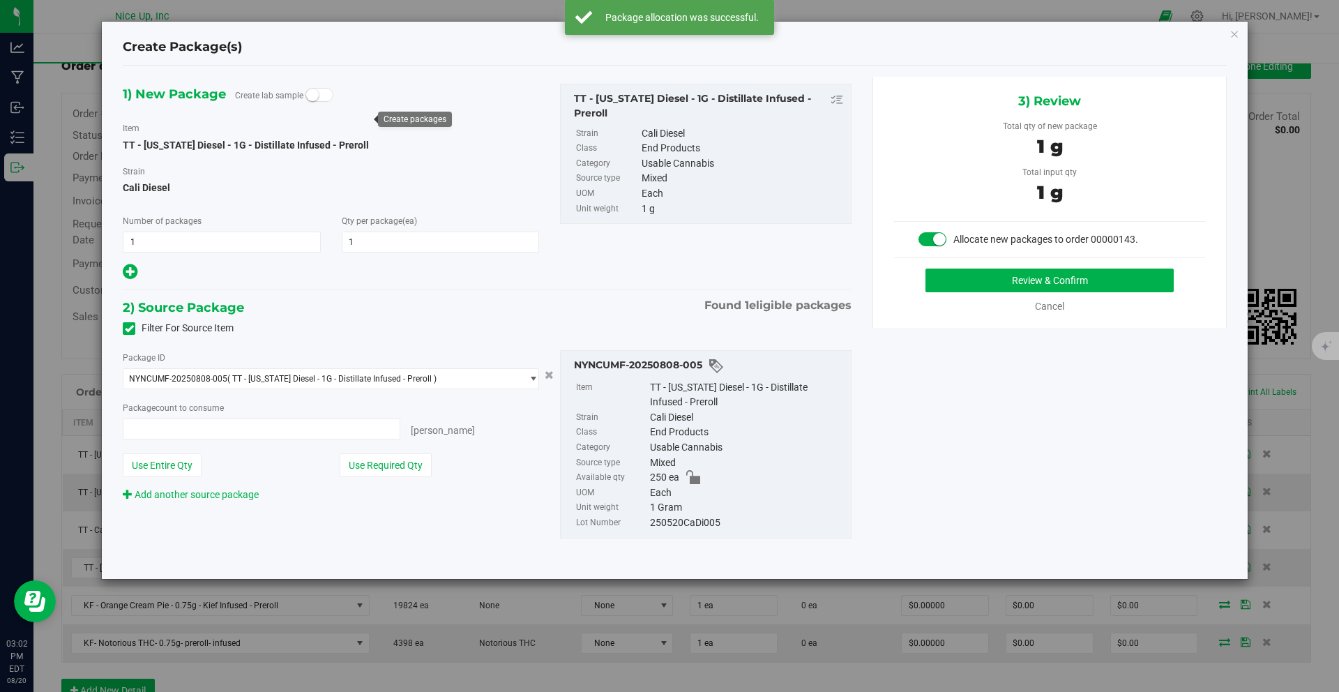
type input "1 ea"
click at [1039, 279] on button "Review & Confirm" at bounding box center [1049, 280] width 248 height 24
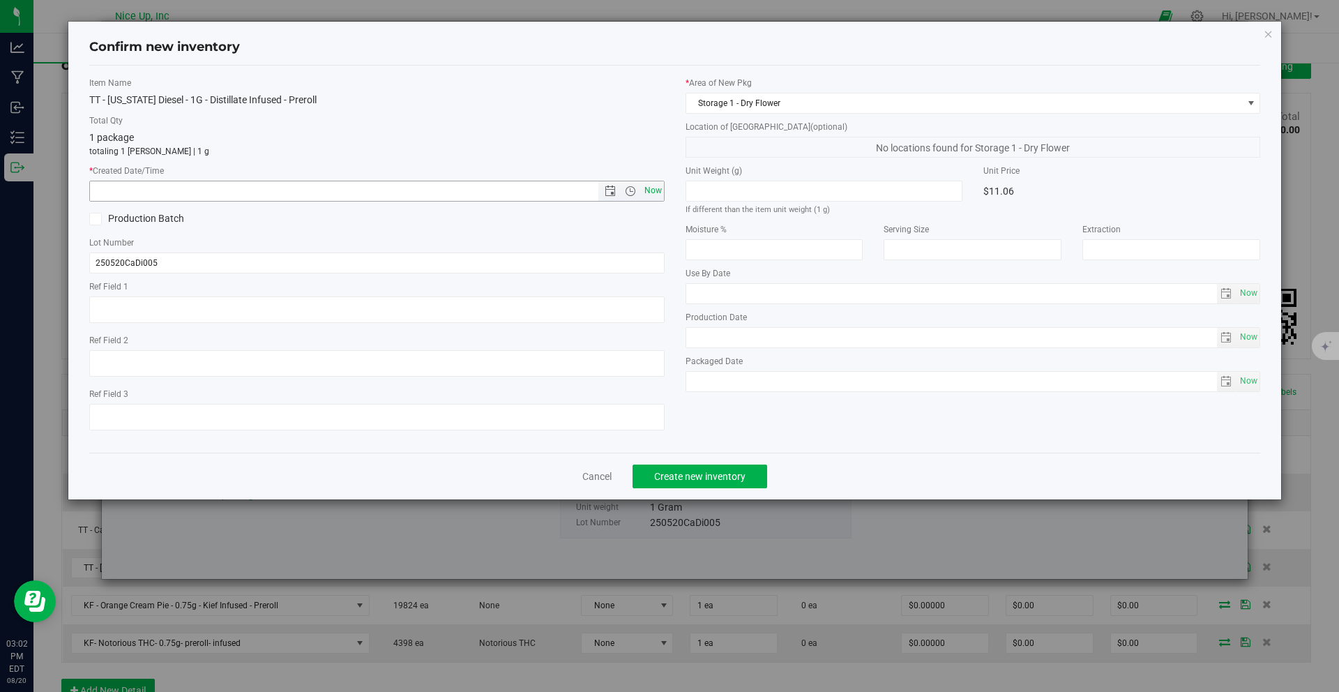
click at [641, 189] on span "Now" at bounding box center [653, 191] width 24 height 20
type input "8/20/2025 3:02 PM"
click at [727, 467] on button "Create new inventory" at bounding box center [699, 476] width 135 height 24
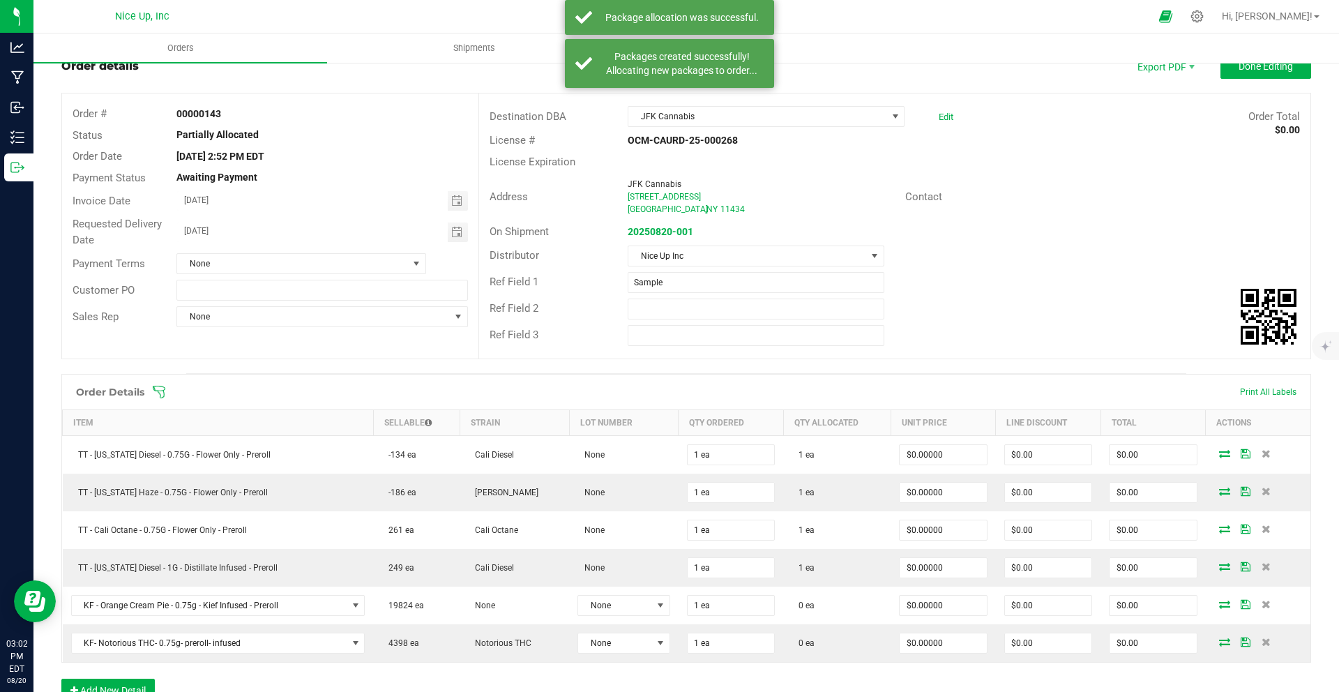
click at [1220, 606] on icon at bounding box center [1224, 604] width 11 height 8
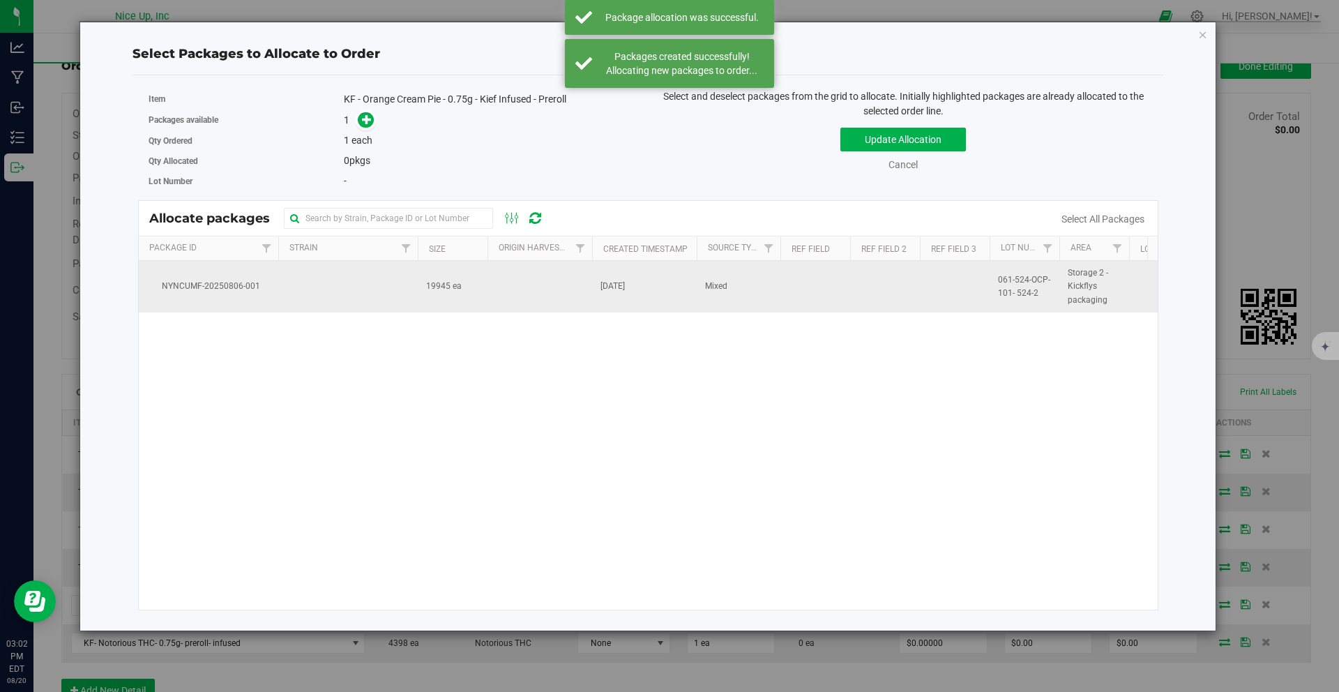
drag, startPoint x: 348, startPoint y: 287, endPoint x: 354, endPoint y: 297, distance: 11.6
click at [348, 287] on td at bounding box center [347, 287] width 139 height 52
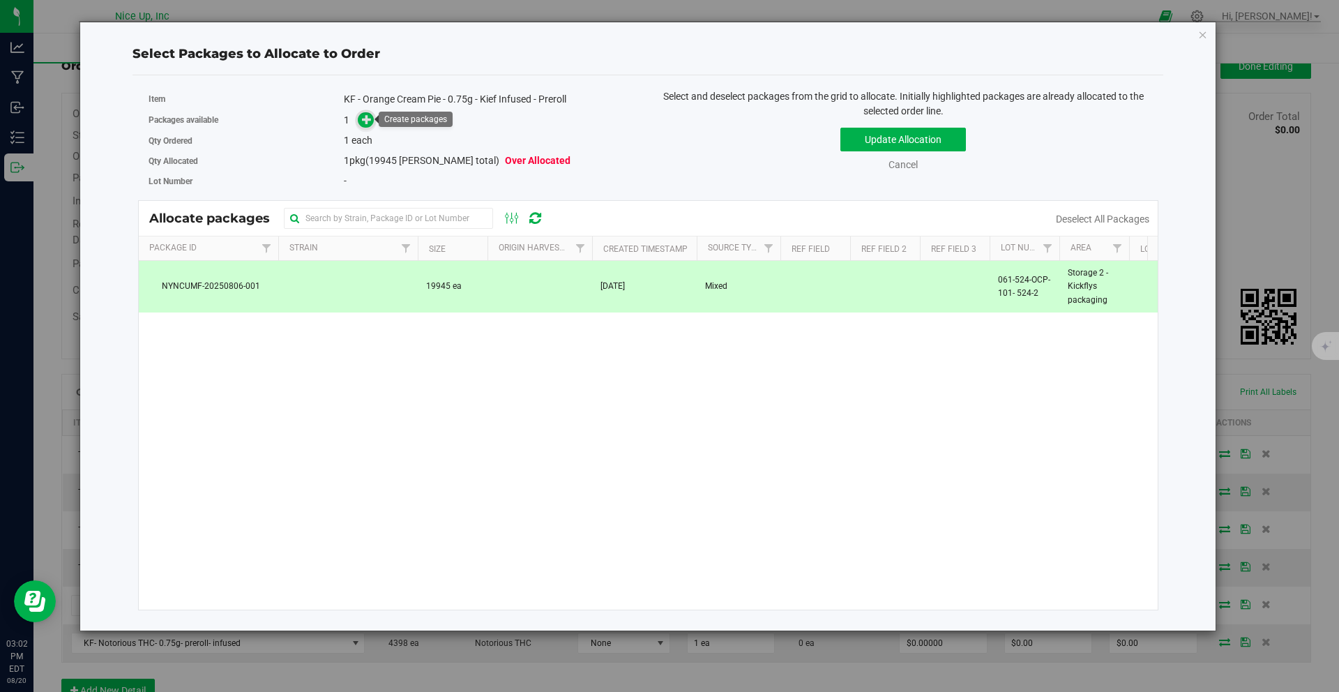
click at [369, 119] on icon at bounding box center [367, 119] width 10 height 10
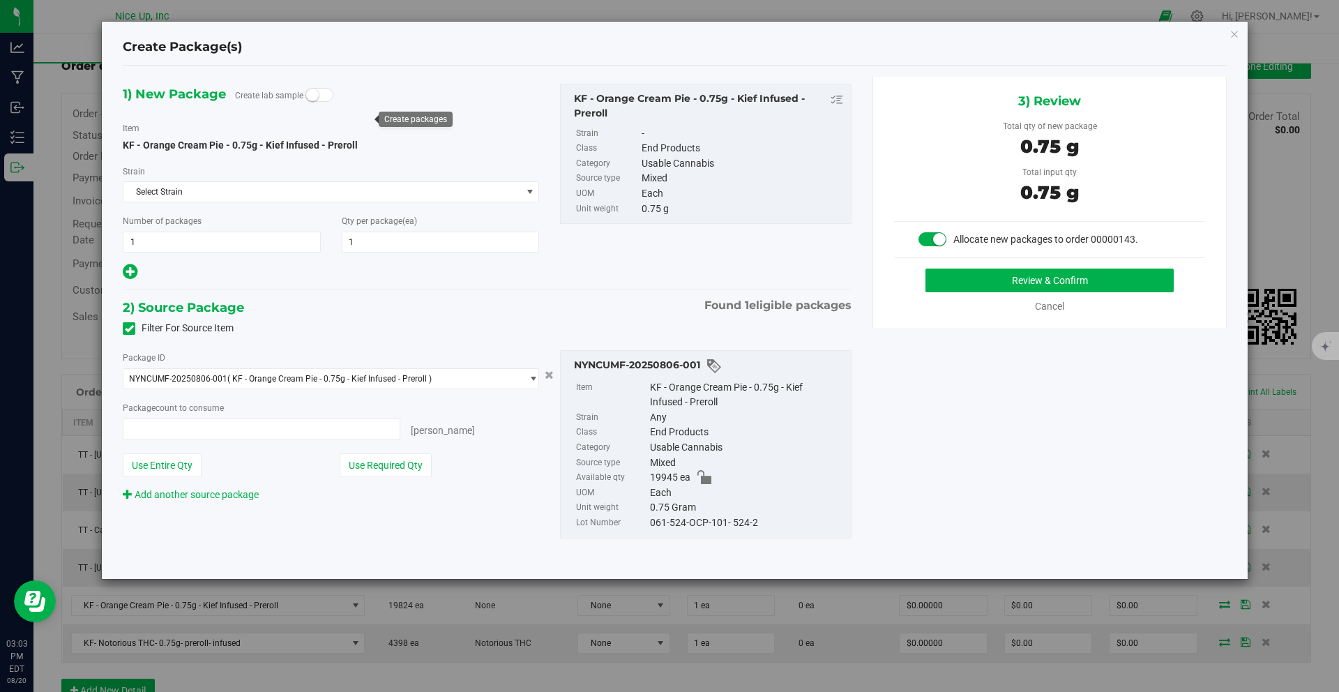
type input "1 ea"
click at [1040, 281] on button "Review & Confirm" at bounding box center [1049, 280] width 248 height 24
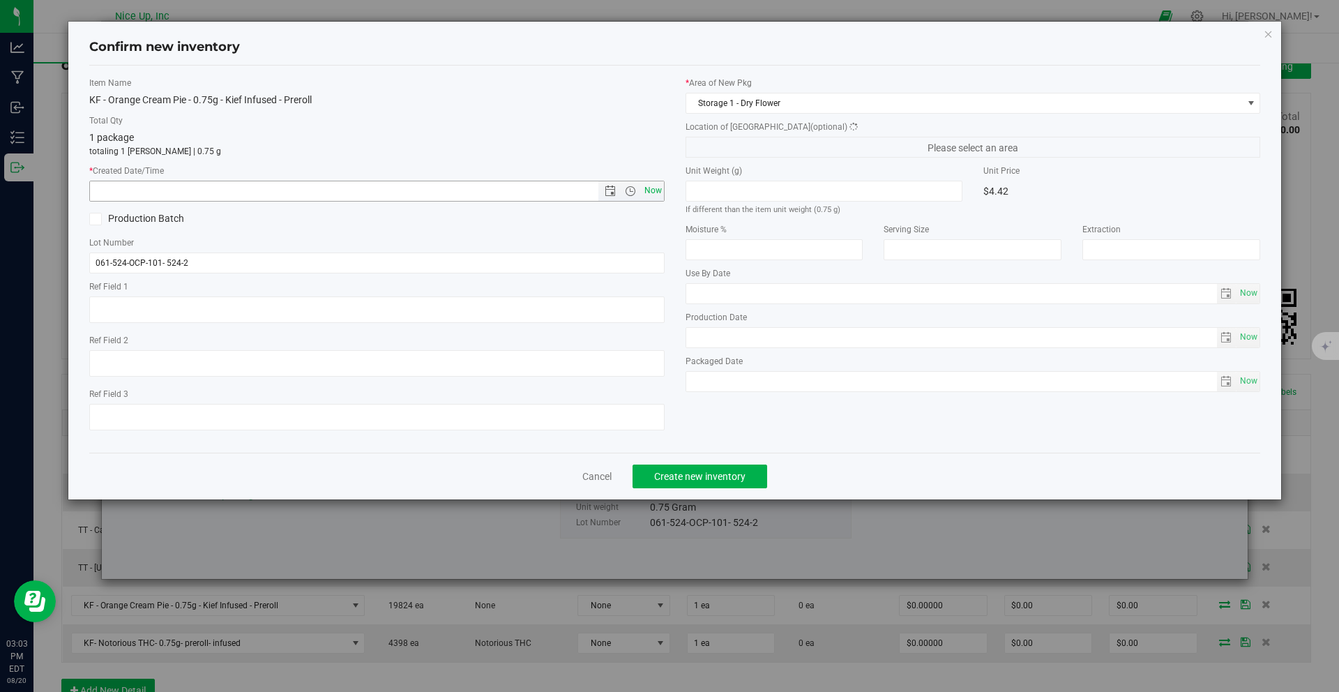
click at [653, 185] on span "Now" at bounding box center [653, 191] width 24 height 20
type input "8/20/2025 3:03 PM"
click at [722, 471] on span "Create new inventory" at bounding box center [699, 476] width 91 height 11
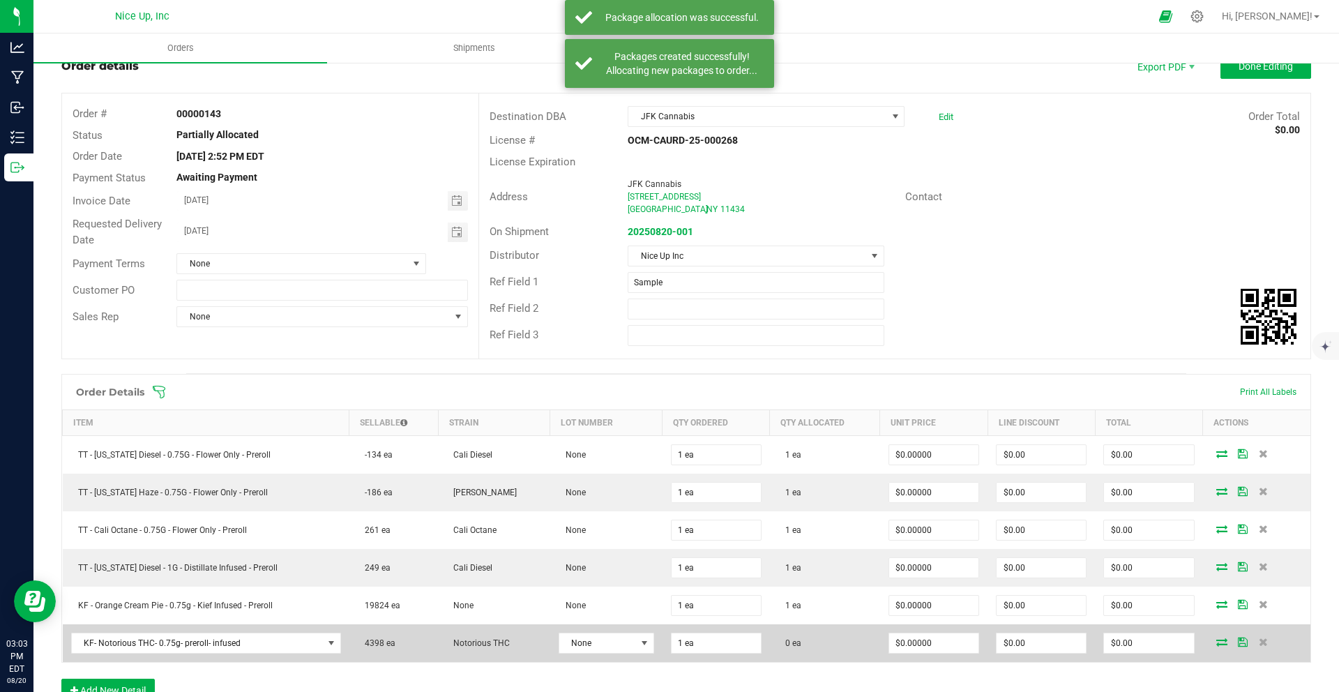
click at [1216, 638] on icon at bounding box center [1221, 641] width 11 height 8
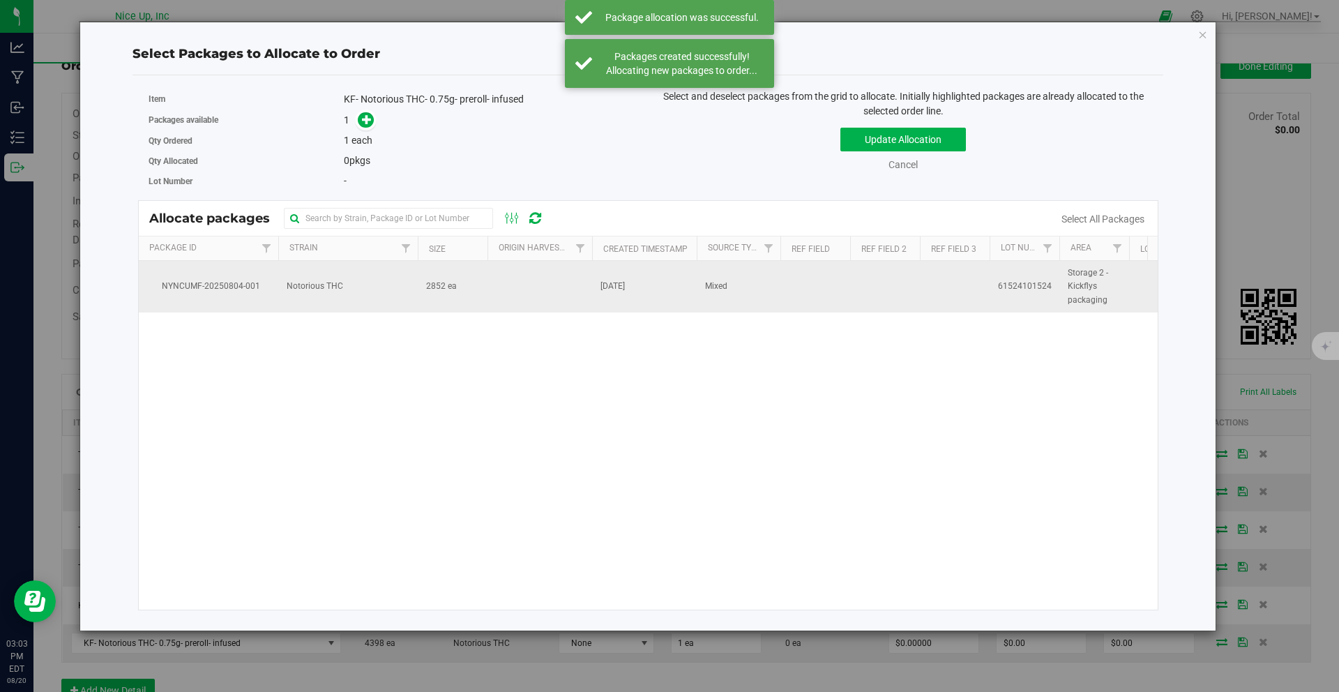
click at [396, 280] on td "Notorious THC" at bounding box center [347, 287] width 139 height 52
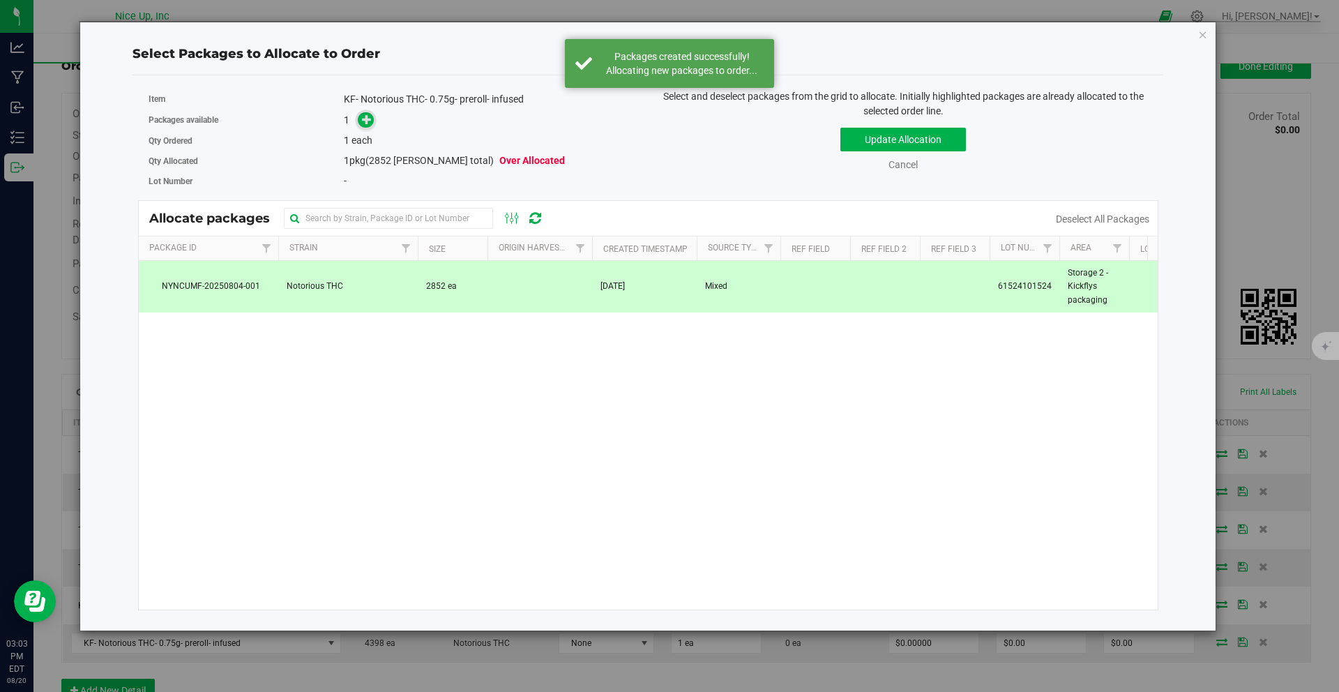
click at [370, 118] on icon at bounding box center [367, 119] width 10 height 10
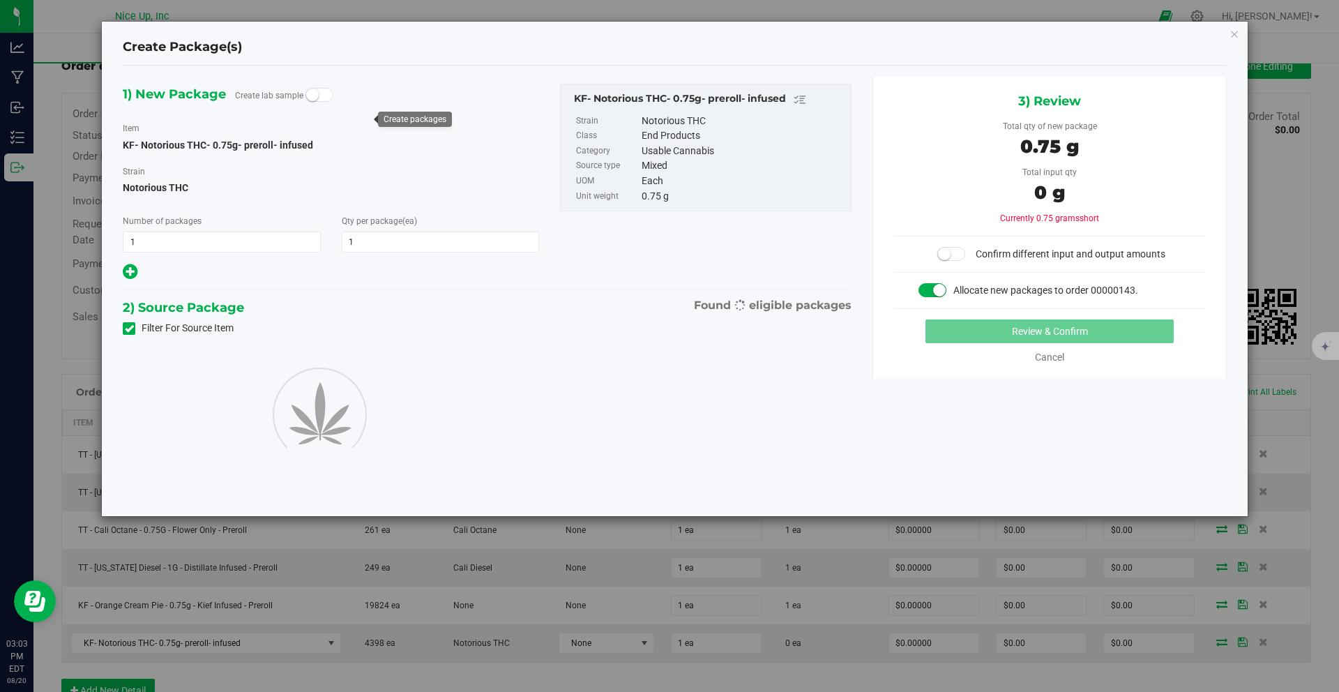
type input "1"
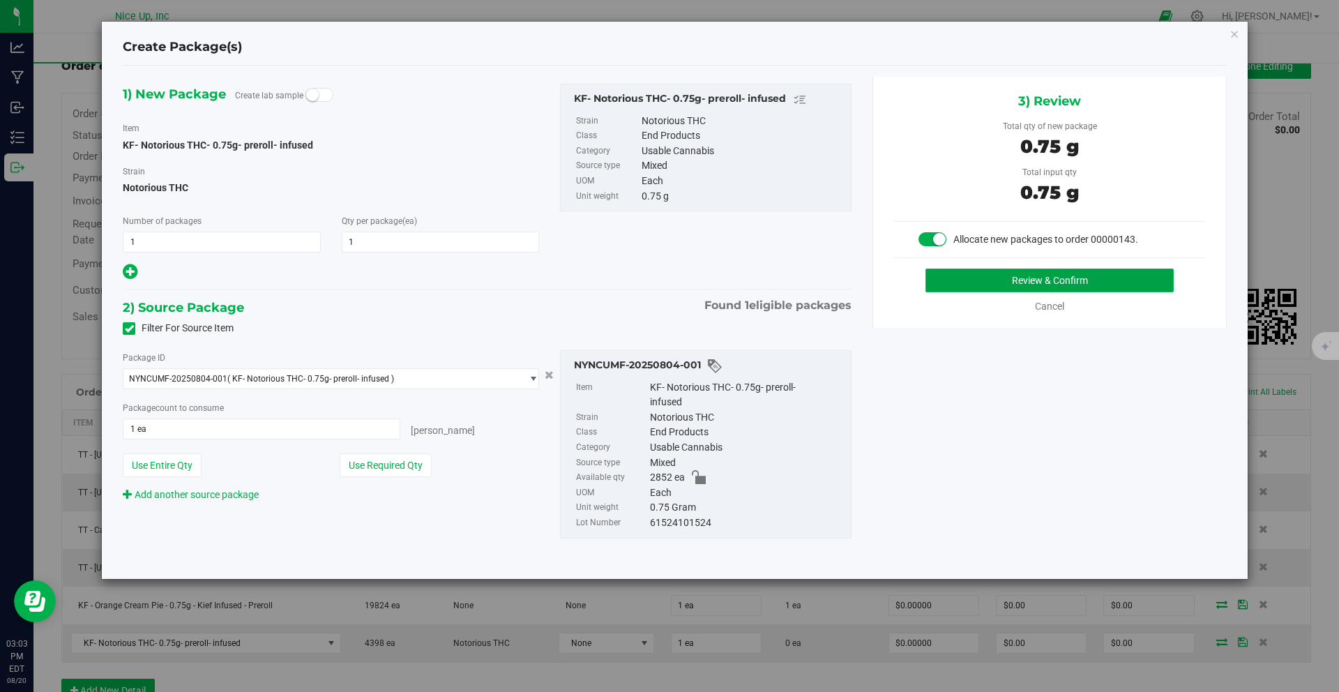
click at [1079, 278] on button "Review & Confirm" at bounding box center [1049, 280] width 248 height 24
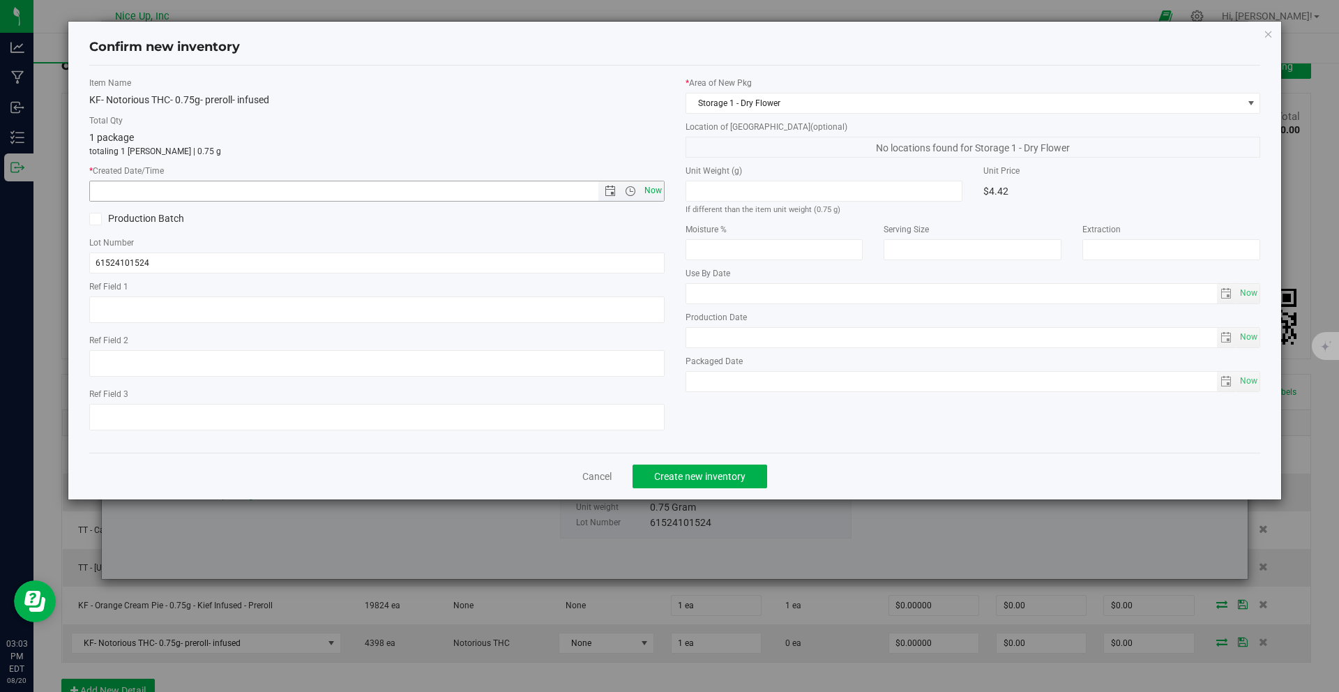
click at [660, 185] on span "Now" at bounding box center [653, 191] width 24 height 20
type input "8/20/2025 3:03 PM"
click at [747, 478] on button "Create new inventory" at bounding box center [699, 476] width 135 height 24
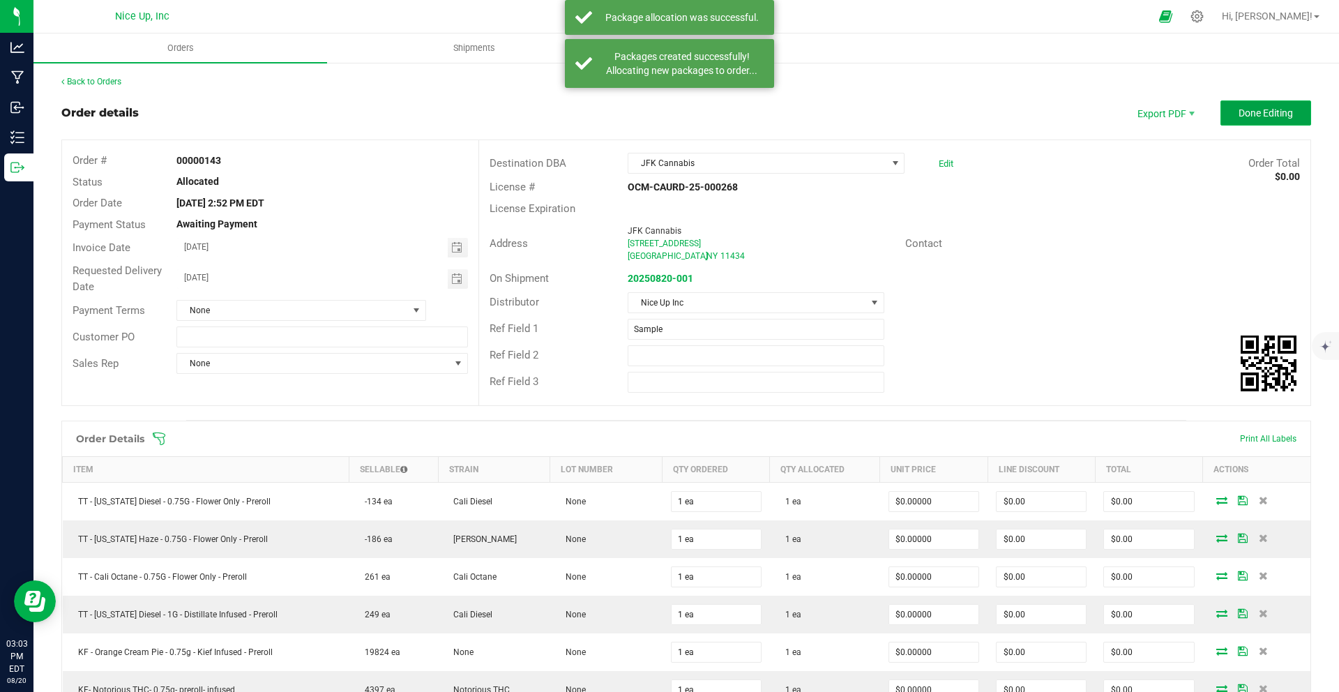
click at [1252, 113] on span "Done Editing" at bounding box center [1265, 112] width 54 height 11
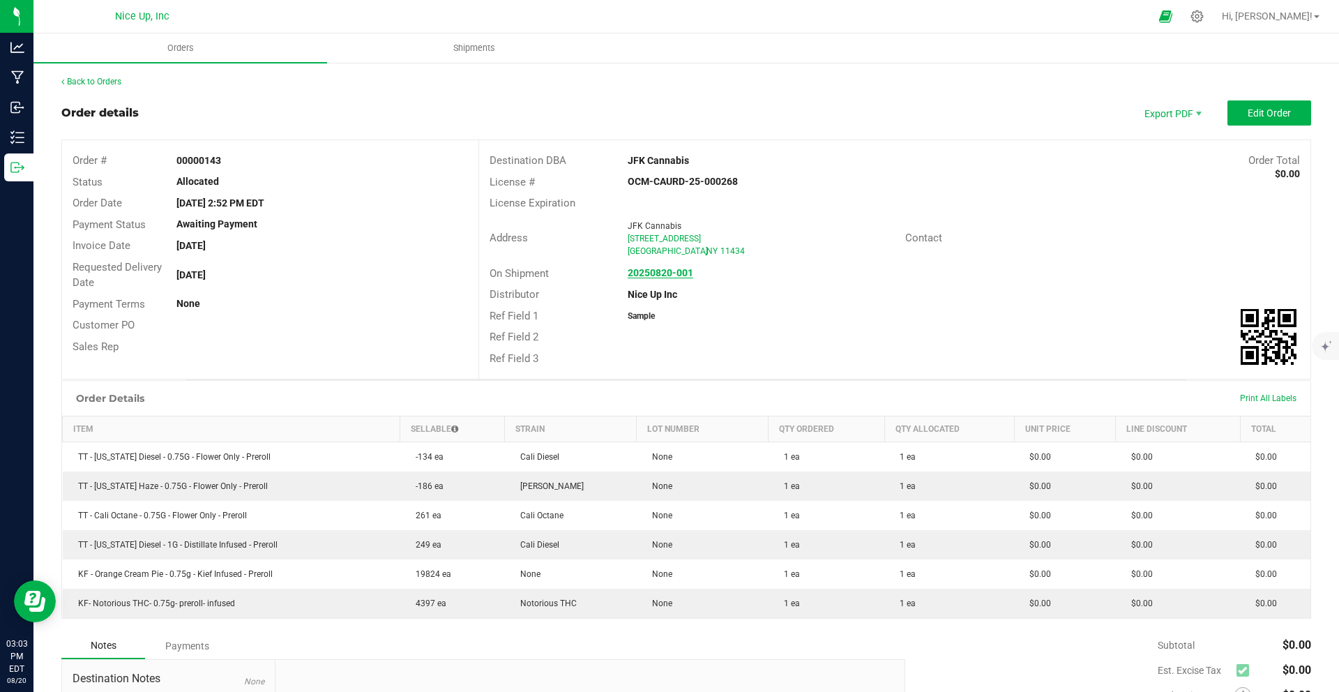
click at [644, 275] on strong "20250820-001" at bounding box center [661, 272] width 66 height 11
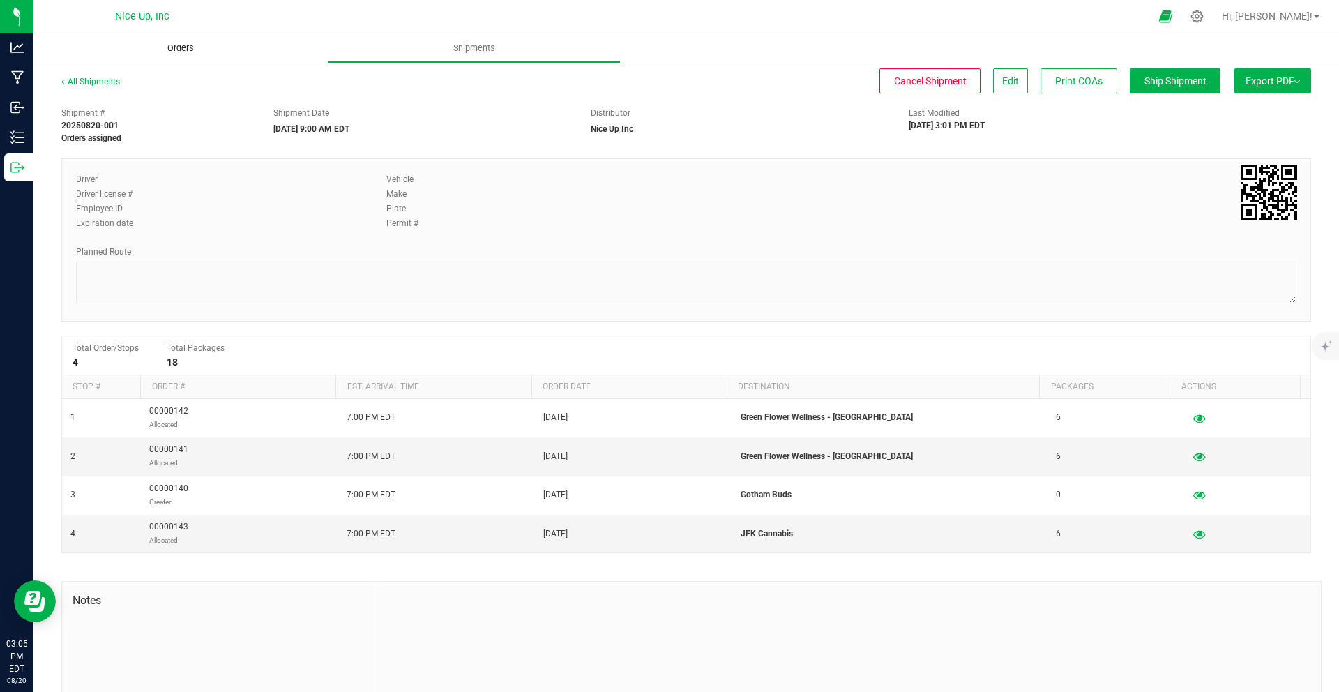
click at [153, 57] on uib-tab-heading "Orders" at bounding box center [180, 47] width 294 height 29
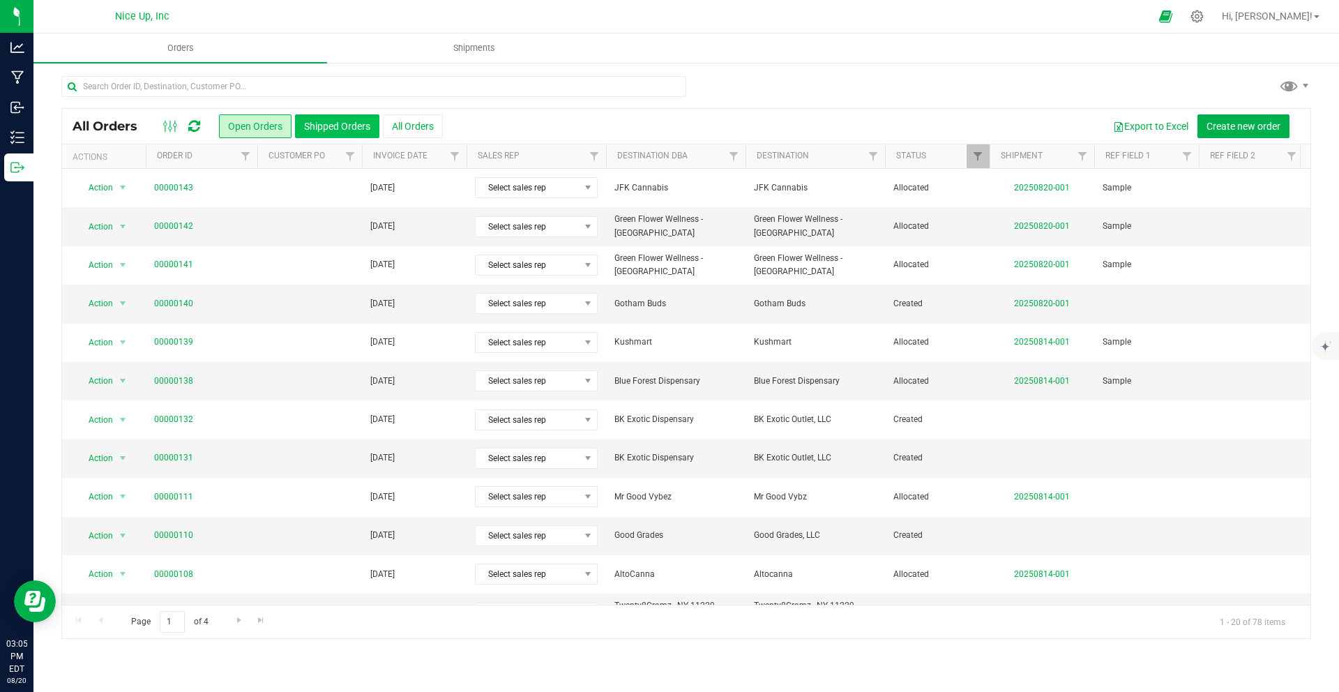
click at [320, 130] on button "Shipped Orders" at bounding box center [337, 126] width 84 height 24
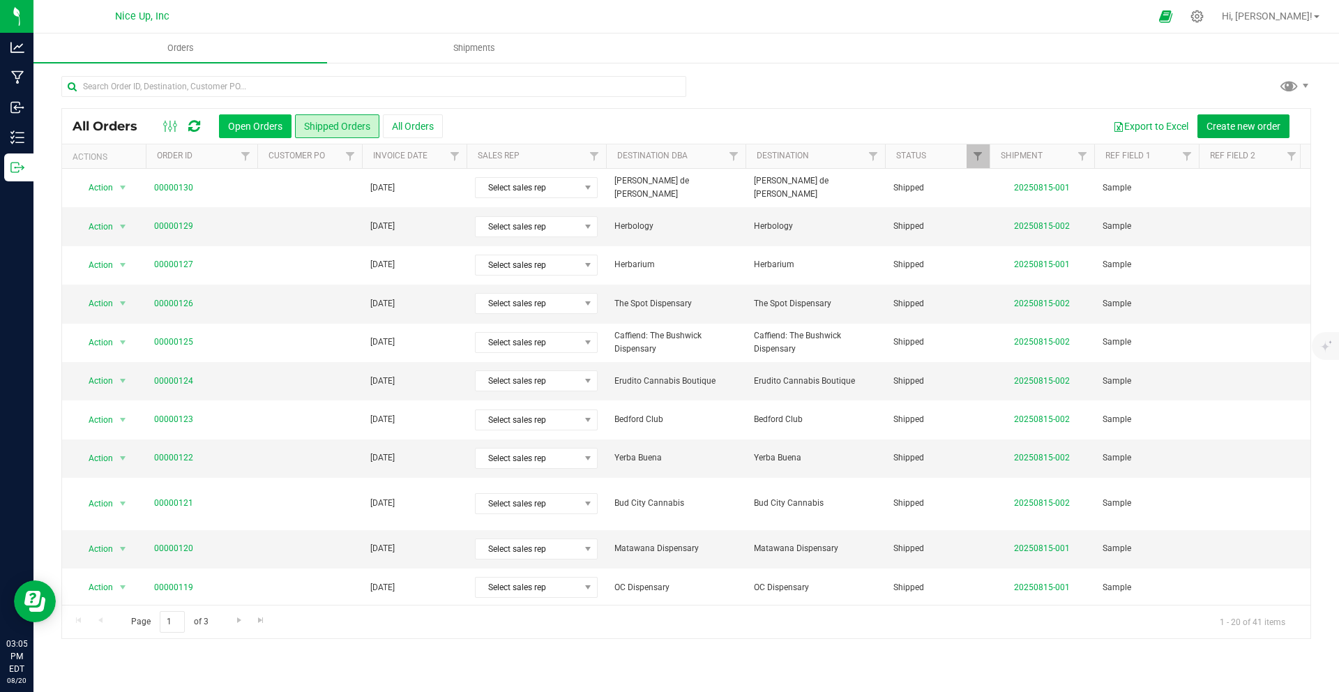
click at [274, 129] on button "Open Orders" at bounding box center [255, 126] width 73 height 24
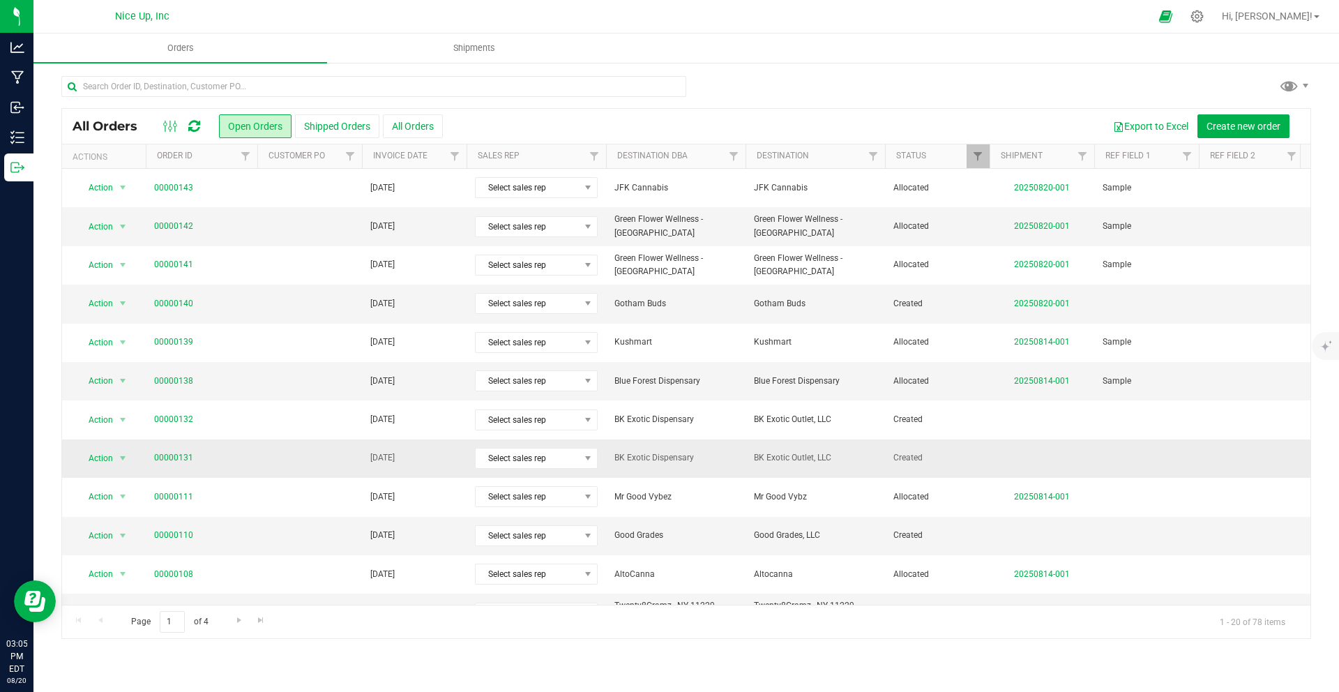
scroll to position [142, 0]
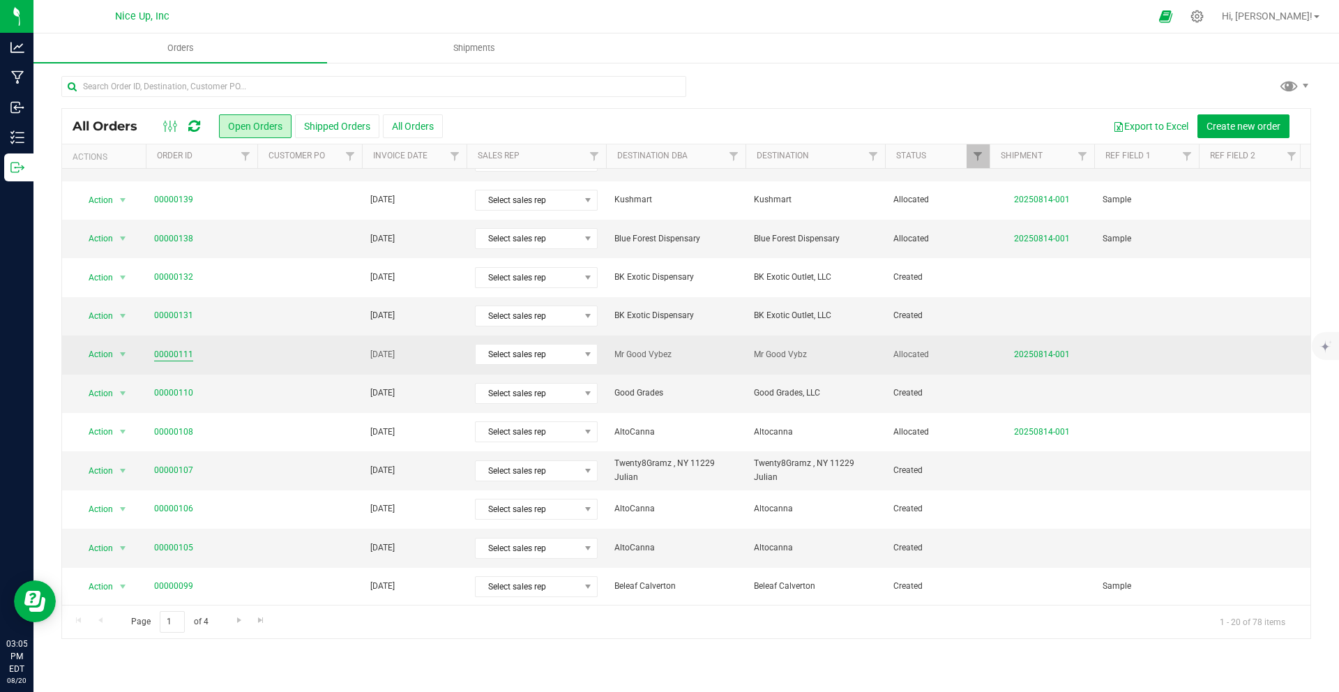
click at [178, 356] on link "00000111" at bounding box center [173, 354] width 39 height 13
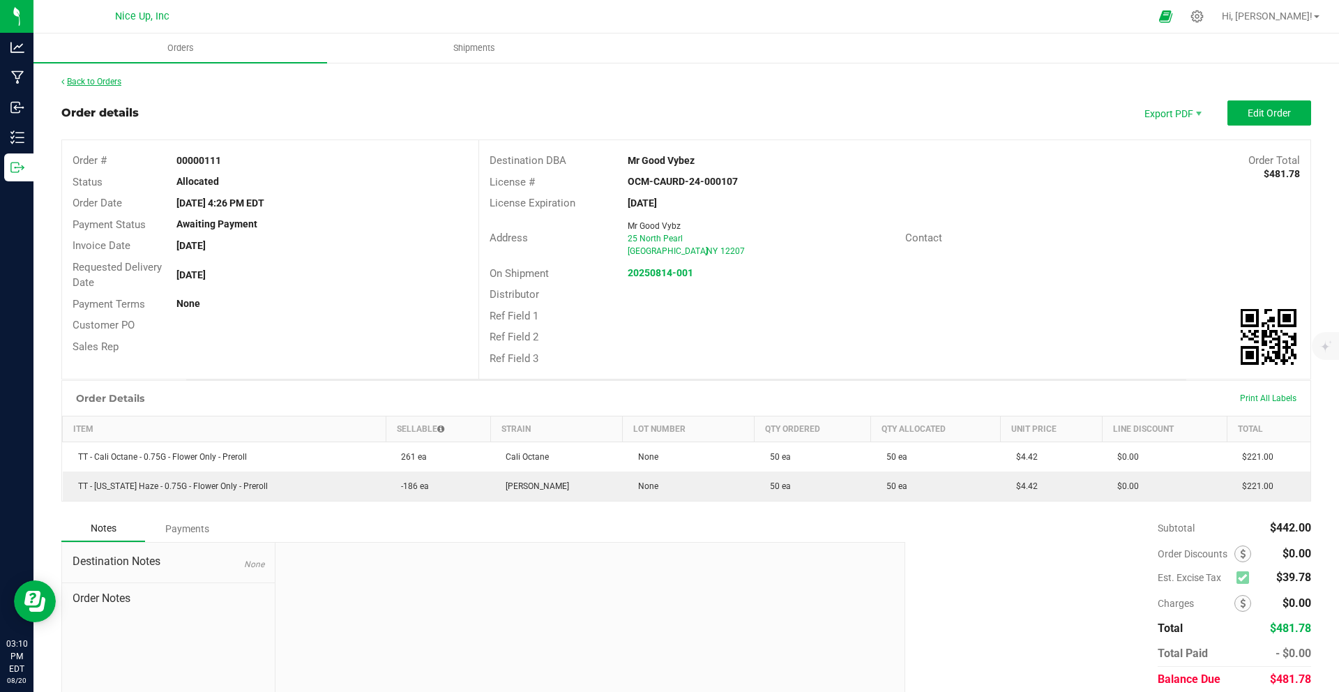
click at [102, 77] on link "Back to Orders" at bounding box center [91, 82] width 60 height 10
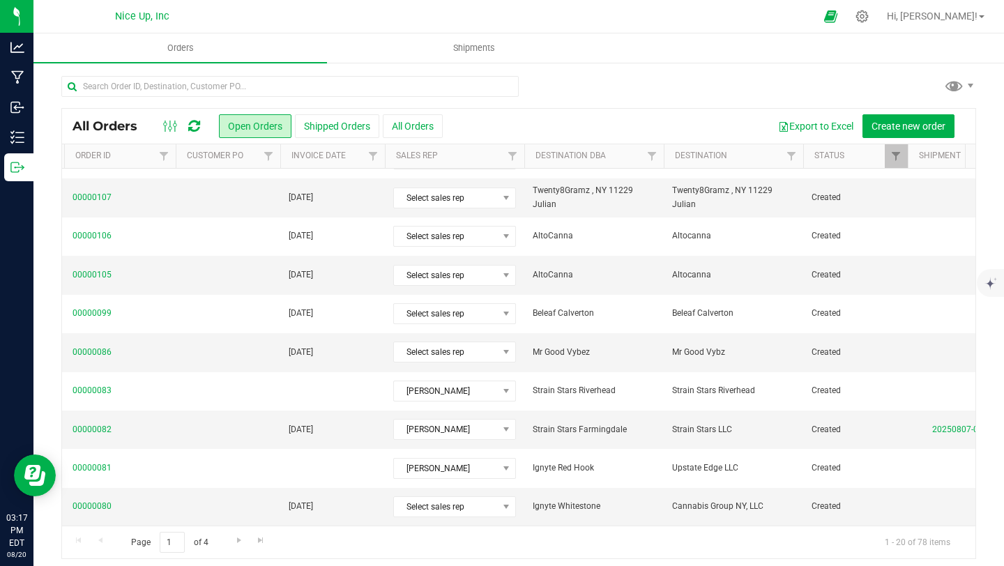
scroll to position [0, 80]
click at [870, 13] on icon at bounding box center [862, 16] width 15 height 15
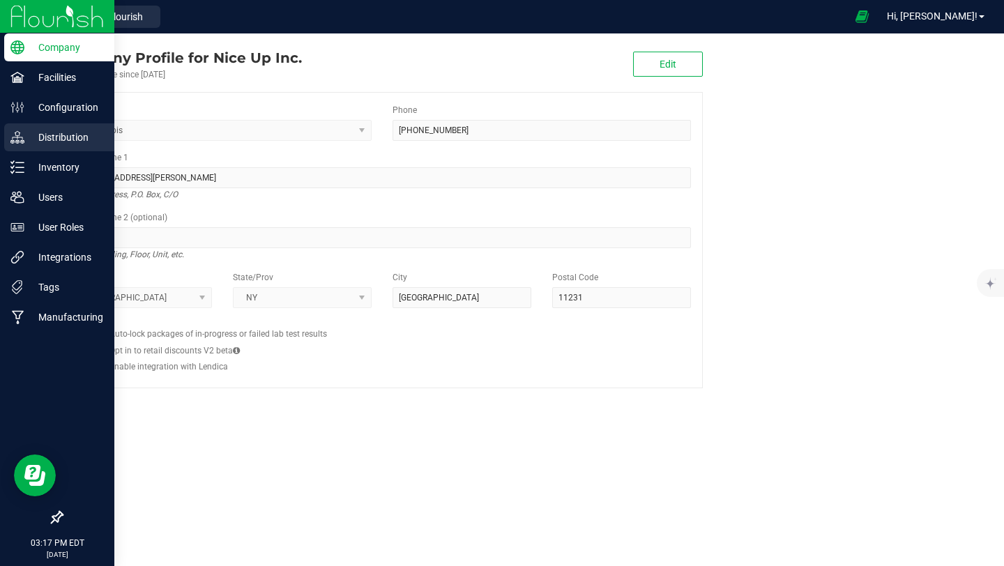
click at [56, 140] on p "Distribution" at bounding box center [66, 137] width 84 height 17
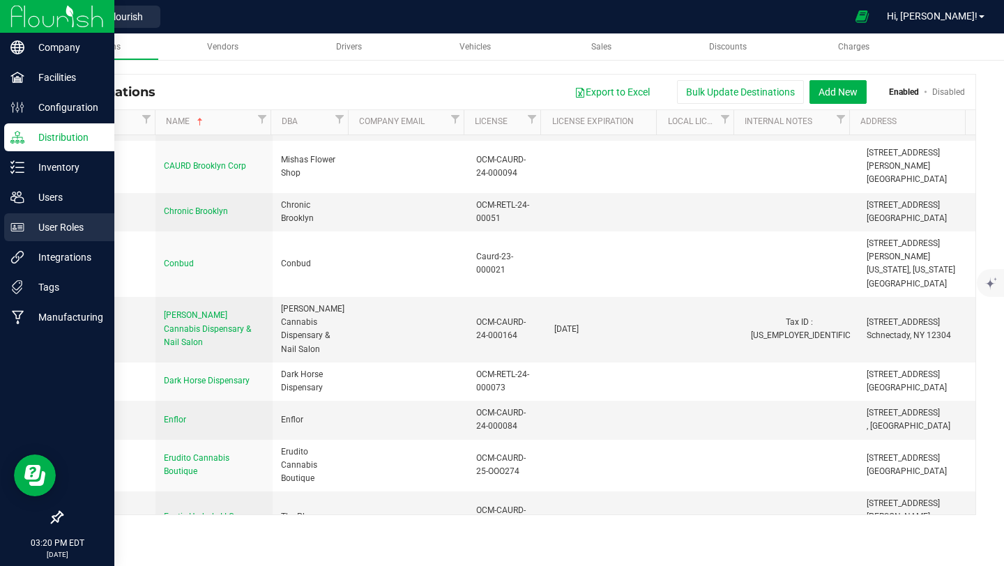
scroll to position [836, 0]
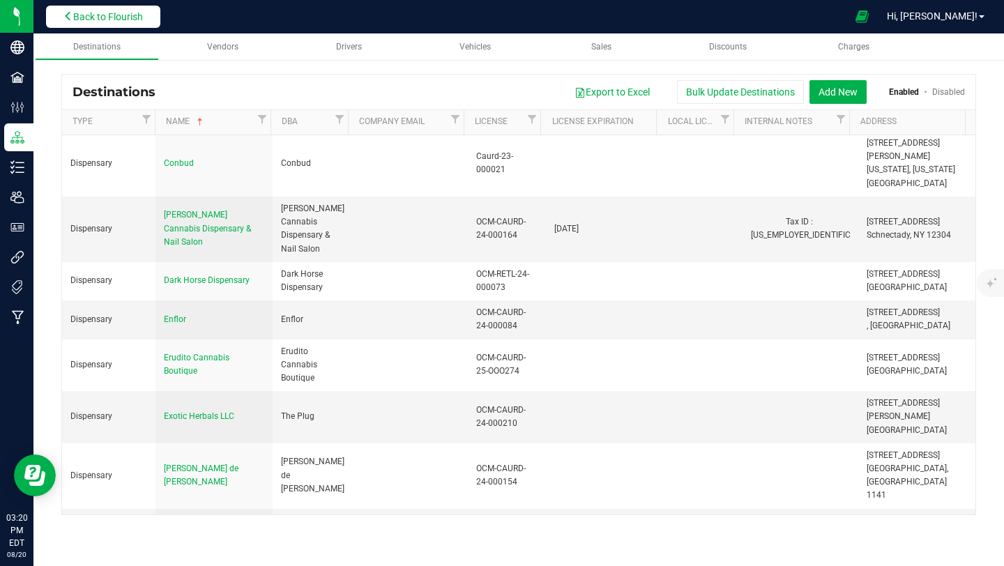
click at [128, 22] on button "Back to Flourish" at bounding box center [103, 17] width 114 height 22
click at [123, 19] on span "Back to Flourish" at bounding box center [108, 16] width 70 height 11
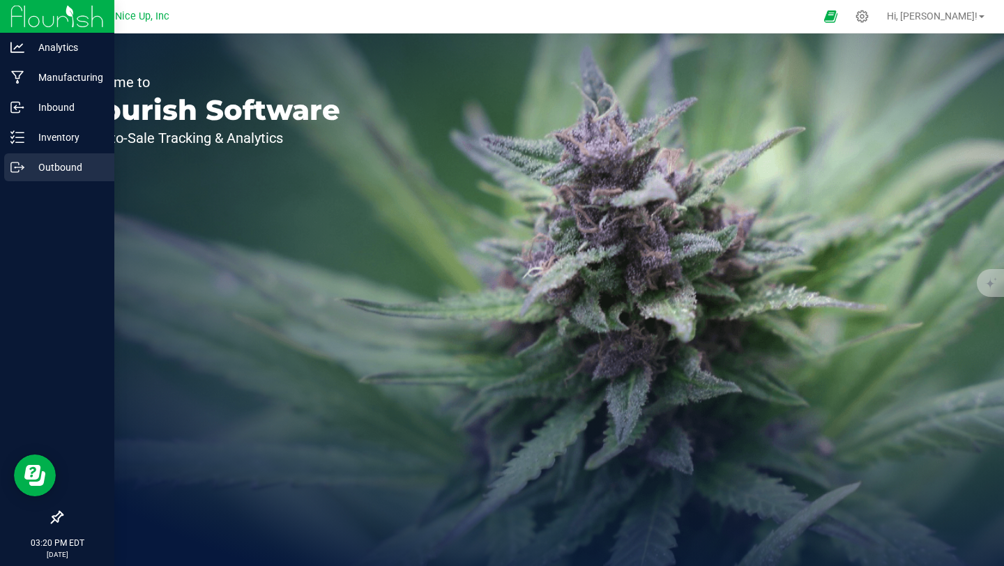
click at [22, 169] on icon at bounding box center [23, 168] width 2 height 2
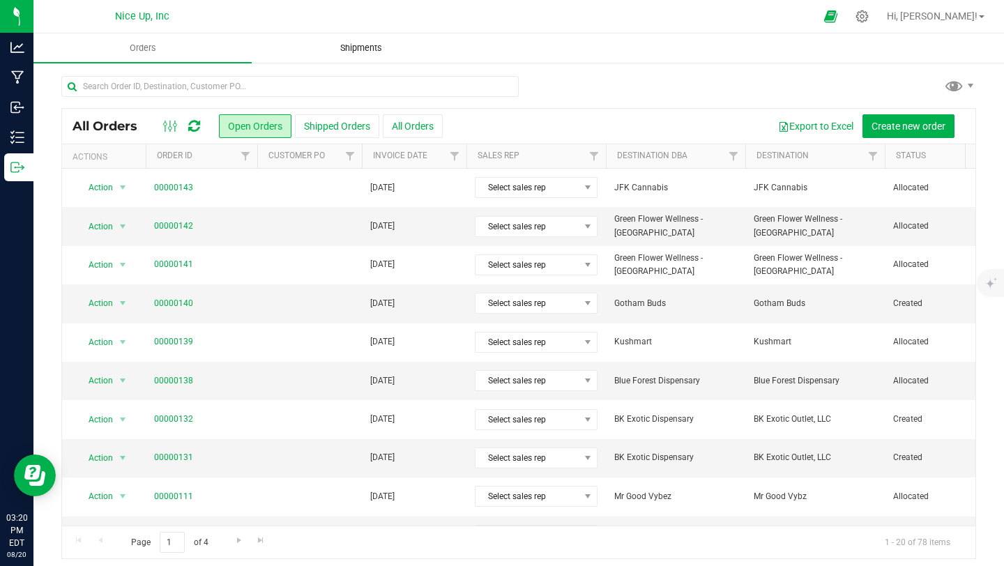
click at [379, 50] on span "Shipments" at bounding box center [360, 48] width 79 height 13
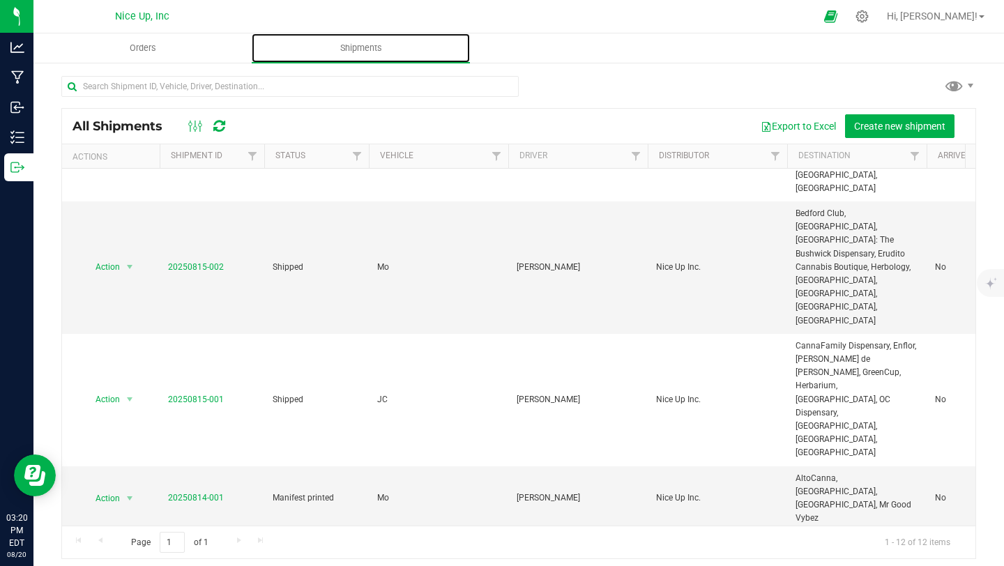
scroll to position [52, 0]
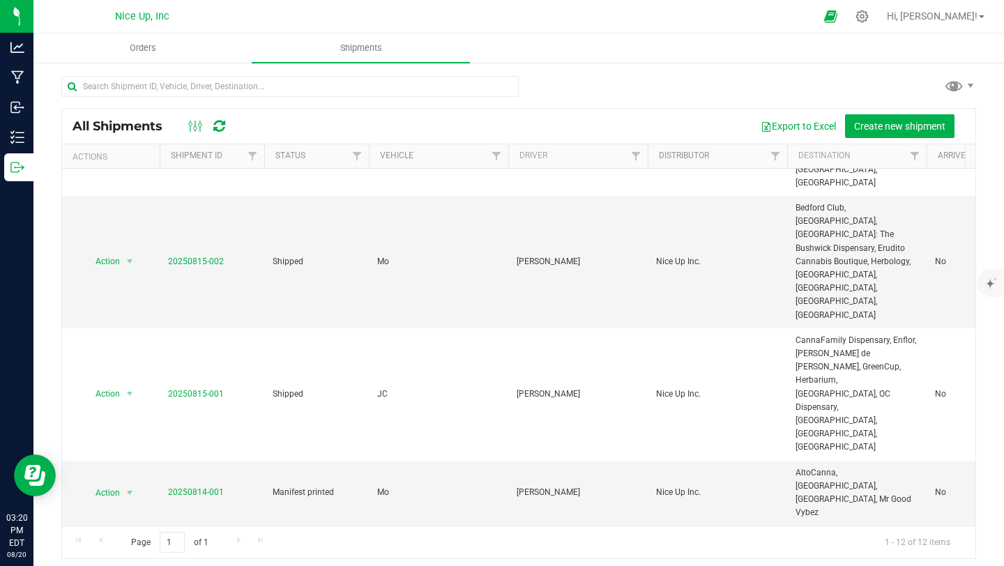
click at [185, 553] on link "20250808-004" at bounding box center [196, 558] width 56 height 10
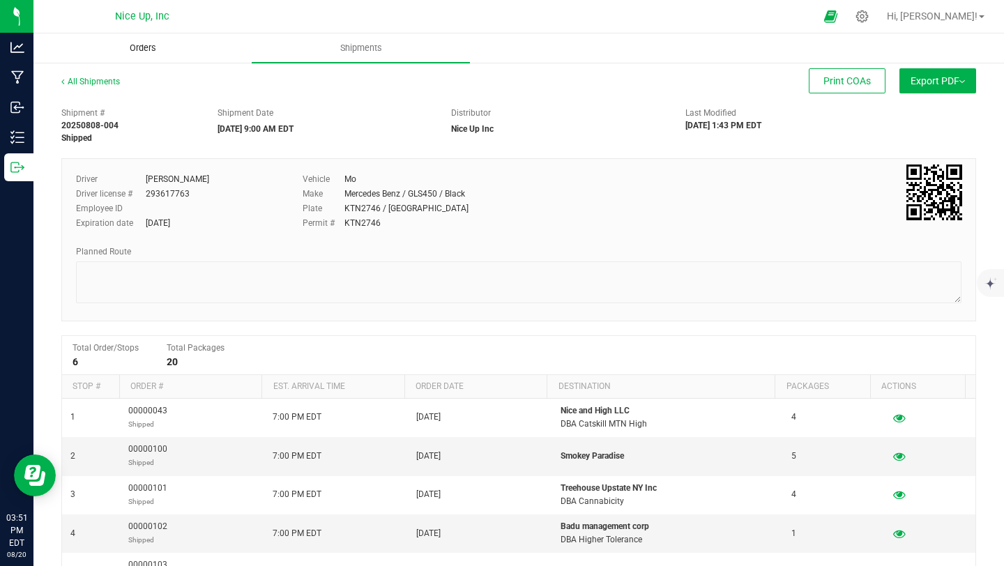
click at [144, 47] on span "Orders" at bounding box center [143, 48] width 64 height 13
click at [870, 19] on icon at bounding box center [862, 16] width 15 height 15
click at [880, 22] on div at bounding box center [862, 16] width 35 height 30
click at [869, 12] on icon at bounding box center [862, 16] width 13 height 13
click at [870, 16] on icon at bounding box center [862, 16] width 15 height 15
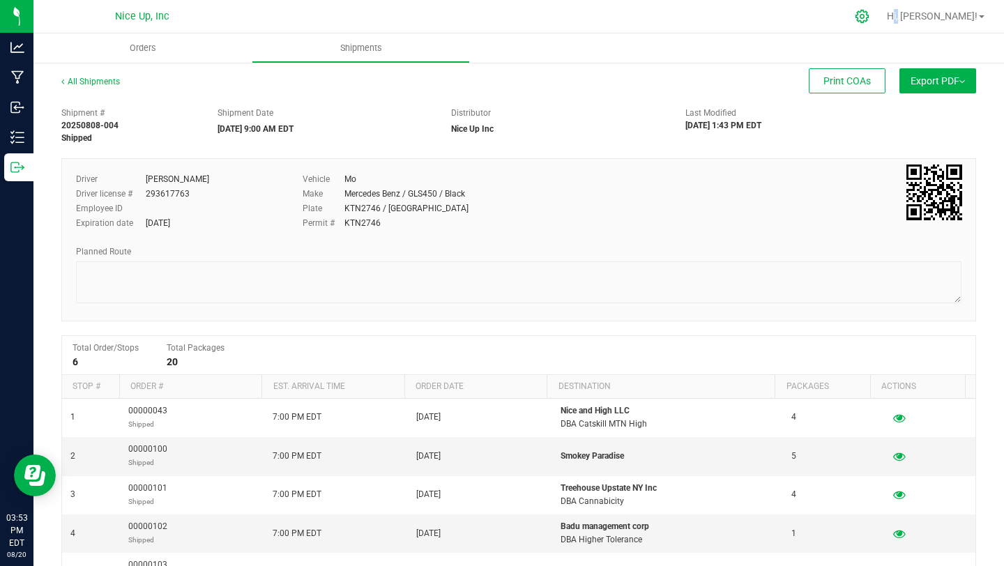
click at [870, 16] on icon at bounding box center [862, 16] width 15 height 15
click at [708, 22] on div at bounding box center [548, 16] width 597 height 27
click at [136, 48] on span "Orders" at bounding box center [143, 48] width 64 height 13
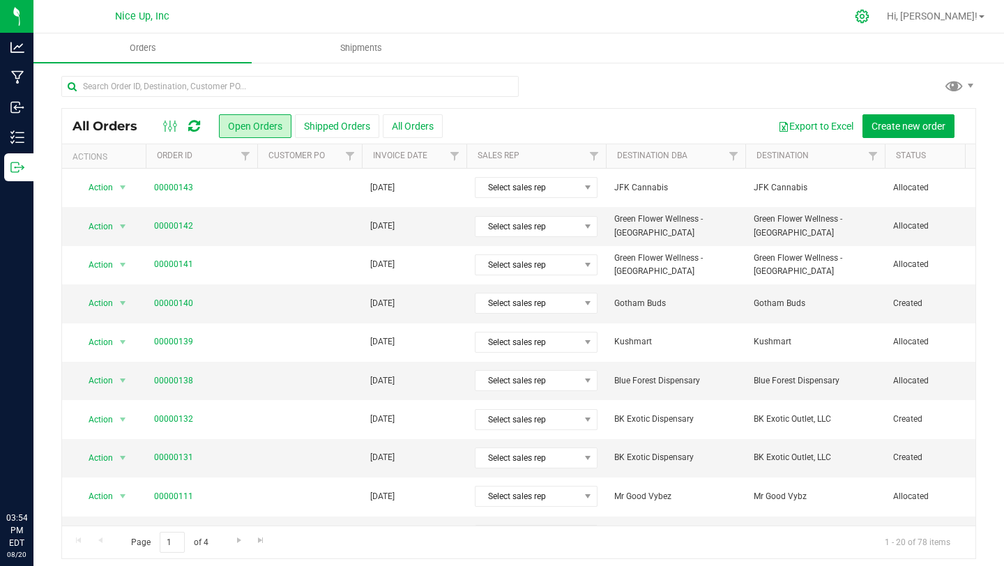
click at [870, 11] on icon at bounding box center [862, 16] width 15 height 15
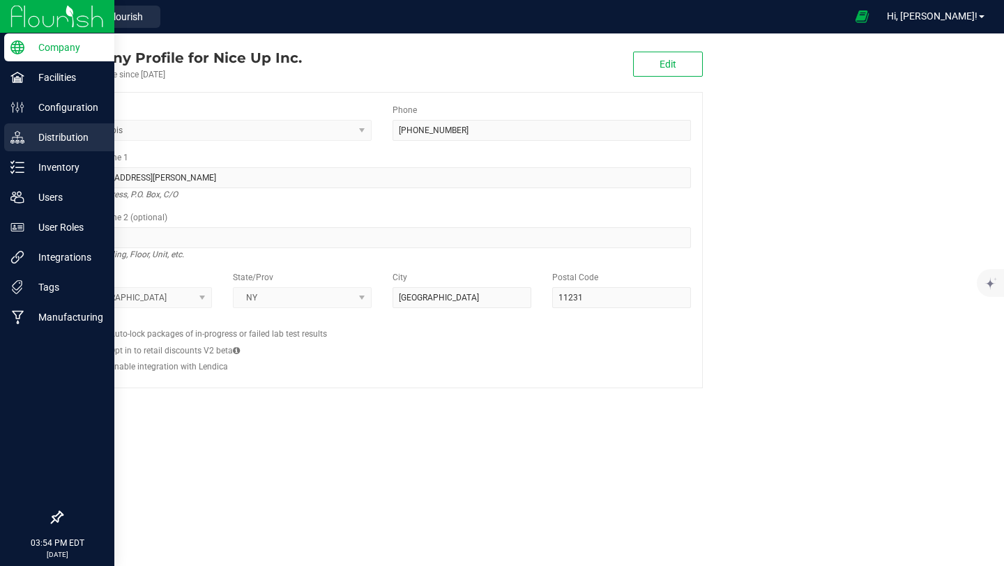
click at [36, 139] on p "Distribution" at bounding box center [66, 137] width 84 height 17
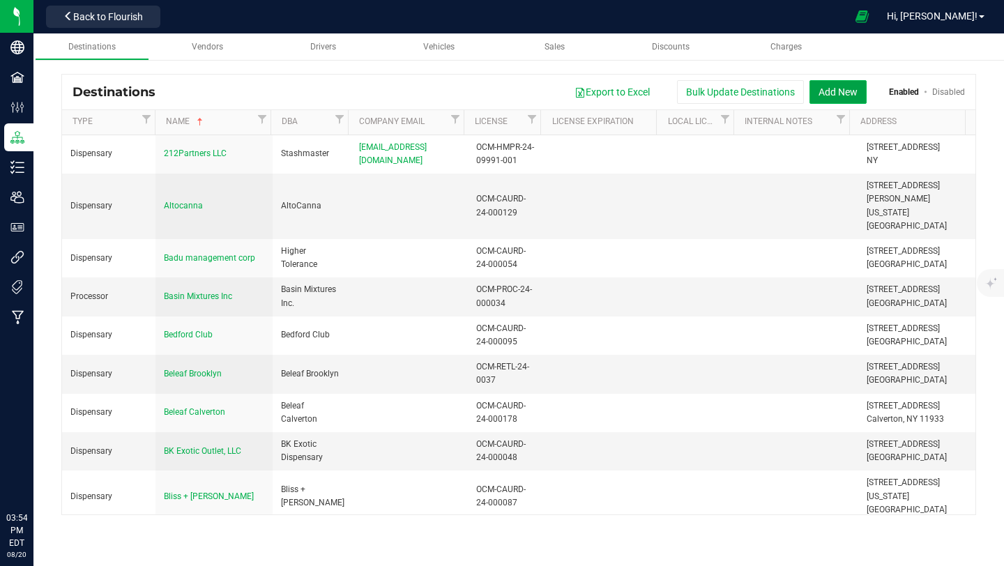
click at [838, 89] on button "Add New" at bounding box center [838, 92] width 57 height 24
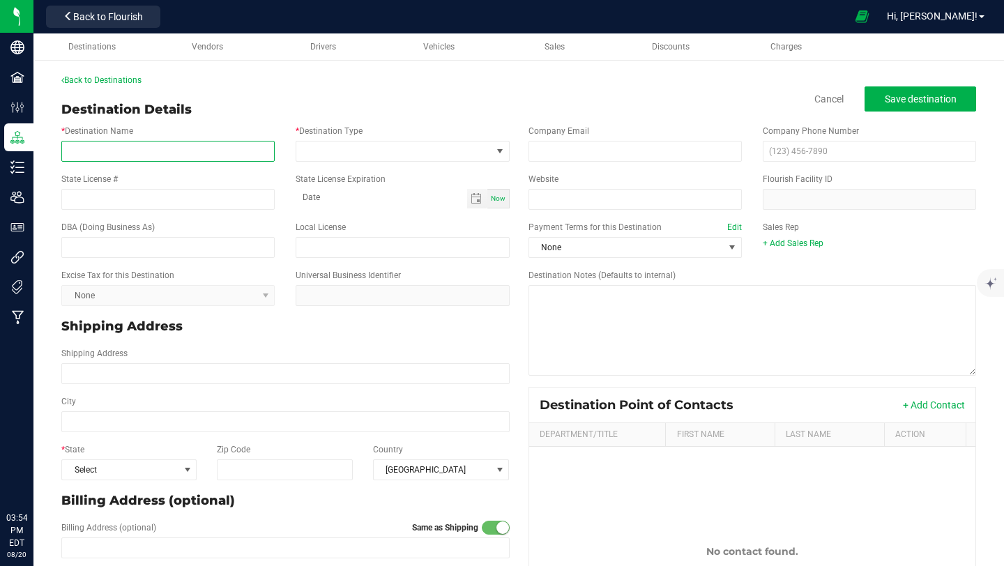
click at [249, 156] on input "* Destination Name" at bounding box center [167, 151] width 213 height 21
type input "[PERSON_NAME]"
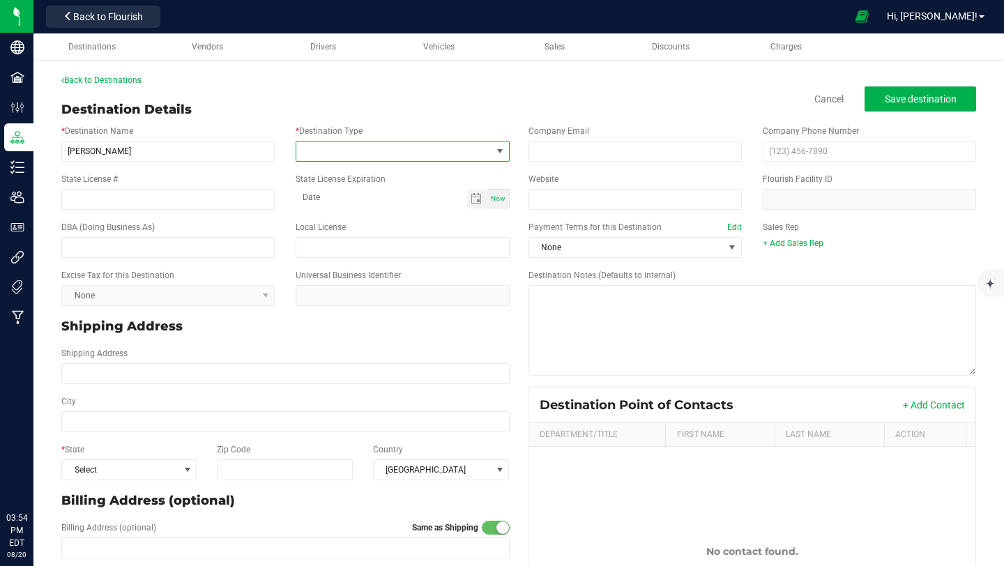
click at [377, 146] on span at bounding box center [393, 152] width 195 height 20
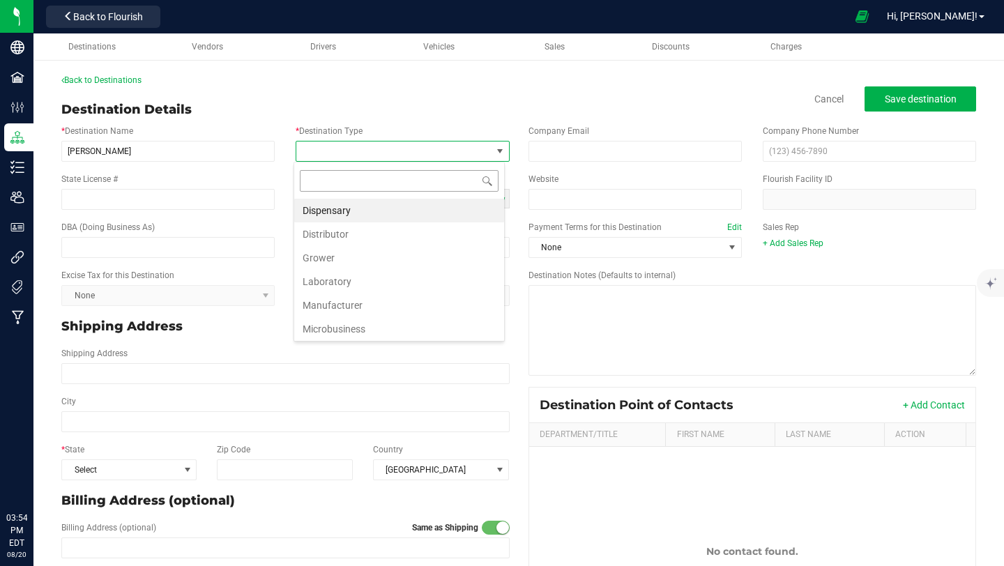
scroll to position [21, 211]
click at [372, 211] on li "Dispensary" at bounding box center [399, 211] width 210 height 24
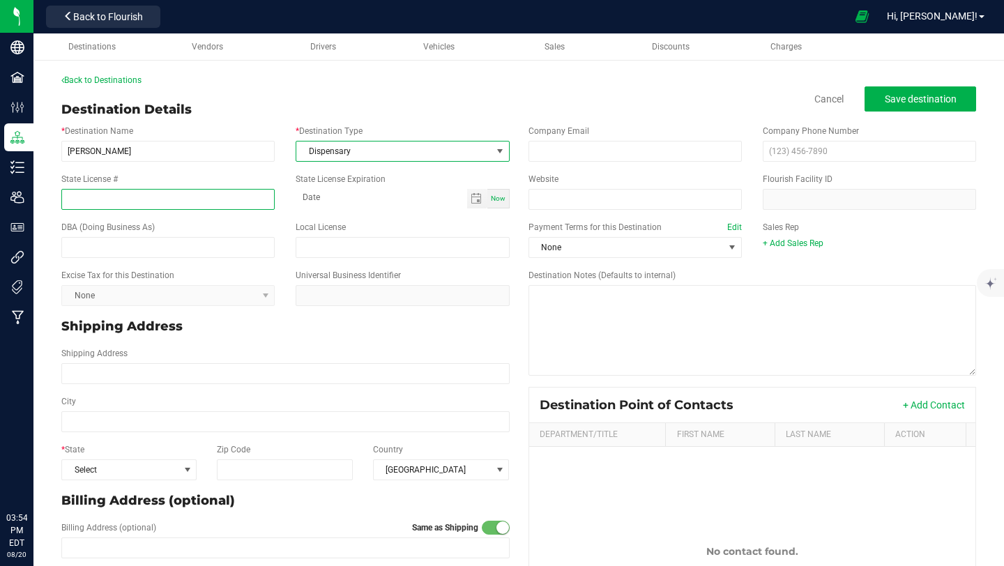
click at [172, 201] on input "State License #" at bounding box center [167, 199] width 213 height 21
type input "OCM-CAURD-24-000188"
type input "month-day-year"
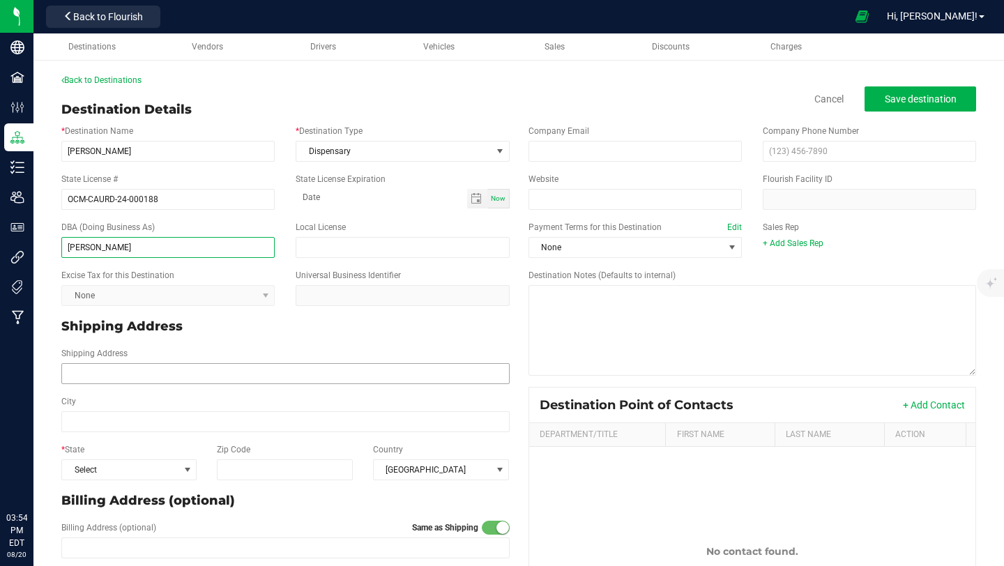
type input "[PERSON_NAME]"
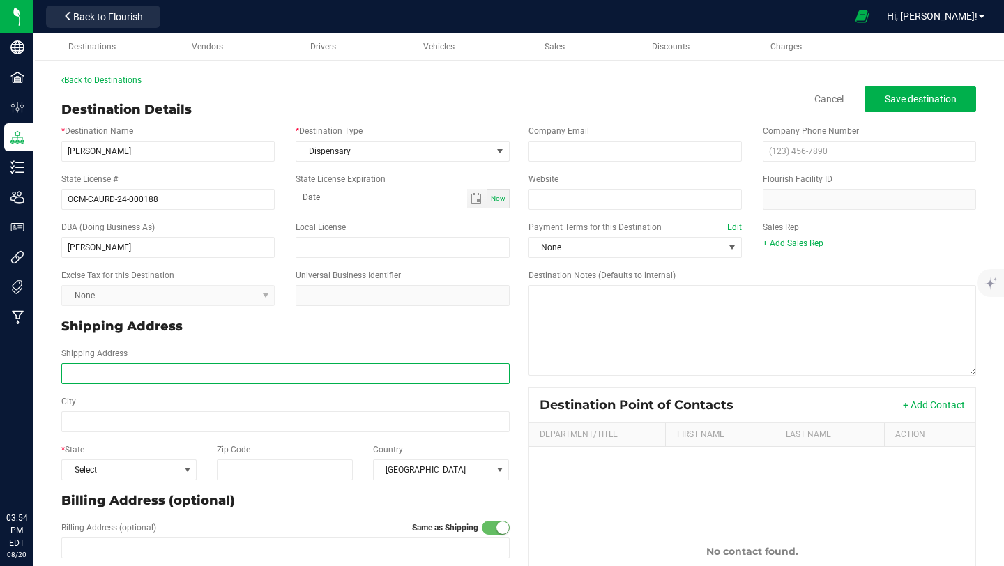
click at [147, 369] on input "Shipping Address" at bounding box center [285, 373] width 448 height 21
type input "[STREET_ADDRESS][DEMOGRAPHIC_DATA]"
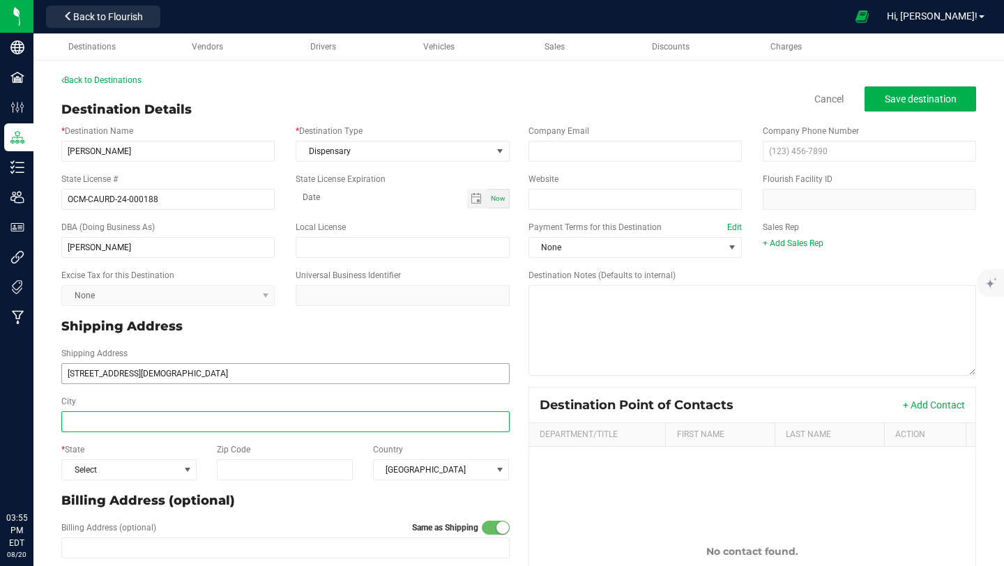
type input "[STREET_ADDRESS][DEMOGRAPHIC_DATA]"
type input "[GEOGRAPHIC_DATA]"
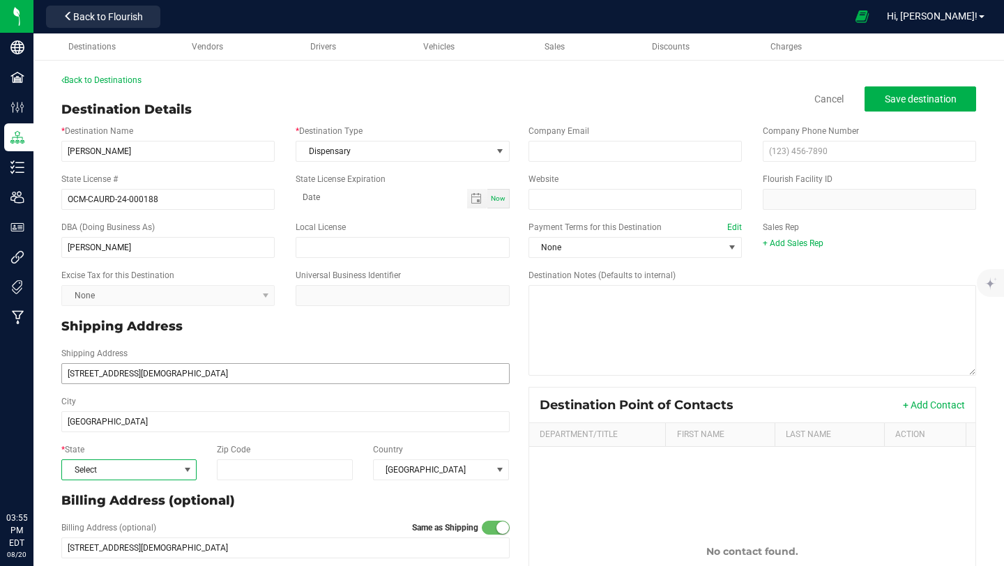
type input "[GEOGRAPHIC_DATA]"
type input "11226"
click at [709, 100] on div "Destination Details Cancel Save destination" at bounding box center [518, 109] width 915 height 19
click at [921, 99] on span "Save destination" at bounding box center [921, 98] width 72 height 11
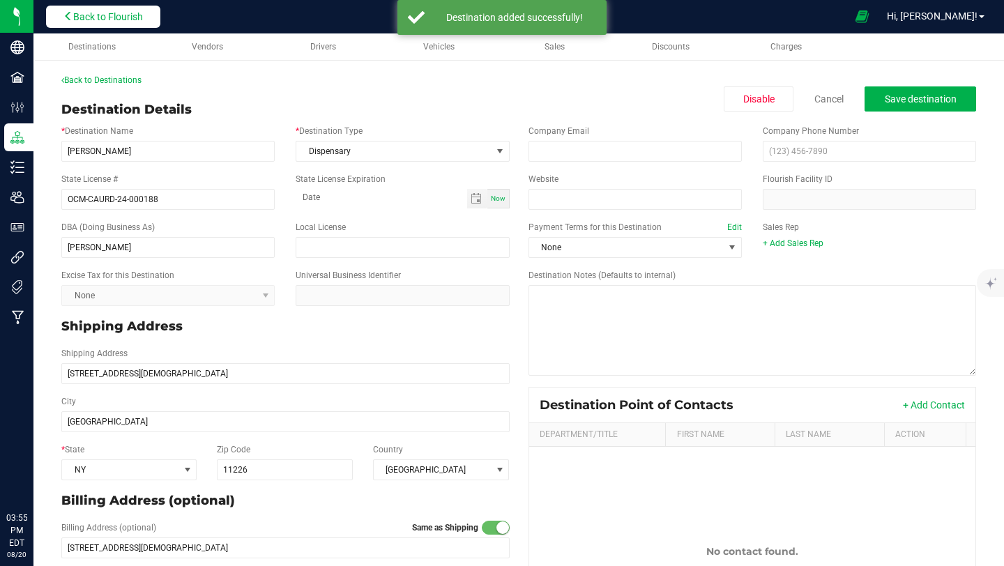
click at [151, 22] on button "Back to Flourish" at bounding box center [103, 17] width 114 height 22
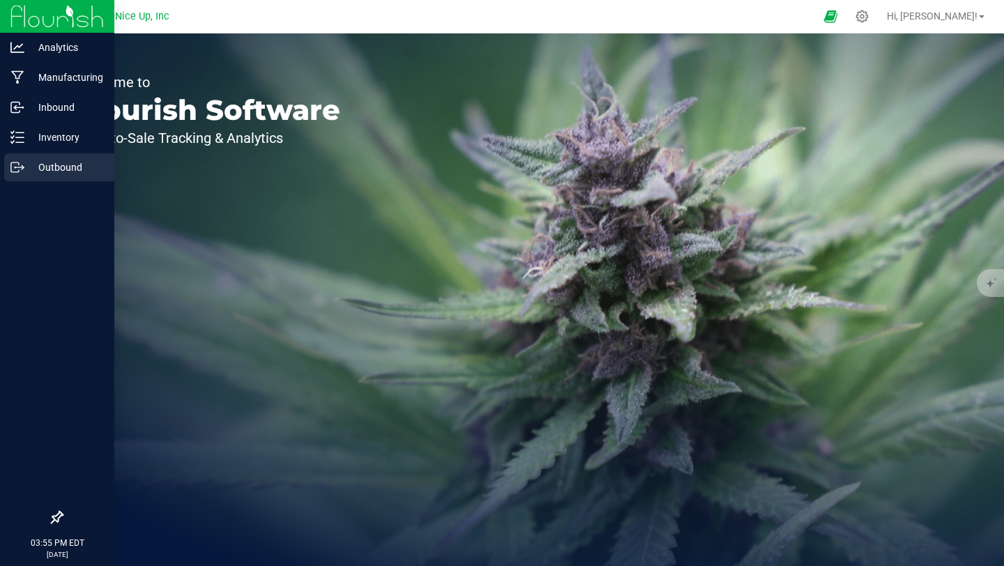
click at [21, 170] on icon at bounding box center [17, 167] width 14 height 14
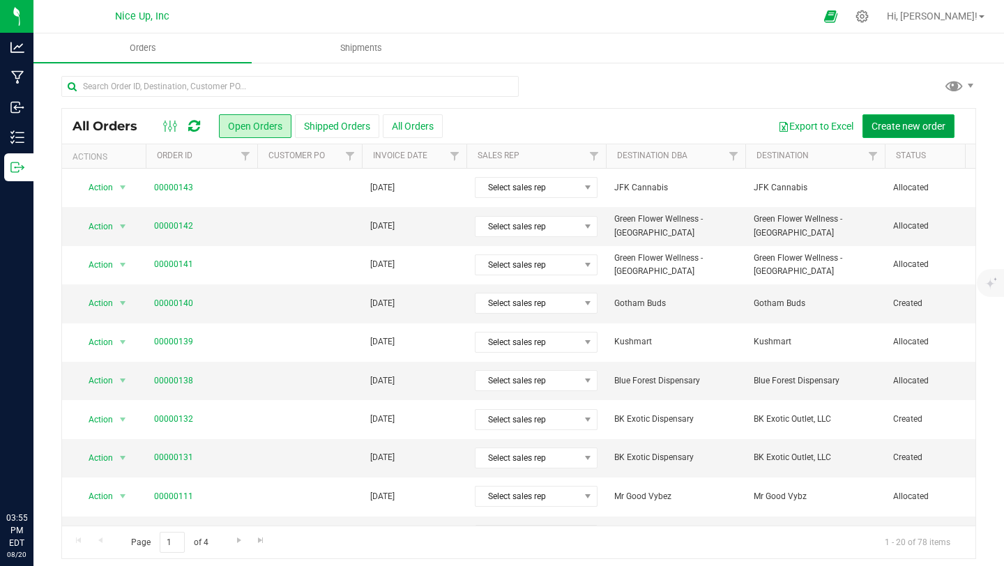
click at [876, 137] on button "Create new order" at bounding box center [909, 126] width 92 height 24
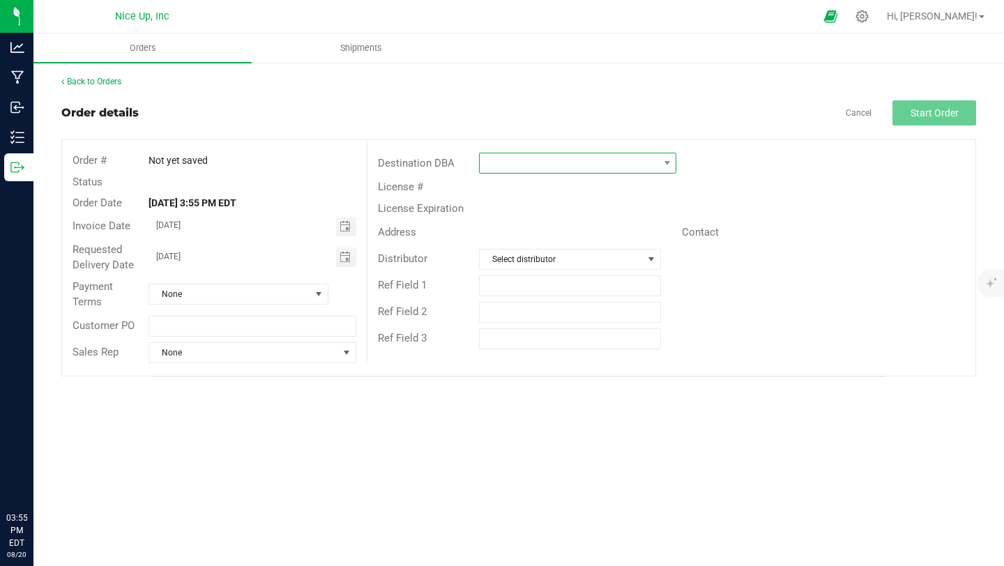
click at [536, 163] on span at bounding box center [569, 163] width 179 height 20
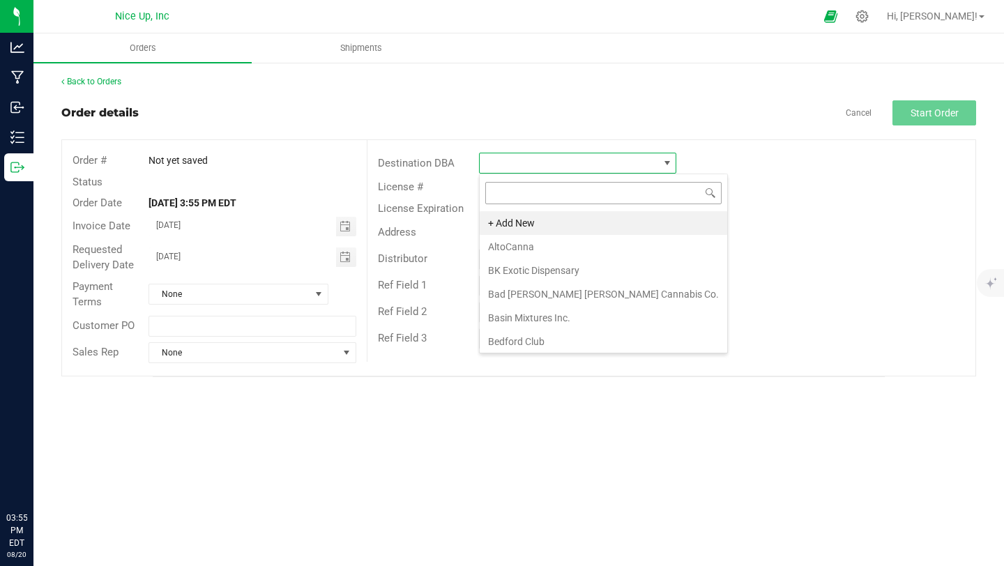
scroll to position [21, 197]
type input "brookl"
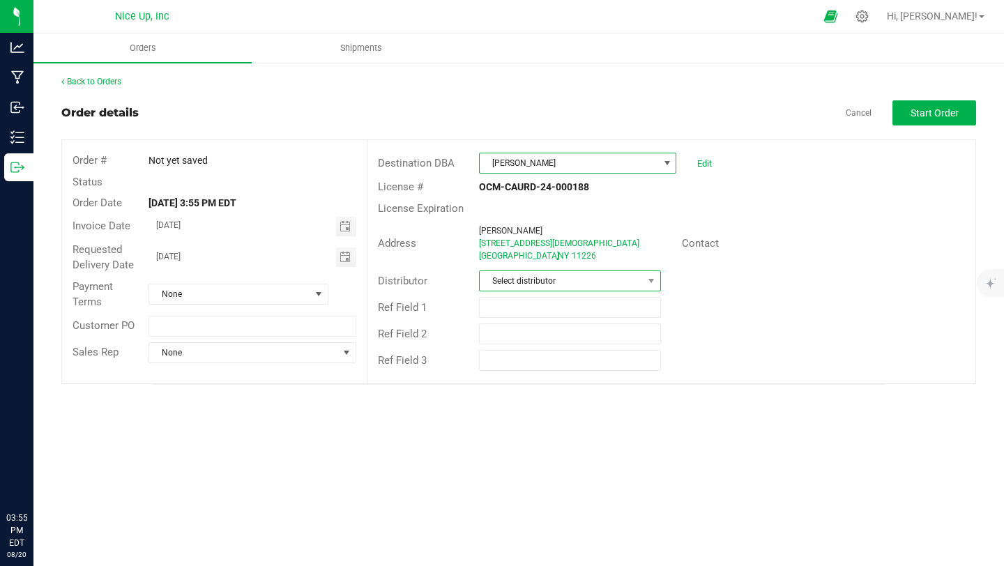
click at [628, 278] on span "Select distributor" at bounding box center [561, 281] width 163 height 20
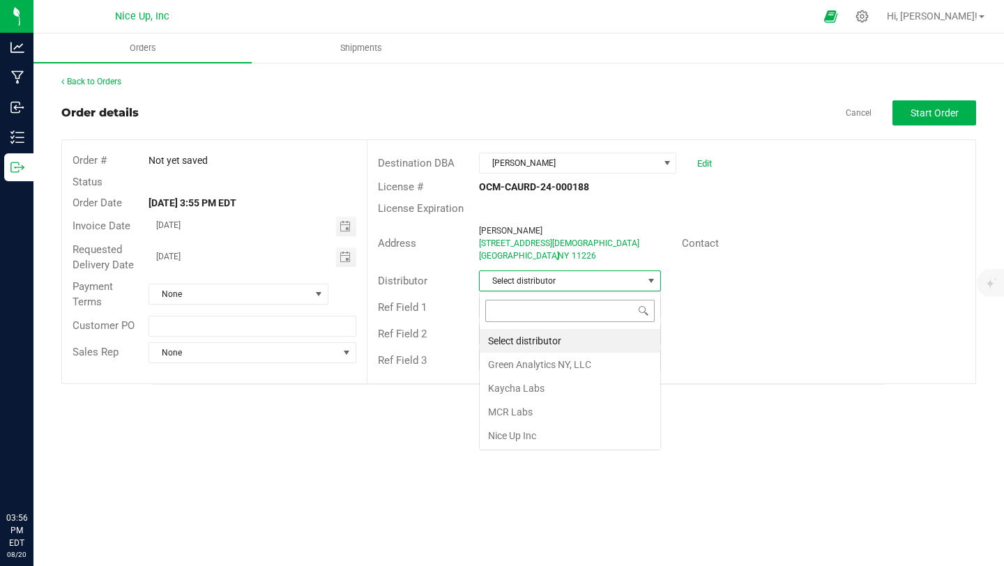
scroll to position [21, 181]
click at [569, 431] on li "Nice Up Inc" at bounding box center [570, 436] width 181 height 24
click at [350, 233] on span "Toggle calendar" at bounding box center [346, 227] width 20 height 20
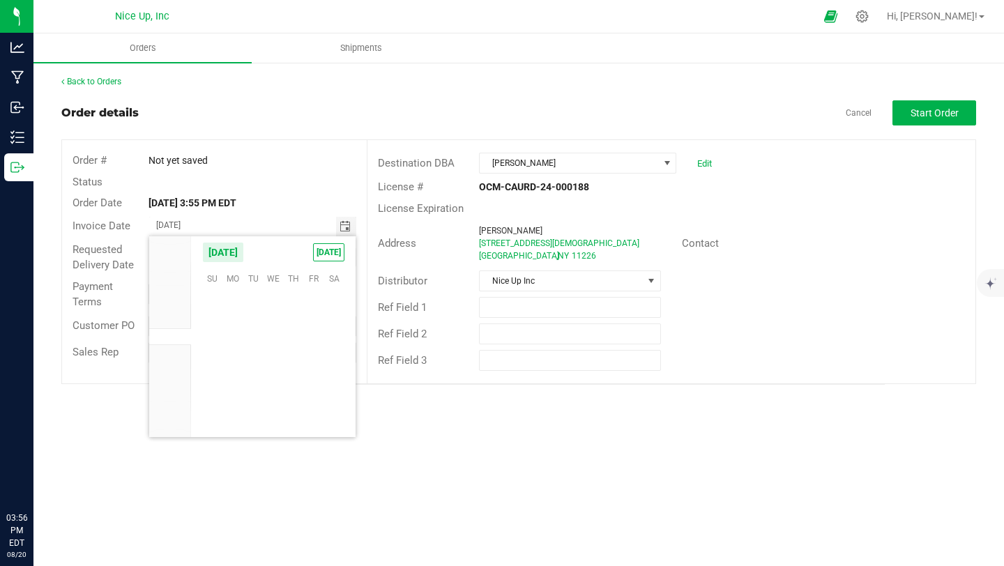
scroll to position [226035, 0]
click at [328, 365] on span "23" at bounding box center [334, 365] width 20 height 22
type input "[DATE]"
click at [348, 257] on span "Toggle calendar" at bounding box center [345, 257] width 11 height 11
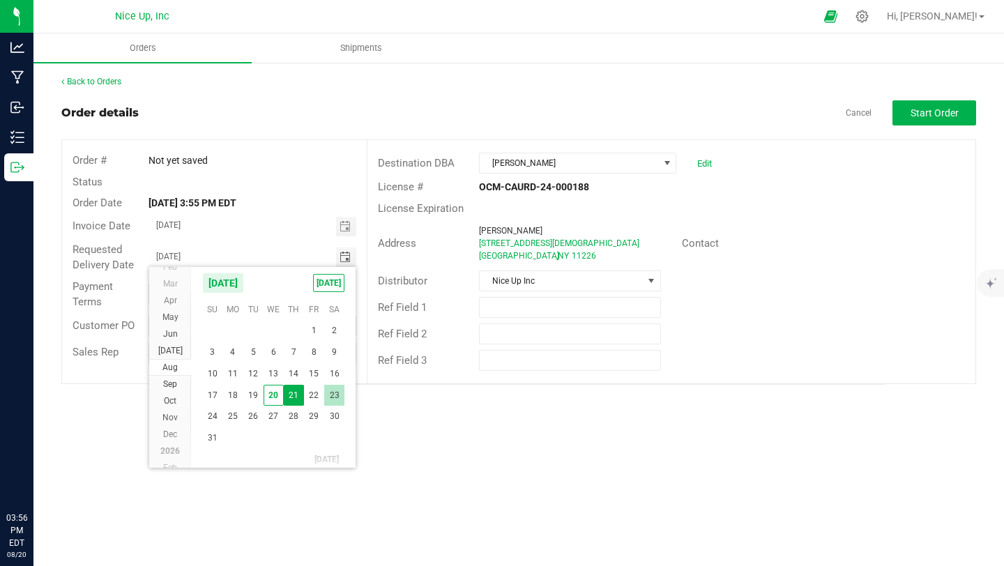
click at [336, 391] on span "23" at bounding box center [334, 396] width 20 height 22
type input "[DATE]"
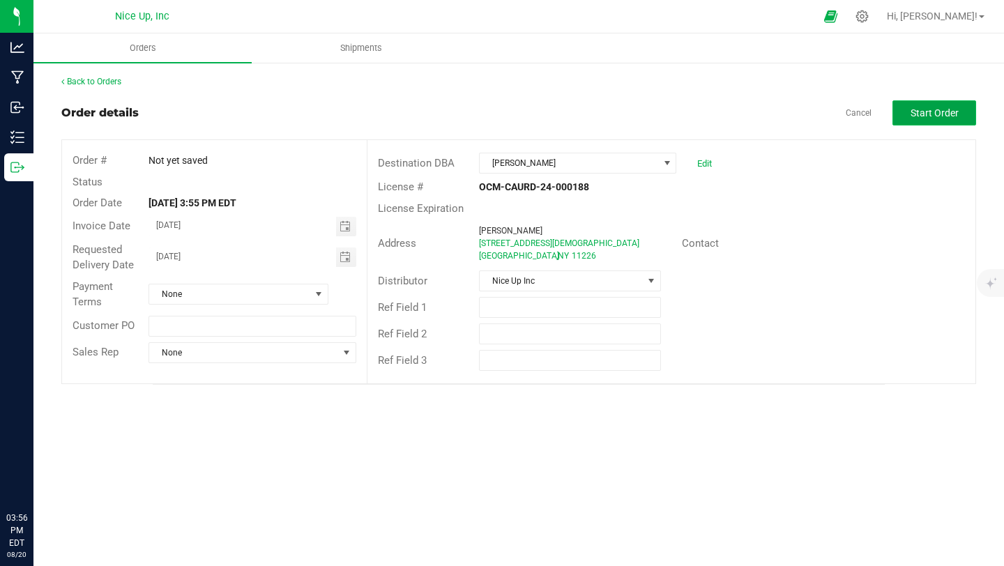
click at [959, 106] on button "Start Order" at bounding box center [935, 112] width 84 height 25
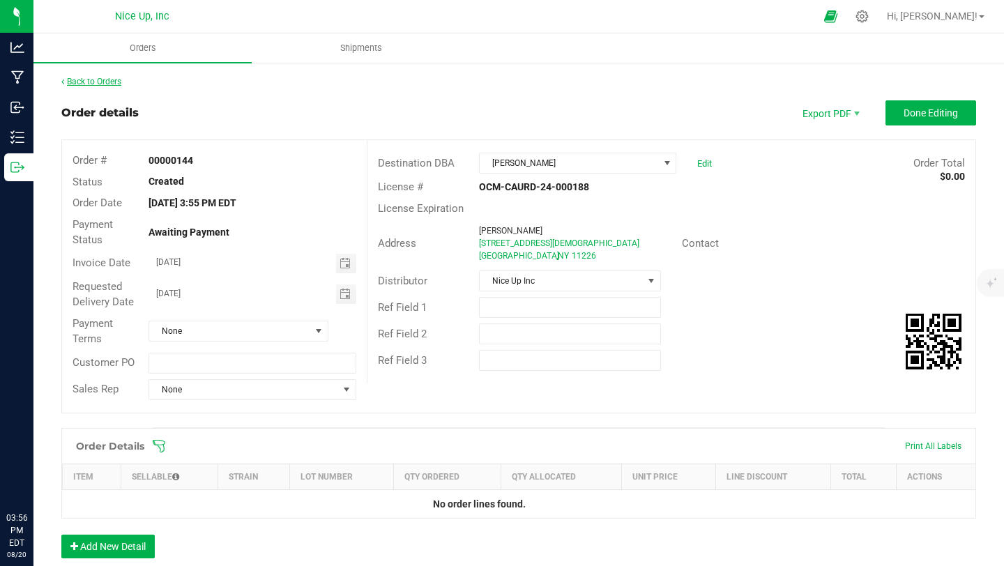
click at [114, 85] on link "Back to Orders" at bounding box center [91, 82] width 60 height 10
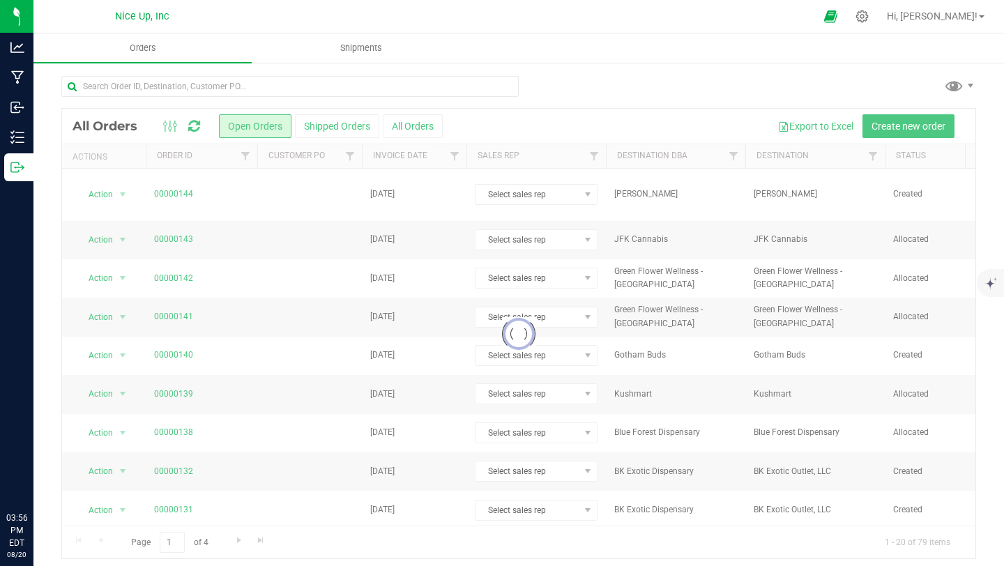
click at [112, 187] on div at bounding box center [518, 334] width 913 height 450
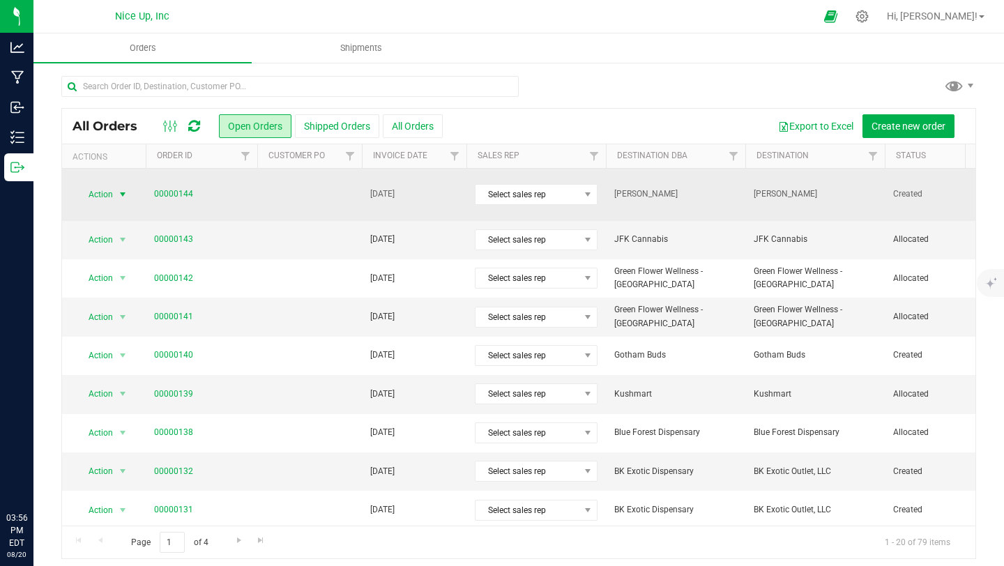
click at [111, 191] on span "Action" at bounding box center [95, 195] width 38 height 20
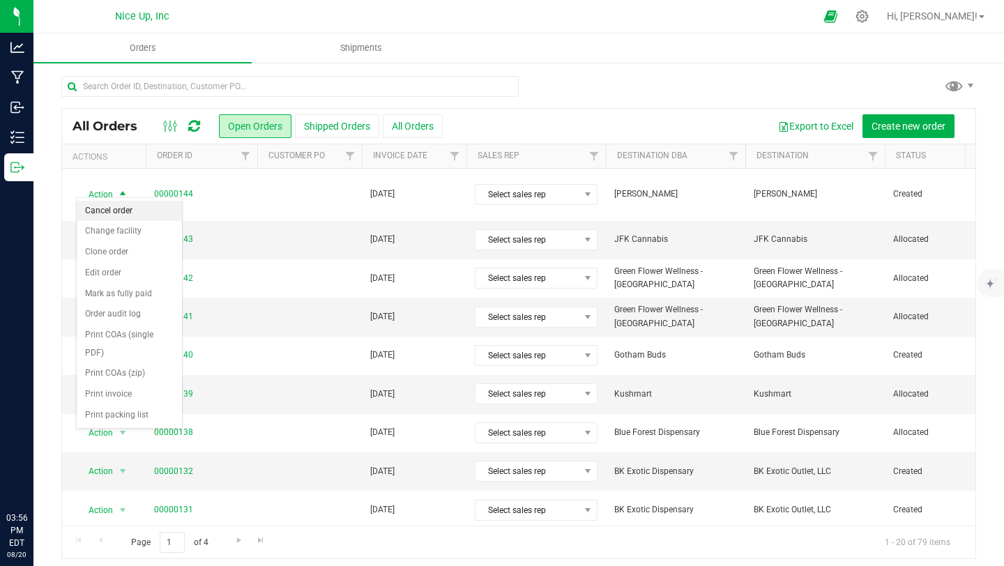
click at [119, 212] on li "Cancel order" at bounding box center [129, 211] width 105 height 21
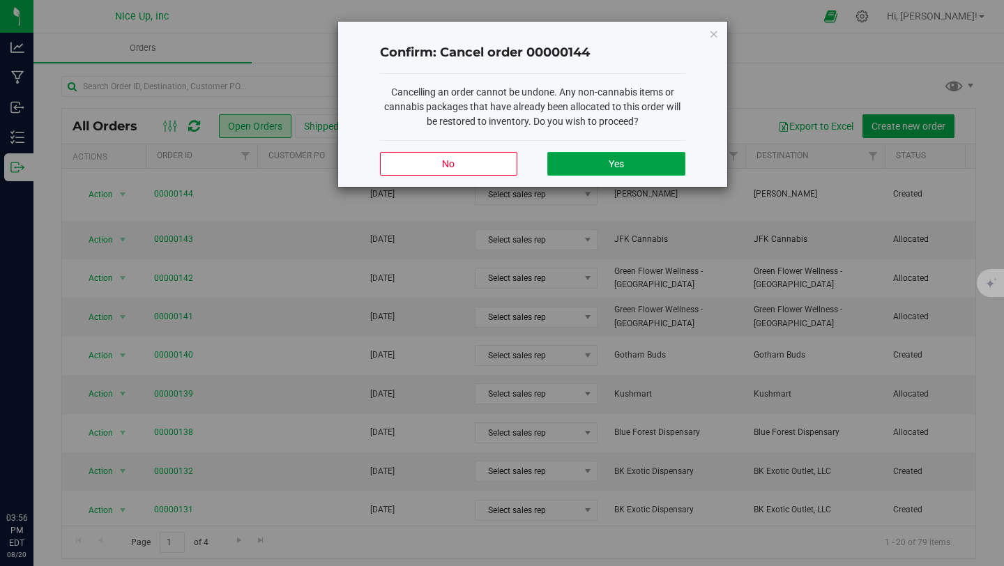
click at [607, 166] on button "Yes" at bounding box center [615, 164] width 137 height 24
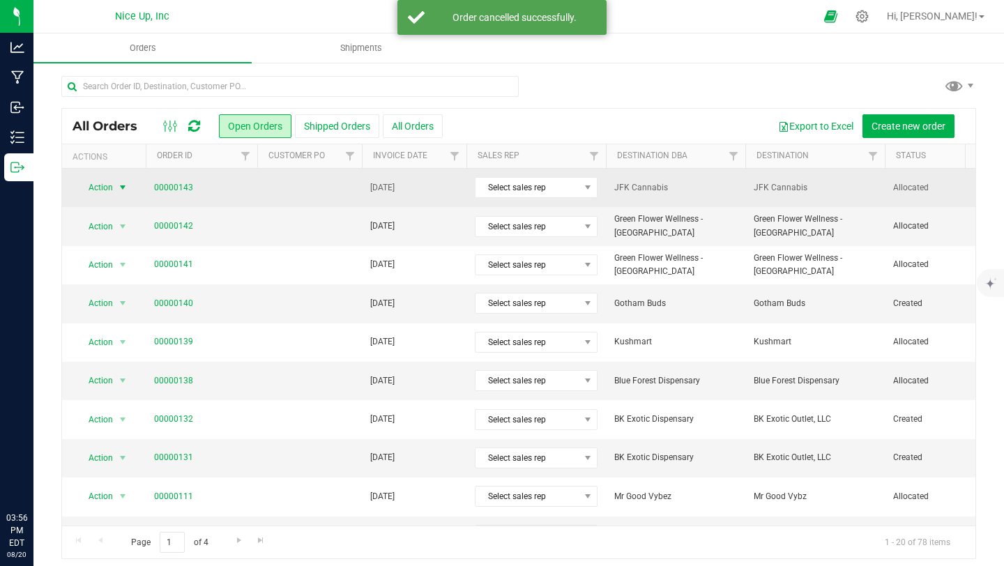
click at [119, 188] on span "select" at bounding box center [122, 187] width 11 height 11
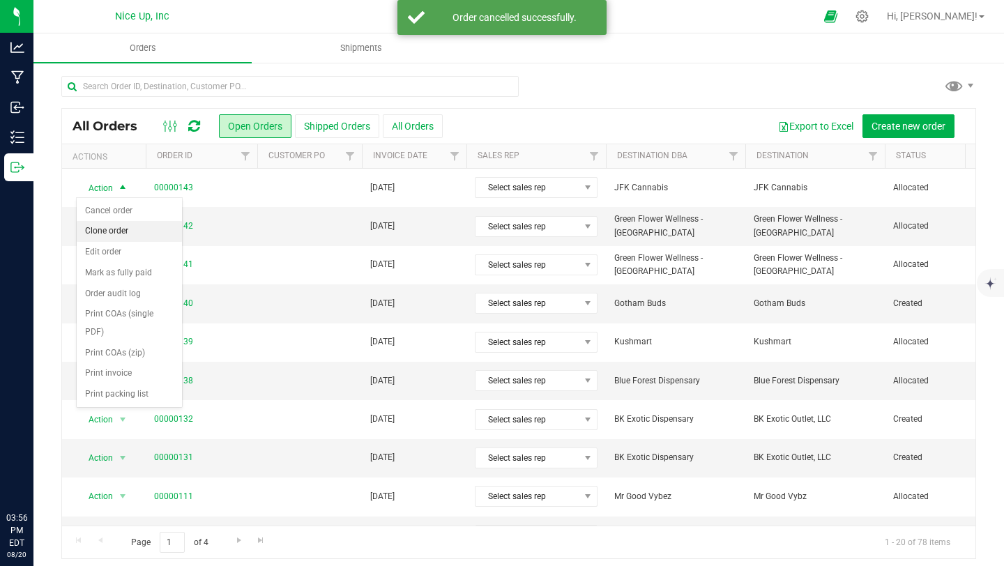
click at [126, 234] on li "Clone order" at bounding box center [129, 231] width 105 height 21
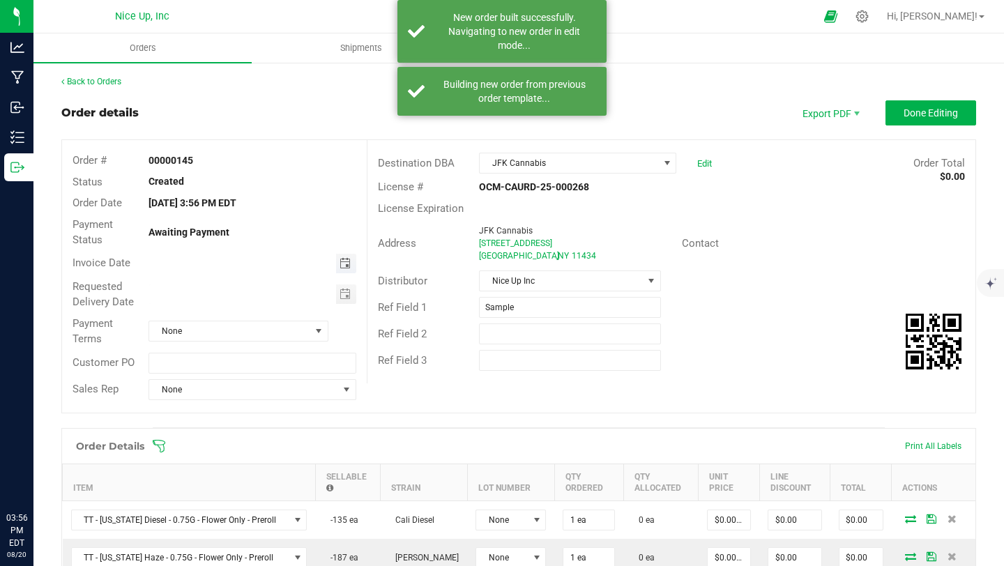
click at [340, 268] on span "Toggle calendar" at bounding box center [345, 263] width 11 height 11
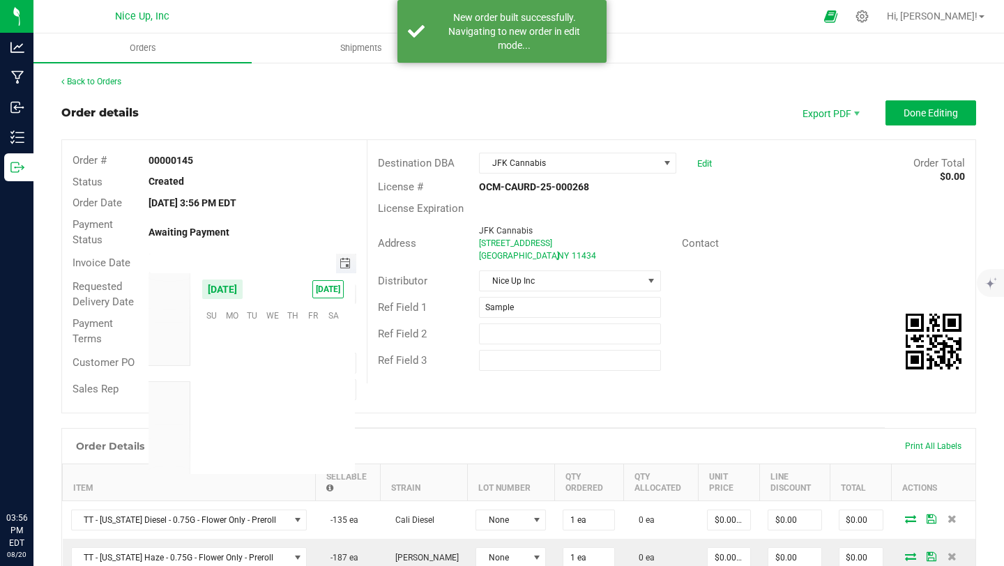
scroll to position [226035, 0]
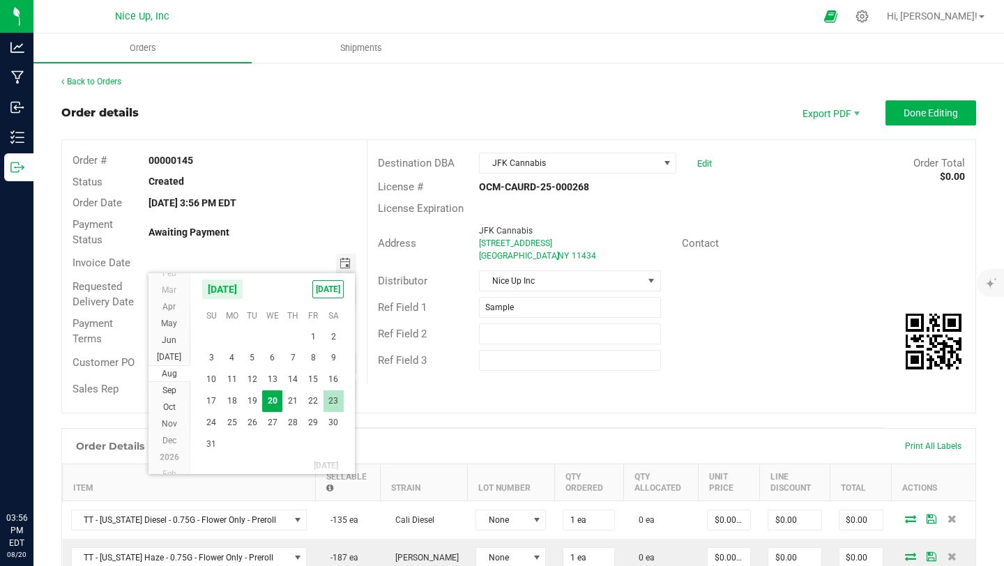
click at [331, 401] on span "23" at bounding box center [334, 401] width 20 height 22
type input "[DATE]"
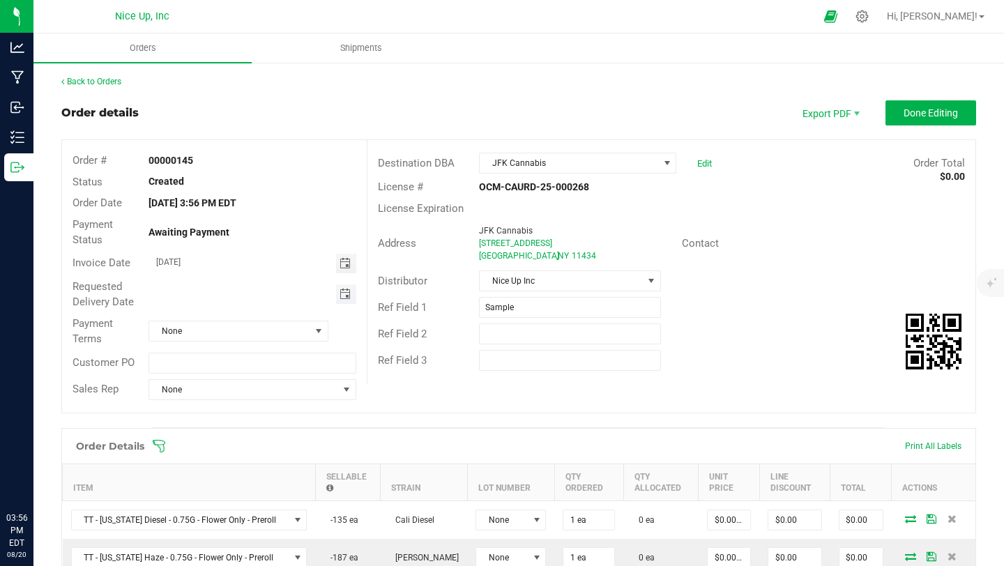
click at [342, 294] on span "Toggle calendar" at bounding box center [345, 294] width 11 height 11
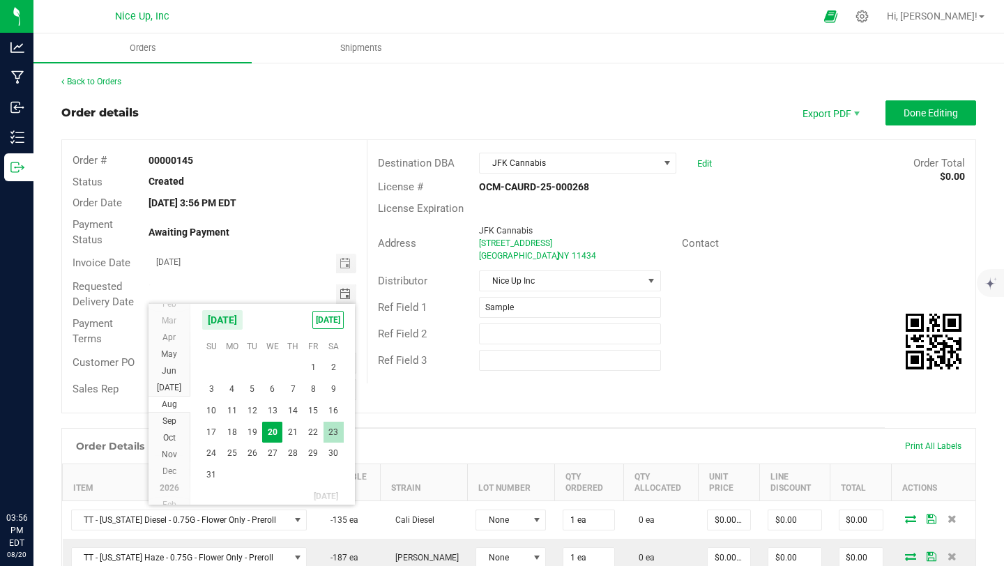
click at [335, 438] on span "23" at bounding box center [334, 433] width 20 height 22
type input "[DATE]"
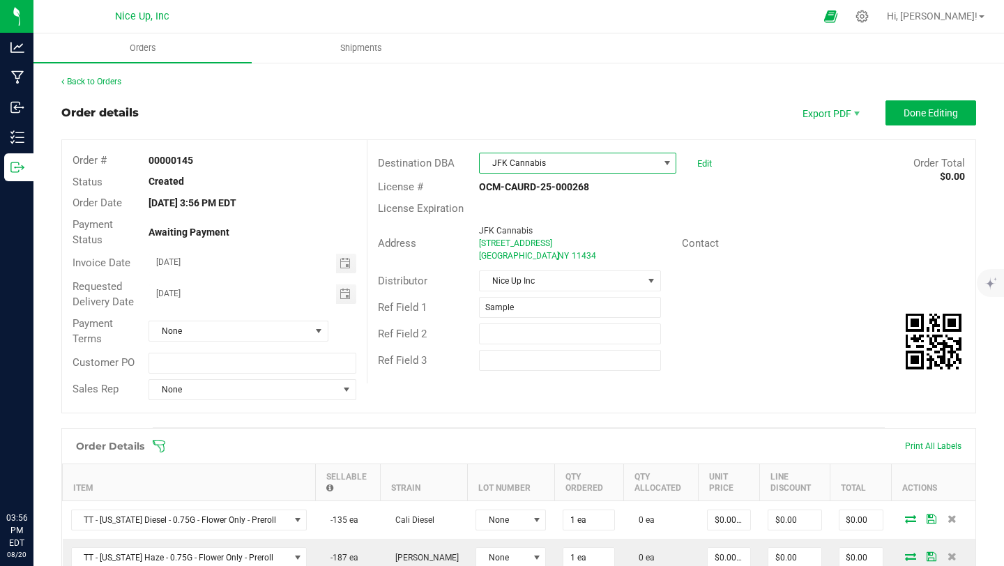
click at [561, 160] on span "JFK Cannabis" at bounding box center [569, 163] width 179 height 20
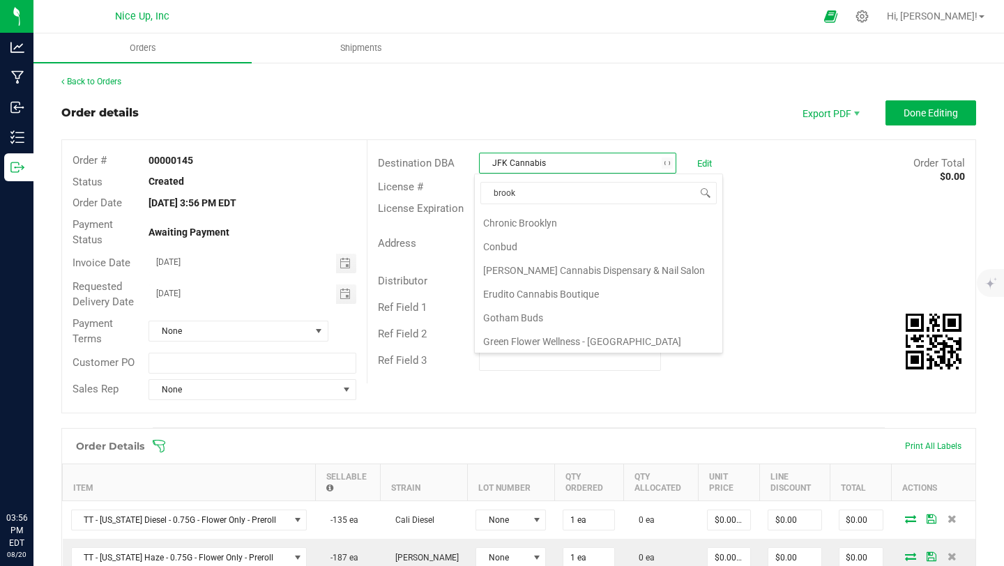
scroll to position [0, 0]
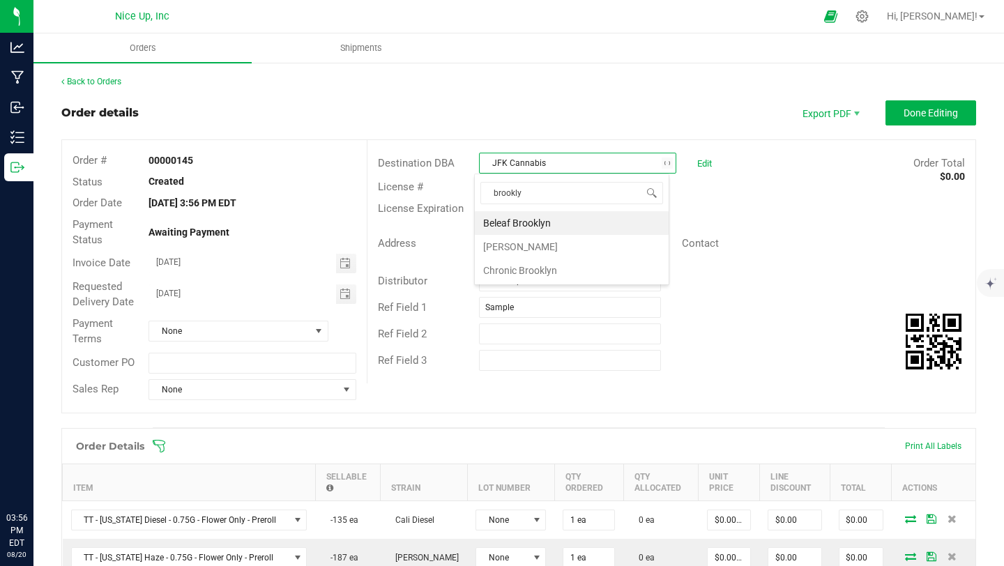
type input "[GEOGRAPHIC_DATA]"
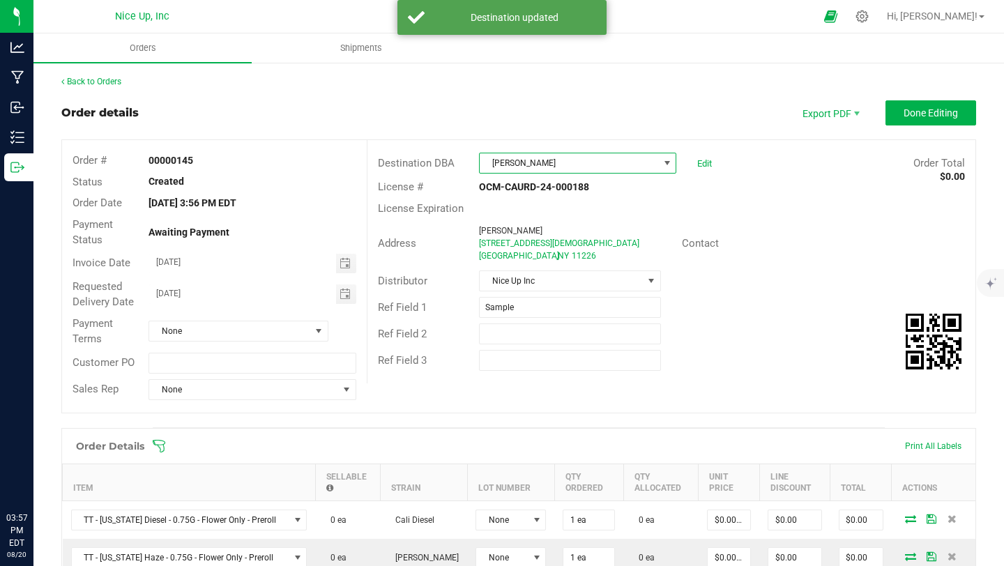
click at [753, 298] on div "Ref Field 1 Sample" at bounding box center [671, 307] width 608 height 26
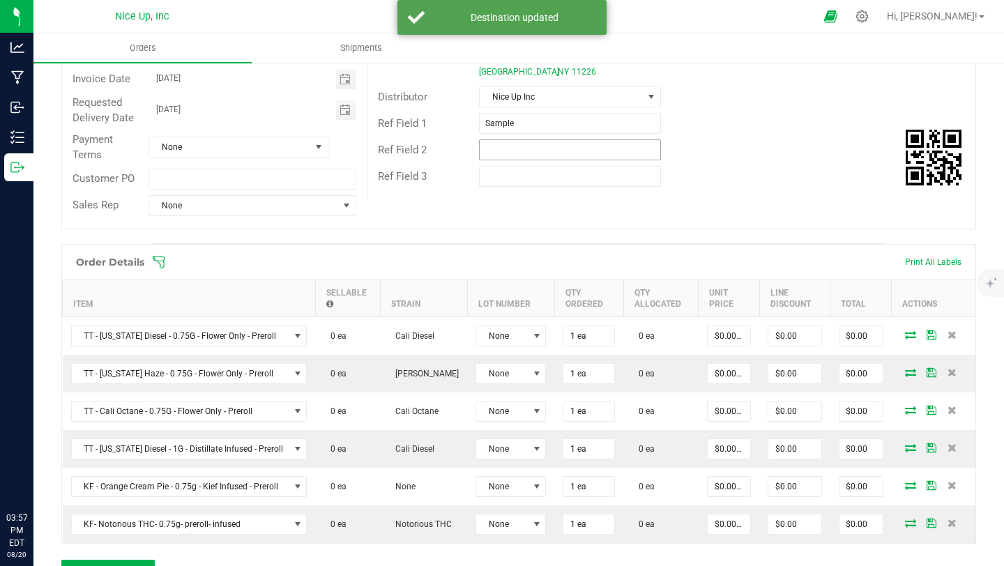
scroll to position [211, 0]
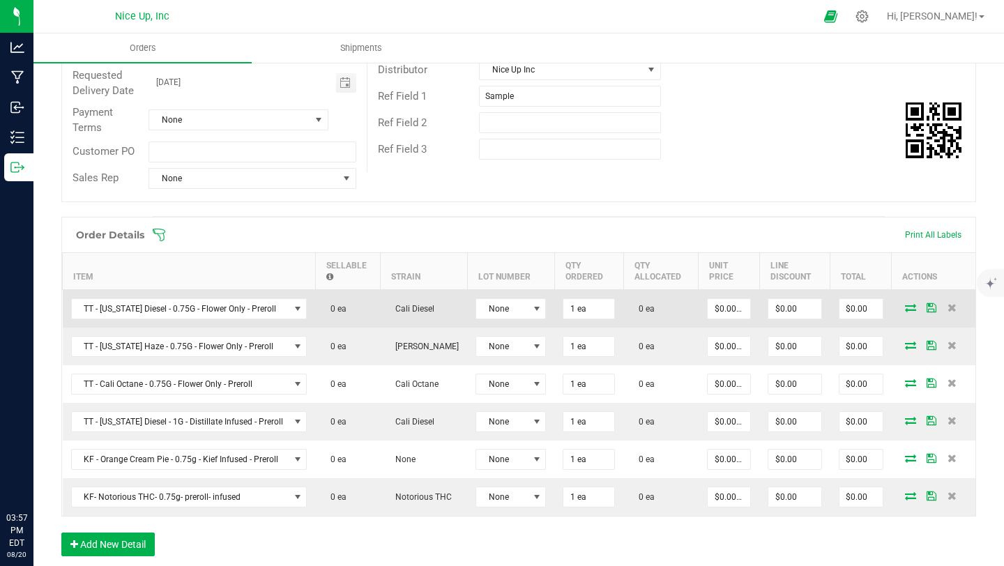
click at [905, 310] on icon at bounding box center [910, 307] width 11 height 8
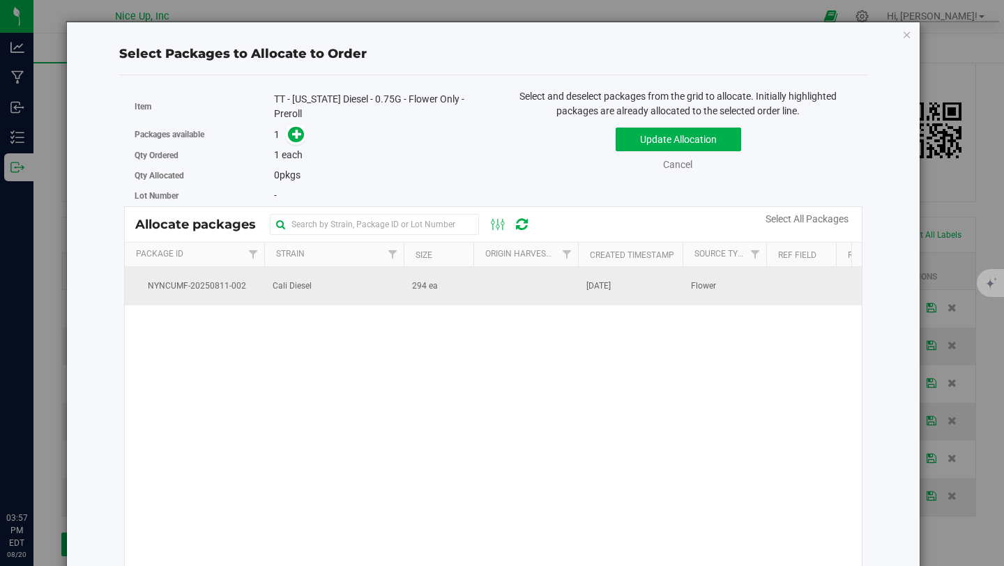
click at [317, 286] on td "Cali Diesel" at bounding box center [333, 286] width 139 height 38
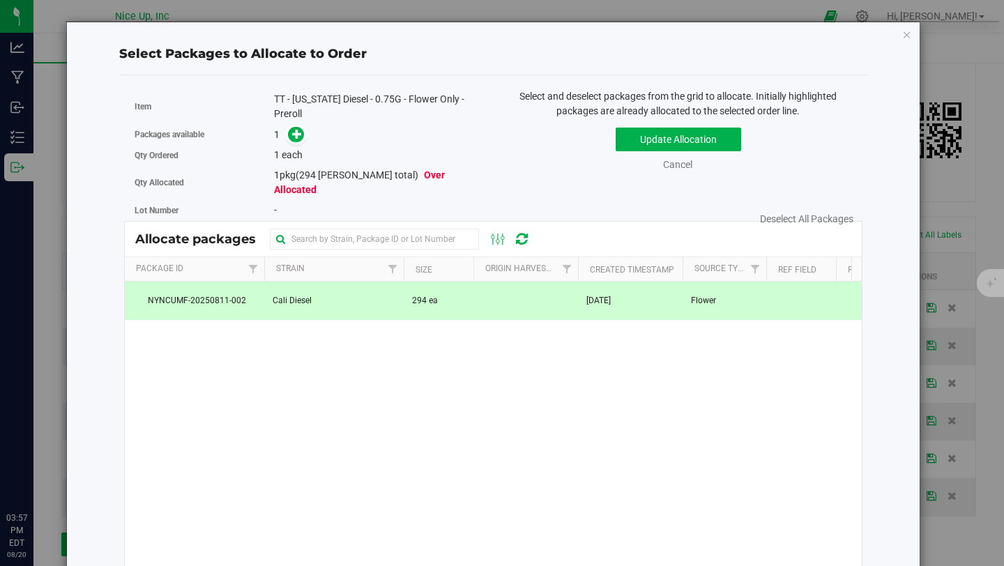
click at [298, 142] on div "Packages available 1" at bounding box center [309, 135] width 348 height 22
click at [294, 138] on icon at bounding box center [297, 133] width 10 height 10
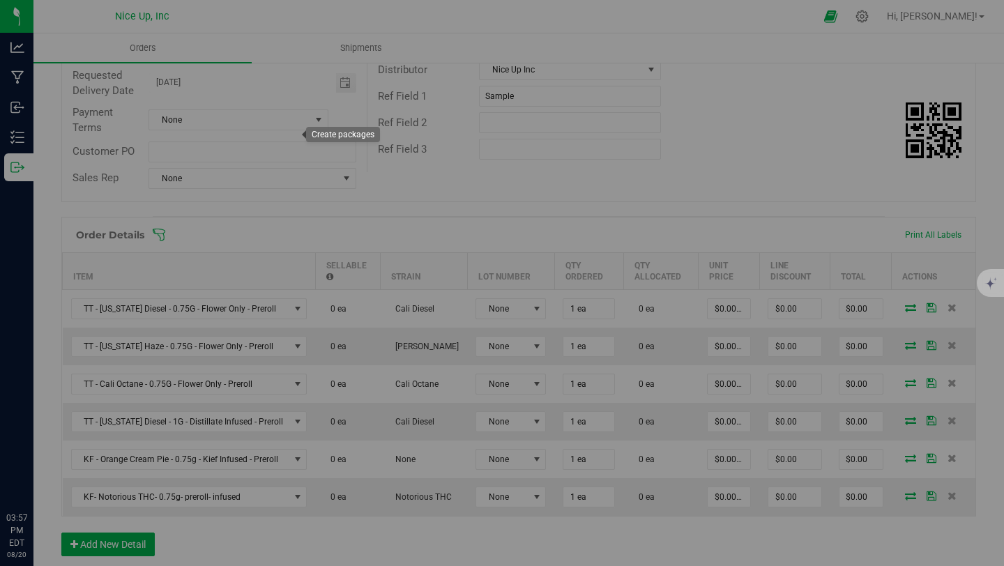
type input "1"
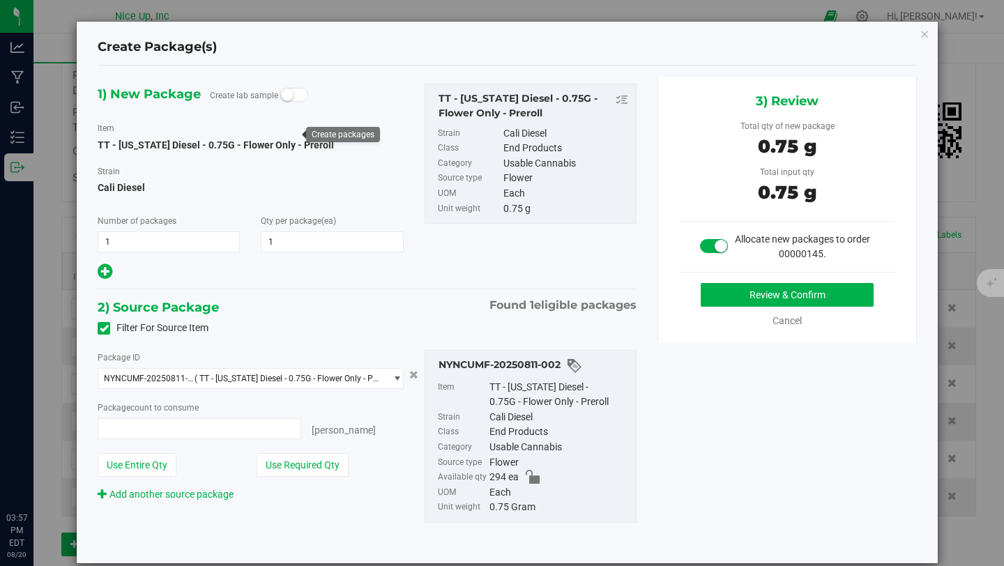
type input "1 ea"
click at [825, 302] on button "Review & Confirm" at bounding box center [787, 295] width 173 height 24
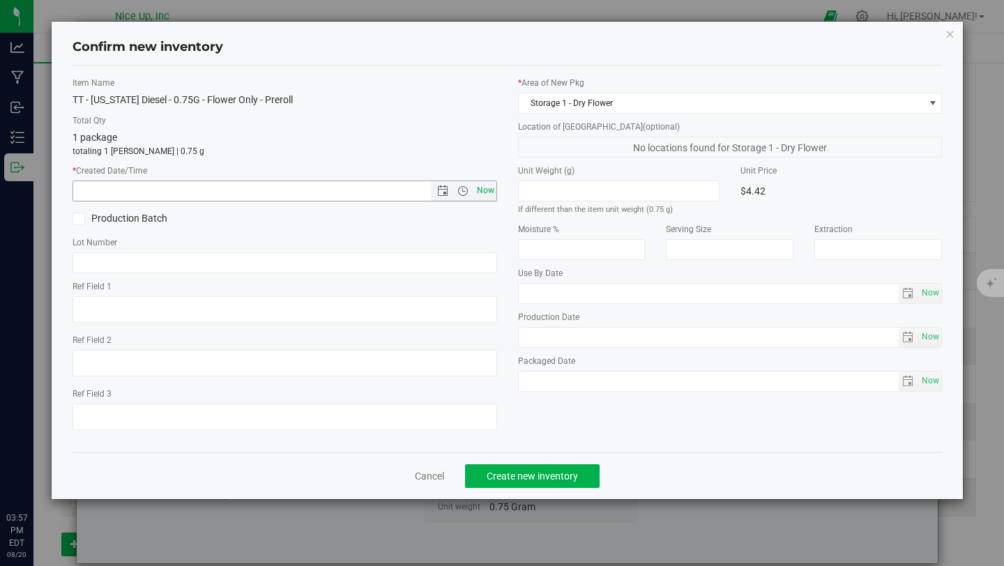
click at [485, 192] on span "Now" at bounding box center [485, 191] width 24 height 20
type input "[DATE] 3:57 PM"
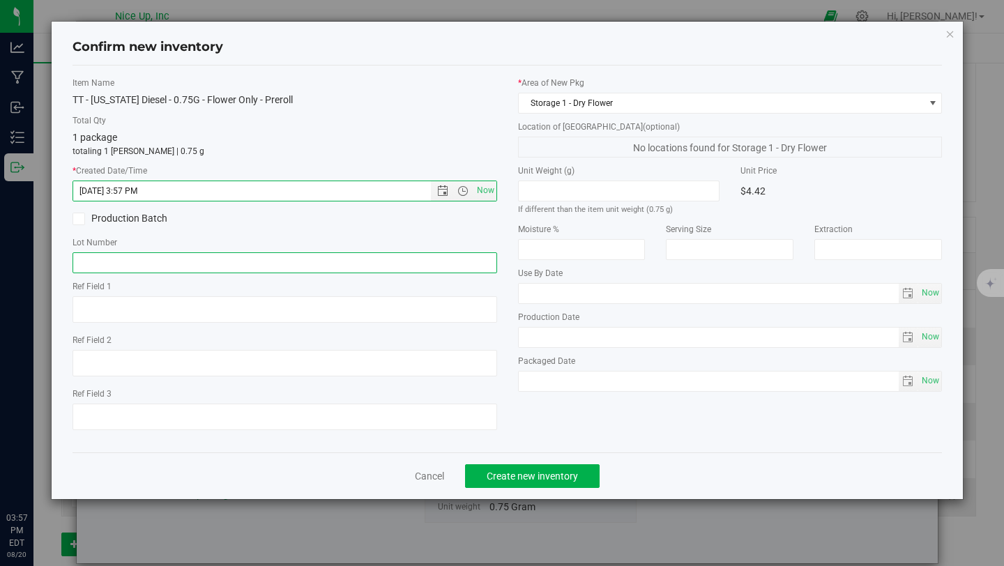
click at [185, 266] on input "text" at bounding box center [285, 262] width 425 height 21
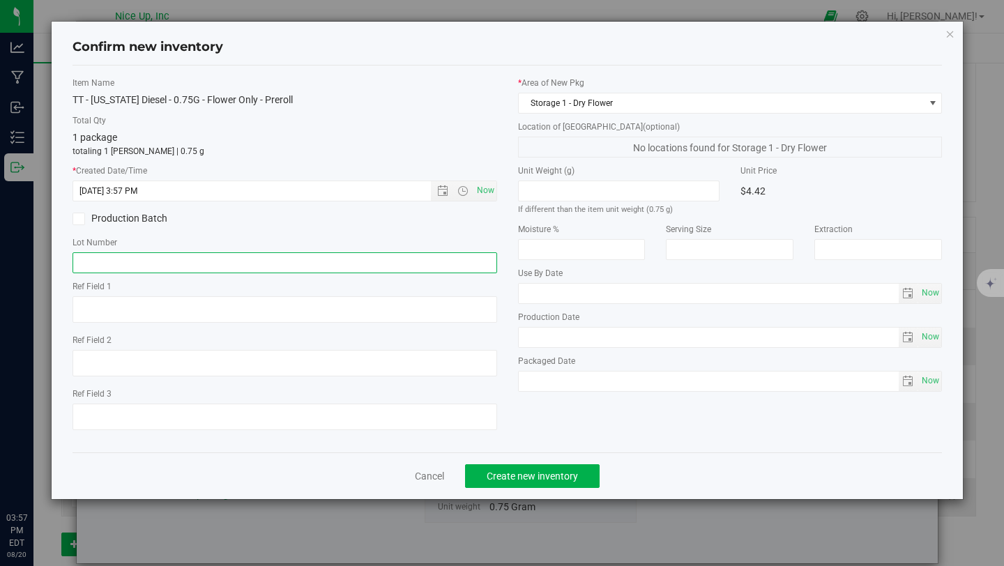
type input "250520CaDi006"
click at [506, 485] on button "Create new inventory" at bounding box center [532, 476] width 135 height 24
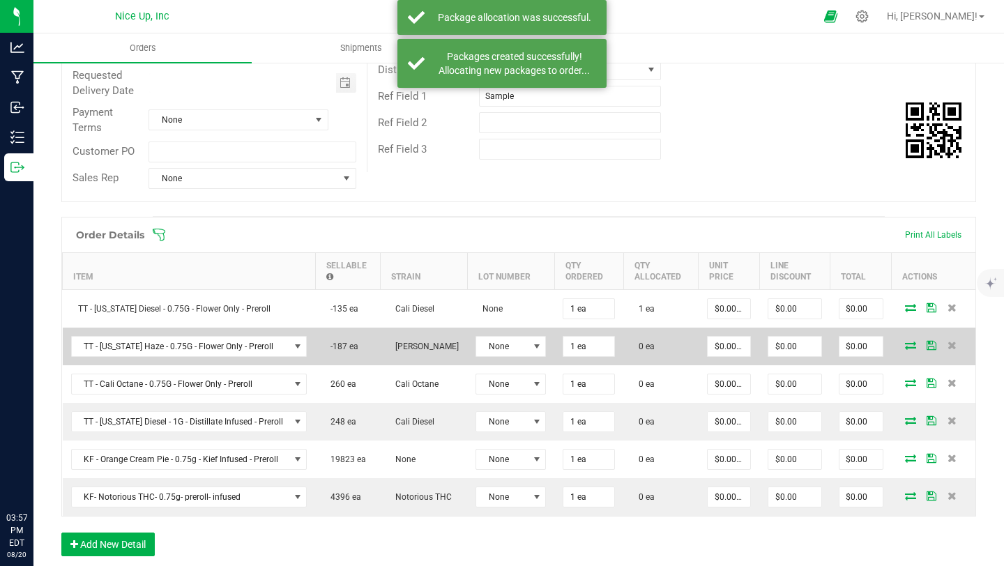
click at [905, 344] on icon at bounding box center [910, 345] width 11 height 8
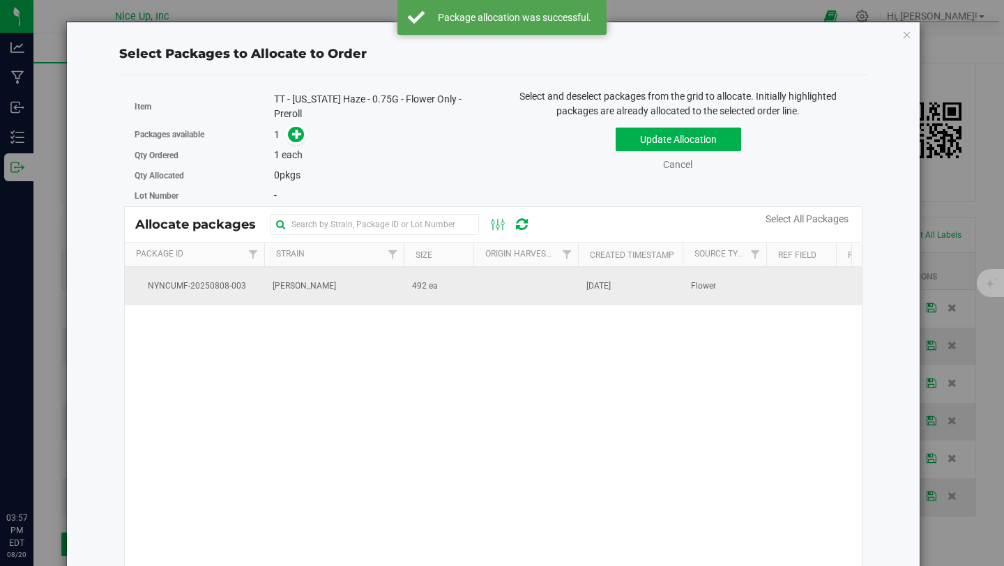
click at [253, 287] on span "NYNCUMF-20250808-003" at bounding box center [194, 286] width 123 height 13
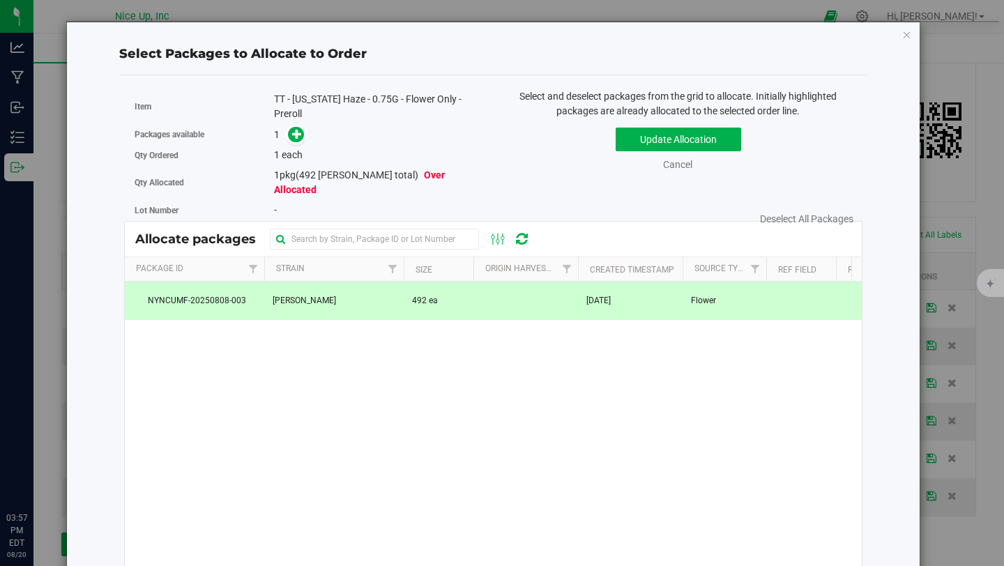
click at [299, 143] on div "Packages available 1" at bounding box center [309, 135] width 348 height 22
click at [296, 139] on icon at bounding box center [297, 134] width 10 height 10
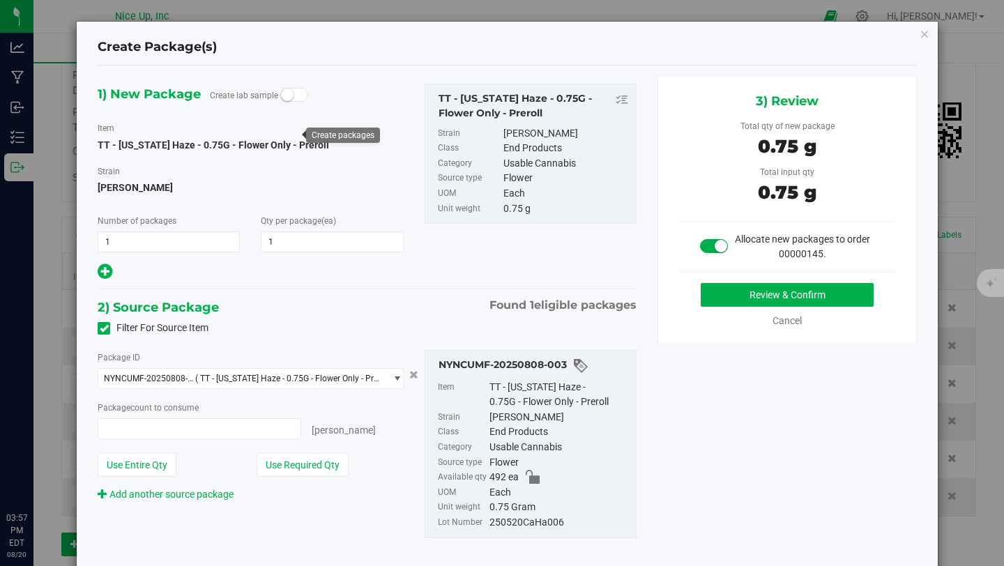
type input "1 ea"
click at [774, 286] on button "Review & Confirm" at bounding box center [787, 295] width 173 height 24
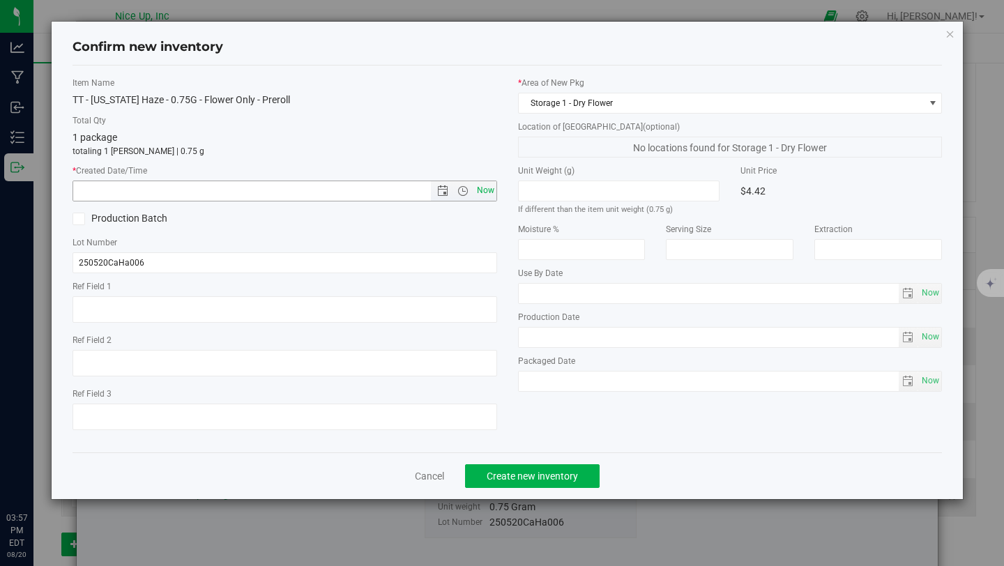
click at [491, 190] on span "Now" at bounding box center [485, 191] width 24 height 20
type input "[DATE] 3:57 PM"
click at [560, 480] on span "Create new inventory" at bounding box center [532, 476] width 91 height 11
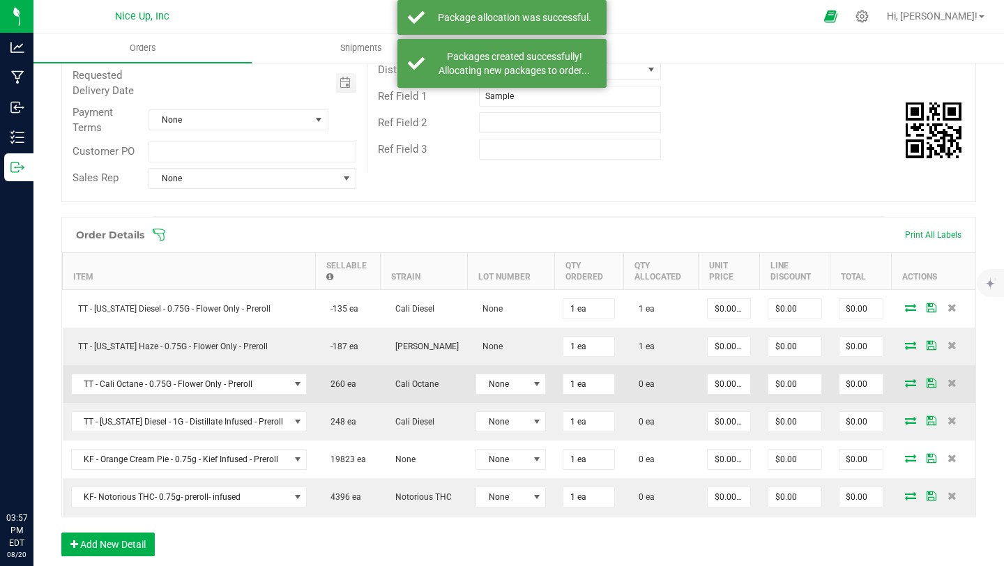
click at [905, 382] on icon at bounding box center [910, 383] width 11 height 8
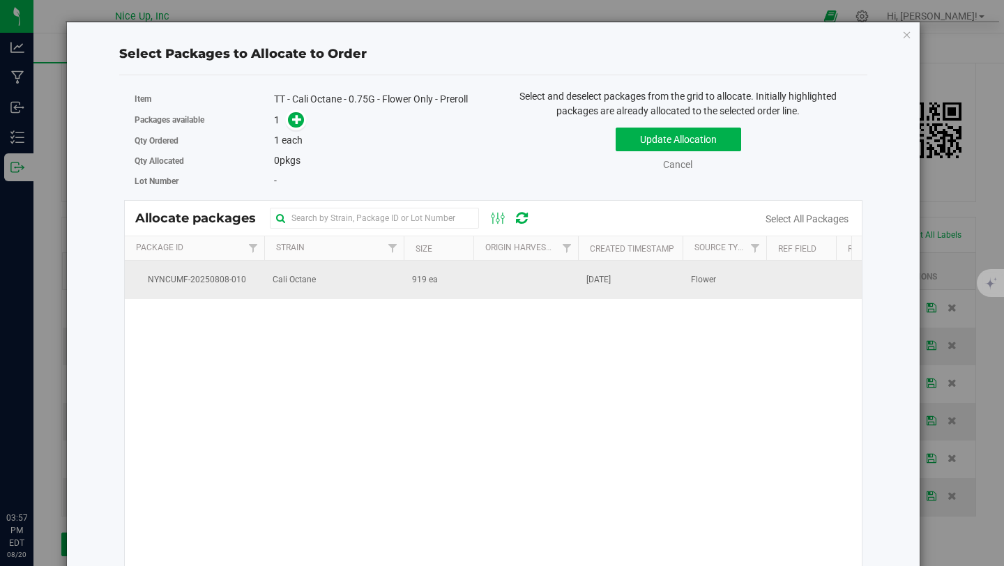
click at [344, 287] on td "Cali Octane" at bounding box center [333, 280] width 139 height 38
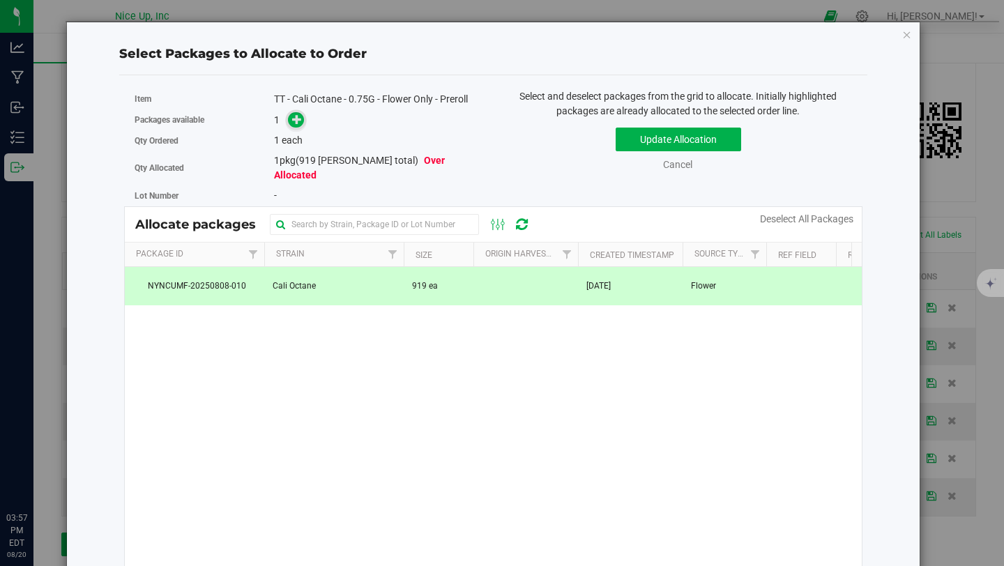
click at [292, 122] on icon at bounding box center [297, 119] width 10 height 10
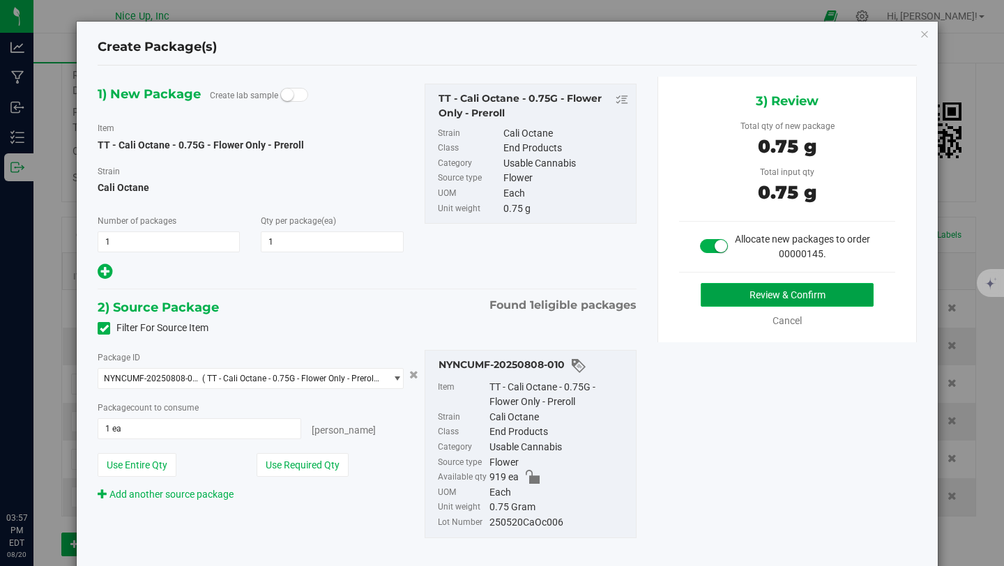
click at [787, 292] on button "Review & Confirm" at bounding box center [787, 295] width 173 height 24
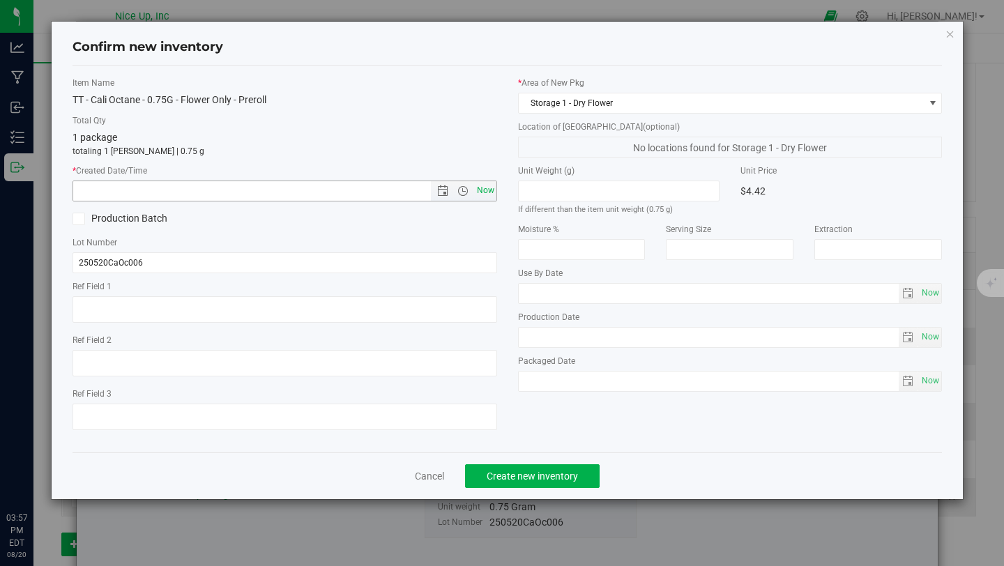
click at [484, 188] on span "Now" at bounding box center [485, 191] width 24 height 20
type input "[DATE] 3:57 PM"
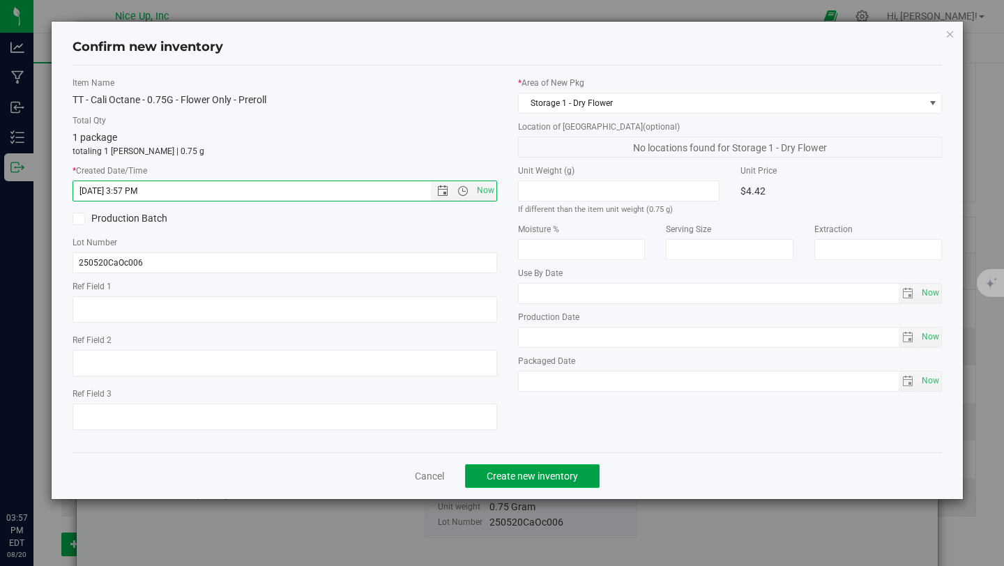
click at [524, 480] on span "Create new inventory" at bounding box center [532, 476] width 91 height 11
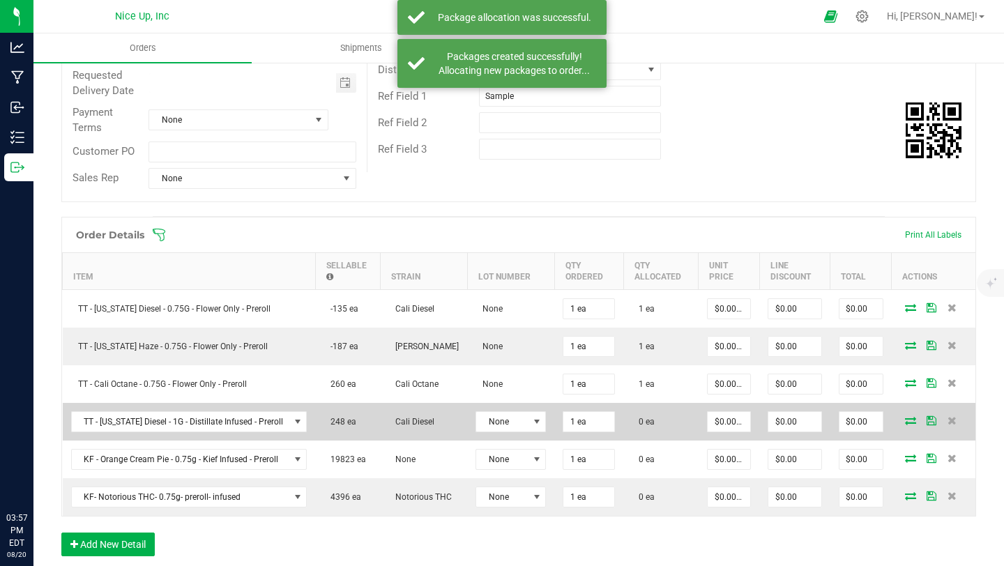
click at [905, 420] on icon at bounding box center [910, 420] width 11 height 8
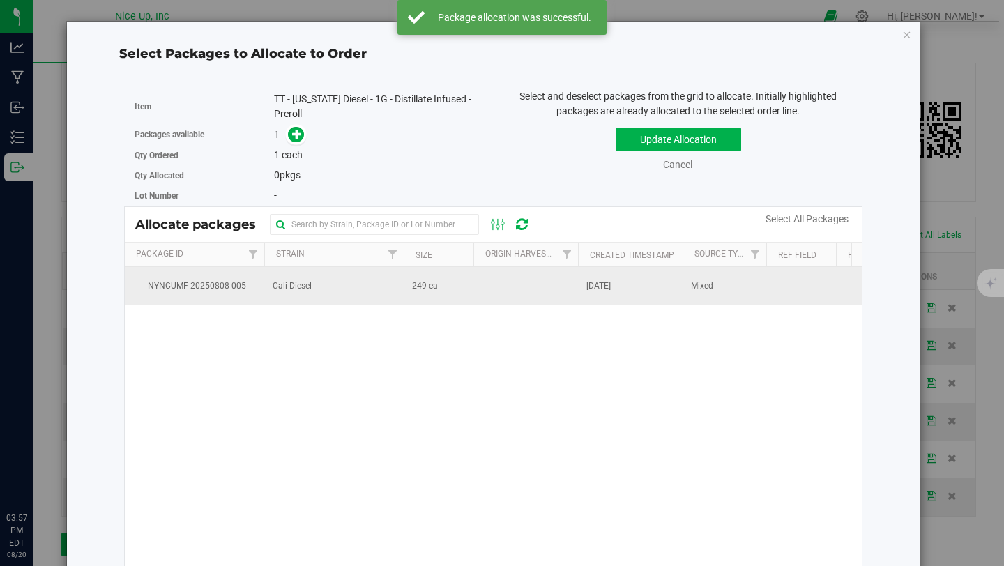
click at [301, 298] on td "Cali Diesel" at bounding box center [333, 286] width 139 height 38
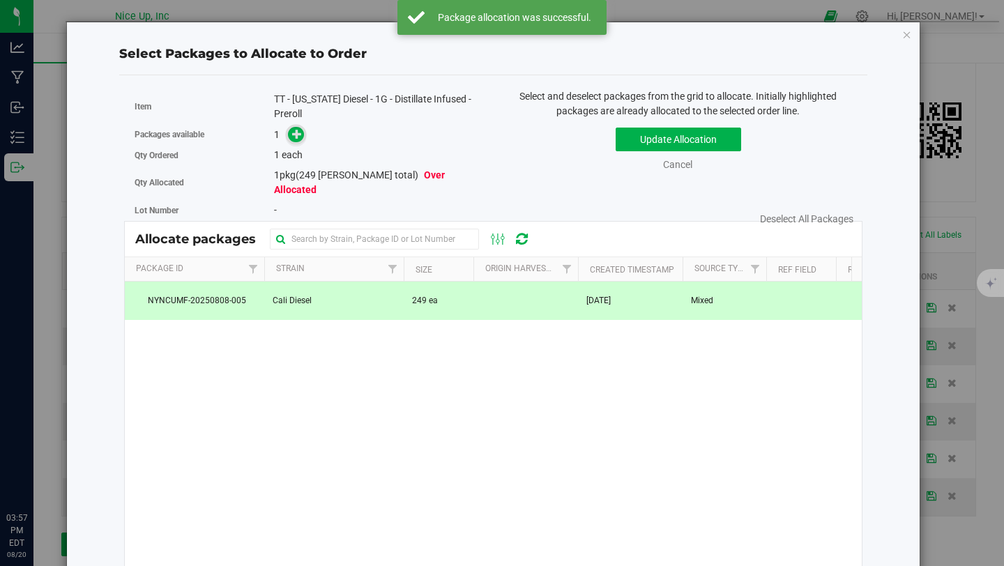
click at [295, 135] on icon at bounding box center [297, 133] width 10 height 10
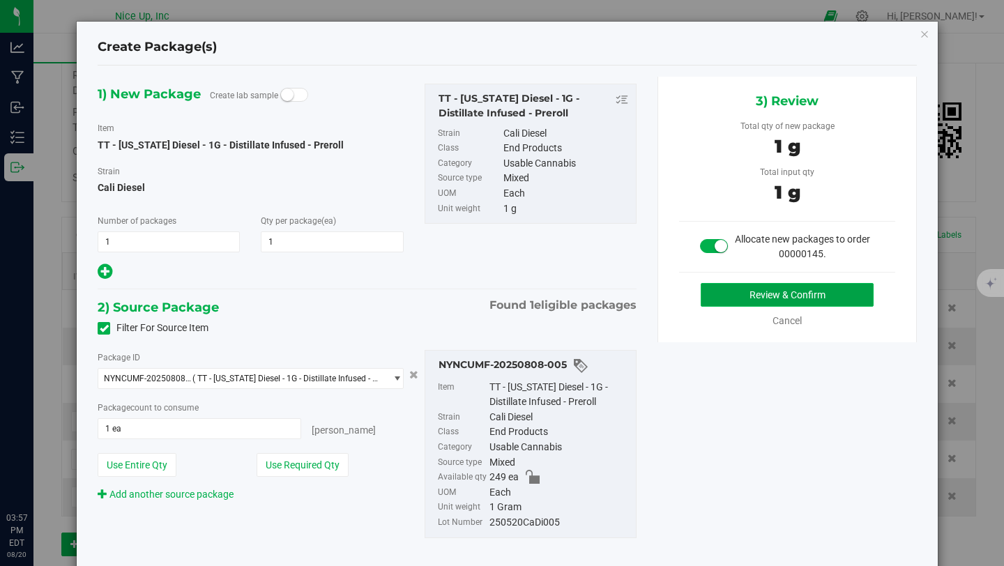
click at [775, 295] on button "Review & Confirm" at bounding box center [787, 295] width 173 height 24
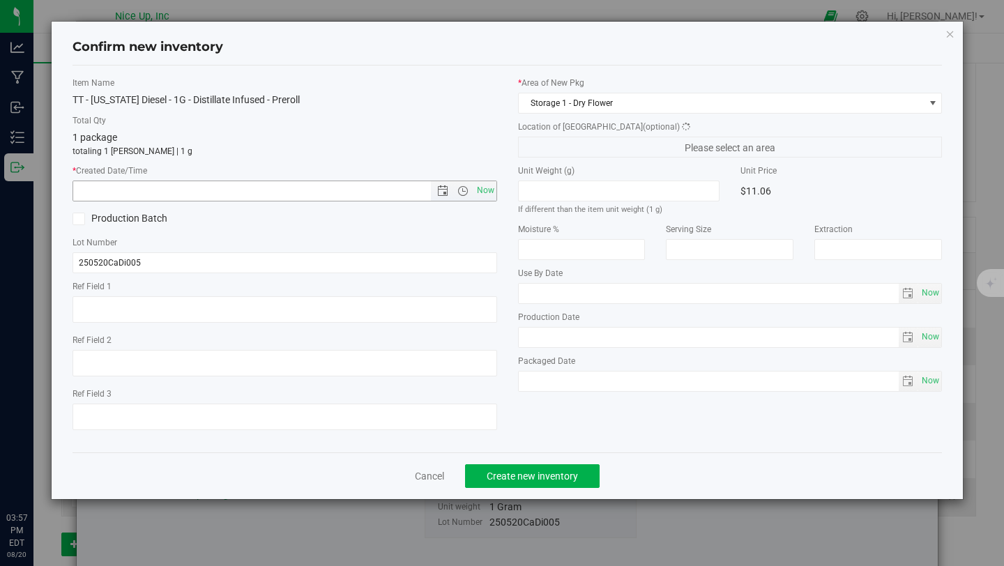
click at [482, 179] on div "* Created Date/Time Now" at bounding box center [285, 183] width 425 height 37
click at [492, 192] on span "Now" at bounding box center [485, 191] width 24 height 20
type input "[DATE] 3:57 PM"
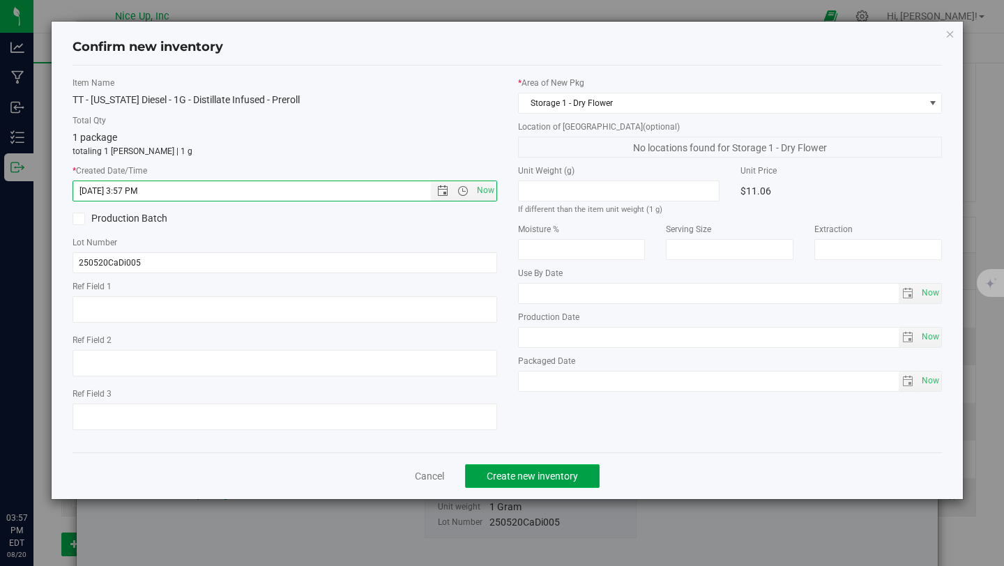
click at [524, 481] on button "Create new inventory" at bounding box center [532, 476] width 135 height 24
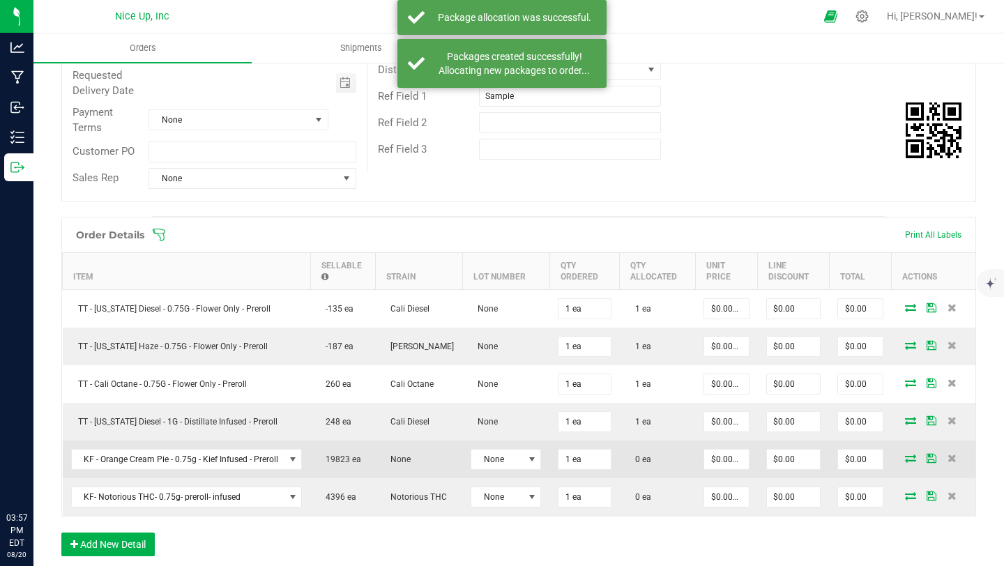
click at [905, 457] on icon at bounding box center [910, 458] width 11 height 8
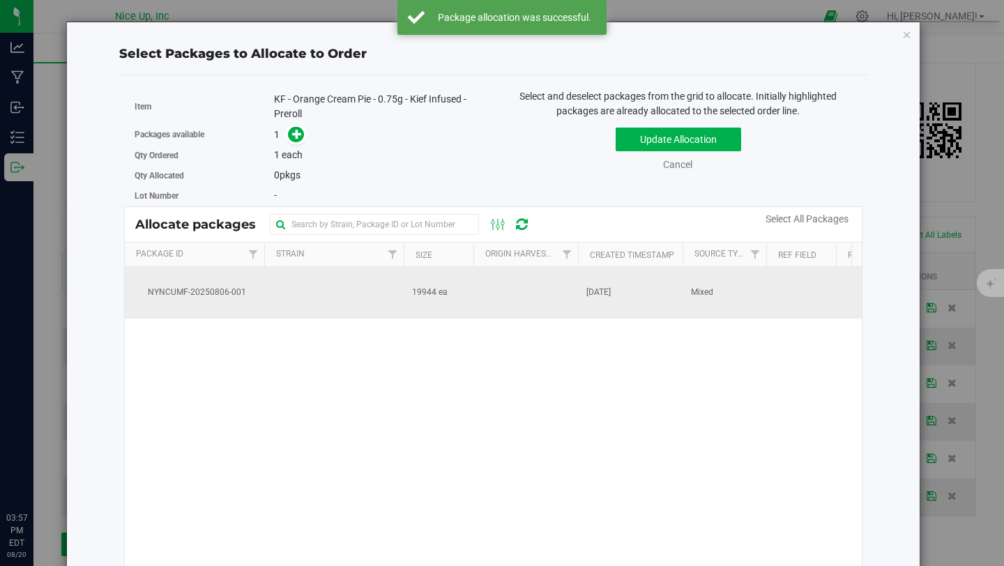
click at [379, 281] on td at bounding box center [333, 293] width 139 height 52
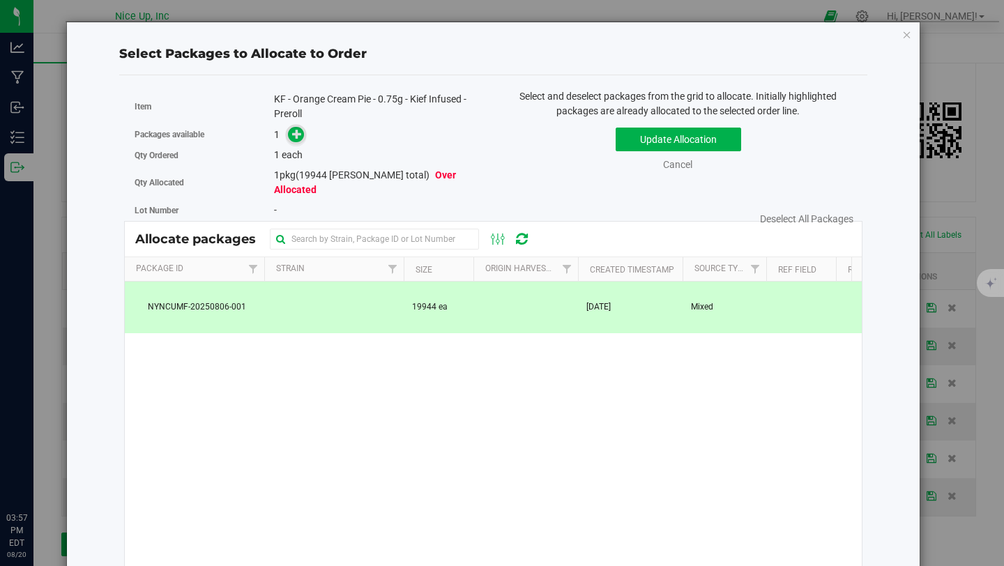
click at [293, 136] on icon at bounding box center [297, 133] width 10 height 10
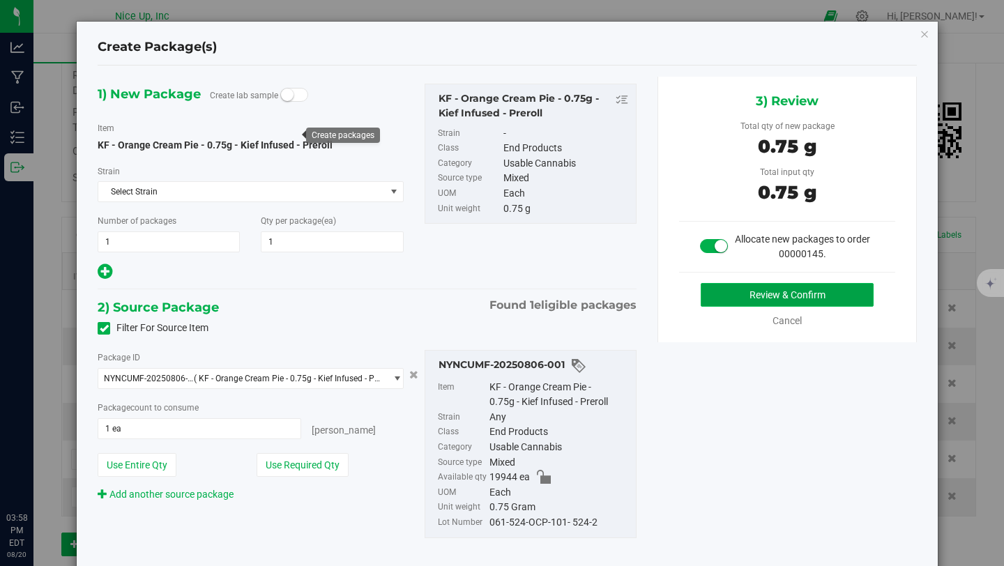
click at [798, 295] on button "Review & Confirm" at bounding box center [787, 295] width 173 height 24
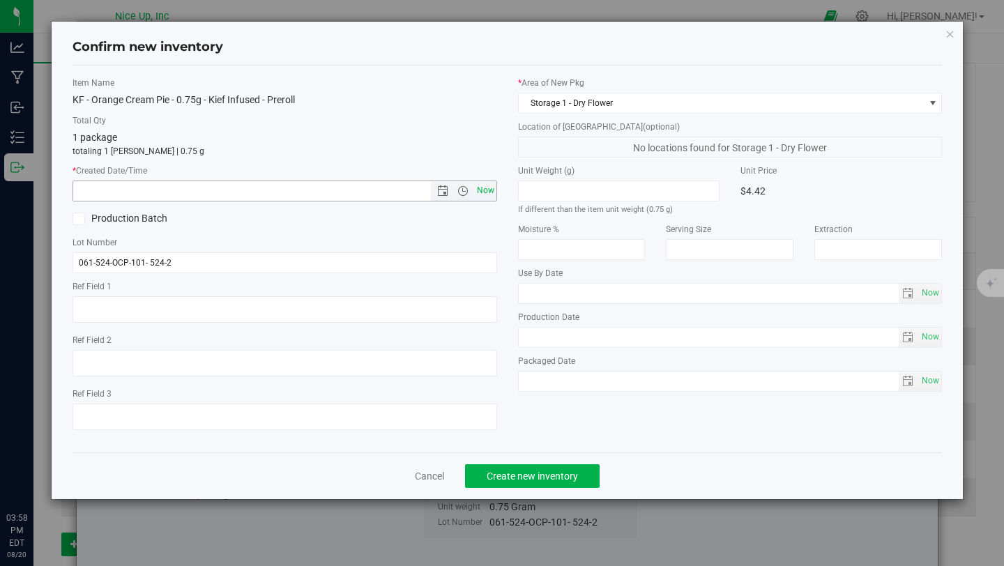
click at [485, 185] on span "Now" at bounding box center [485, 191] width 24 height 20
type input "[DATE] 3:58 PM"
click at [533, 471] on span "Create new inventory" at bounding box center [532, 476] width 91 height 11
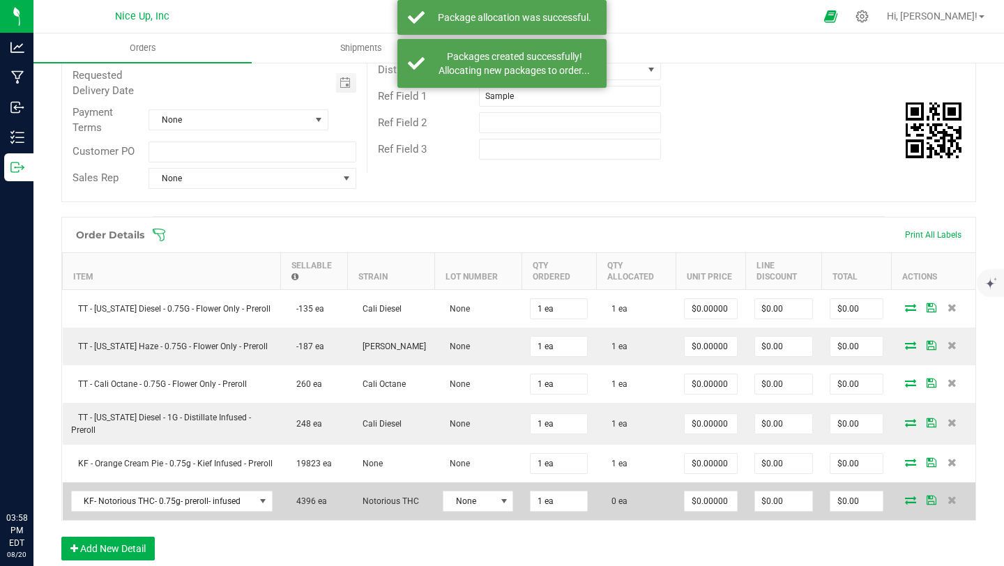
click at [907, 504] on span at bounding box center [910, 500] width 21 height 8
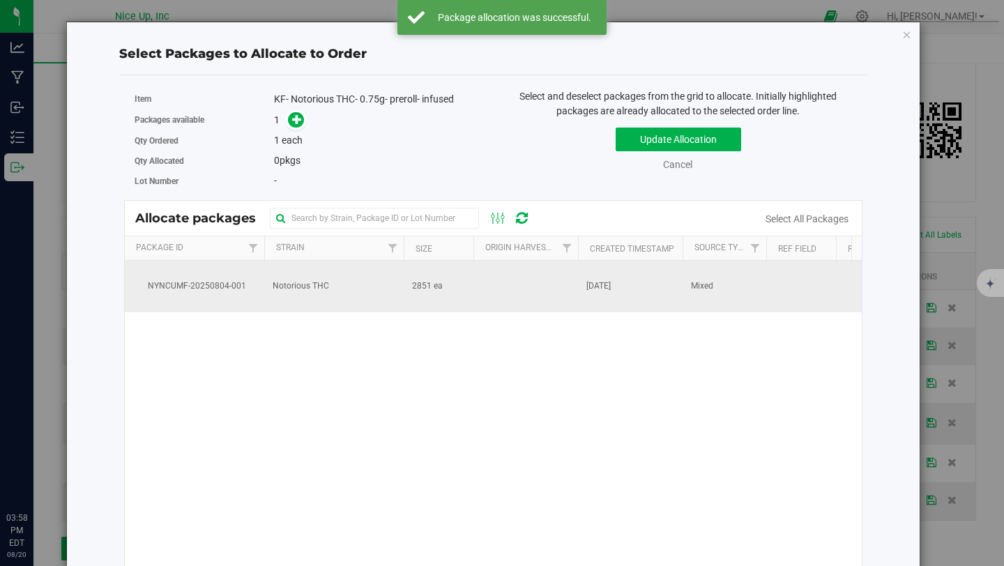
click at [407, 288] on td "2851 ea" at bounding box center [439, 287] width 70 height 52
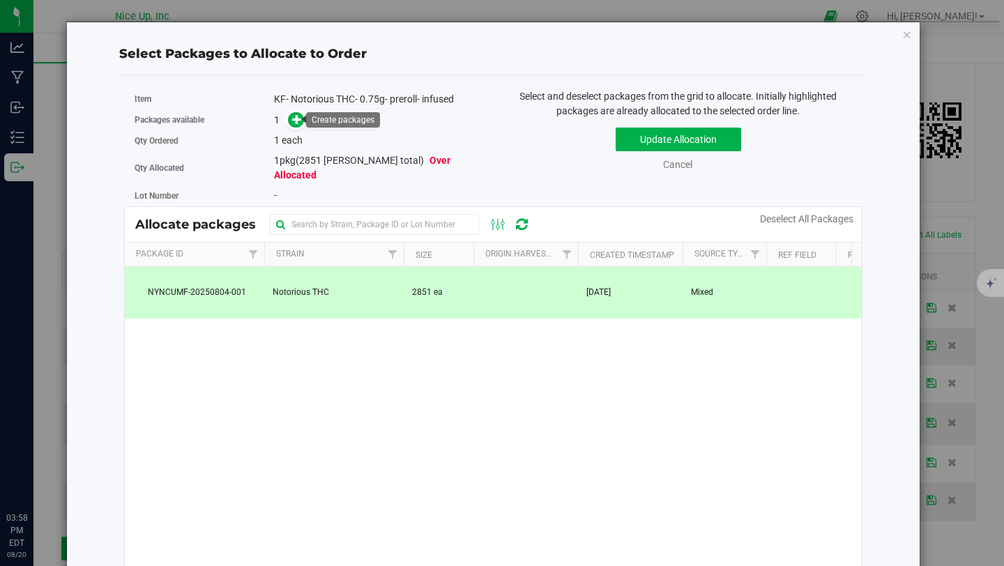
click at [288, 114] on link at bounding box center [296, 119] width 16 height 11
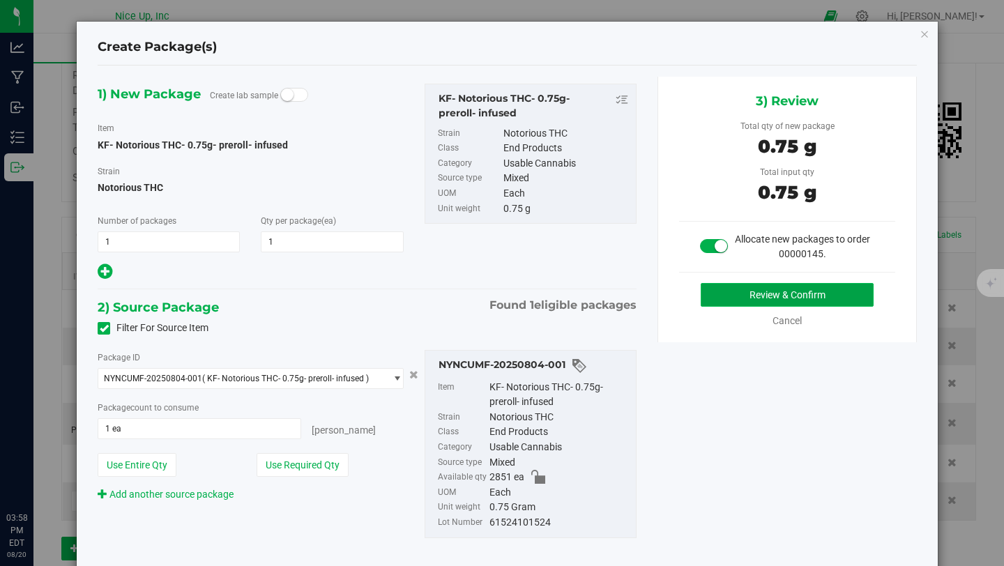
click at [763, 293] on button "Review & Confirm" at bounding box center [787, 295] width 173 height 24
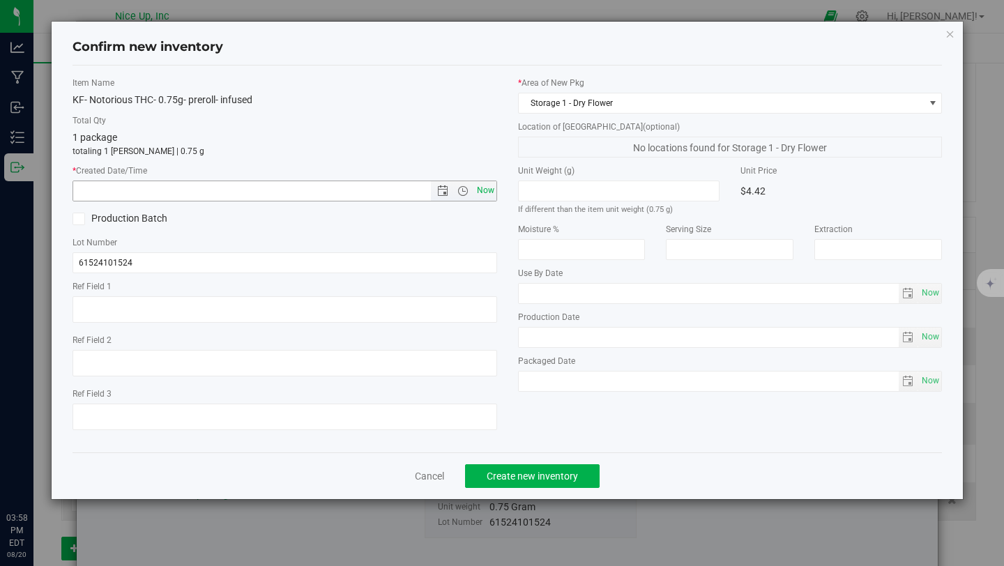
click at [476, 192] on span "Now" at bounding box center [485, 191] width 24 height 20
type input "[DATE] 3:58 PM"
click at [523, 484] on button "Create new inventory" at bounding box center [532, 476] width 135 height 24
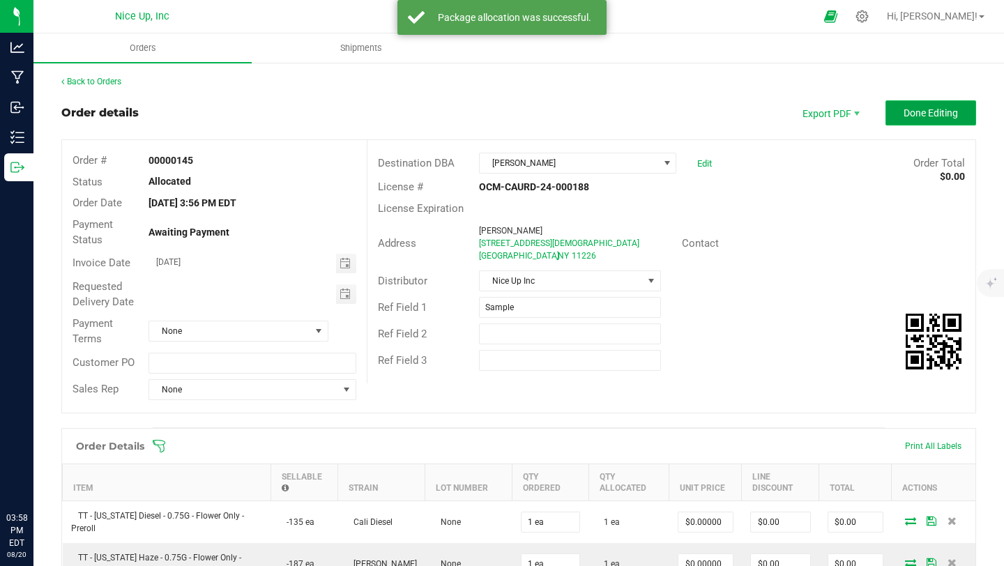
click at [904, 109] on span "Done Editing" at bounding box center [931, 112] width 54 height 11
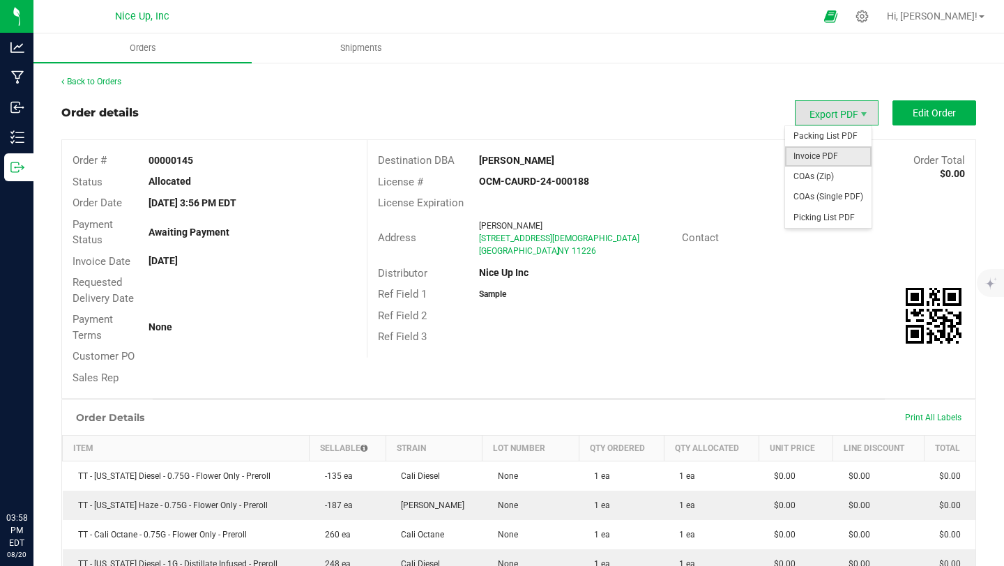
click at [808, 154] on span "Invoice PDF" at bounding box center [828, 156] width 86 height 20
